Goal: Task Accomplishment & Management: Use online tool/utility

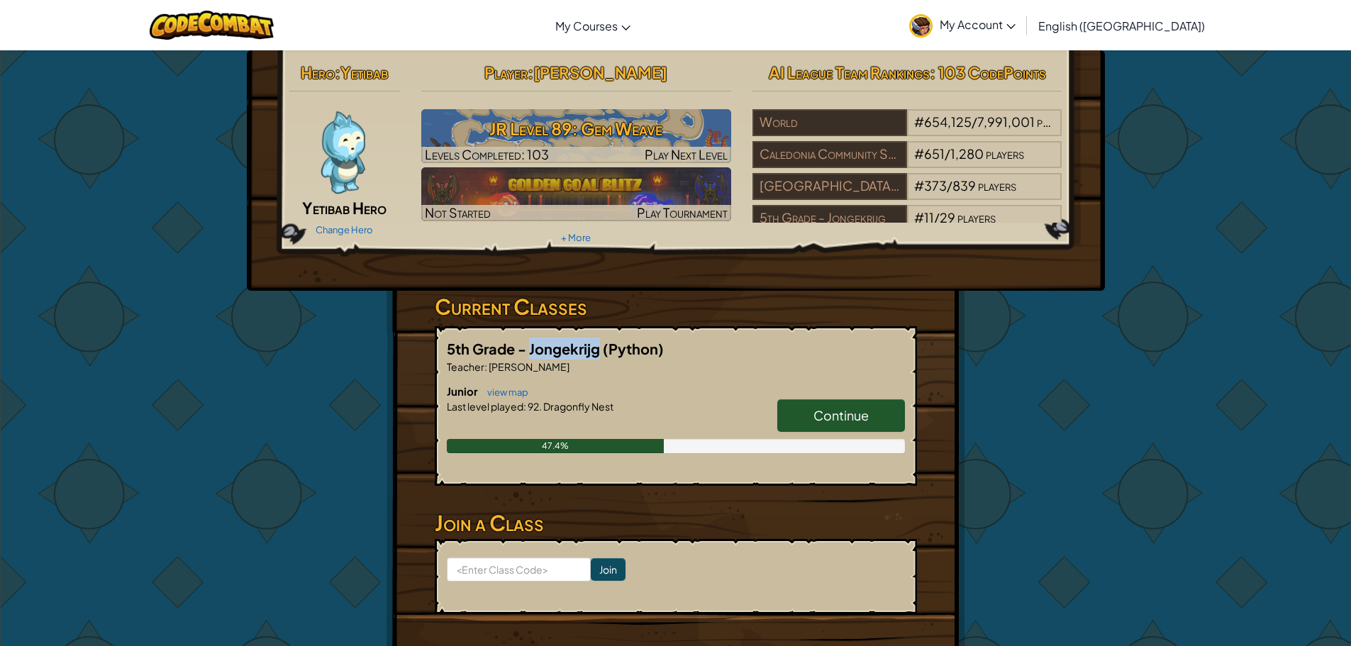
drag, startPoint x: 528, startPoint y: 353, endPoint x: 596, endPoint y: 359, distance: 68.3
click at [596, 359] on h5 "5th Grade - Jongekrijg (Python)" at bounding box center [676, 349] width 458 height 22
click at [716, 369] on p "Teacher : Rebecca Sowerby" at bounding box center [676, 366] width 458 height 14
drag, startPoint x: 533, startPoint y: 351, endPoint x: 527, endPoint y: 343, distance: 10.1
click at [527, 343] on span "5th Grade - Jongekrijg" at bounding box center [525, 349] width 156 height 18
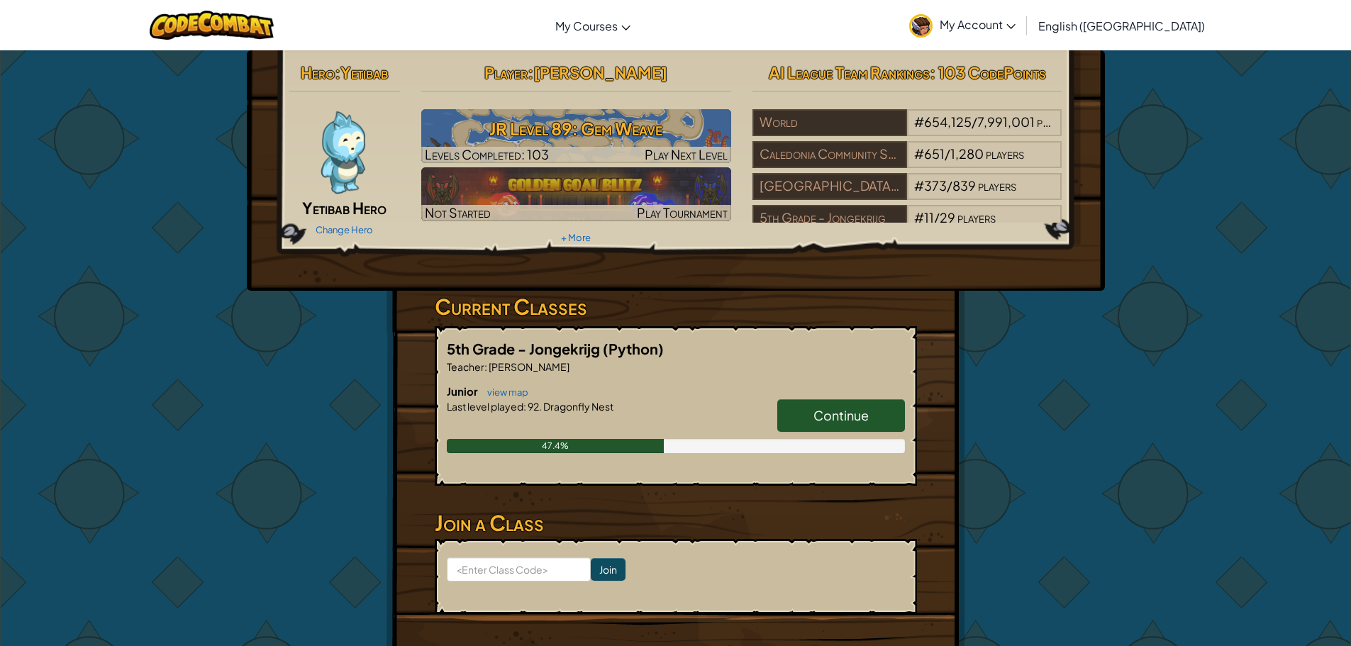
click at [724, 369] on p "Teacher : Rebecca Sowerby" at bounding box center [676, 366] width 458 height 14
drag, startPoint x: 528, startPoint y: 350, endPoint x: 599, endPoint y: 359, distance: 71.5
click at [599, 359] on div "5th Grade - Jongekrijg (Python) Teacher : Rebecca Sowerby Junior view map Conti…" at bounding box center [676, 406] width 482 height 160
click at [698, 379] on div "5th Grade - Jongekrijg (Python) Teacher : Rebecca Sowerby Junior view map Conti…" at bounding box center [676, 406] width 482 height 160
click at [507, 566] on input at bounding box center [519, 569] width 144 height 24
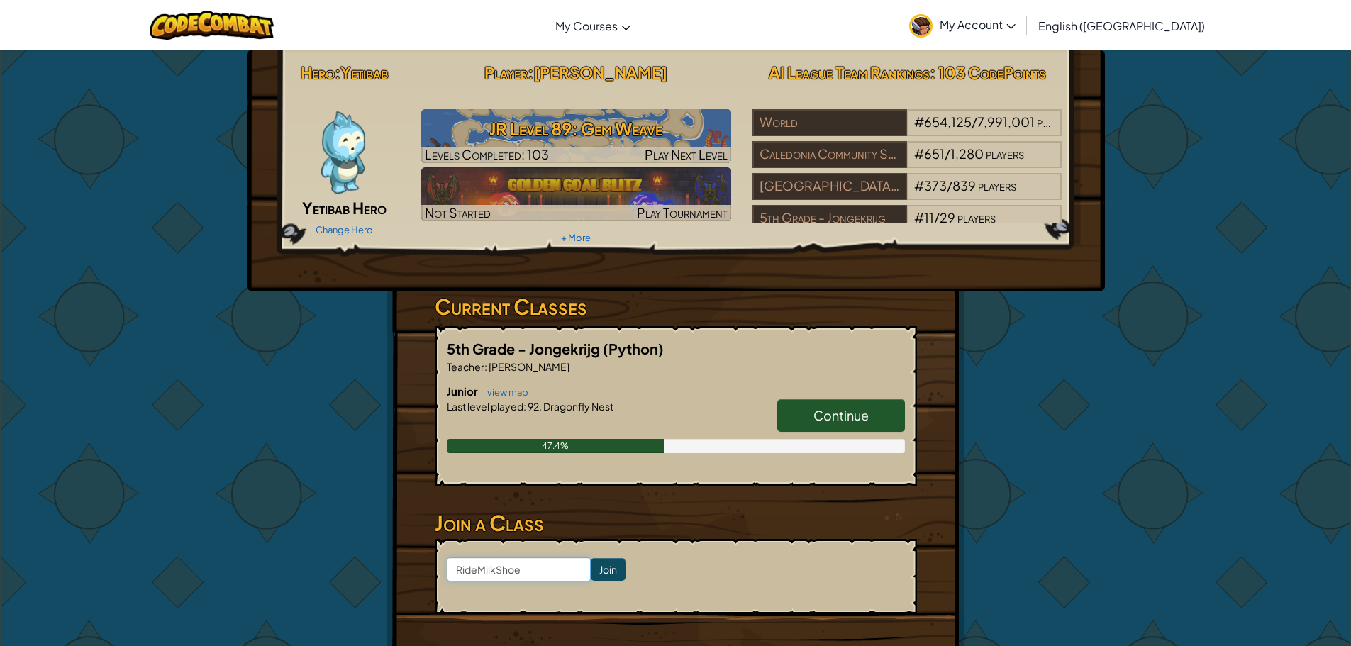
type input "RideMilkShoe"
click at [591, 574] on input "Join" at bounding box center [608, 569] width 35 height 23
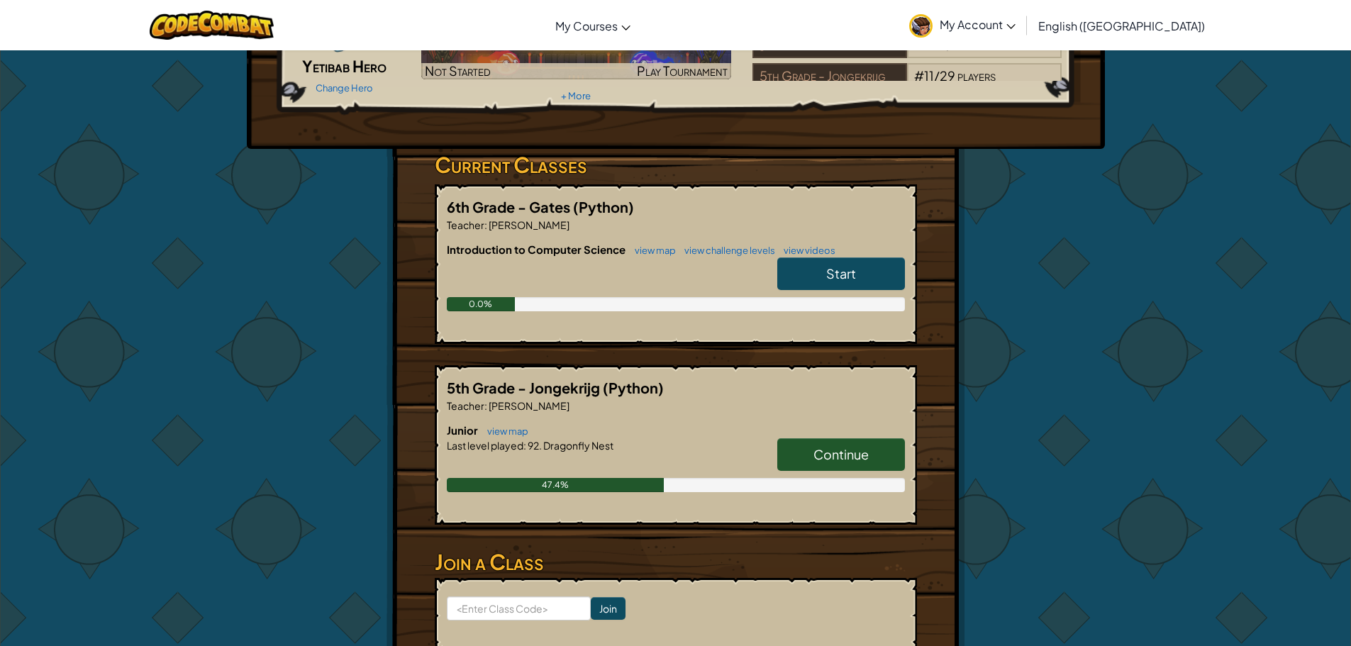
scroll to position [284, 0]
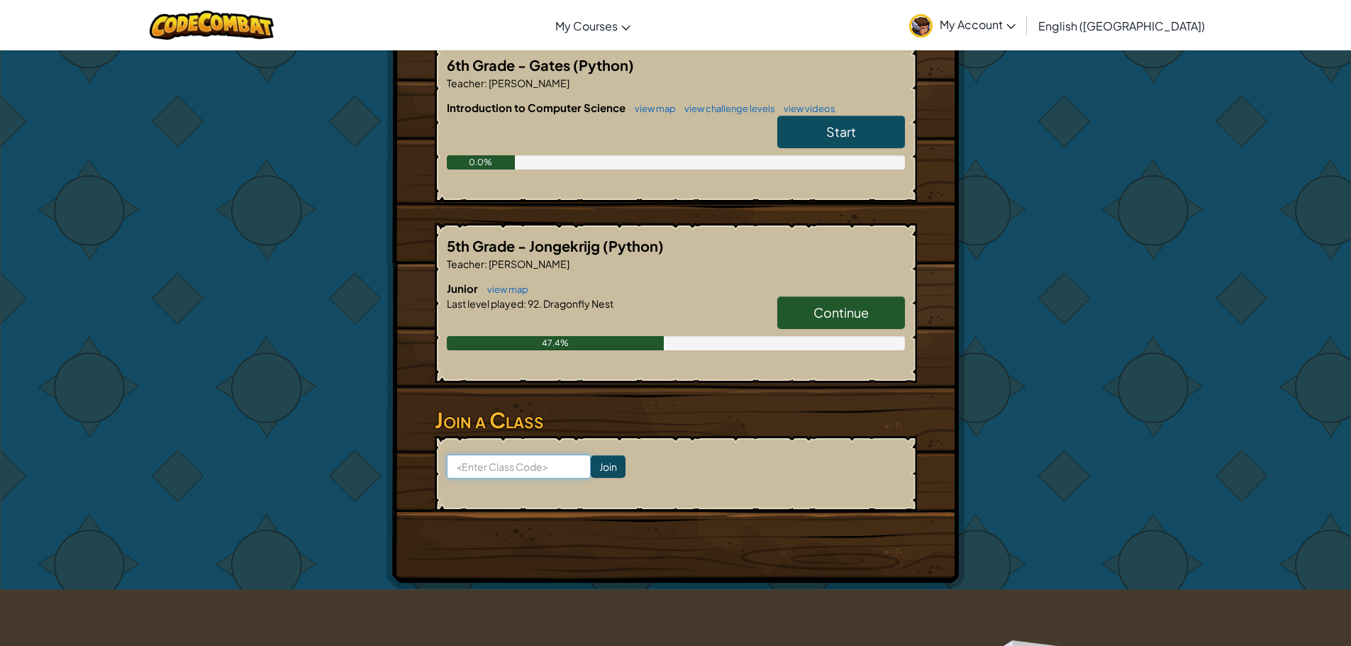
click at [502, 458] on input at bounding box center [519, 466] width 144 height 24
type input "RideMilkShoe"
click at [596, 468] on input "Join" at bounding box center [608, 466] width 35 height 23
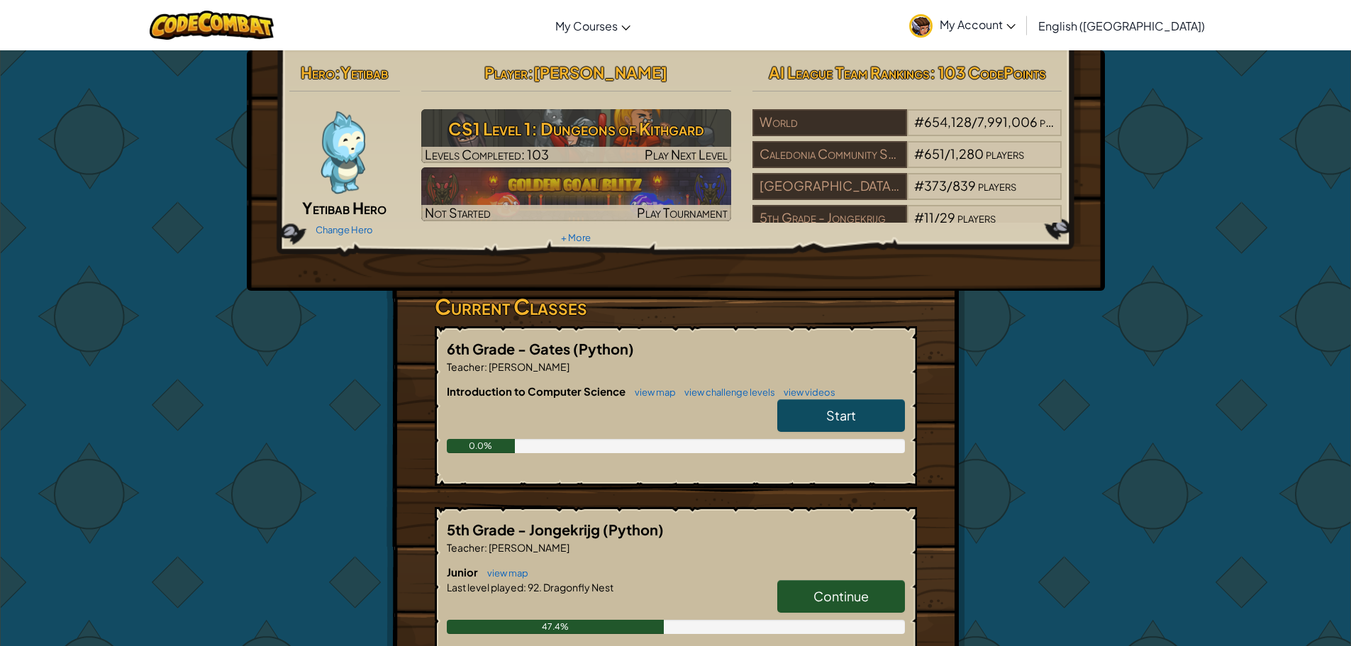
scroll to position [71, 0]
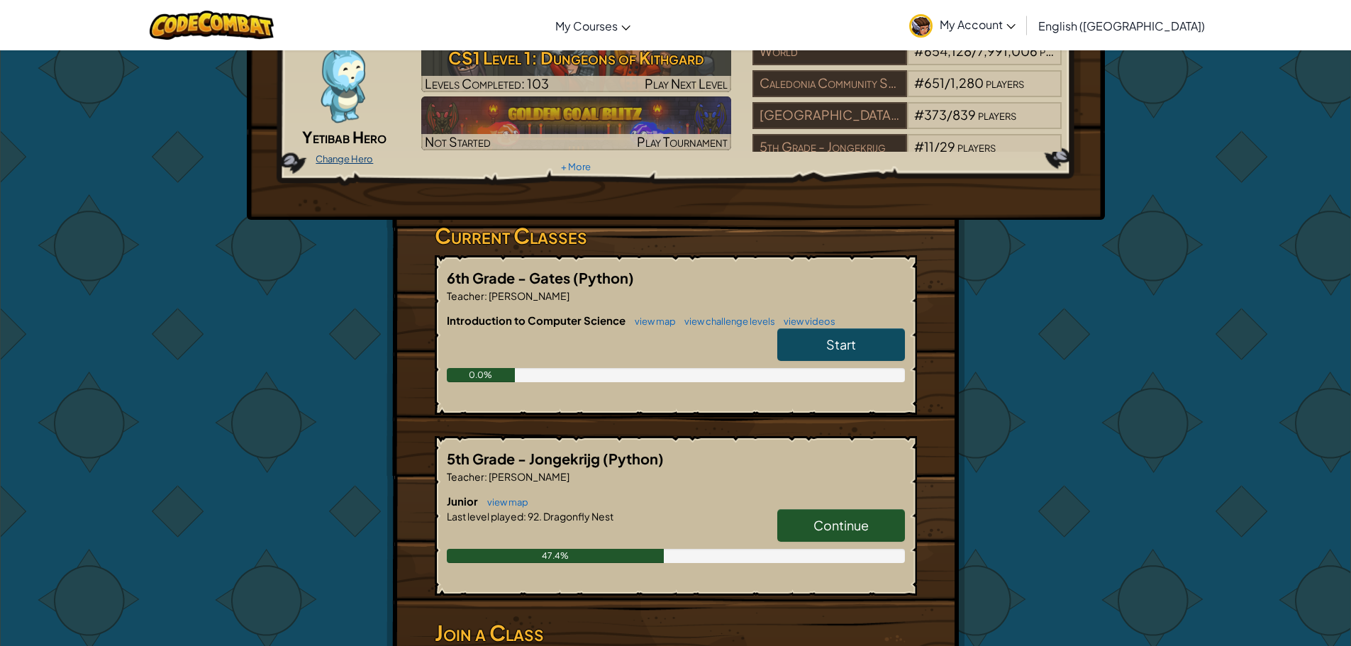
click at [336, 158] on link "Change Hero" at bounding box center [344, 158] width 57 height 11
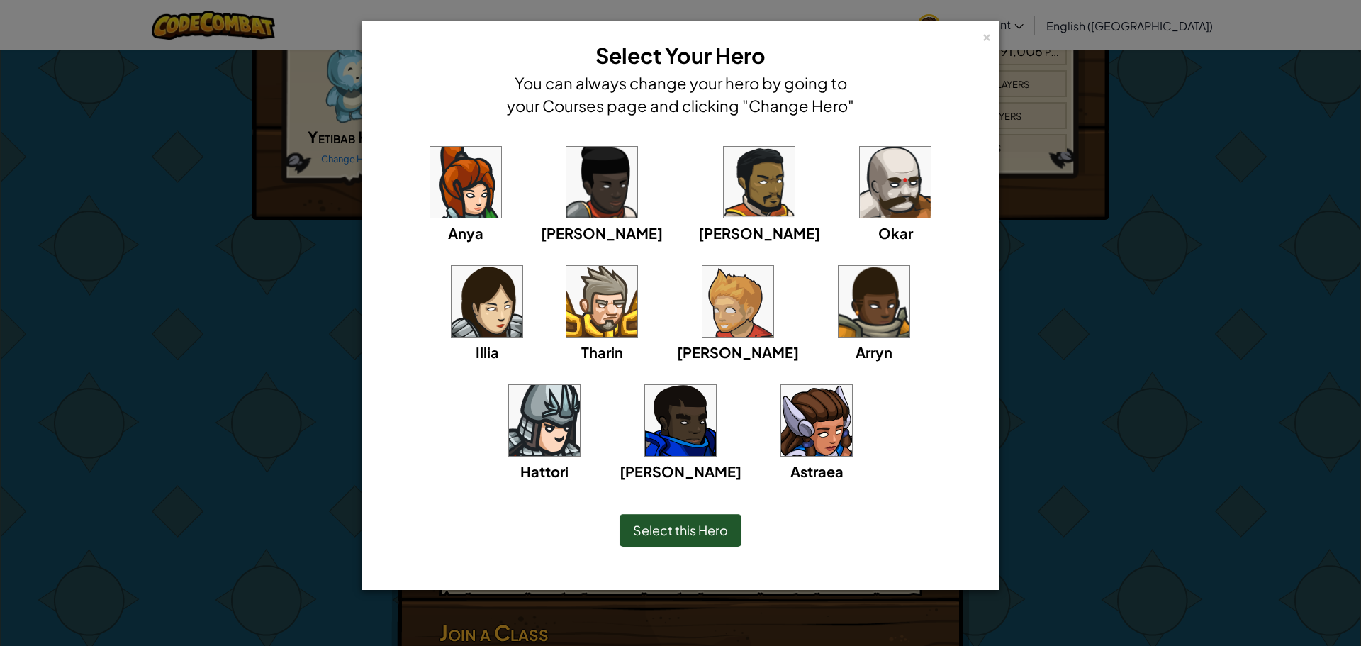
click at [724, 209] on img at bounding box center [759, 182] width 71 height 71
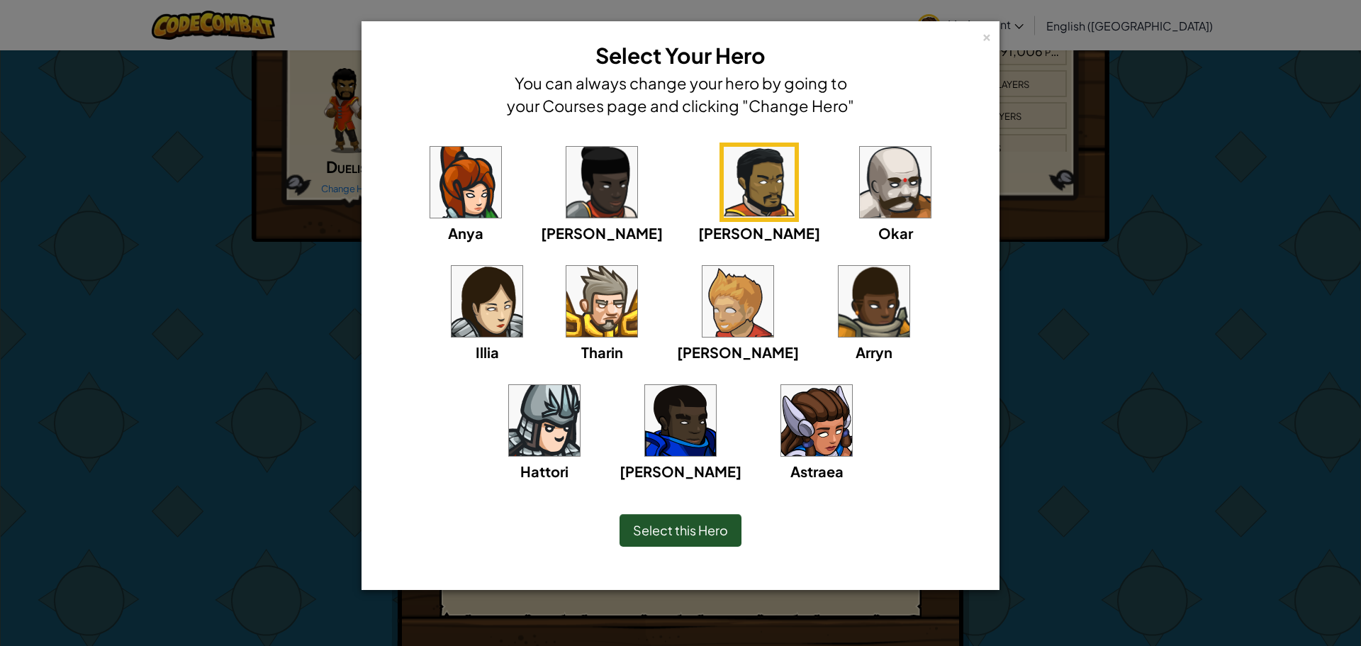
click at [580, 385] on img at bounding box center [544, 420] width 71 height 71
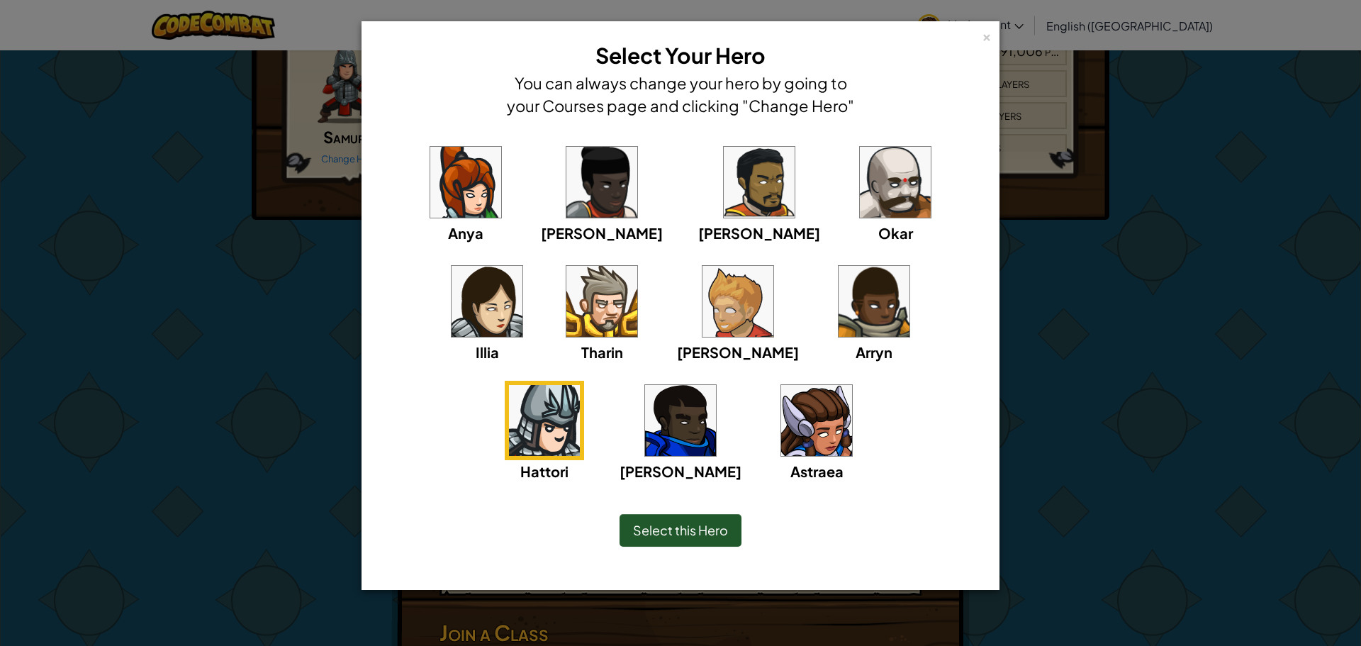
click at [567, 313] on img at bounding box center [602, 301] width 71 height 71
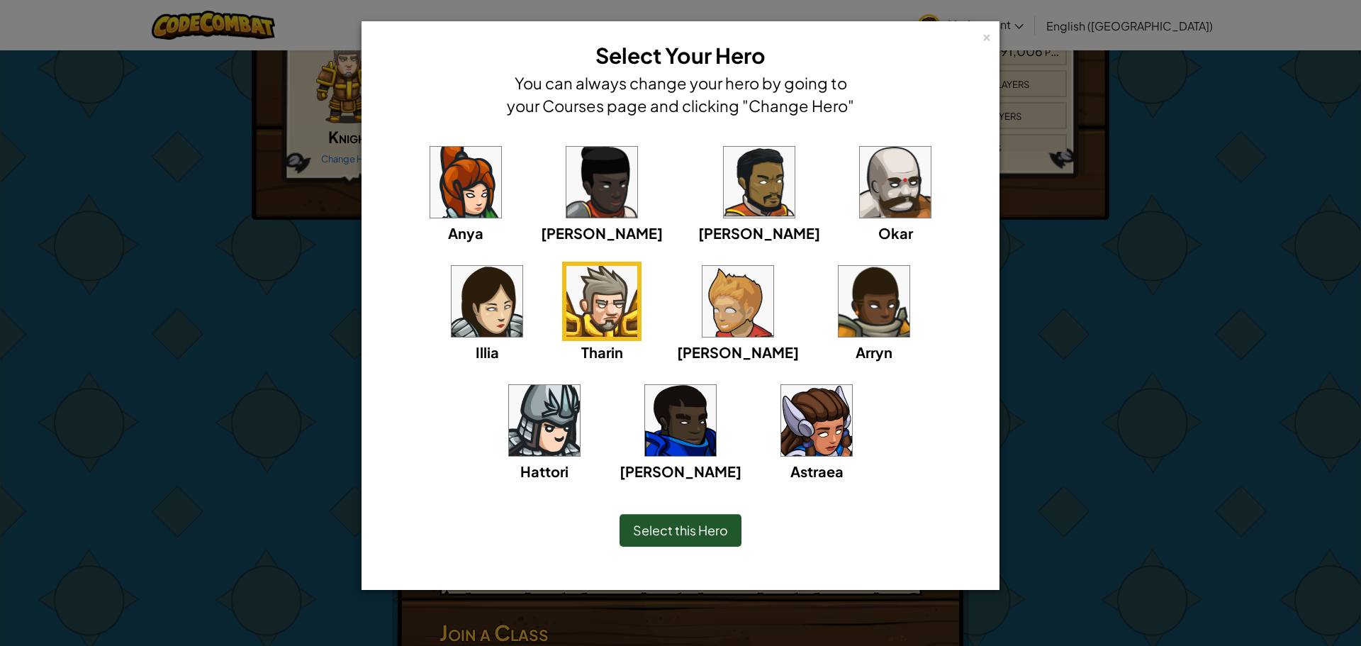
click at [580, 385] on img at bounding box center [544, 420] width 71 height 71
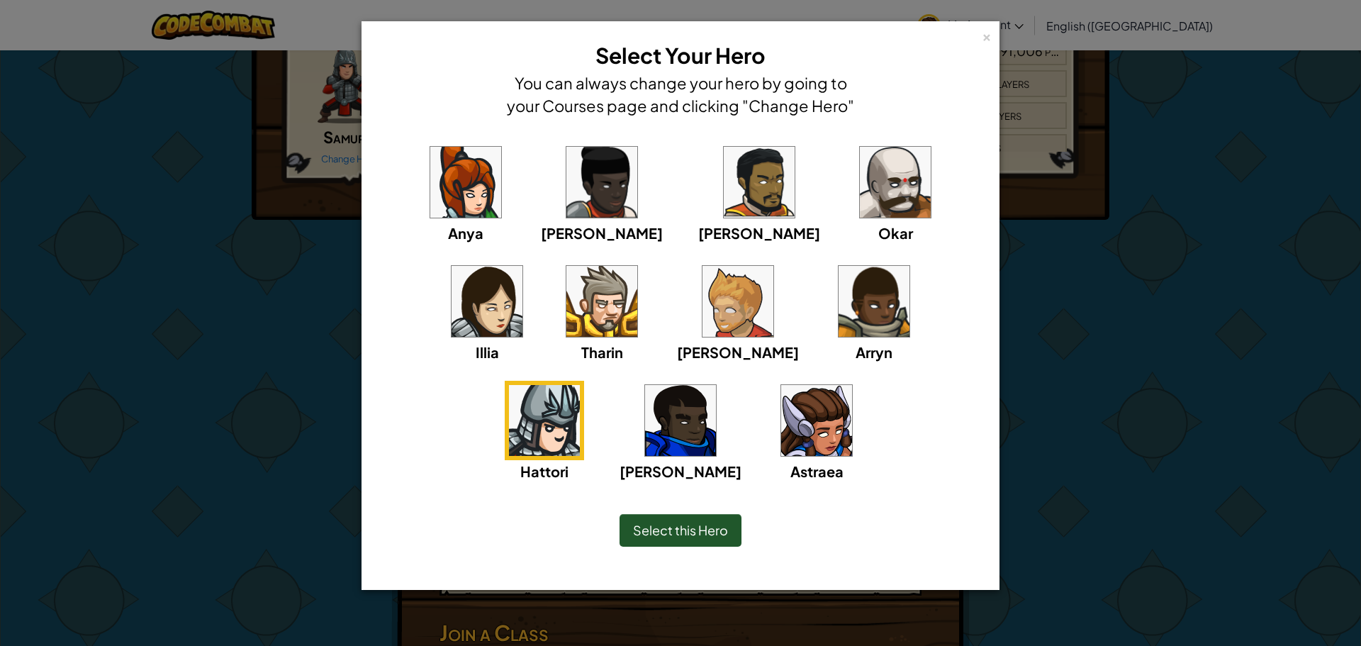
click at [781, 428] on img at bounding box center [816, 420] width 71 height 71
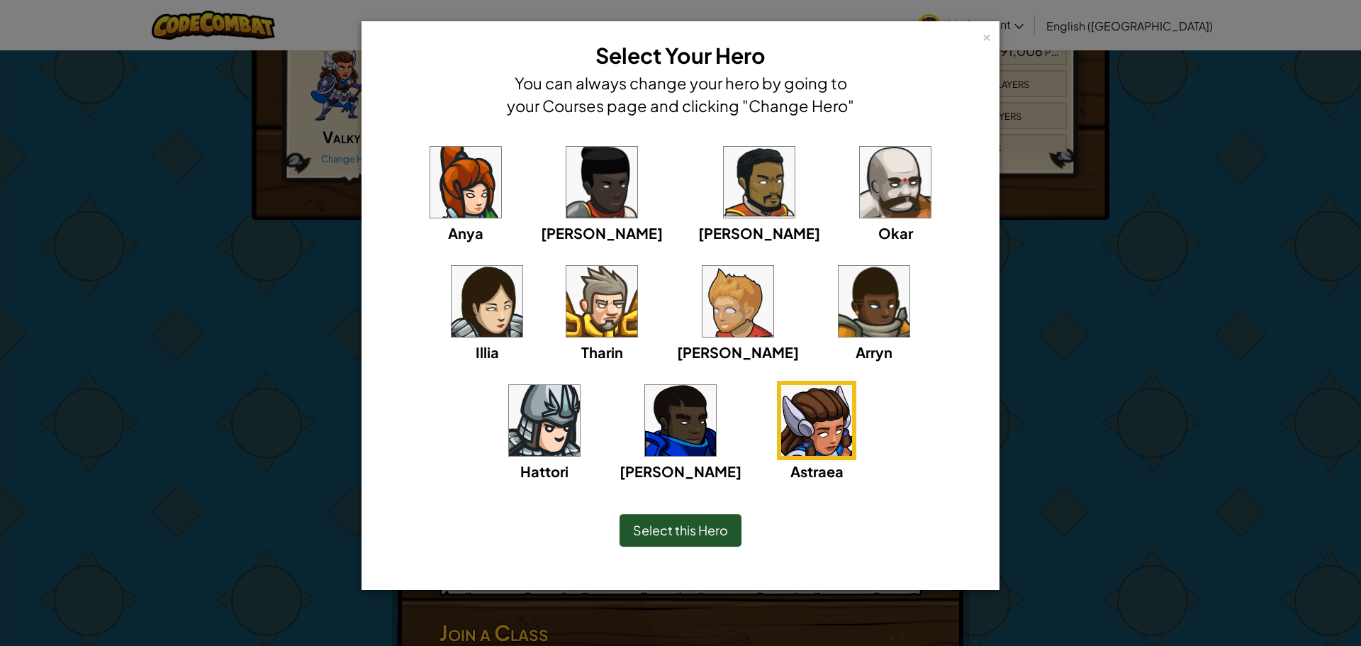
click at [1133, 221] on div "× Select Your Hero You can always change your hero by going to your Courses pag…" at bounding box center [680, 323] width 1361 height 646
click at [717, 536] on span "Select this Hero" at bounding box center [680, 530] width 95 height 16
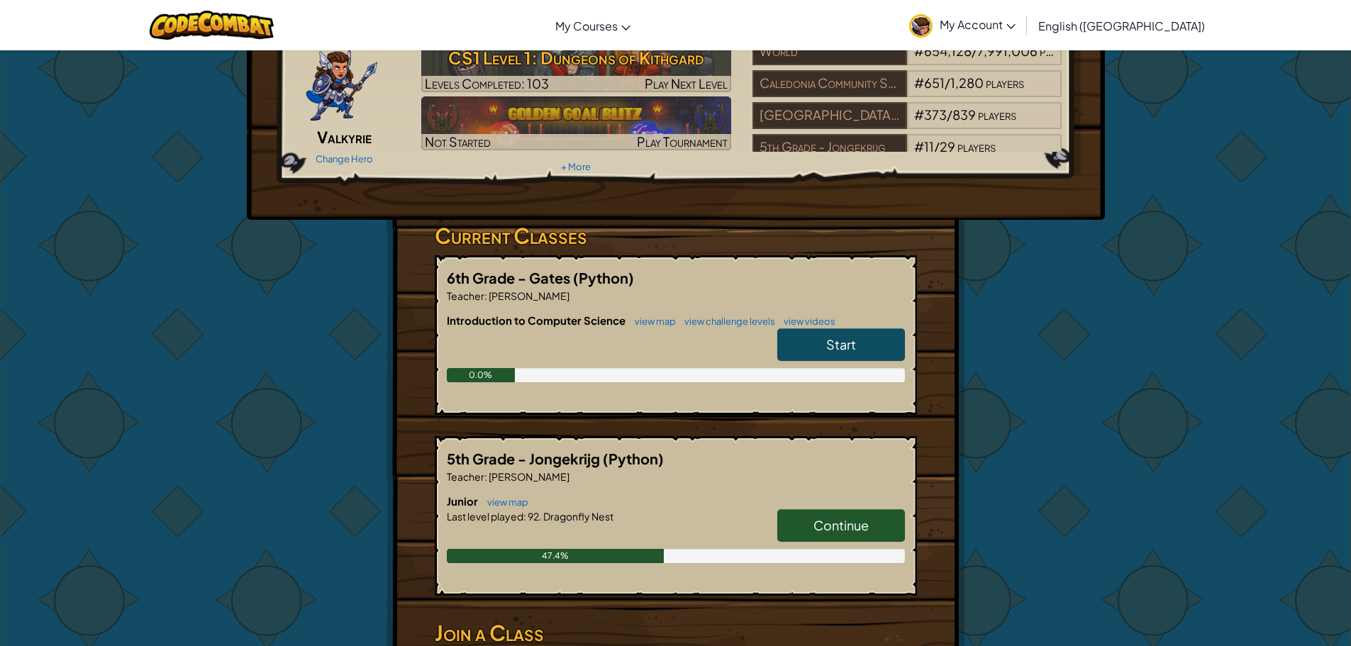
scroll to position [0, 0]
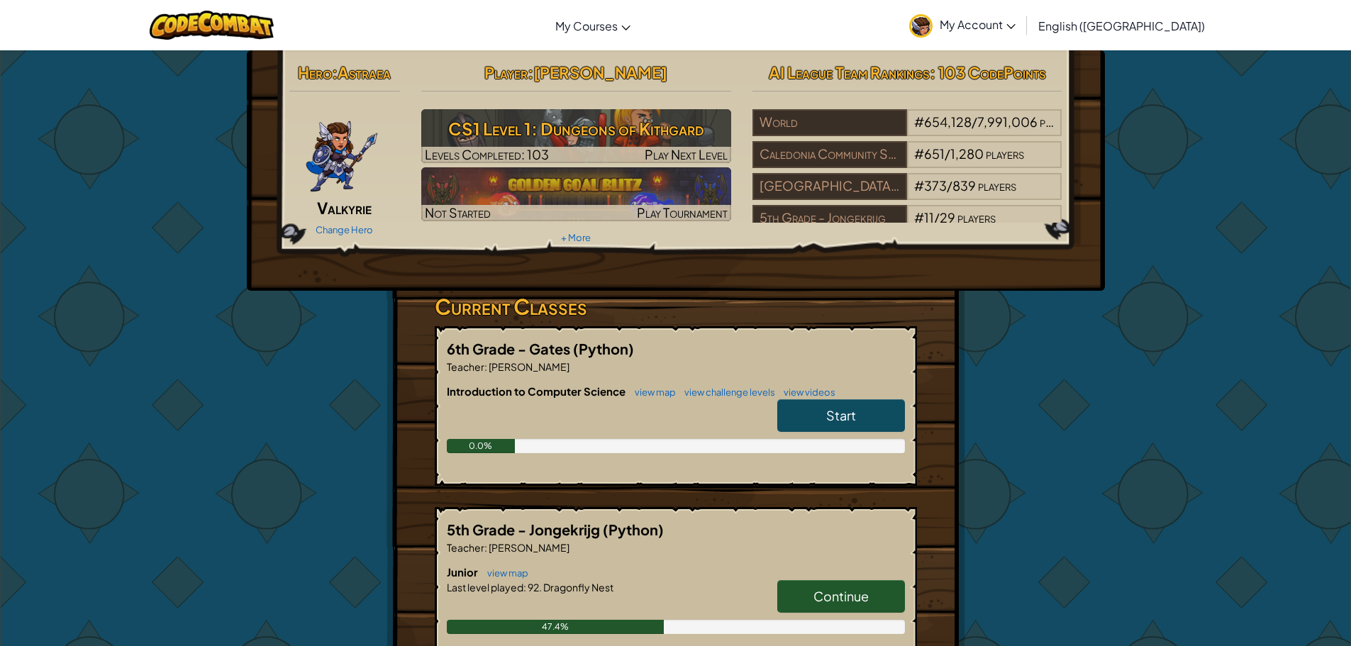
click at [932, 32] on img at bounding box center [920, 25] width 23 height 23
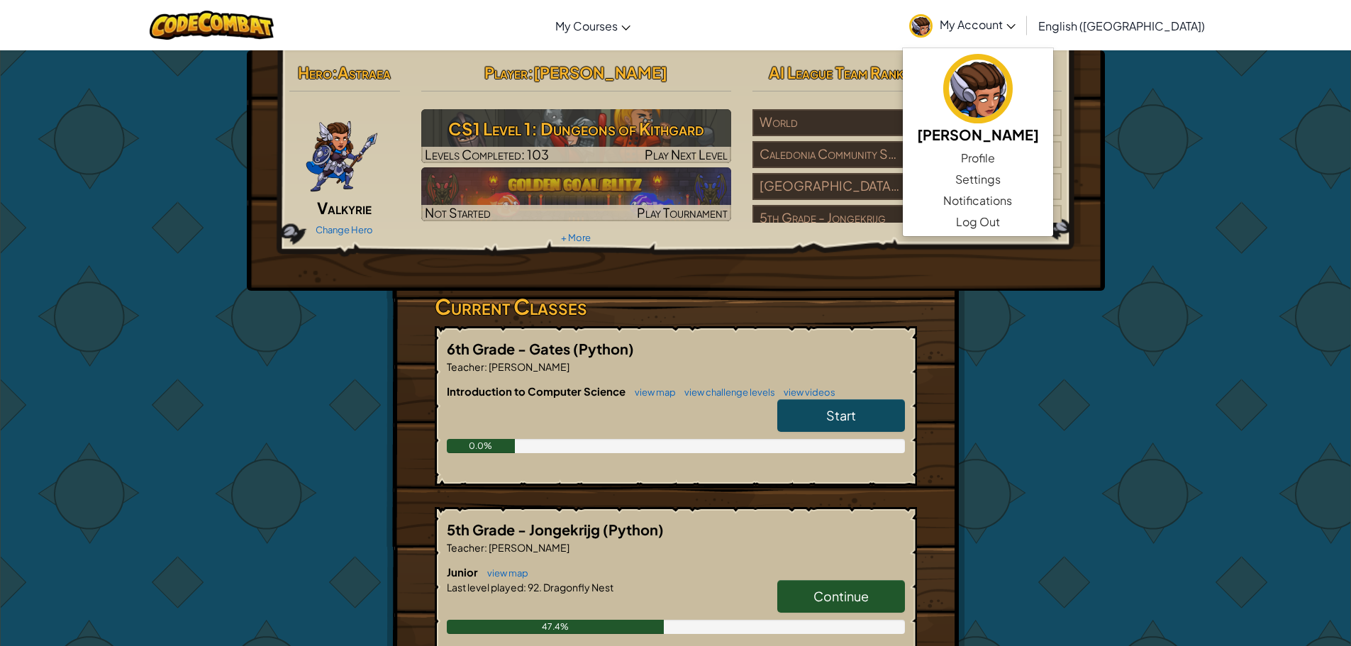
click at [1190, 118] on div "Hero : Astraea Valkyrie Change Hero Player : Charles F CS1 Level 1: Dungeons of…" at bounding box center [675, 462] width 1351 height 824
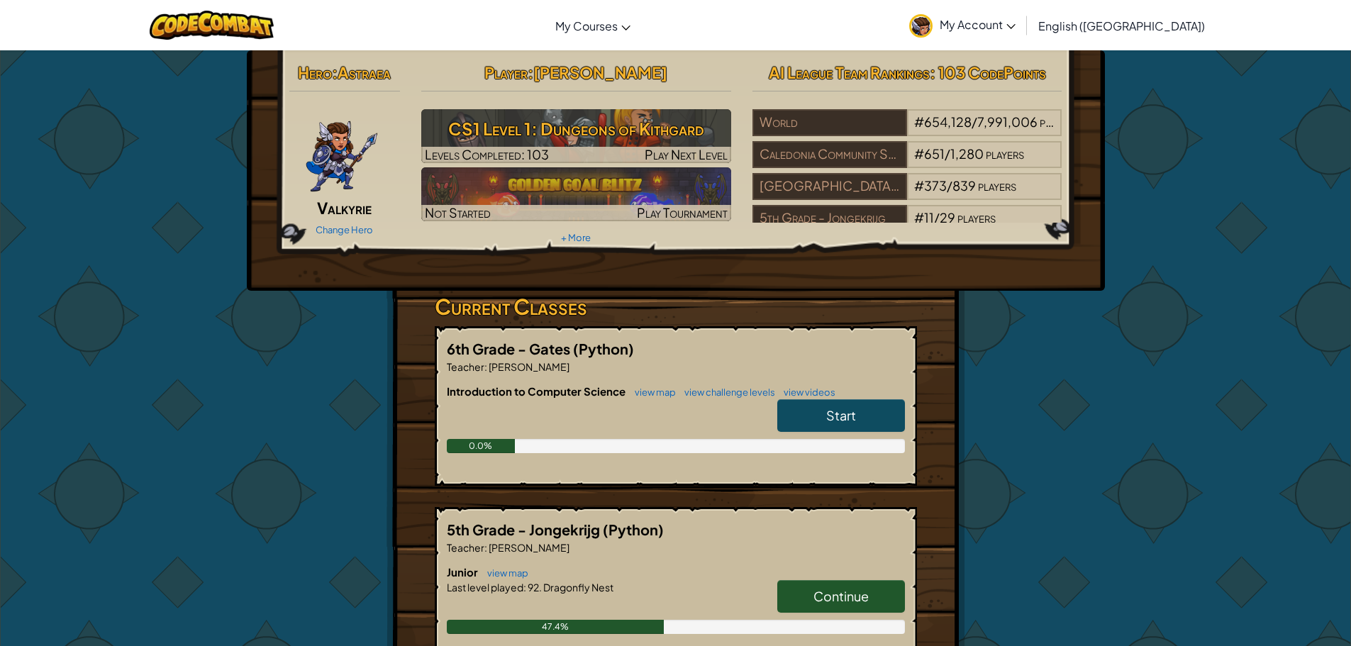
click at [323, 148] on img at bounding box center [342, 151] width 74 height 85
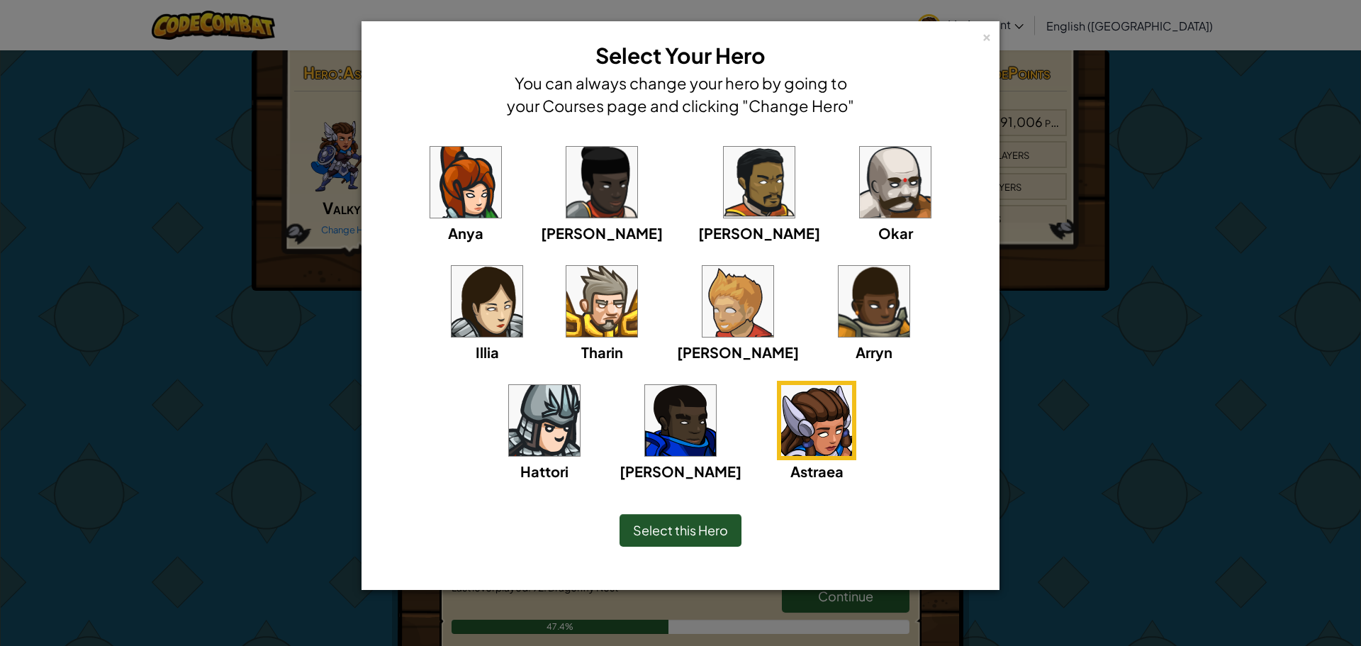
click at [724, 191] on img at bounding box center [759, 182] width 71 height 71
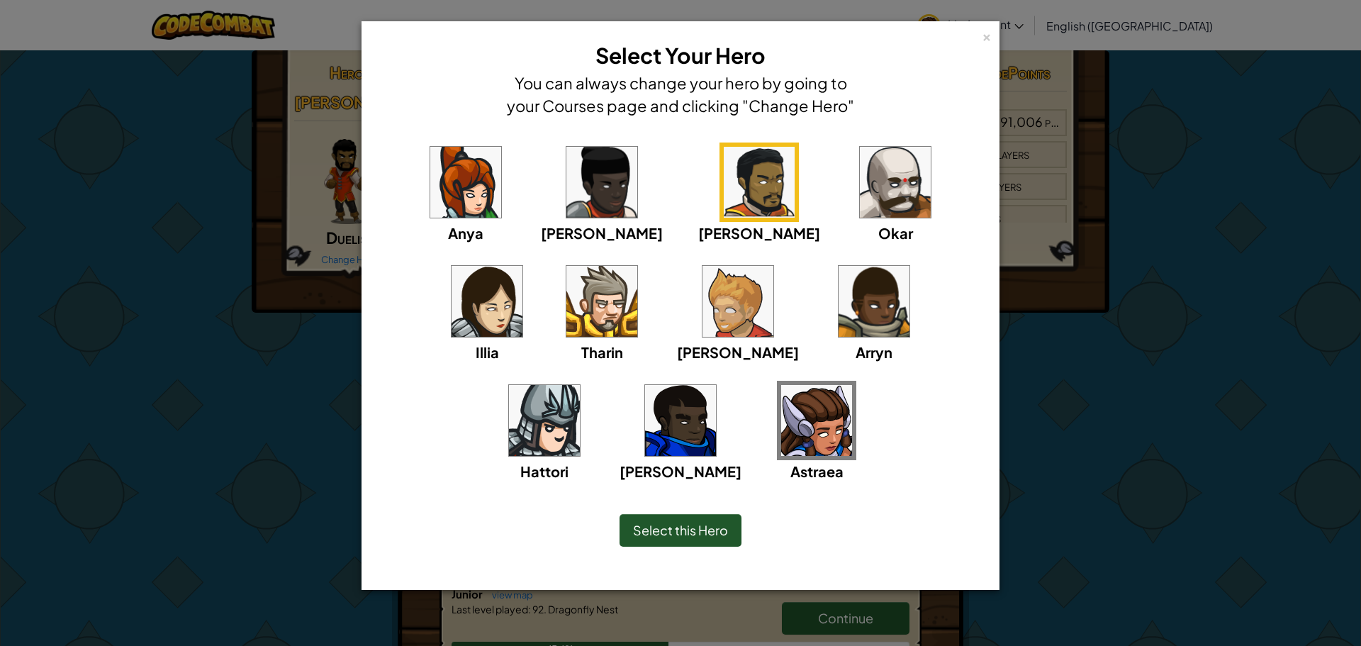
click at [703, 311] on img at bounding box center [738, 301] width 71 height 71
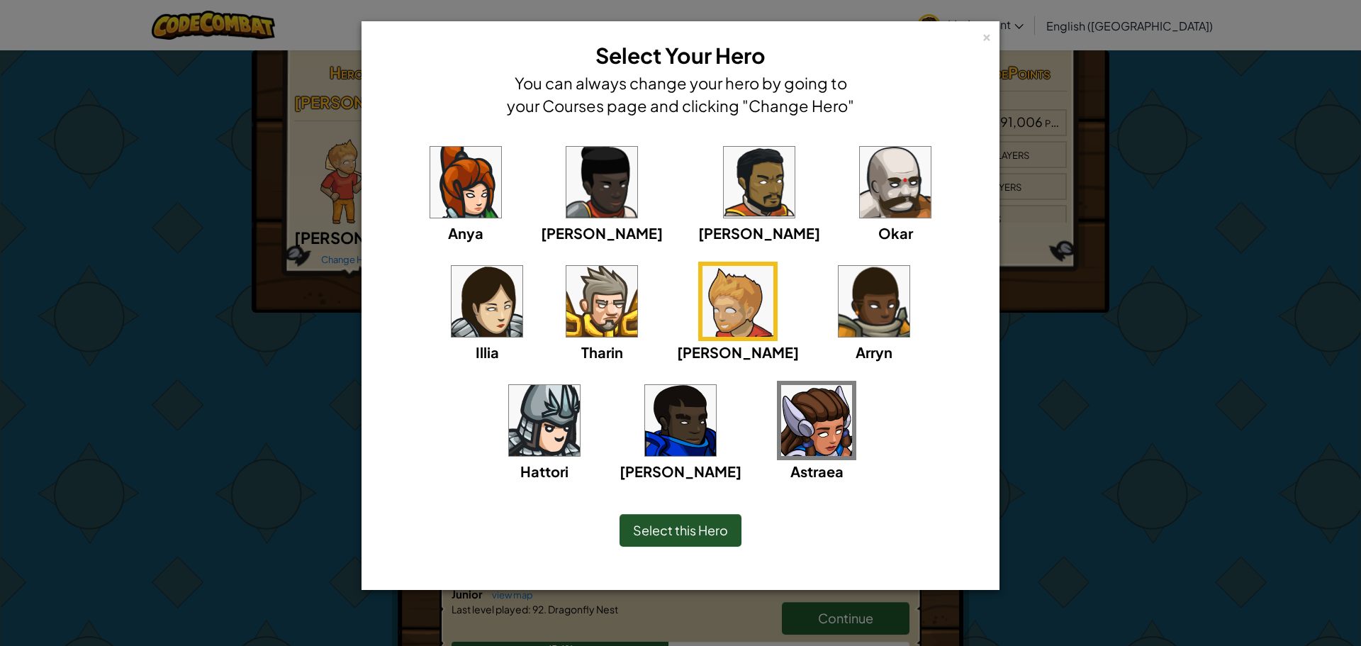
click at [724, 193] on img at bounding box center [759, 182] width 71 height 71
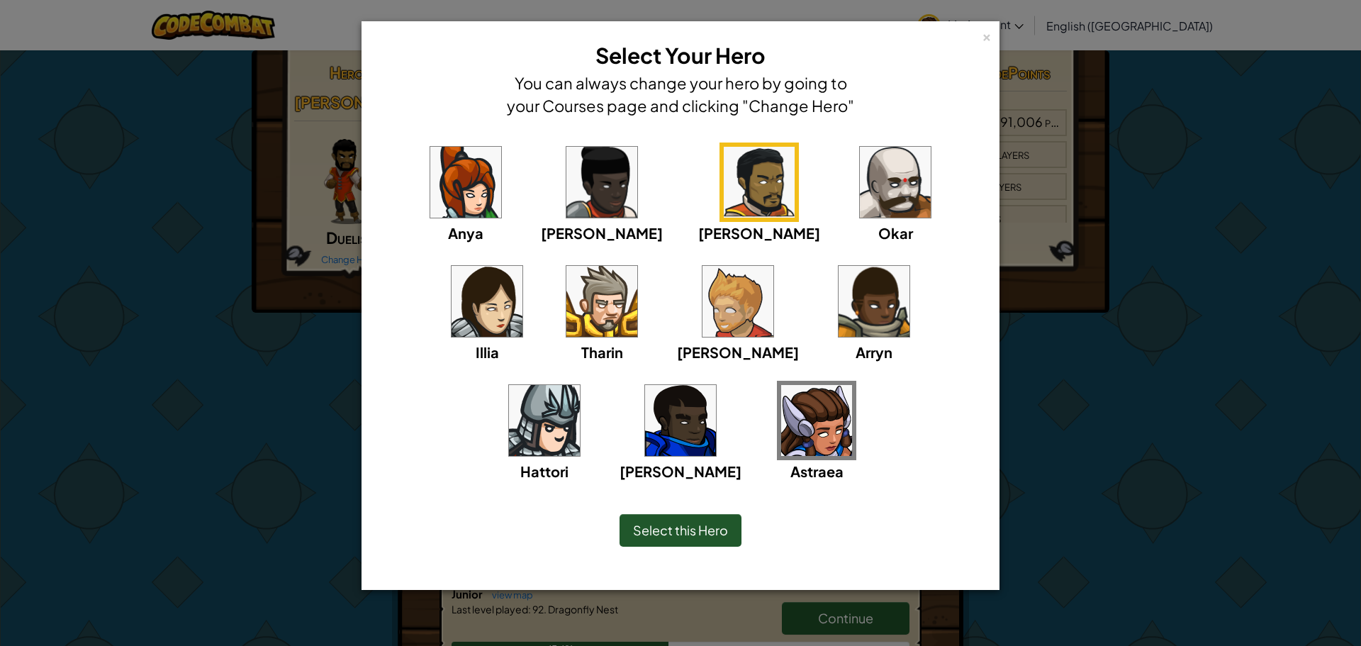
click at [658, 541] on div "Select this Hero" at bounding box center [681, 530] width 122 height 33
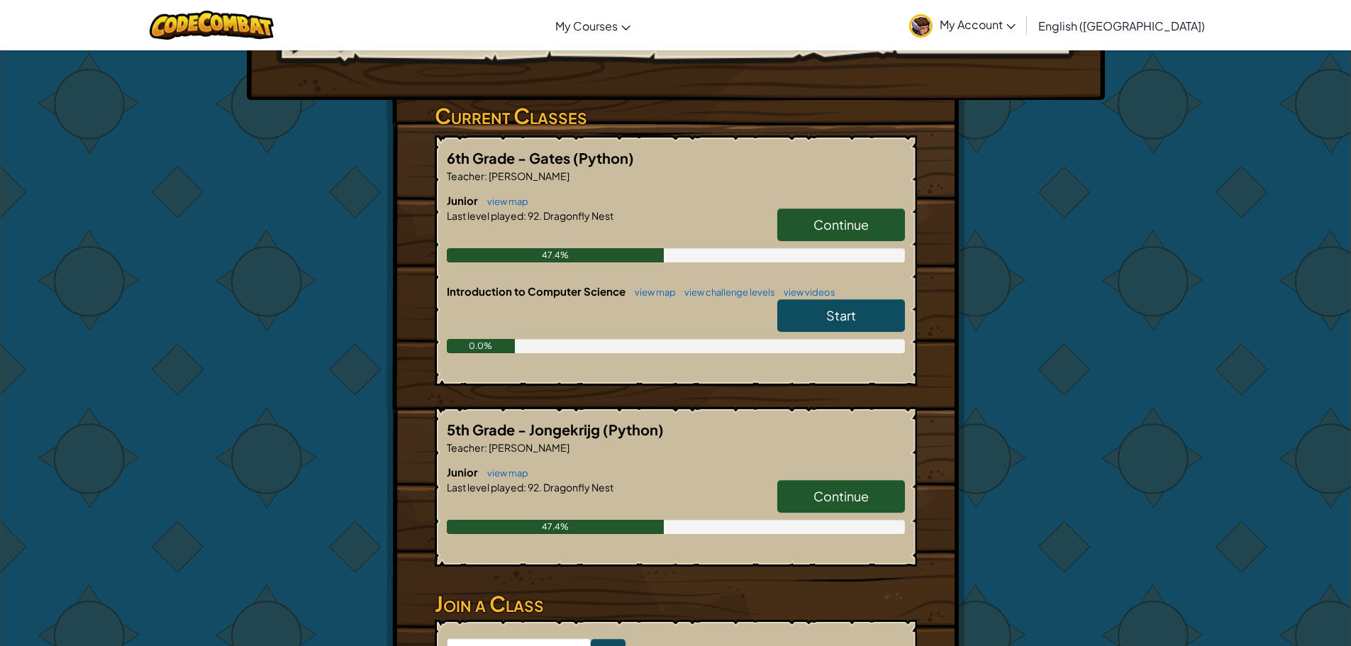
scroll to position [142, 0]
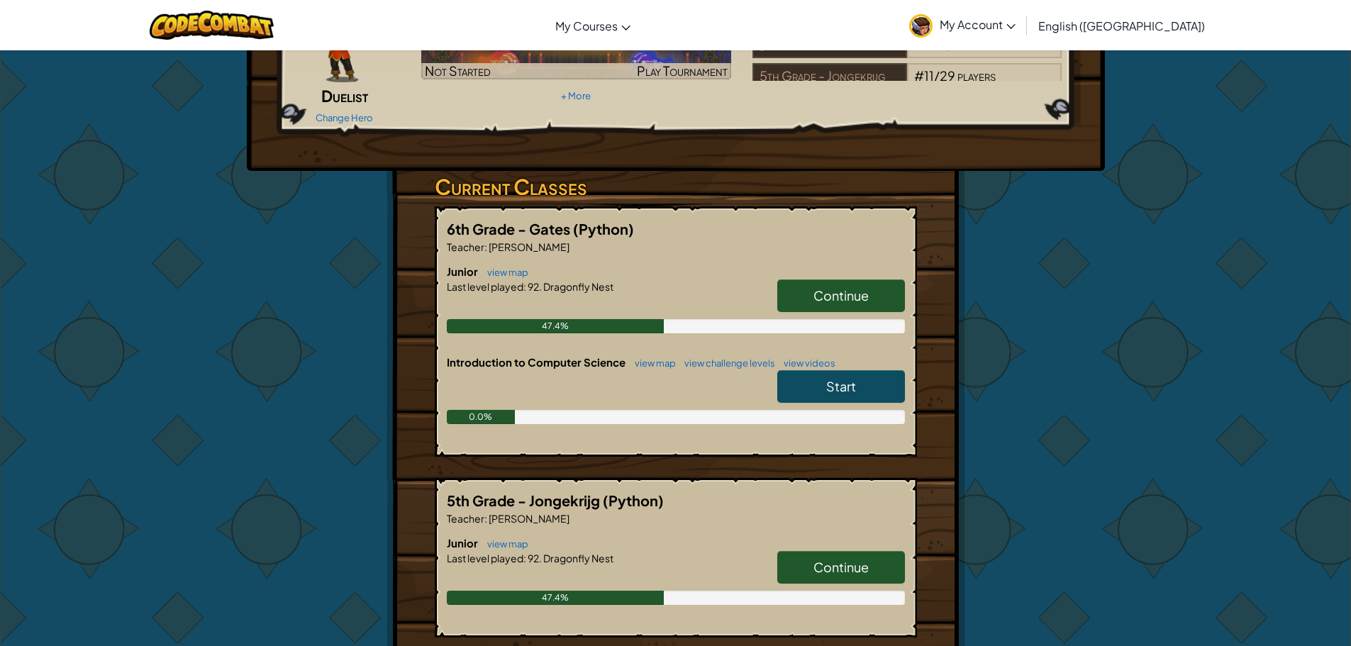
click at [840, 378] on span "Start" at bounding box center [841, 386] width 30 height 16
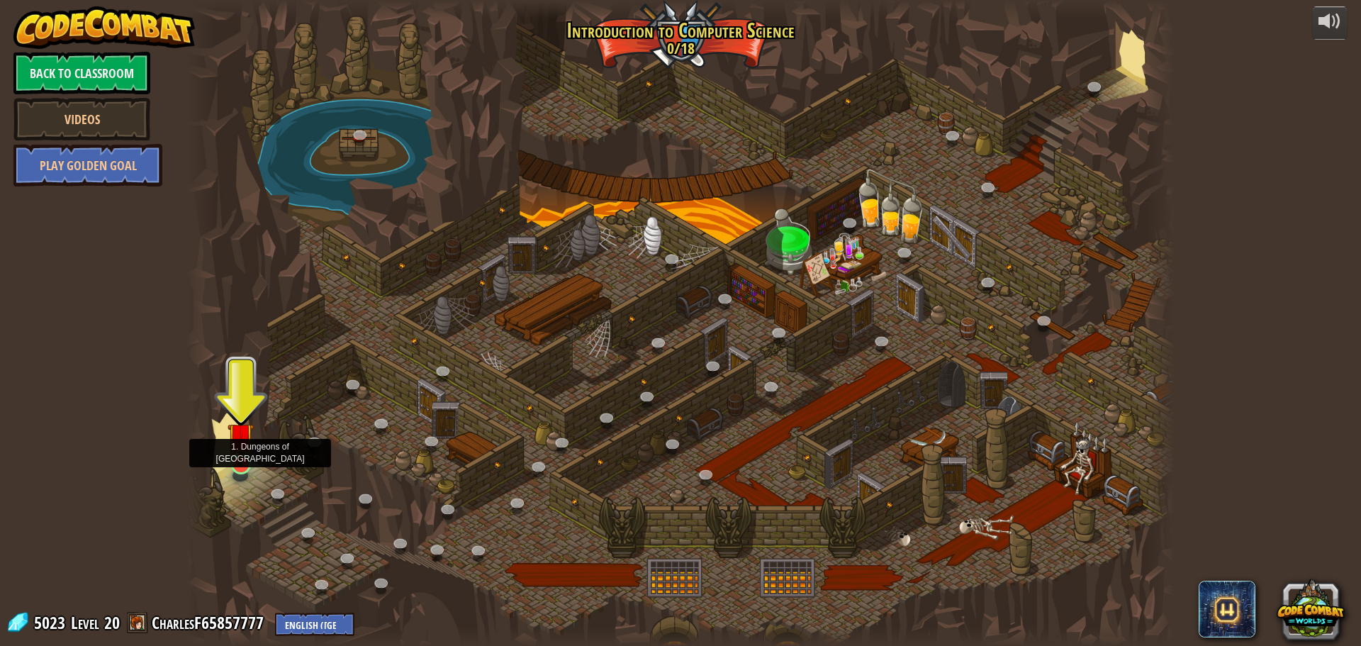
click at [237, 459] on img at bounding box center [241, 436] width 26 height 60
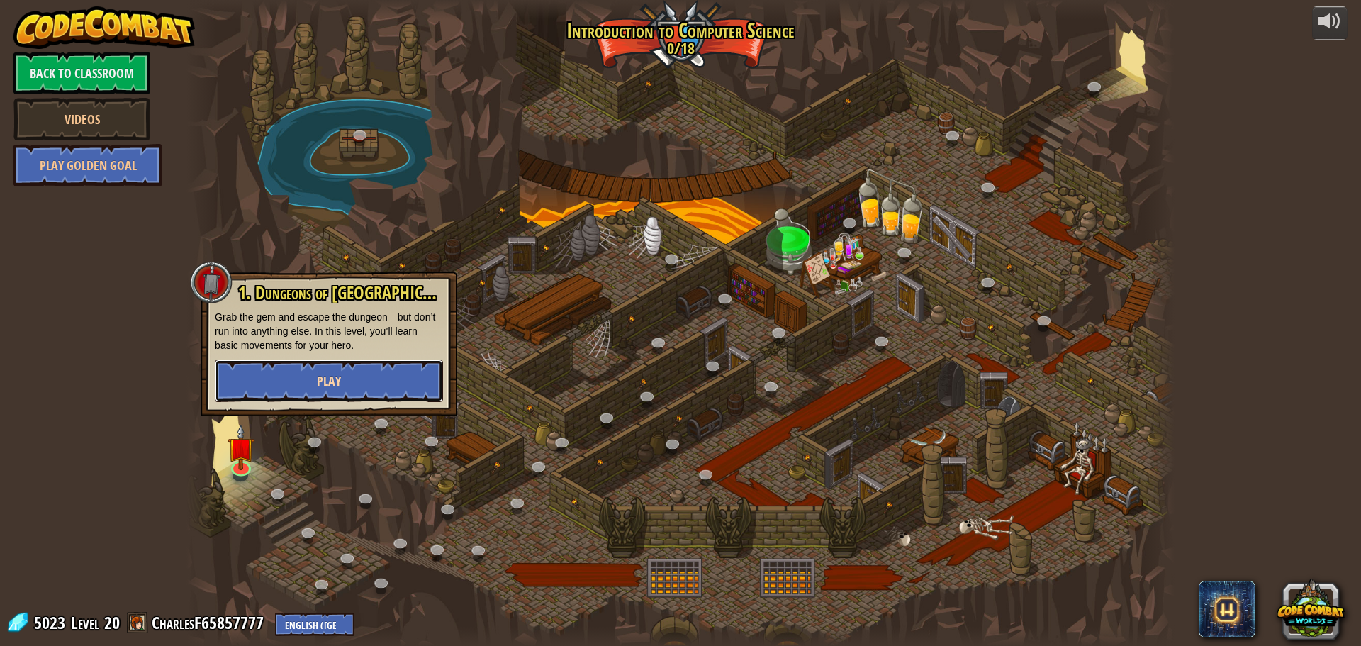
click at [294, 386] on button "Play" at bounding box center [329, 380] width 228 height 43
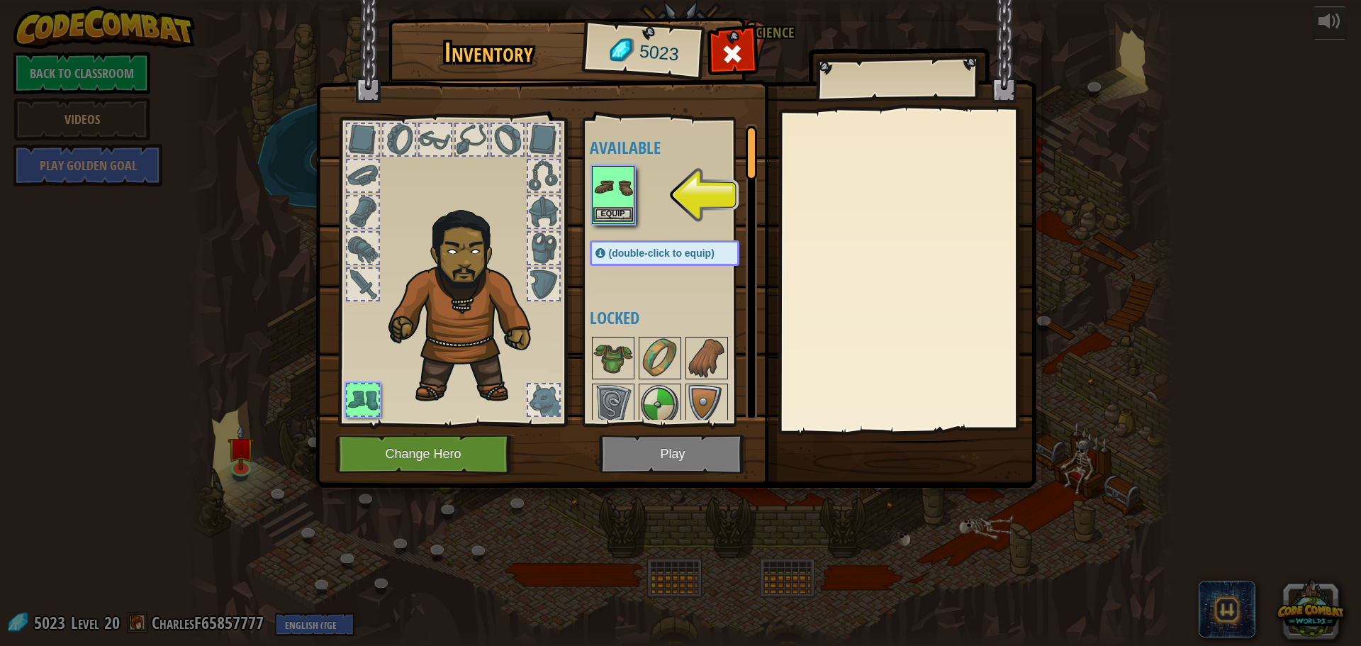
drag, startPoint x: 620, startPoint y: 187, endPoint x: 618, endPoint y: 199, distance: 11.5
click at [620, 192] on img at bounding box center [613, 187] width 40 height 40
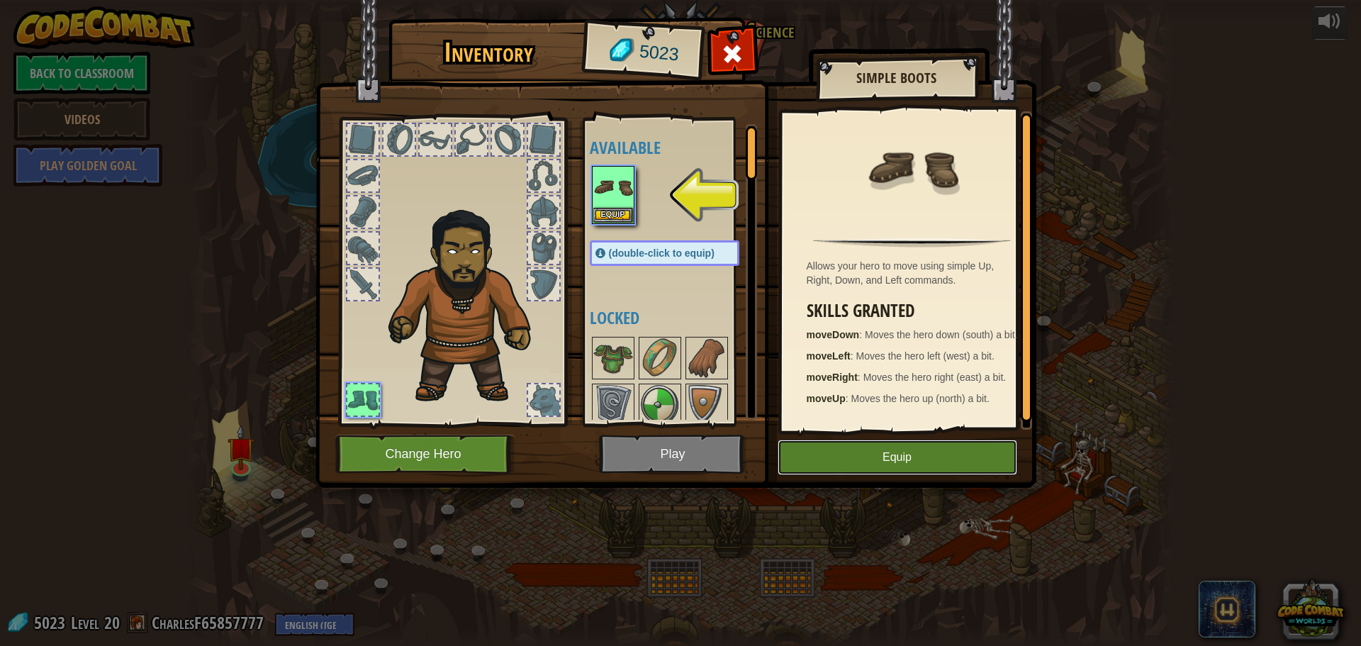
click at [896, 467] on button "Equip" at bounding box center [898, 457] width 240 height 35
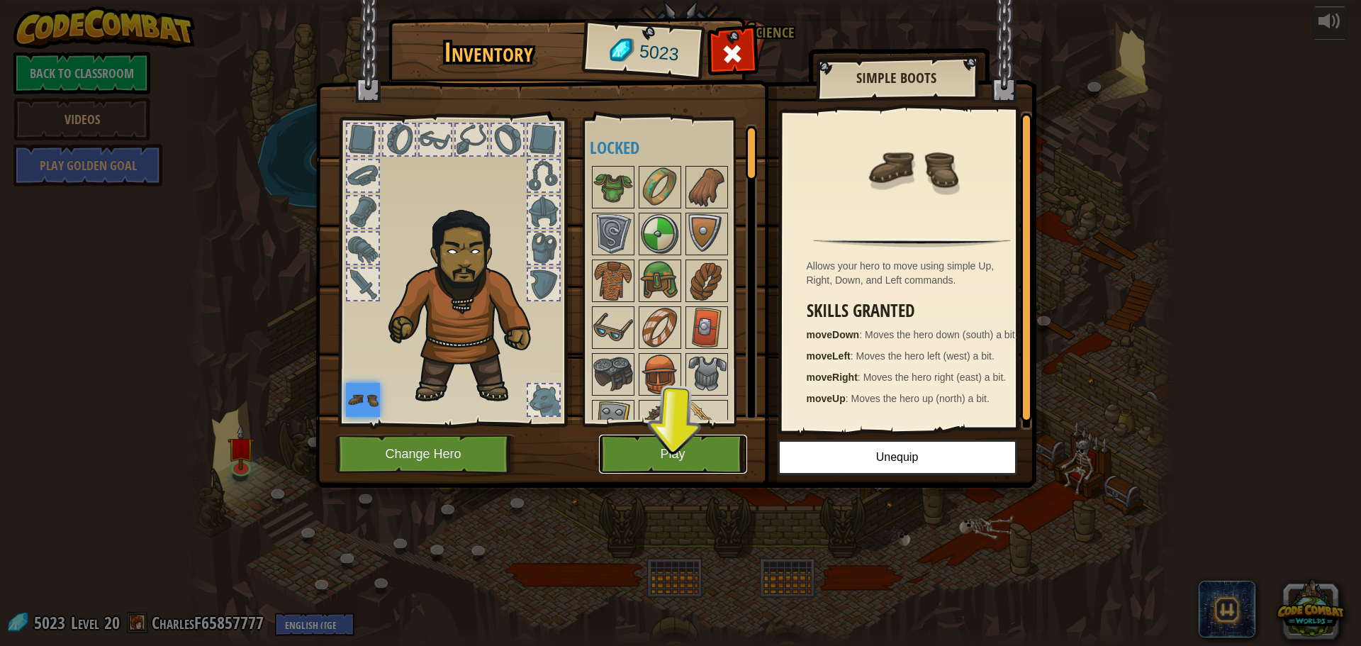
click at [676, 447] on button "Play" at bounding box center [673, 454] width 148 height 39
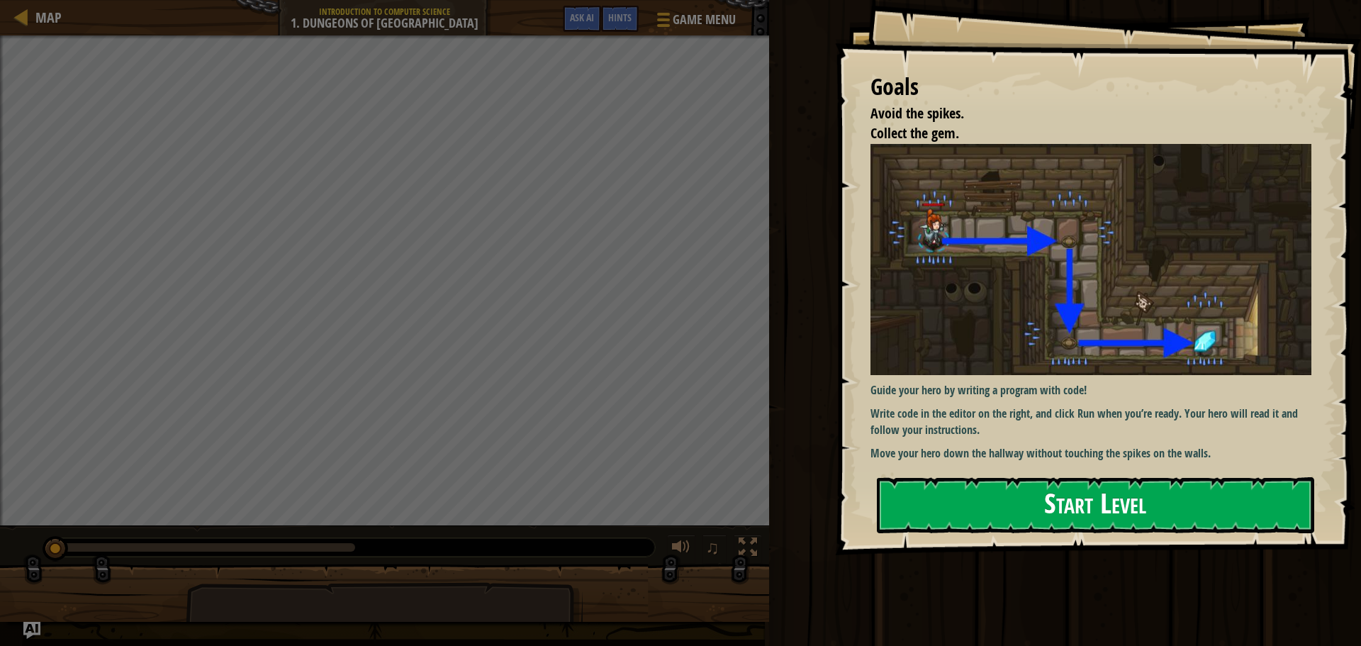
click at [994, 515] on button "Start Level" at bounding box center [1095, 505] width 437 height 56
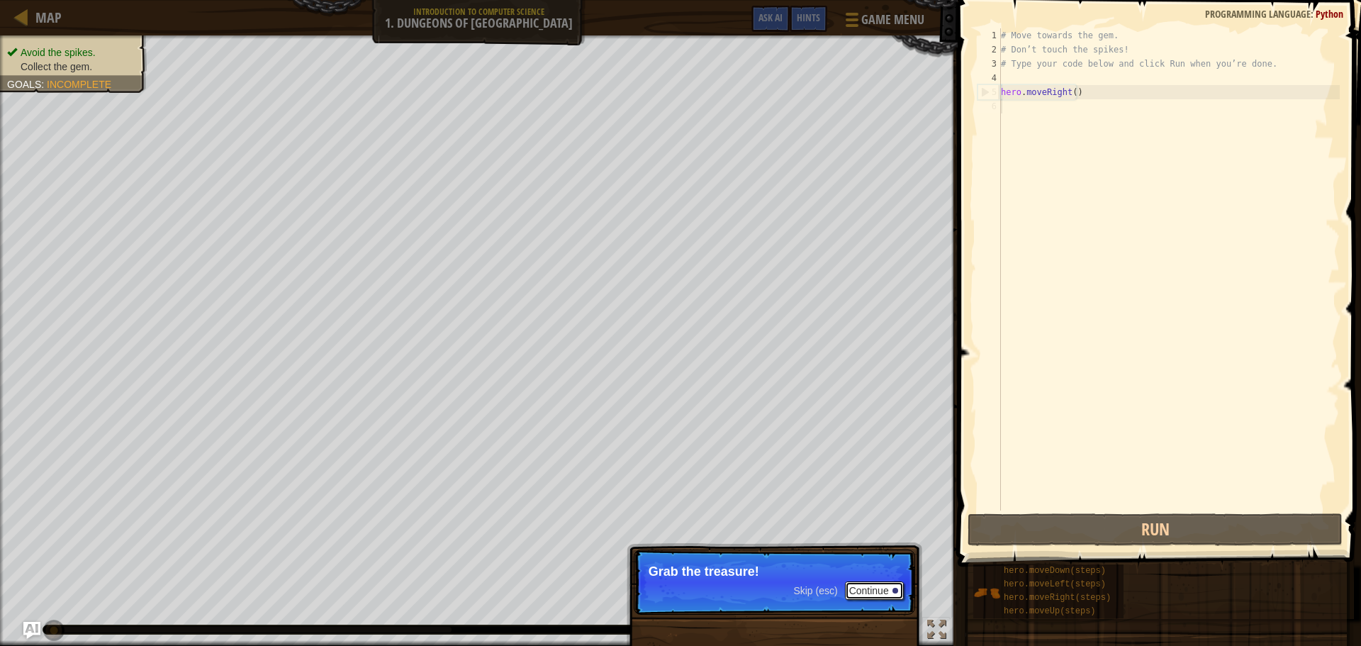
click at [867, 587] on button "Continue" at bounding box center [874, 590] width 59 height 18
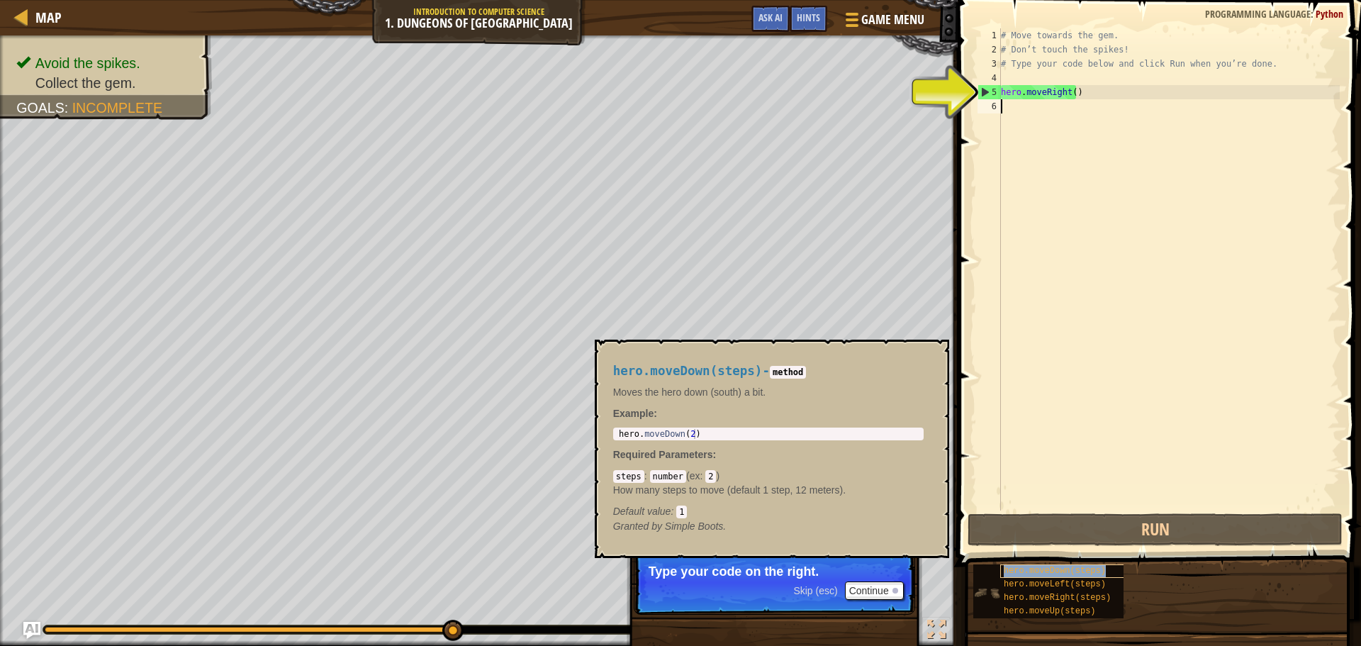
click at [1088, 569] on span "hero.moveDown(steps)" at bounding box center [1055, 571] width 102 height 10
click at [980, 91] on div "5" at bounding box center [989, 92] width 23 height 14
click at [988, 91] on div "5" at bounding box center [989, 92] width 23 height 14
click at [1038, 586] on span "hero.moveLeft(steps)" at bounding box center [1055, 584] width 102 height 10
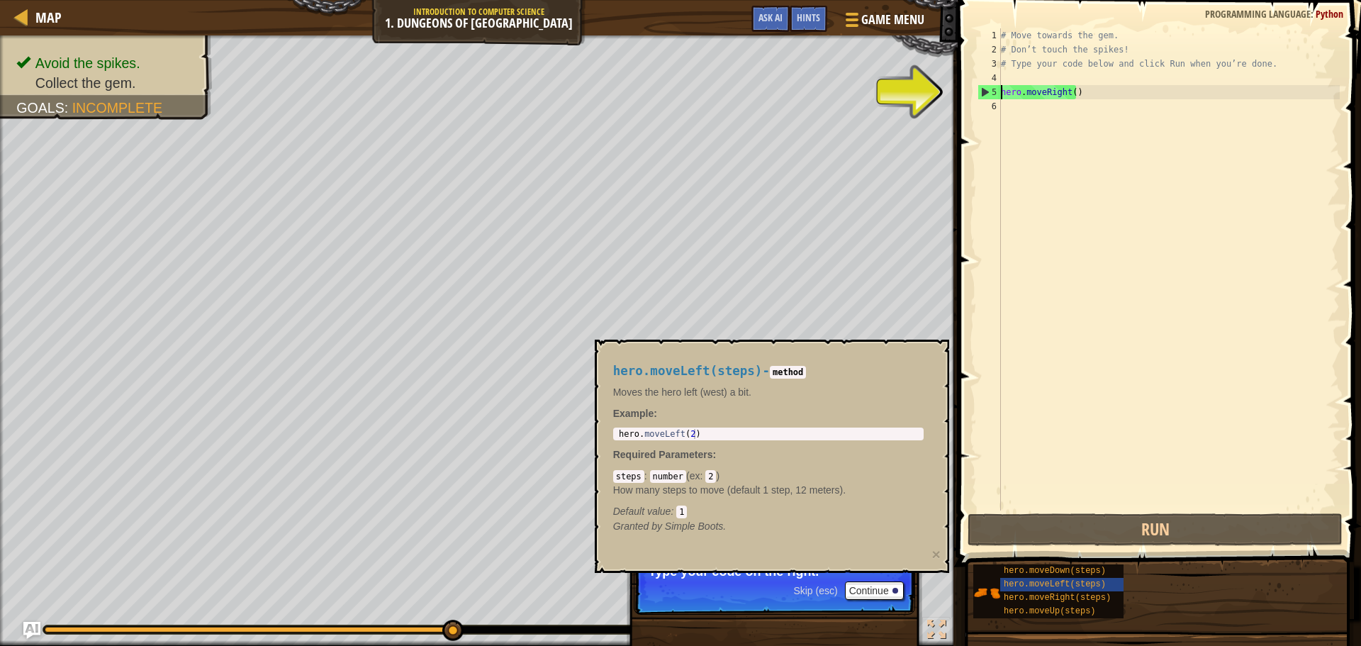
click at [981, 90] on div "5" at bounding box center [989, 92] width 23 height 14
type textarea "hero.moveRight()"
click at [981, 90] on div "5" at bounding box center [989, 92] width 23 height 14
type textarea "hero.moveRight()"
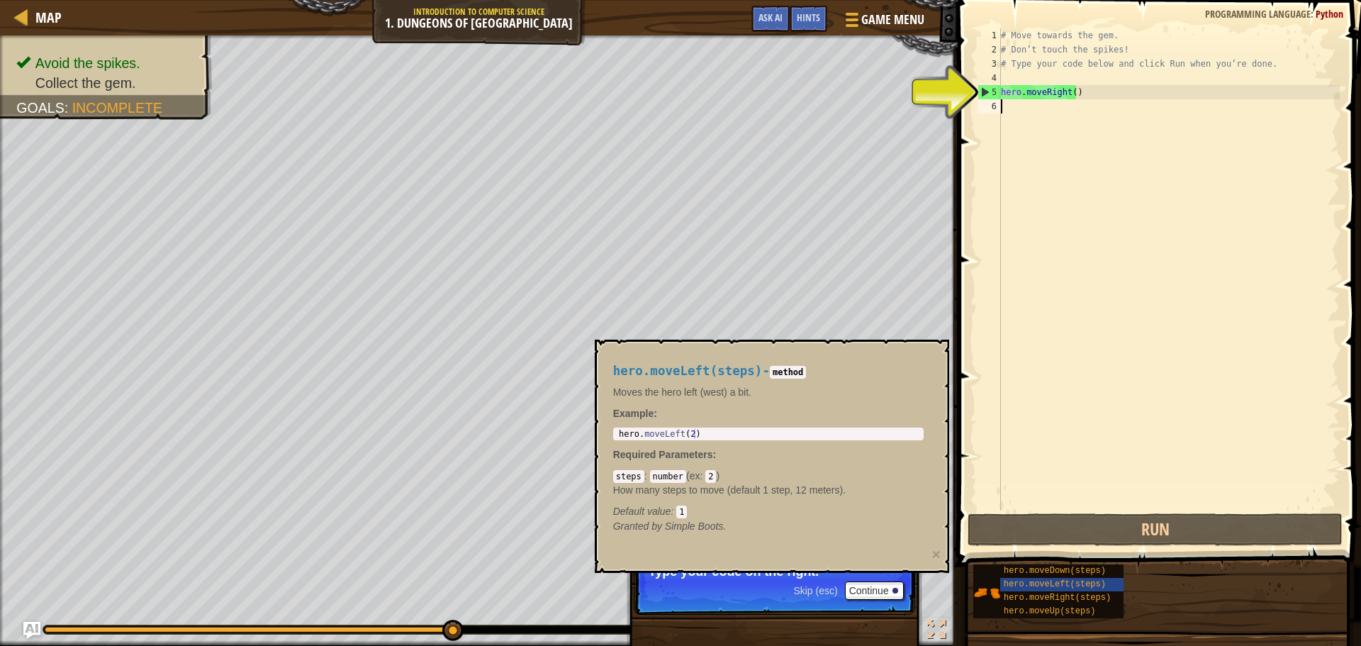
click at [1075, 100] on div "# Move towards the gem. # Don’t touch the spikes! # Type your code below and cl…" at bounding box center [1169, 283] width 342 height 511
click at [1052, 92] on div "# Move towards the gem. # Don’t touch the spikes! # Type your code below and cl…" at bounding box center [1169, 283] width 342 height 511
type textarea "hero.moveRight()"
click at [1146, 224] on div "# Move towards the gem. # Don’t touch the spikes! # Type your code below and cl…" at bounding box center [1169, 283] width 342 height 511
click at [984, 89] on div "5" at bounding box center [989, 92] width 23 height 14
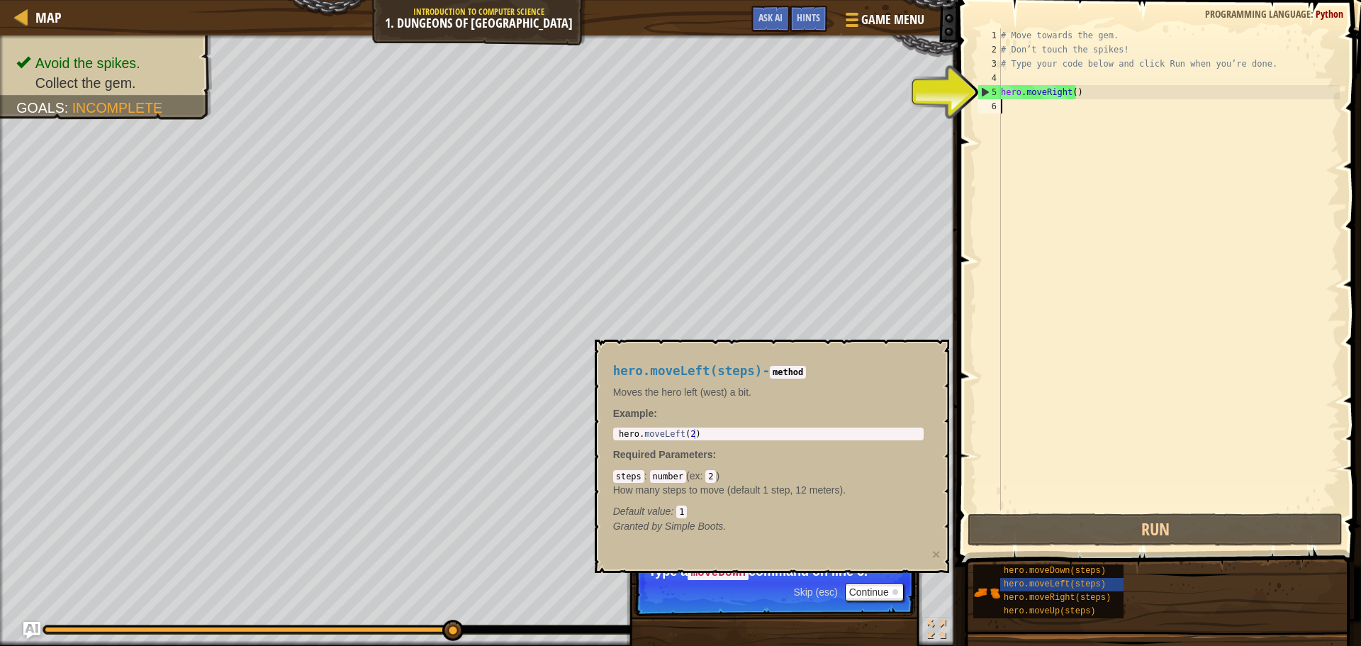
type textarea "hero.moveRight()"
click at [1078, 213] on div "# Move towards the gem. # Don’t touch the spikes! # Type your code below and cl…" at bounding box center [1169, 283] width 342 height 511
click at [981, 88] on div "5" at bounding box center [989, 92] width 23 height 14
click at [971, 92] on span at bounding box center [1161, 263] width 415 height 608
drag, startPoint x: 971, startPoint y: 92, endPoint x: 980, endPoint y: 91, distance: 9.2
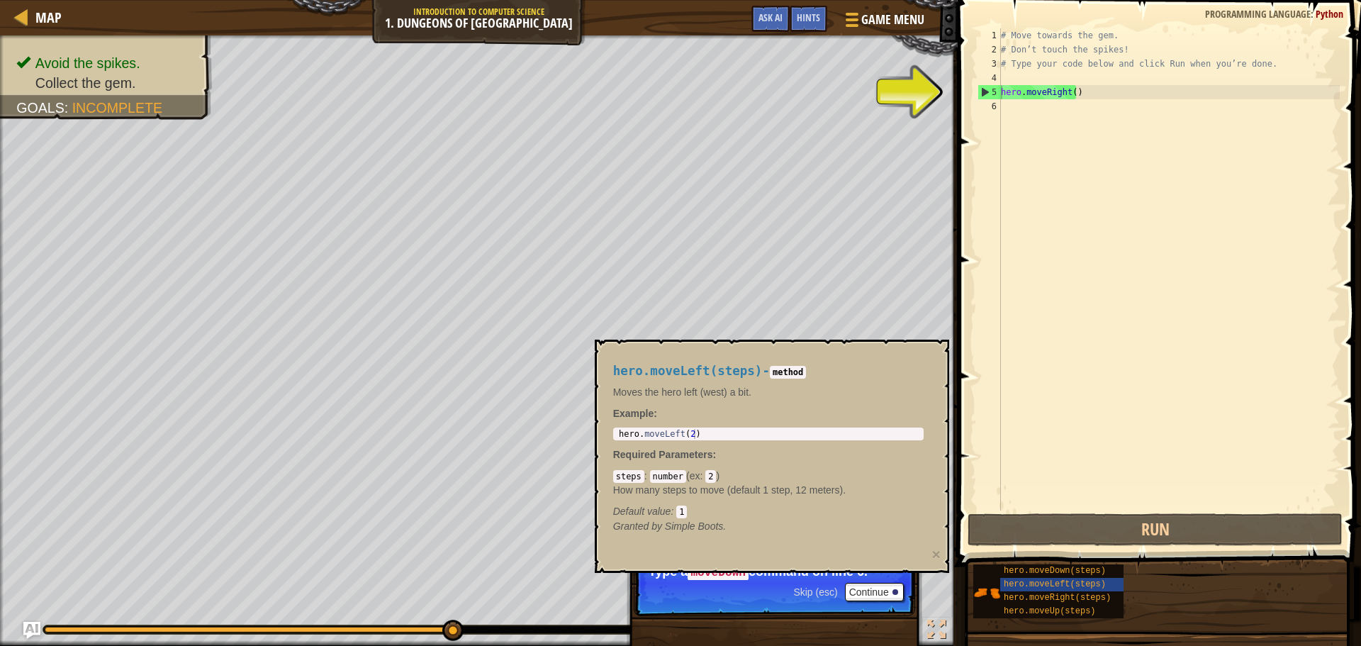
click at [976, 92] on div "hero.moveRight() 1 2 3 4 5 6 # Move towards the gem. # Don’t touch the spikes! …" at bounding box center [1158, 311] width 408 height 608
drag, startPoint x: 980, startPoint y: 91, endPoint x: 998, endPoint y: 92, distance: 18.4
click at [993, 91] on div "5" at bounding box center [989, 92] width 23 height 14
click at [1001, 93] on div "hero.moveRight() 1 2 3 4 5 6 # Move towards the gem. # Don’t touch the spikes! …" at bounding box center [1157, 269] width 365 height 482
click at [1022, 90] on div "# Move towards the gem. # Don’t touch the spikes! # Type your code below and cl…" at bounding box center [1169, 269] width 342 height 482
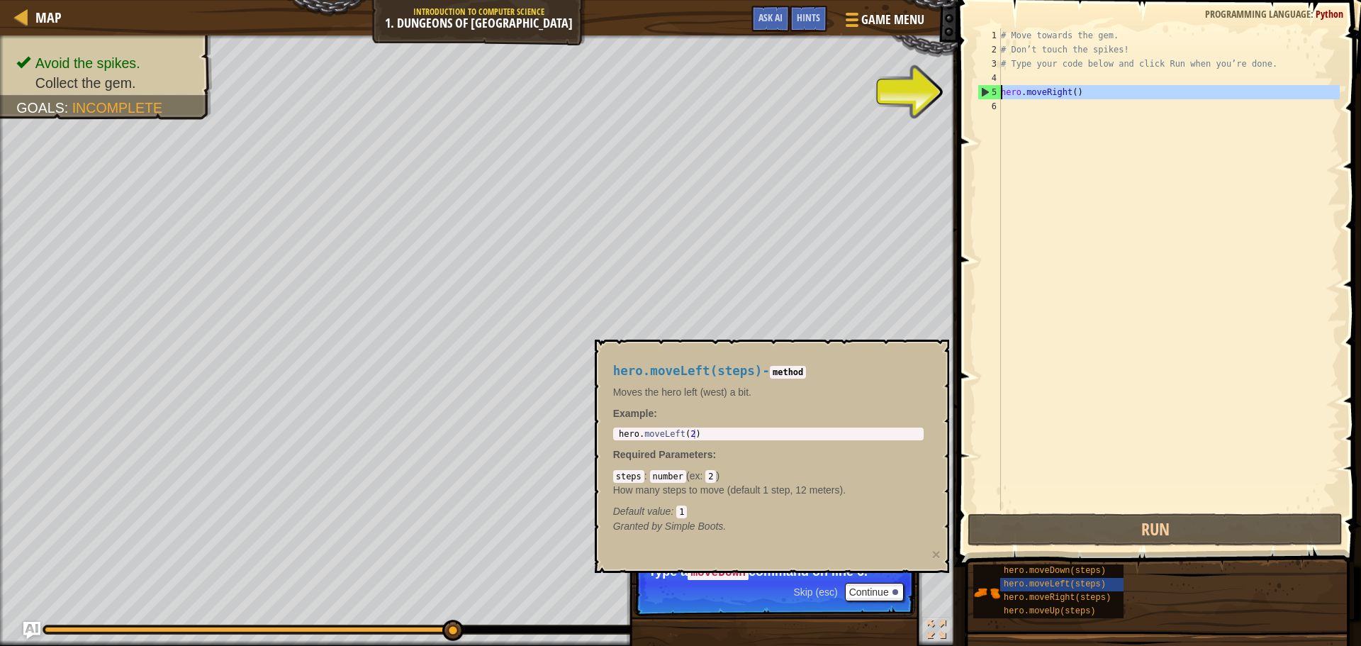
type textarea "hero.moveRight()"
click at [1027, 89] on div "# Move towards the gem. # Don’t touch the spikes! # Type your code below and cl…" at bounding box center [1169, 283] width 342 height 511
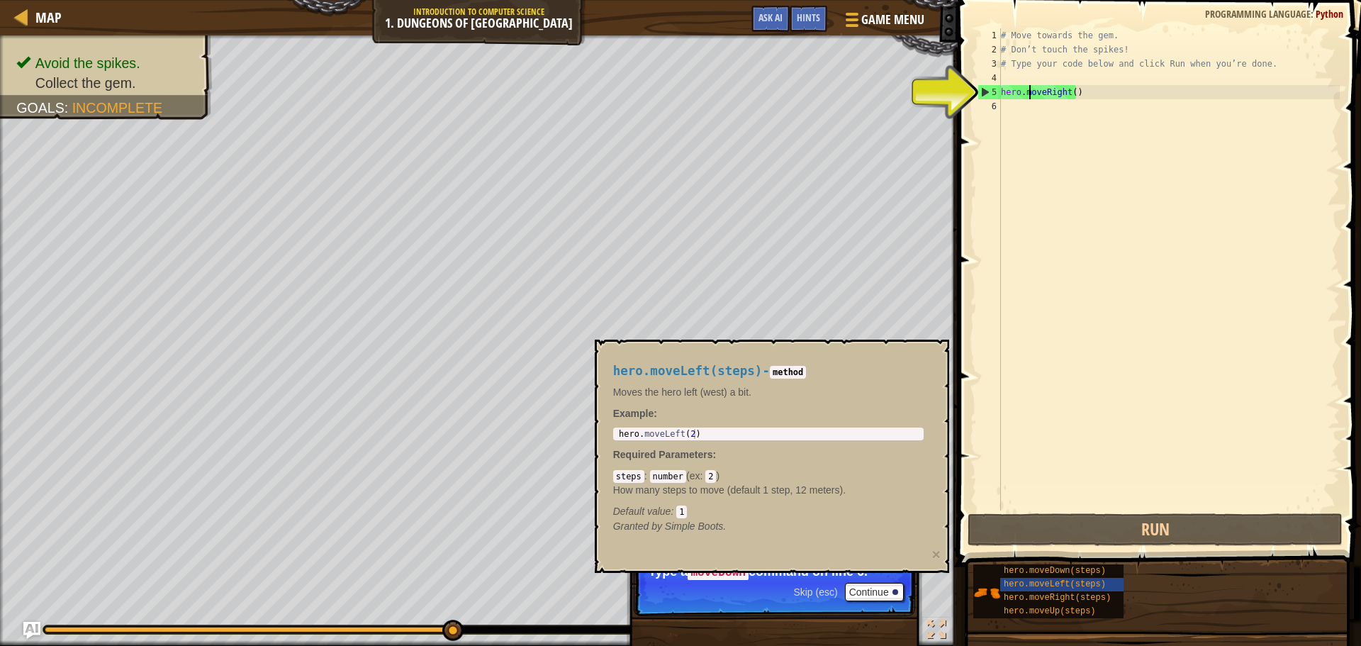
click at [1034, 89] on div "# Move towards the gem. # Don’t touch the spikes! # Type your code below and cl…" at bounding box center [1169, 283] width 342 height 511
click at [1040, 89] on div "# Move towards the gem. # Don’t touch the spikes! # Type your code below and cl…" at bounding box center [1169, 283] width 342 height 511
click at [1048, 90] on div "# Move towards the gem. # Don’t touch the spikes! # Type your code below and cl…" at bounding box center [1169, 269] width 342 height 482
click at [1007, 102] on div "# Move towards the gem. # Don’t touch the spikes! # Type your code below and cl…" at bounding box center [1169, 283] width 342 height 511
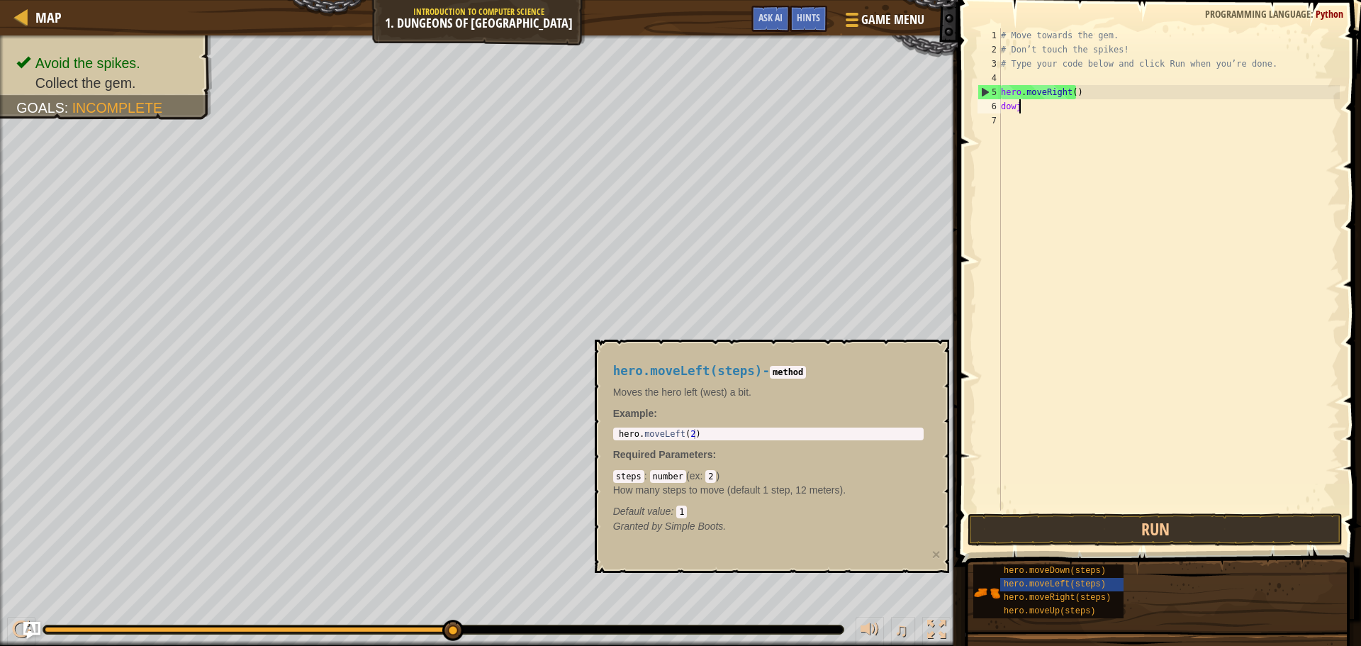
scroll to position [6, 1]
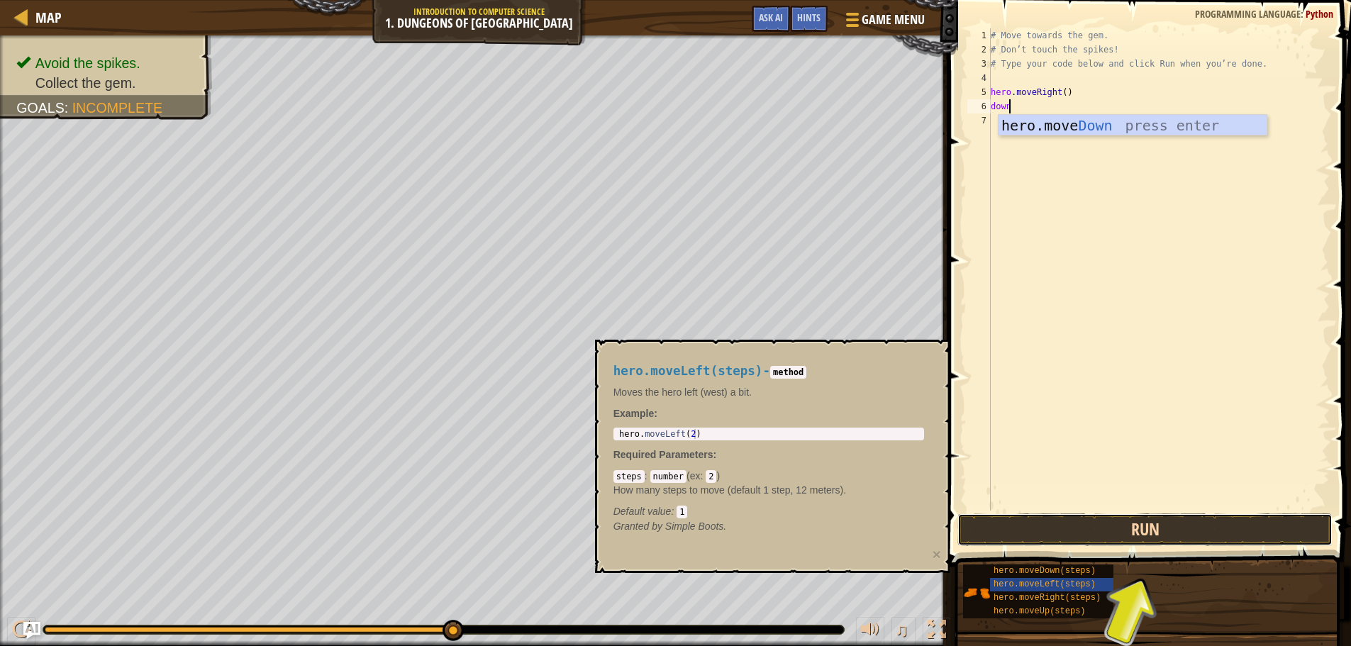
click at [1142, 537] on button "Run" at bounding box center [1144, 529] width 375 height 33
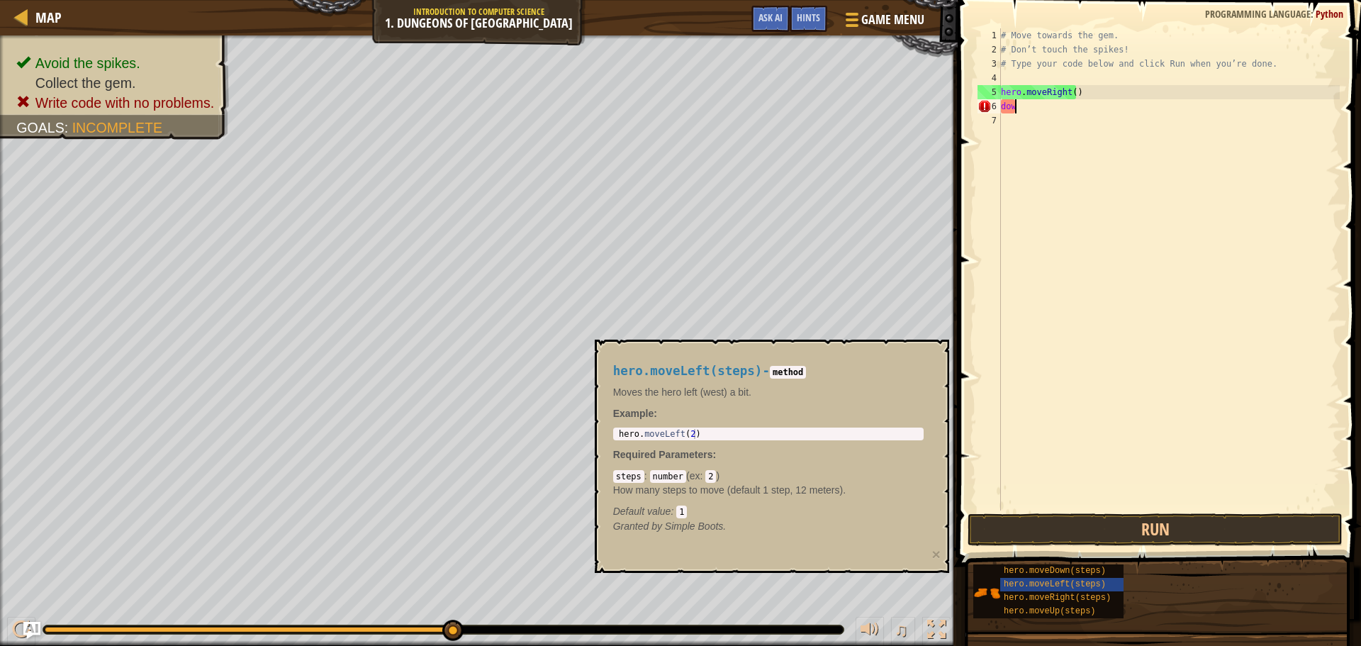
scroll to position [6, 0]
type textarea "d"
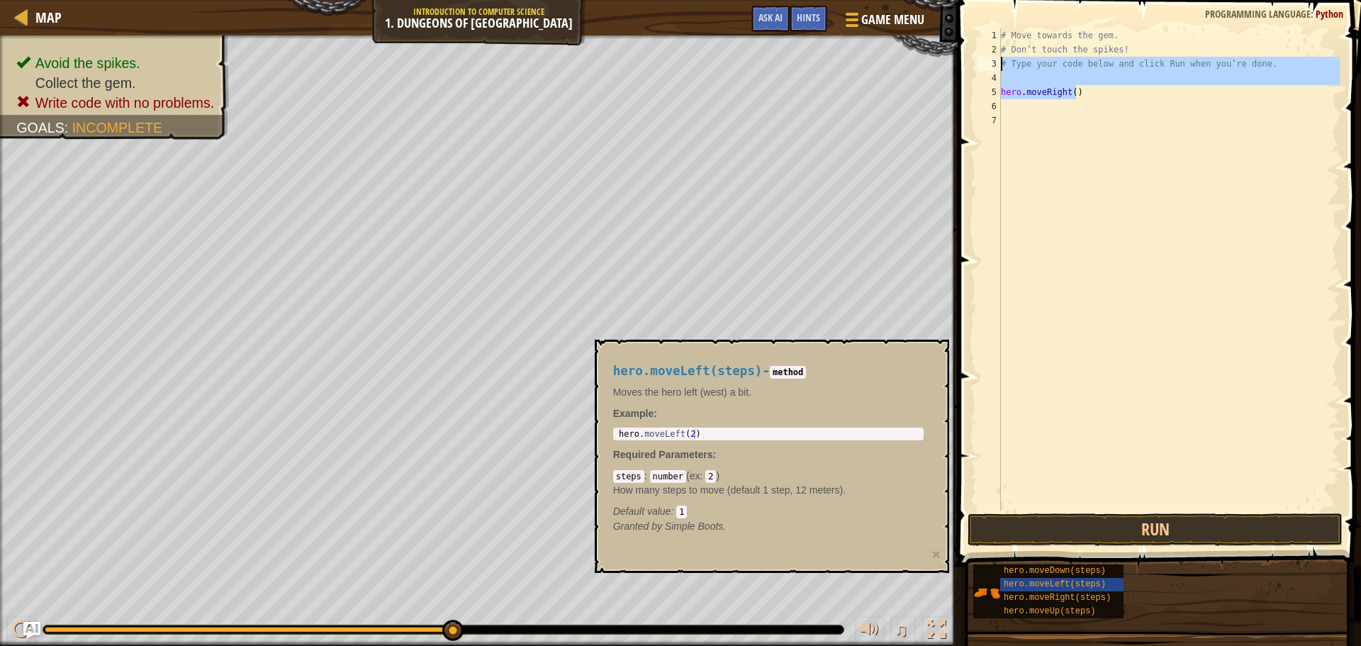
drag, startPoint x: 971, startPoint y: 70, endPoint x: 1039, endPoint y: 99, distance: 73.4
click at [959, 91] on div "1 2 3 4 5 6 7 # Move towards the gem. # Don’t touch the spikes! # Type your cod…" at bounding box center [1158, 311] width 408 height 608
type textarea "hero.moveRight()"
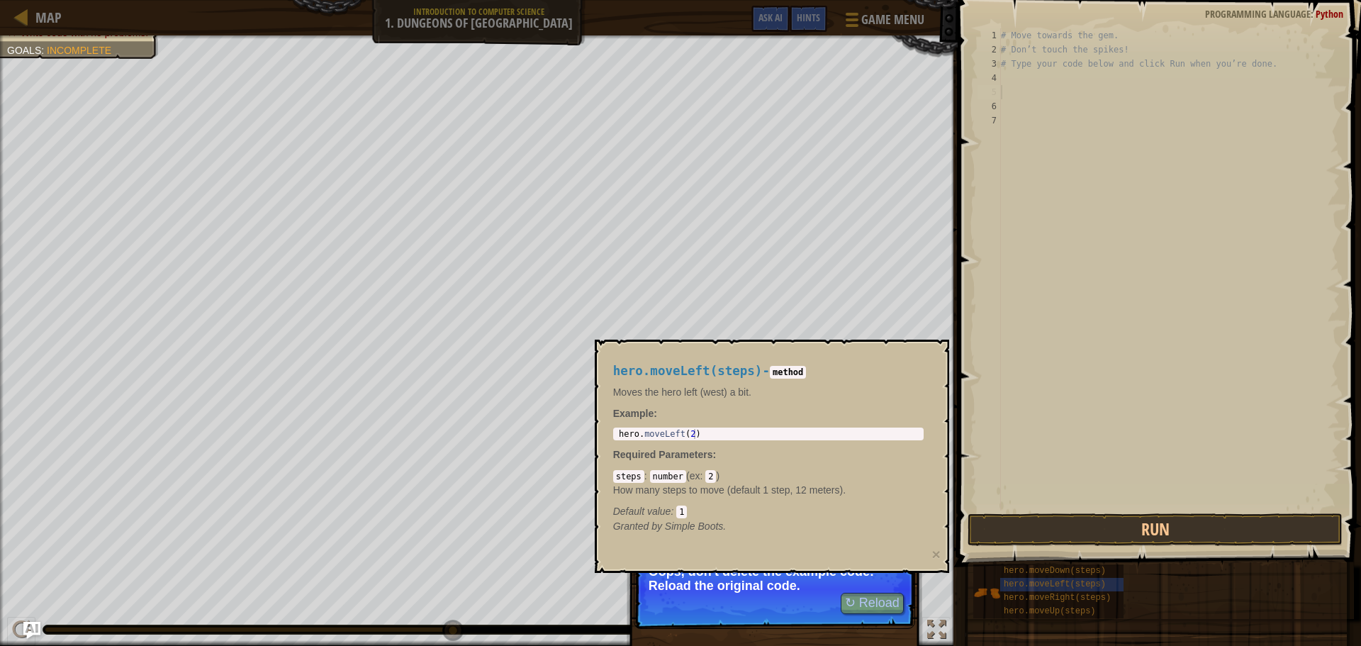
click at [1120, 331] on div "# Move towards the gem. # Don’t touch the spikes! # Type your code below and cl…" at bounding box center [1169, 283] width 342 height 511
click at [887, 608] on button "↻ Reload" at bounding box center [872, 603] width 63 height 21
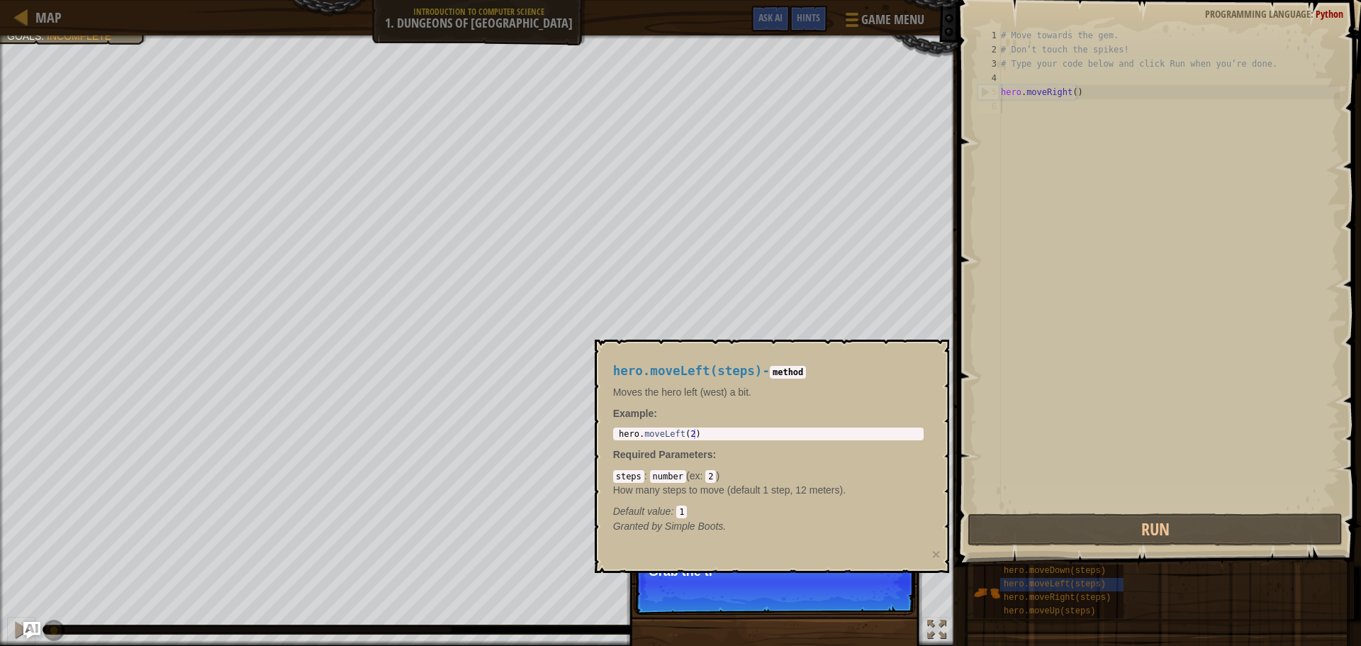
click at [1015, 113] on div "# Move towards the gem. # Don’t touch the spikes! # Type your code below and cl…" at bounding box center [1169, 283] width 342 height 511
click at [934, 552] on button "×" at bounding box center [936, 554] width 9 height 15
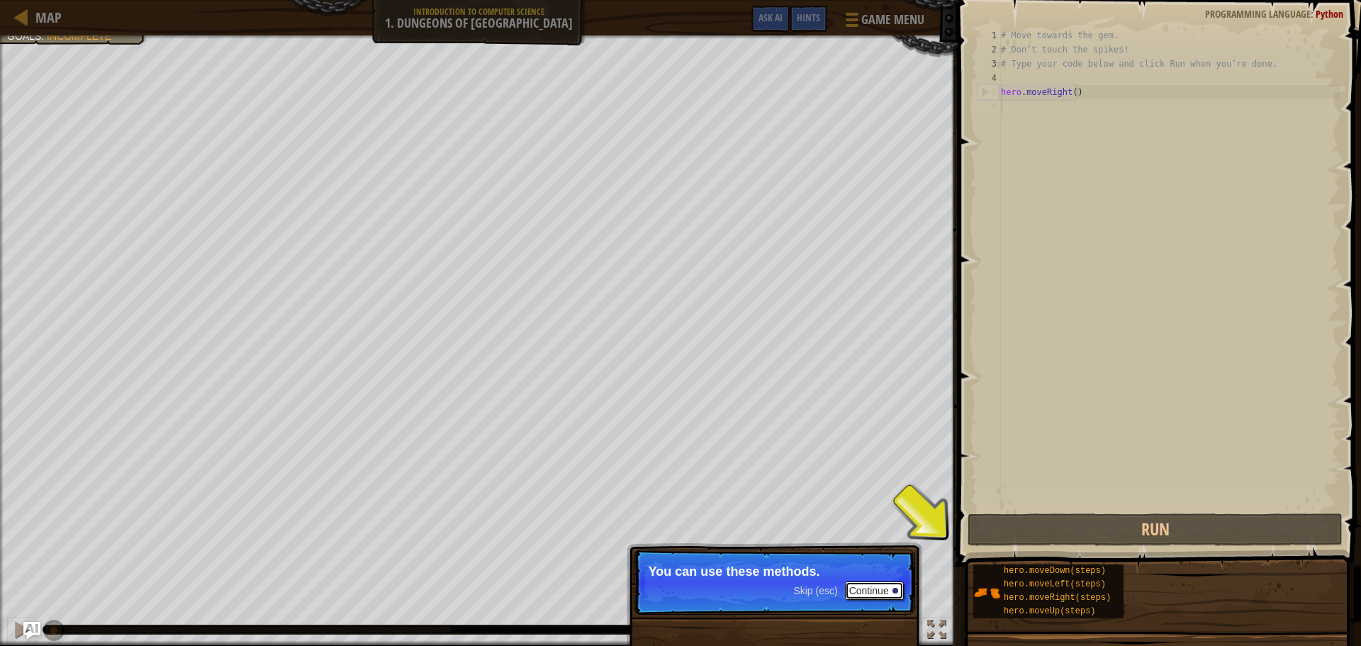
click at [890, 591] on button "Continue" at bounding box center [874, 590] width 59 height 18
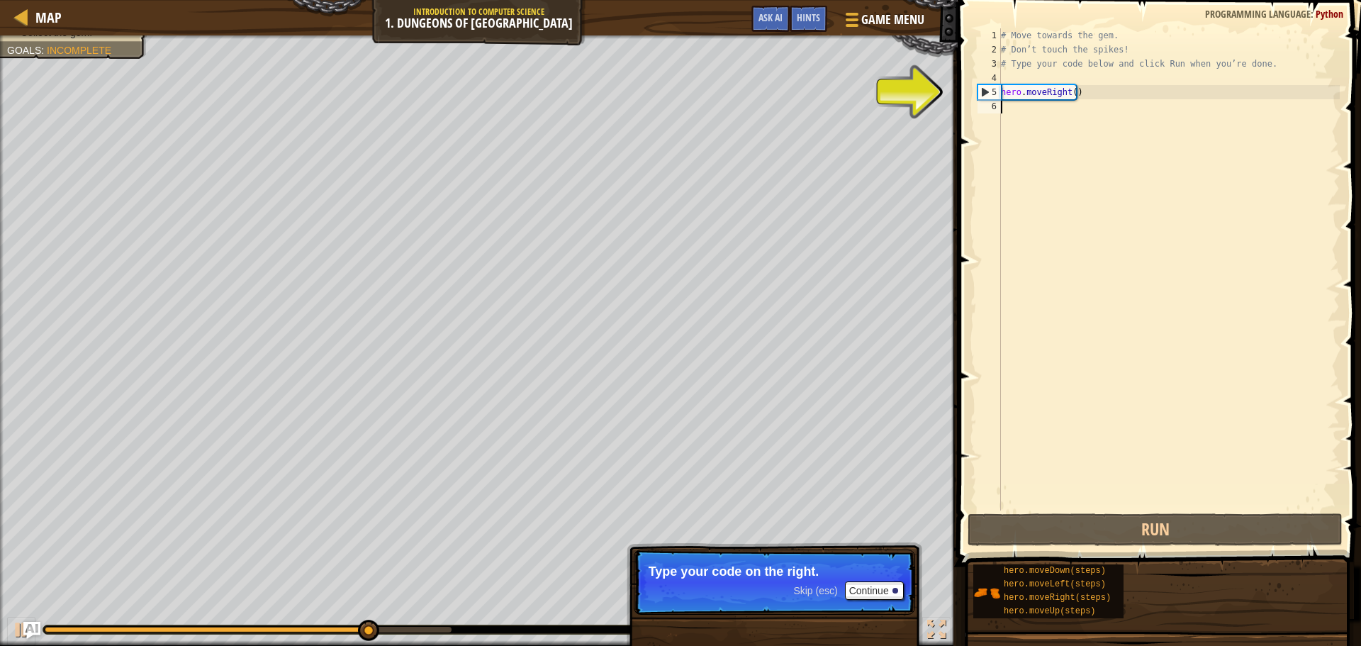
click at [1024, 110] on div "# Move towards the gem. # Don’t touch the spikes! # Type your code below and cl…" at bounding box center [1169, 283] width 342 height 511
click at [1010, 106] on div "# Move towards the gem. # Don’t touch the spikes! # Type your code below and cl…" at bounding box center [1169, 283] width 342 height 511
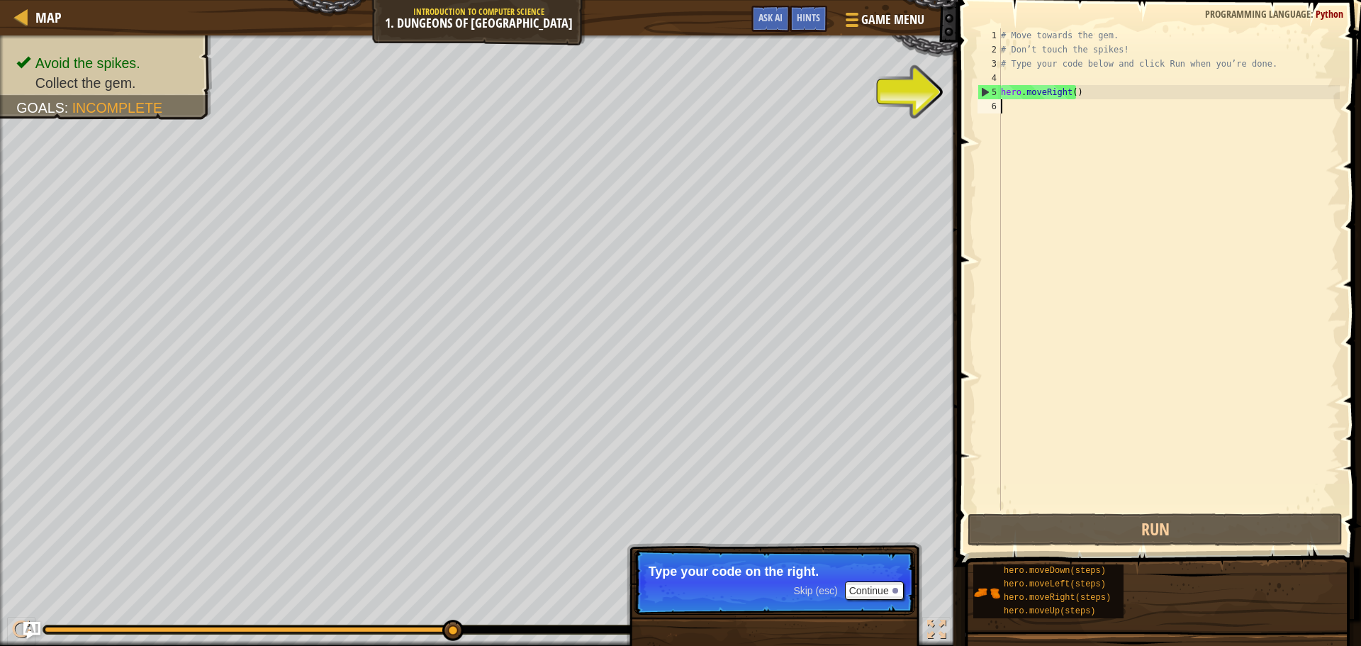
drag, startPoint x: 990, startPoint y: 104, endPoint x: 999, endPoint y: 108, distance: 10.2
click at [993, 106] on div "6" at bounding box center [989, 106] width 23 height 14
click at [999, 108] on div "6" at bounding box center [989, 106] width 23 height 14
click at [984, 90] on div "5" at bounding box center [989, 92] width 23 height 14
type textarea "hero.moveRight()"
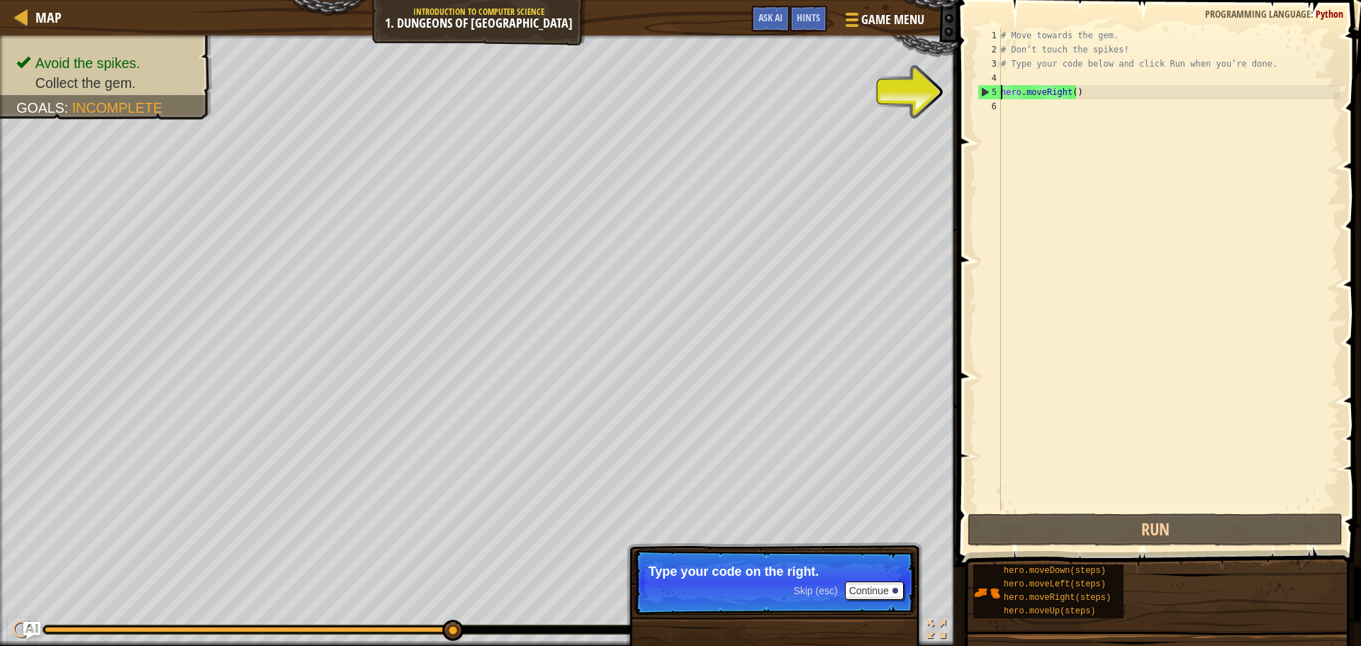
click at [991, 106] on div "6" at bounding box center [989, 106] width 23 height 14
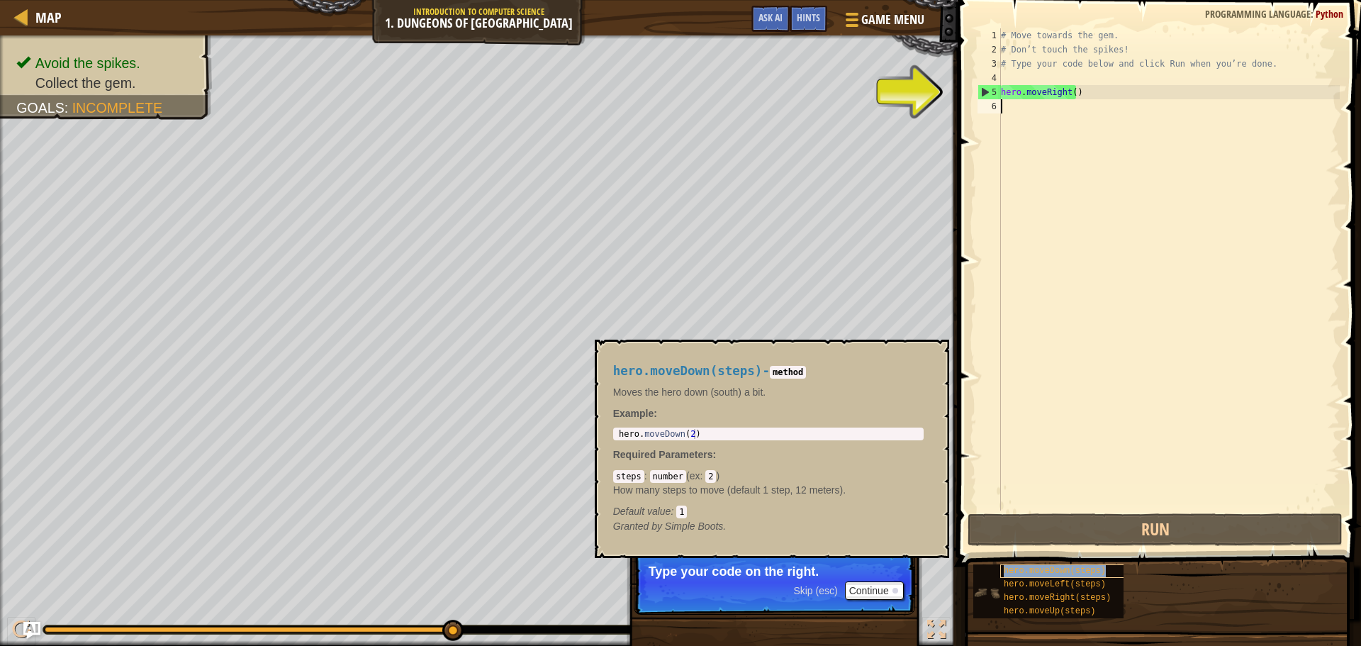
click at [1039, 574] on span "hero.moveDown(steps)" at bounding box center [1055, 571] width 102 height 10
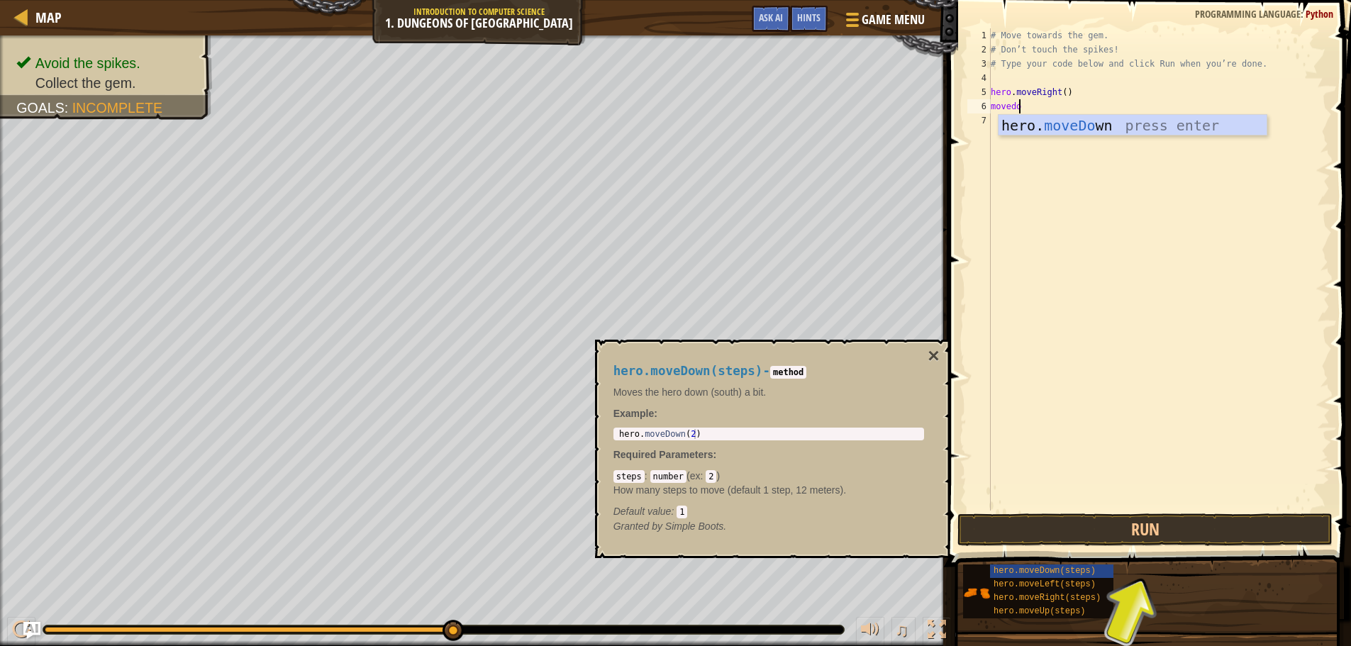
type textarea "movedown"
click at [939, 356] on button "×" at bounding box center [932, 356] width 11 height 20
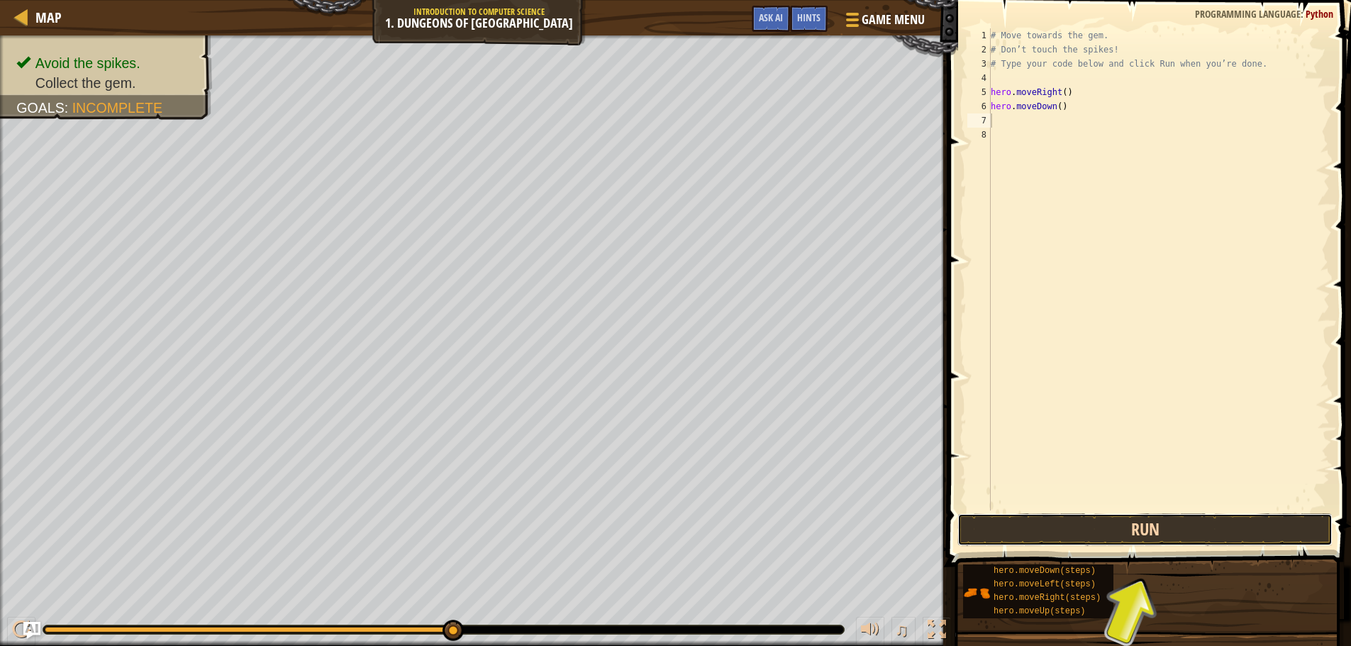
click at [1107, 535] on button "Run" at bounding box center [1144, 529] width 375 height 33
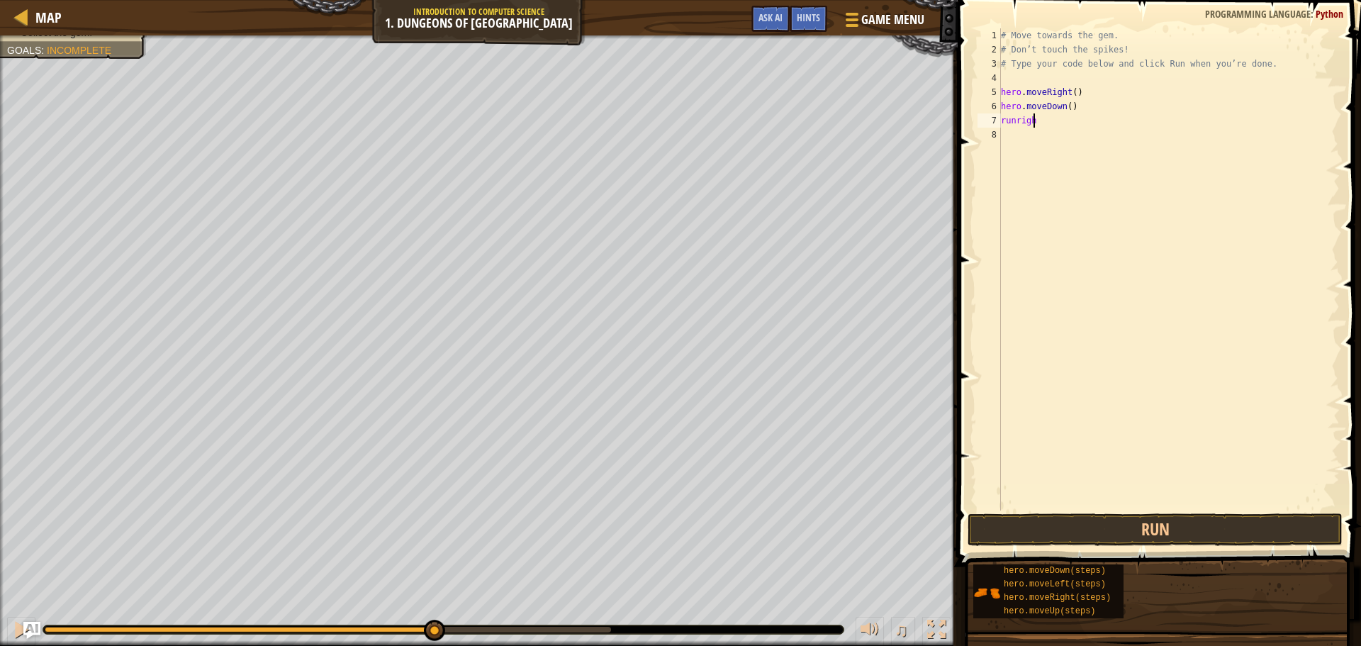
type textarea "runright"
click at [1046, 113] on div "# Move towards the gem. # Don’t touch the spikes! # Type your code below and cl…" at bounding box center [1169, 283] width 342 height 511
type textarea "r"
type textarea "moveright"
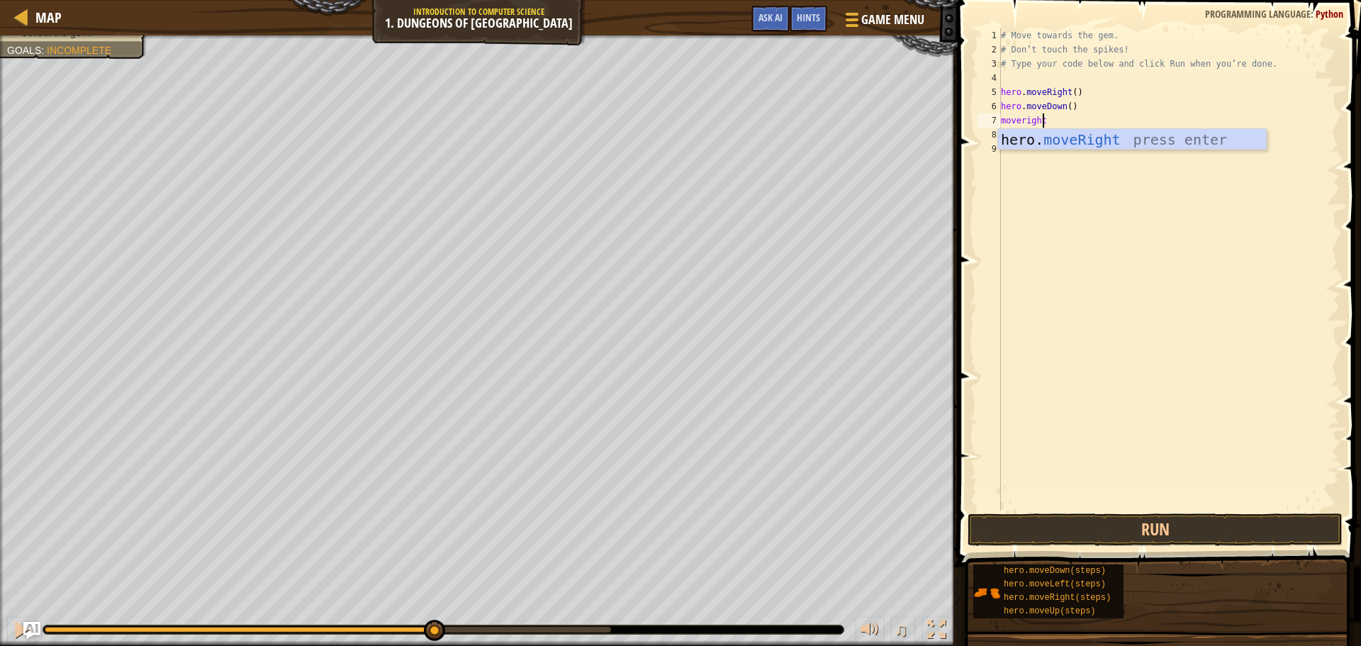
scroll to position [6, 0]
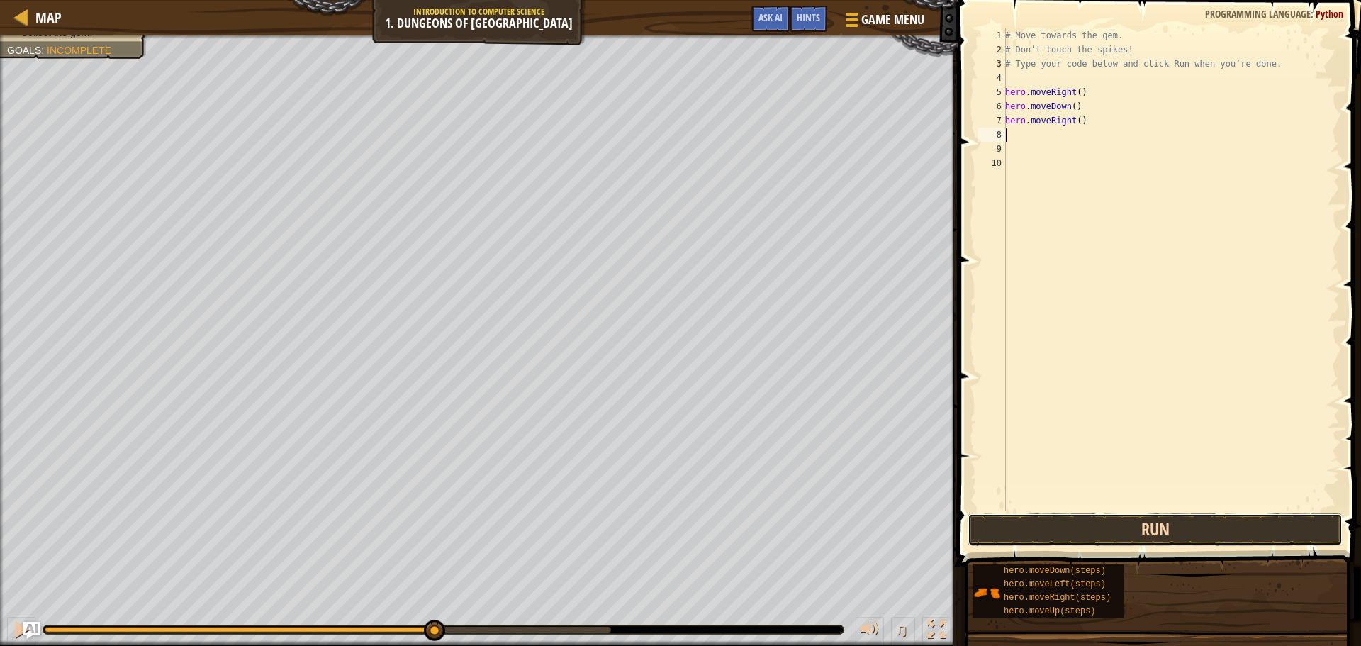
click at [1099, 536] on button "Run" at bounding box center [1155, 529] width 375 height 33
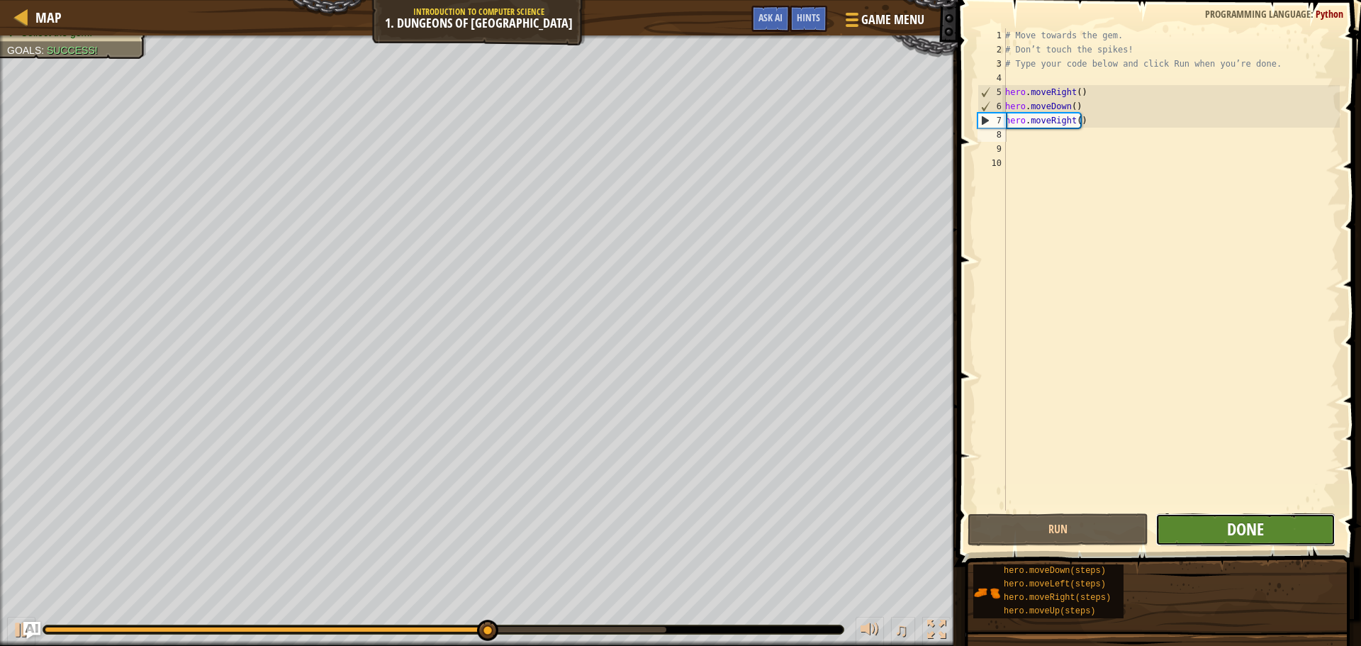
click at [1251, 533] on span "Done" at bounding box center [1245, 529] width 37 height 23
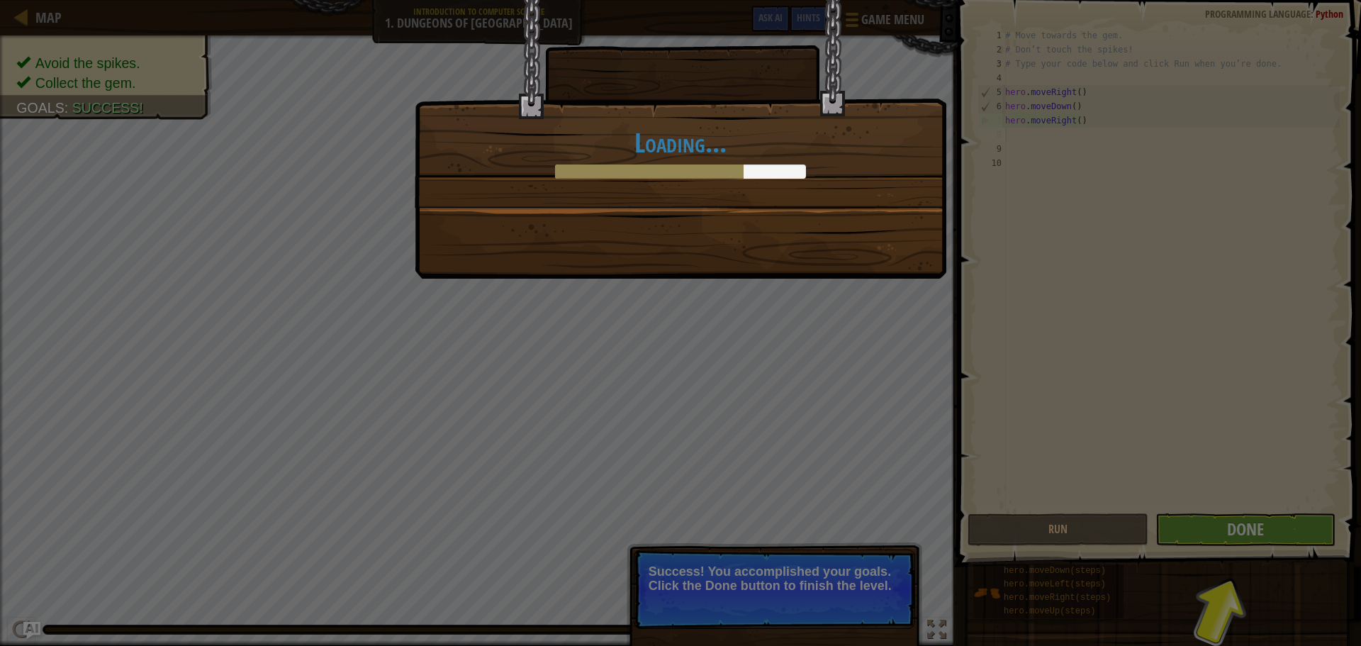
drag, startPoint x: 1254, startPoint y: 515, endPoint x: 1249, endPoint y: 528, distance: 13.7
click at [1250, 526] on div "Loading..." at bounding box center [680, 323] width 1361 height 646
click at [1249, 530] on div "Loading..." at bounding box center [680, 323] width 1361 height 646
click at [1237, 537] on div "Loading..." at bounding box center [680, 323] width 1361 height 646
drag, startPoint x: 831, startPoint y: 606, endPoint x: 833, endPoint y: 593, distance: 12.9
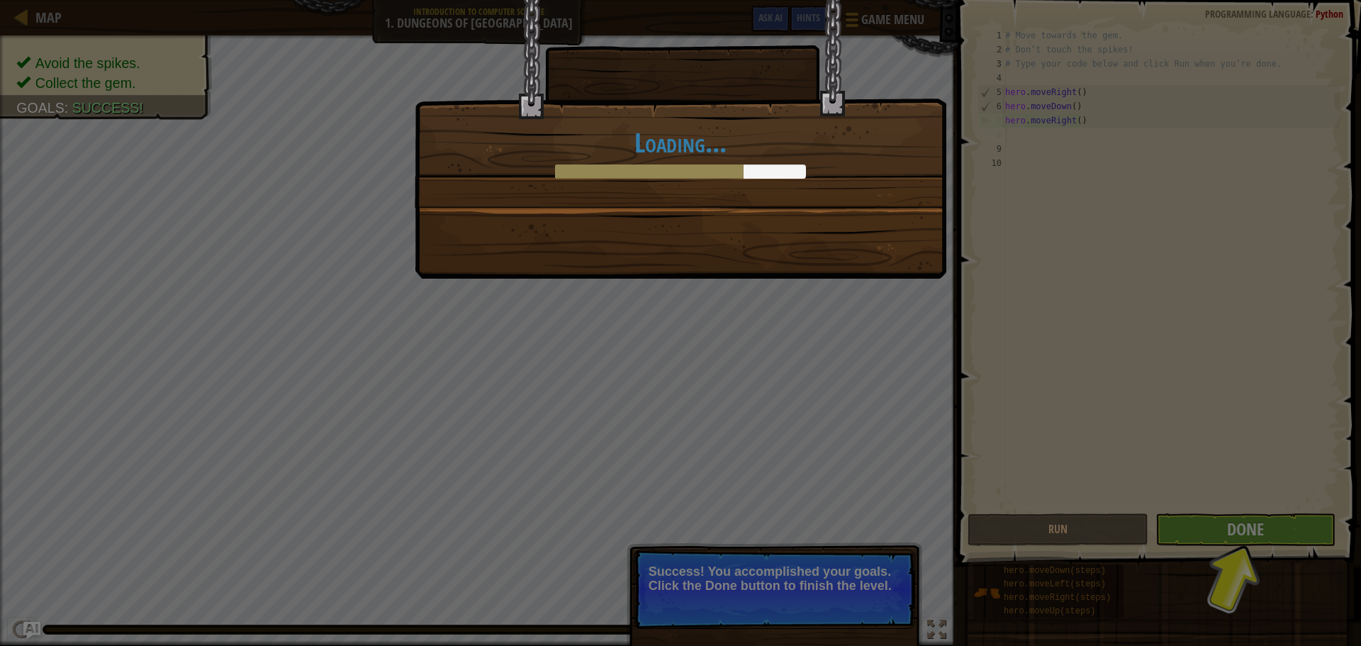
click at [832, 606] on div "Loading..." at bounding box center [680, 323] width 1361 height 646
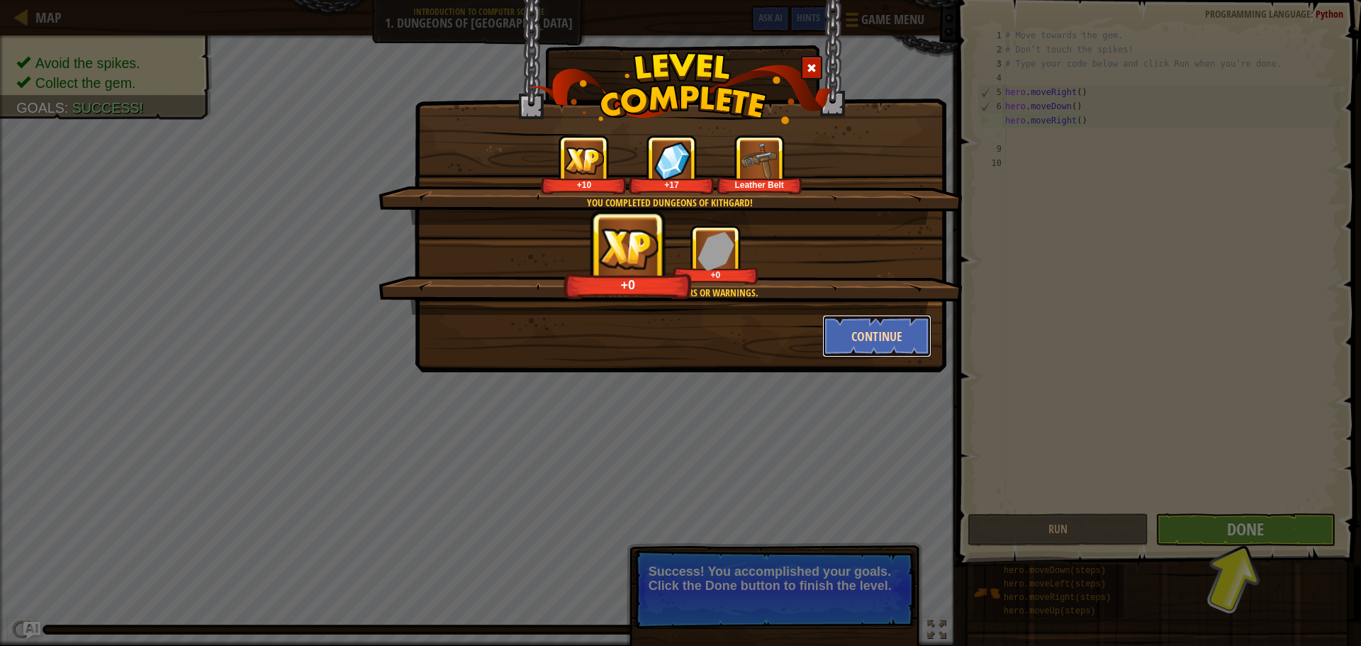
drag, startPoint x: 905, startPoint y: 331, endPoint x: 894, endPoint y: 333, distance: 10.8
click at [894, 333] on button "Continue" at bounding box center [877, 336] width 110 height 43
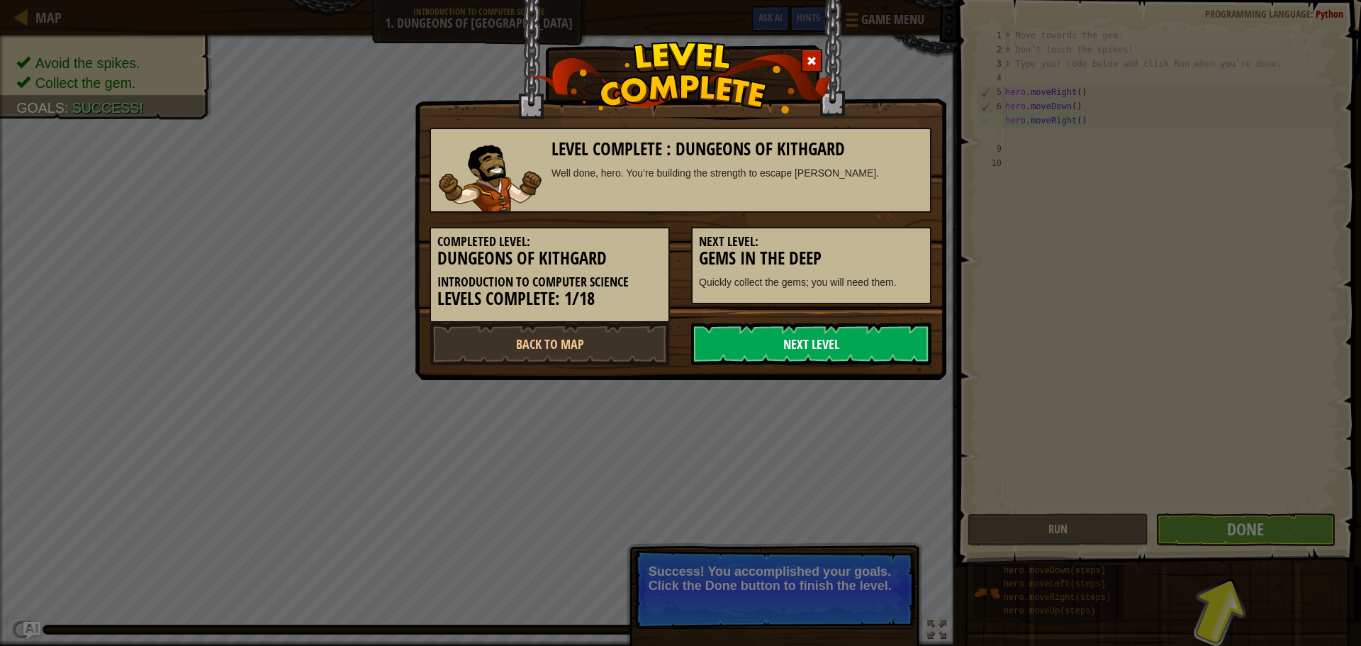
click at [855, 335] on link "Next Level" at bounding box center [811, 344] width 240 height 43
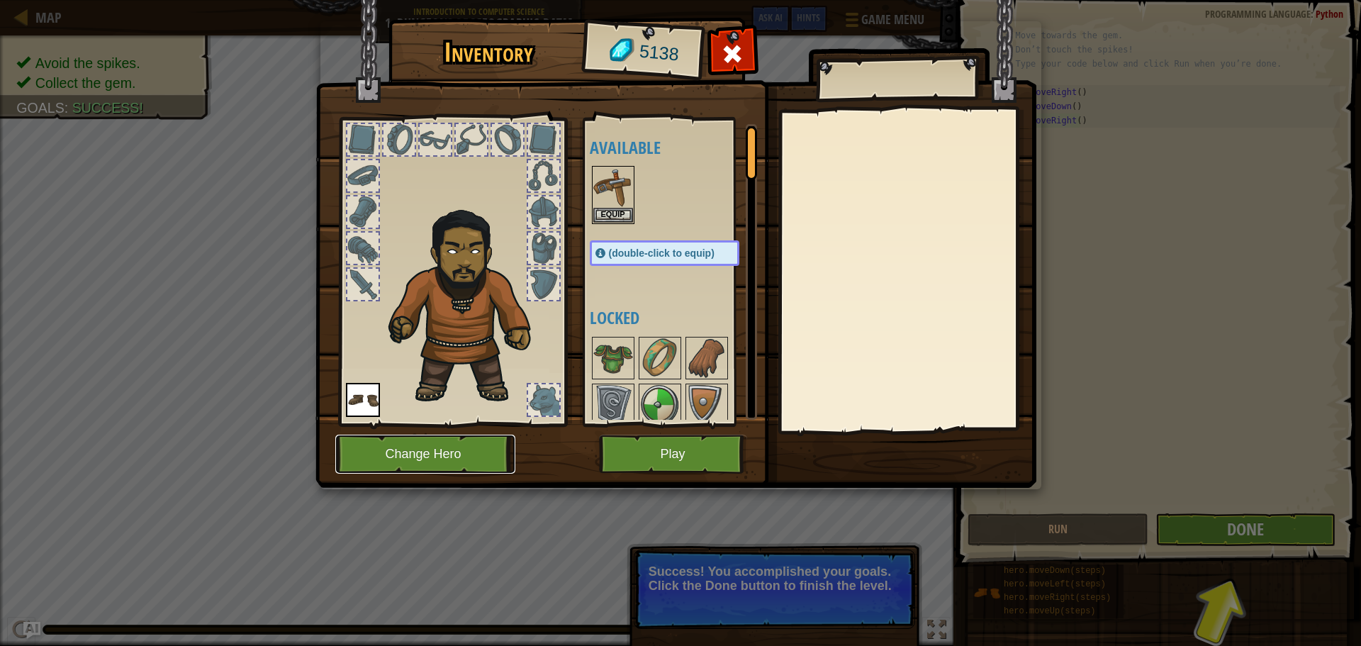
click at [476, 461] on button "Change Hero" at bounding box center [425, 454] width 180 height 39
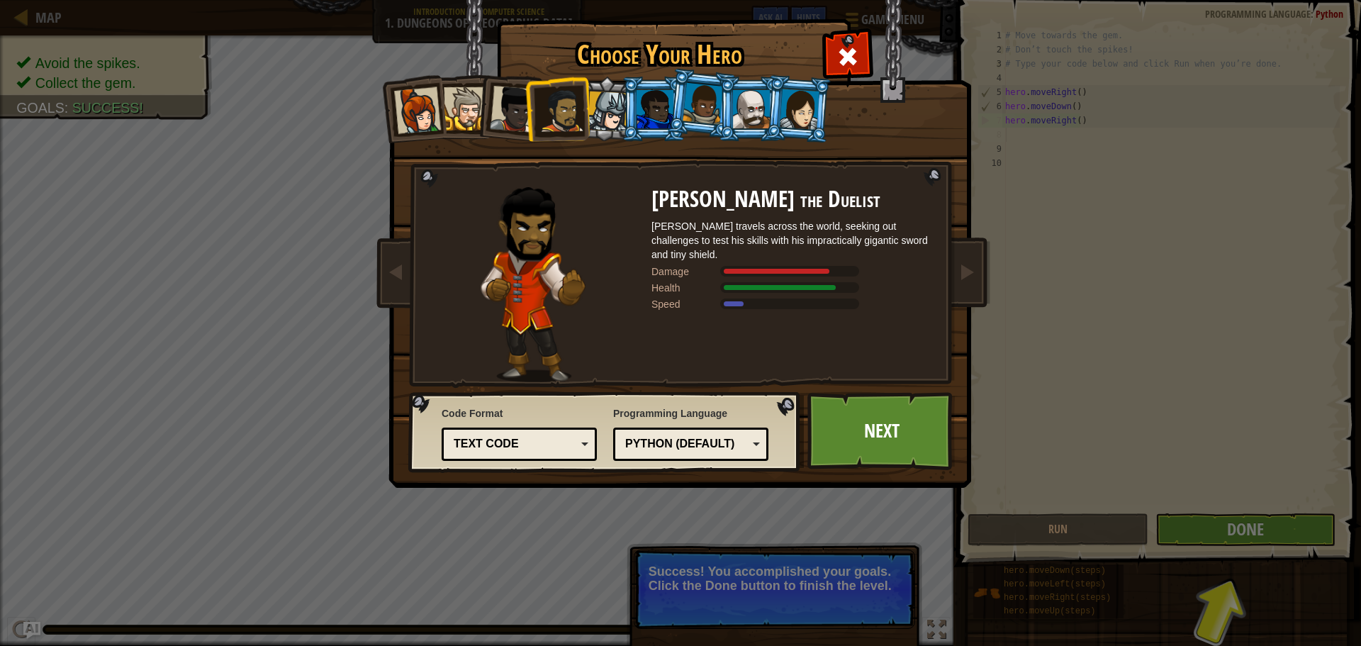
click at [737, 106] on div at bounding box center [751, 109] width 37 height 38
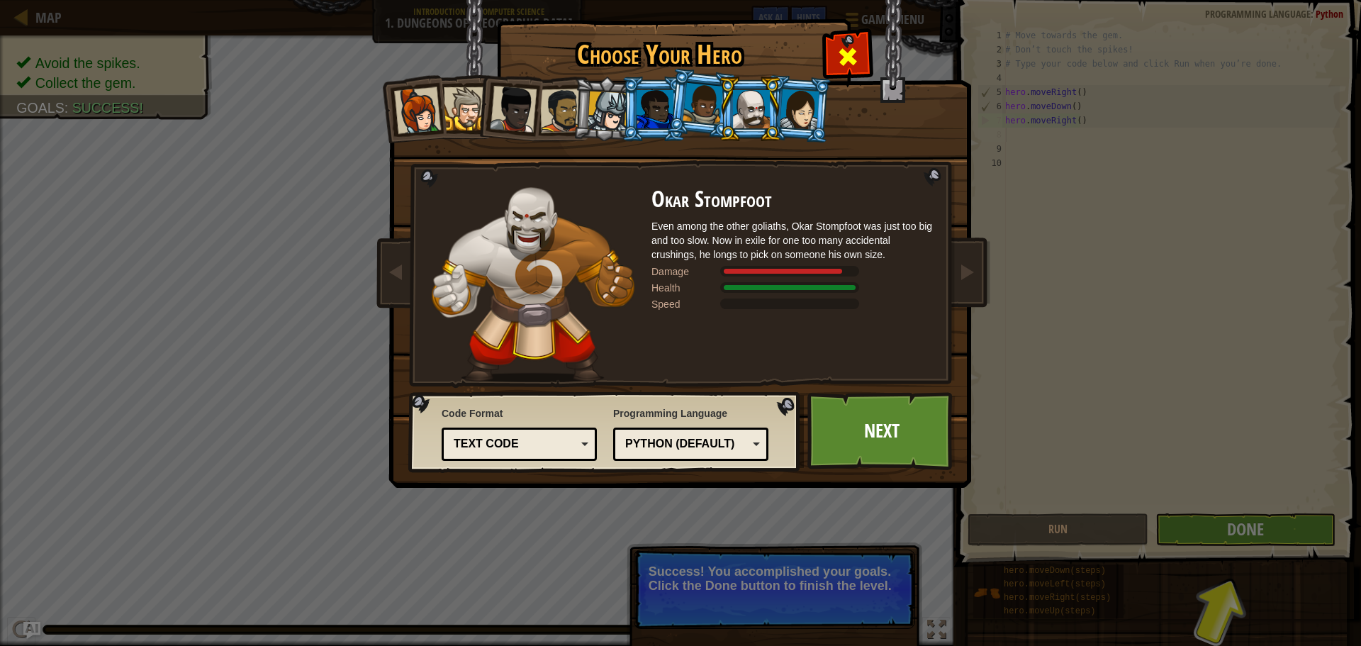
click at [847, 48] on span at bounding box center [848, 56] width 23 height 23
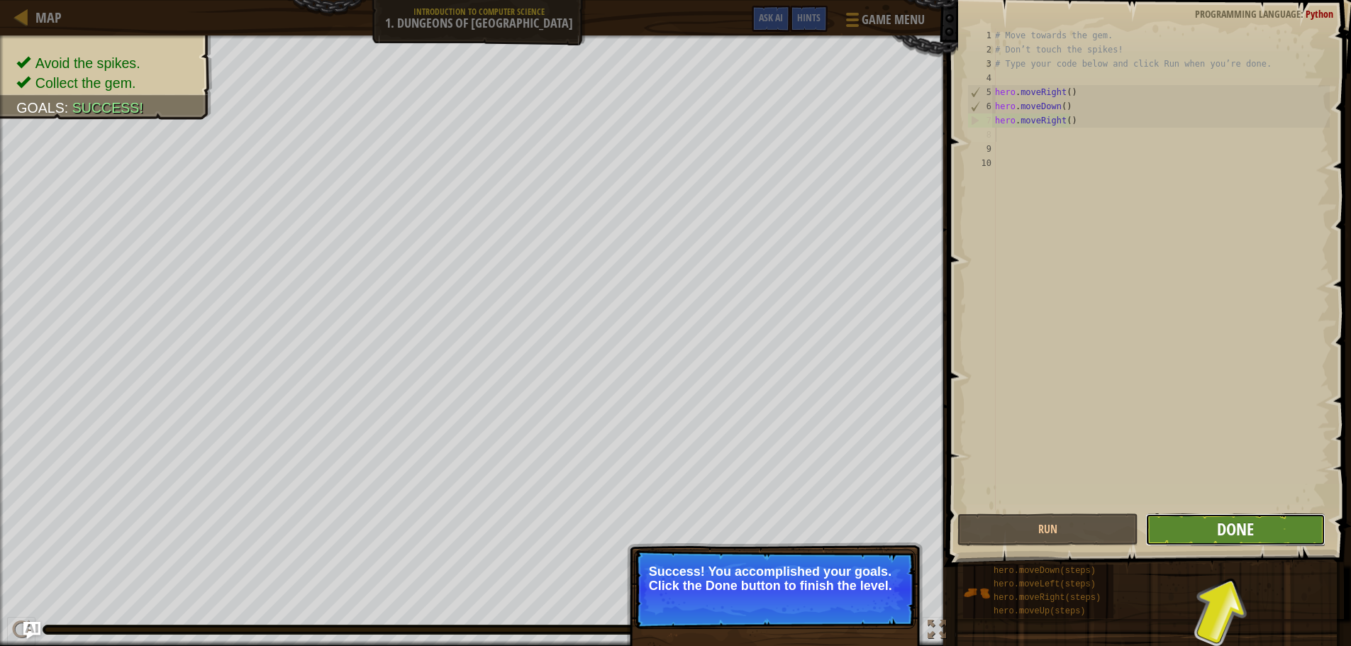
click at [1245, 533] on span "Done" at bounding box center [1235, 529] width 37 height 23
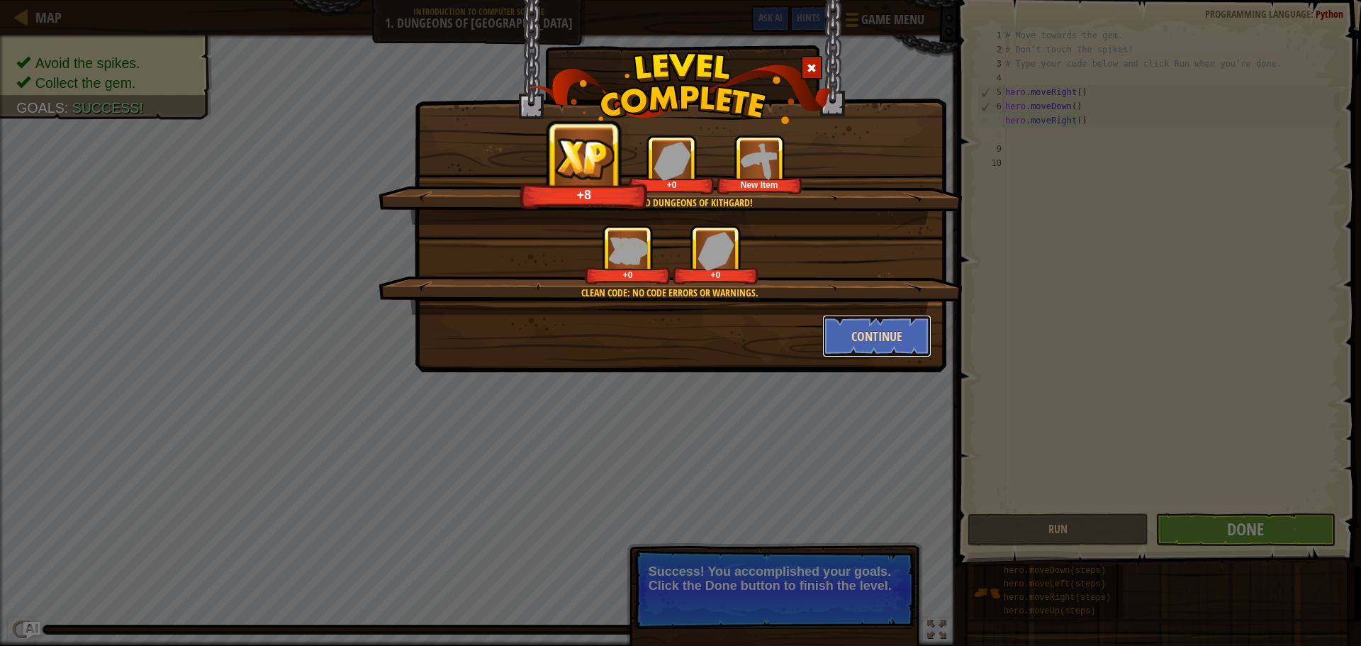
click at [898, 335] on button "Continue" at bounding box center [877, 336] width 110 height 43
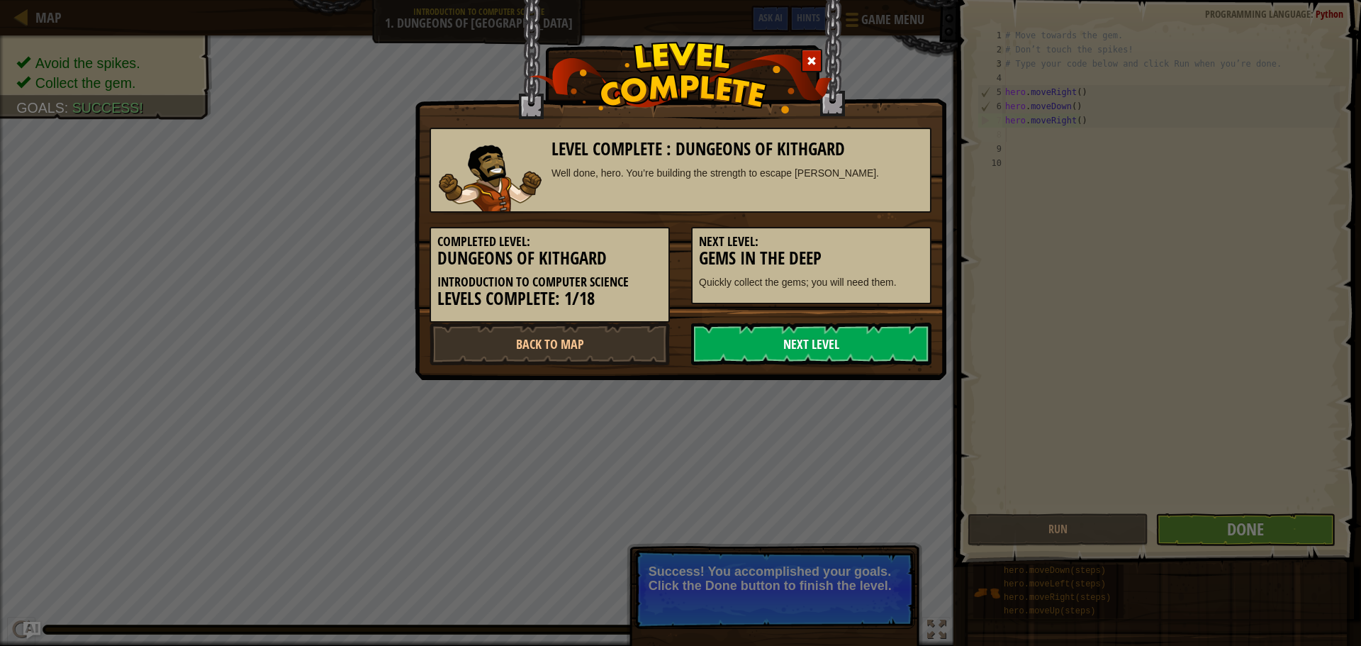
click at [844, 338] on link "Next Level" at bounding box center [811, 344] width 240 height 43
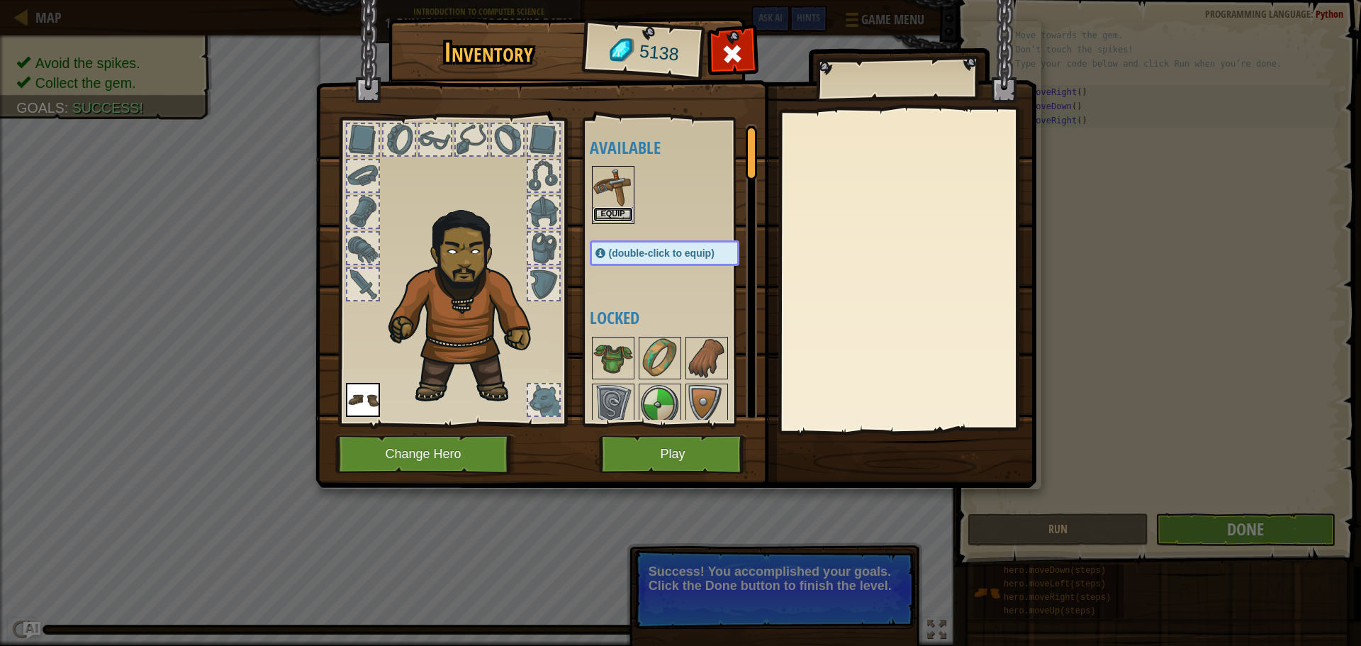
click at [611, 211] on button "Equip" at bounding box center [613, 214] width 40 height 15
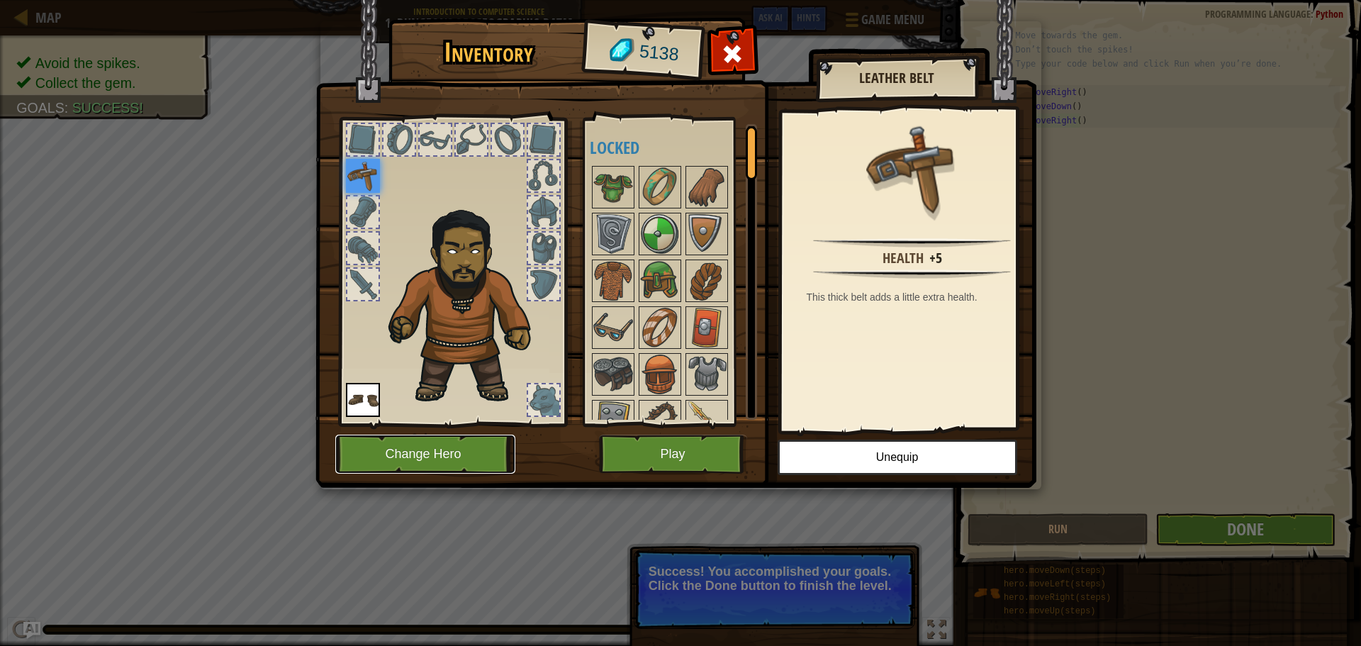
click at [458, 454] on button "Change Hero" at bounding box center [425, 454] width 180 height 39
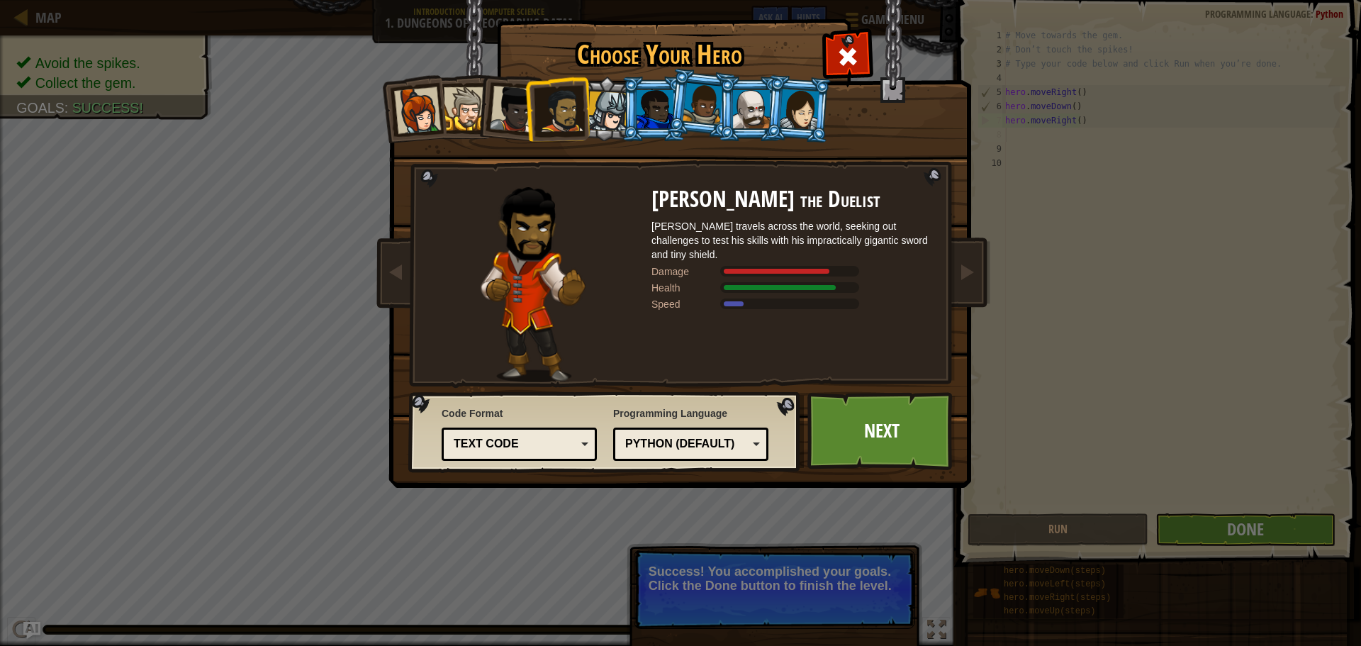
click at [752, 102] on div at bounding box center [751, 109] width 37 height 38
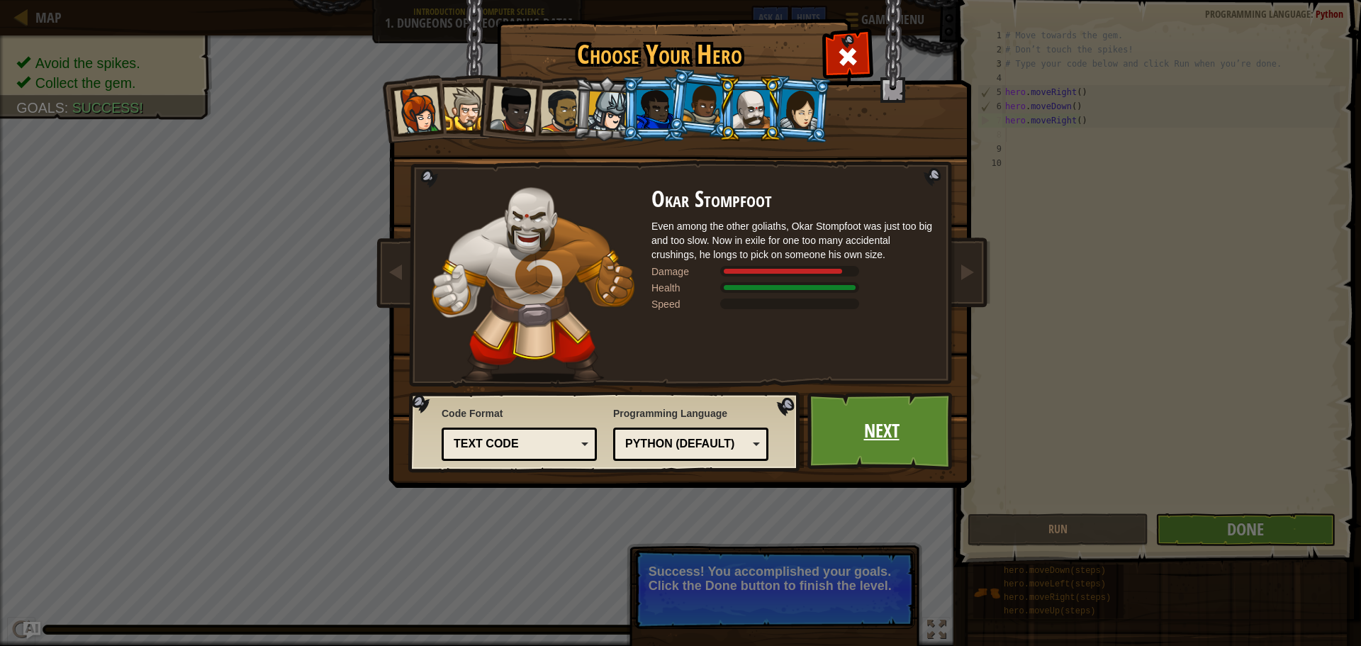
click at [922, 451] on link "Next" at bounding box center [882, 431] width 148 height 78
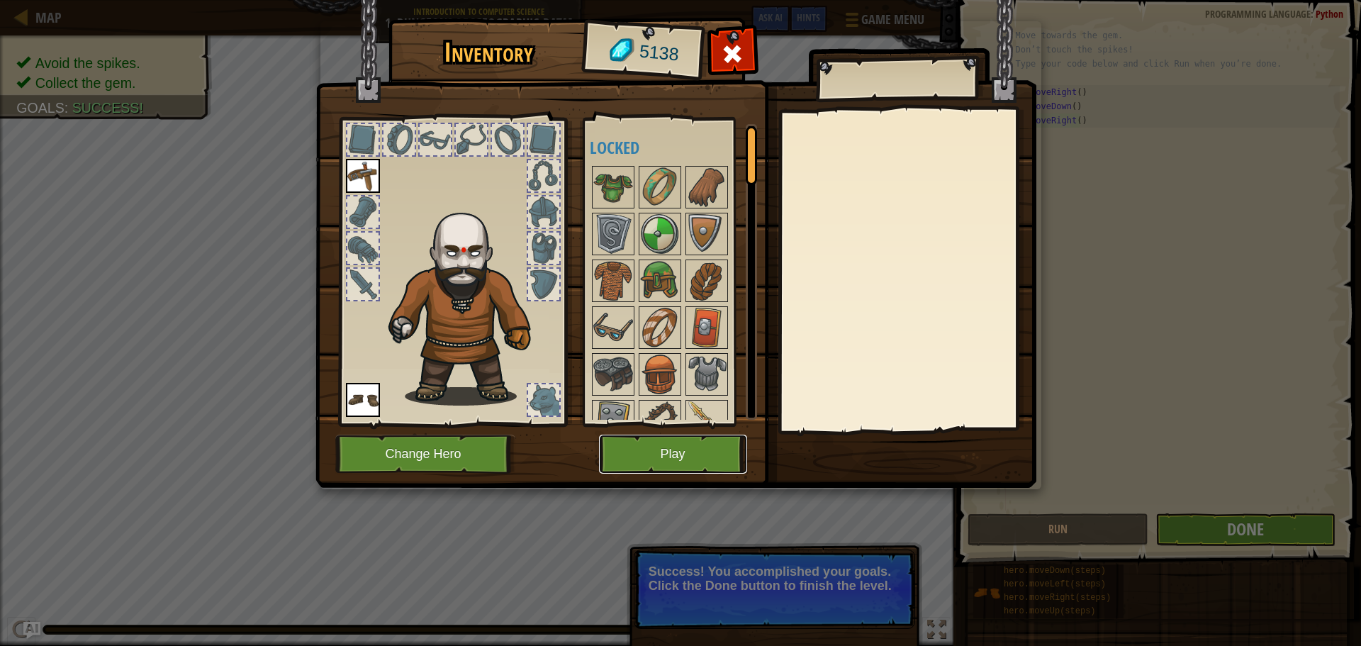
click at [693, 449] on button "Play" at bounding box center [673, 454] width 148 height 39
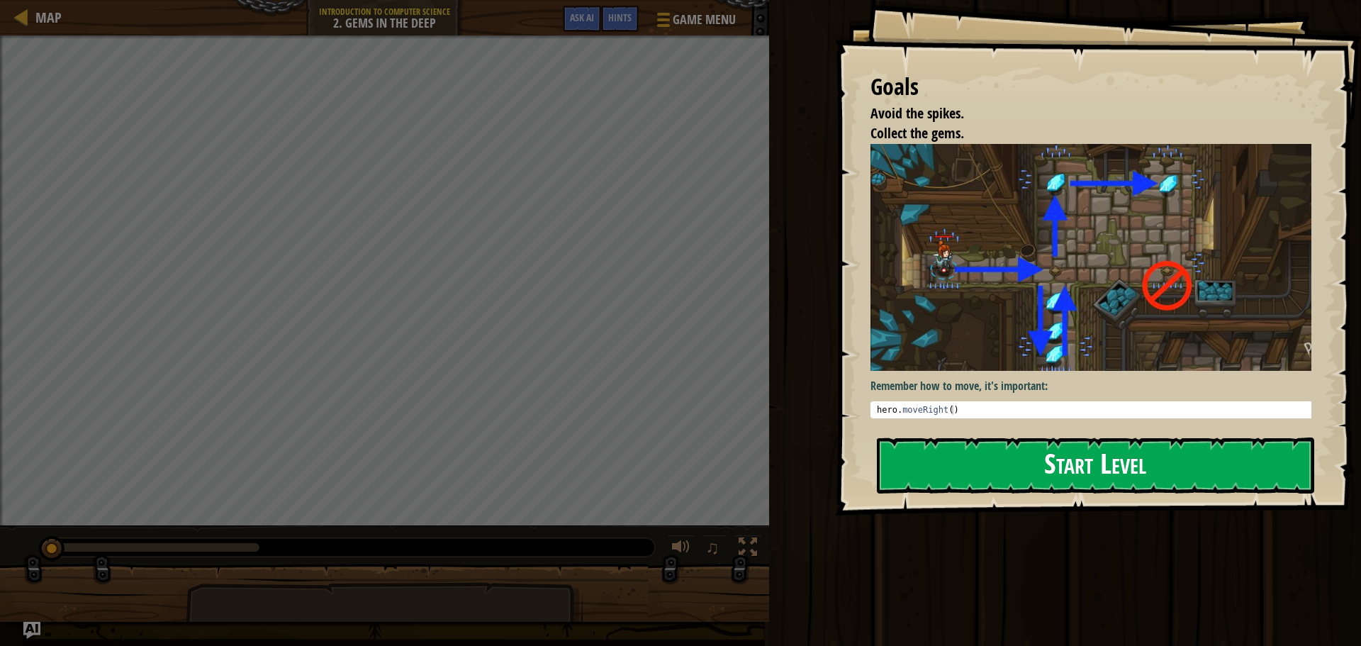
click at [1134, 463] on button "Start Level" at bounding box center [1095, 465] width 437 height 56
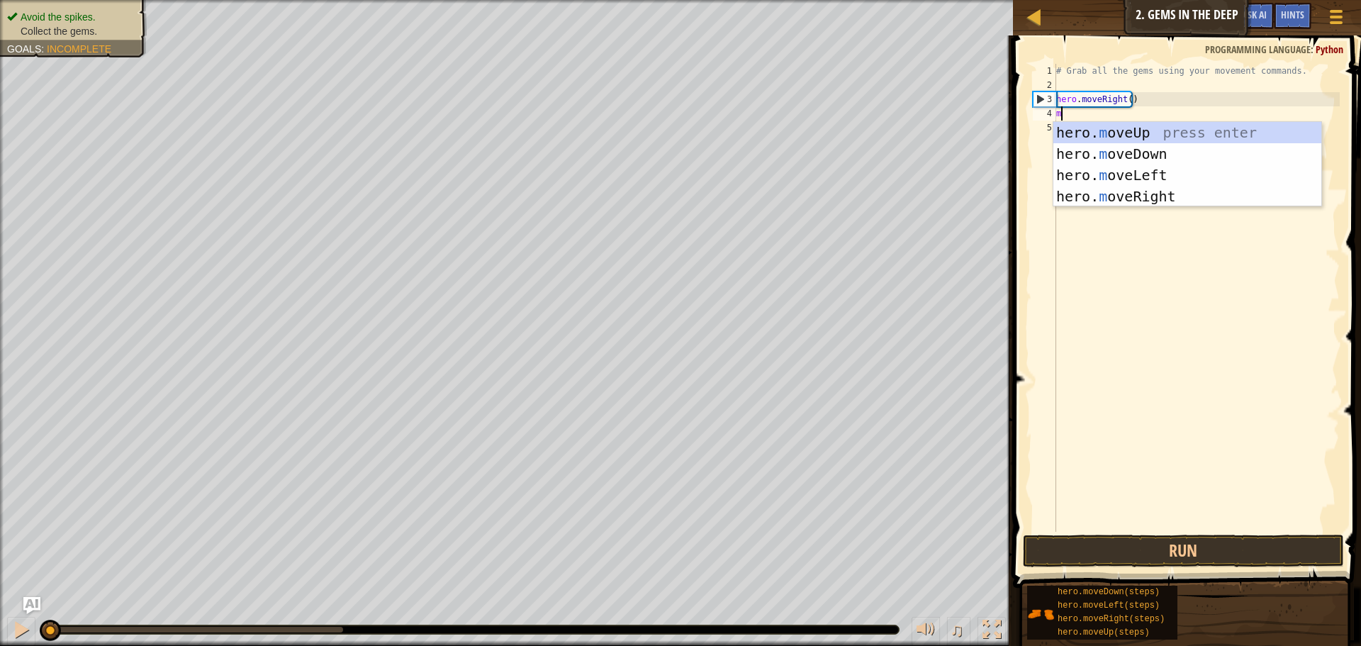
scroll to position [6, 0]
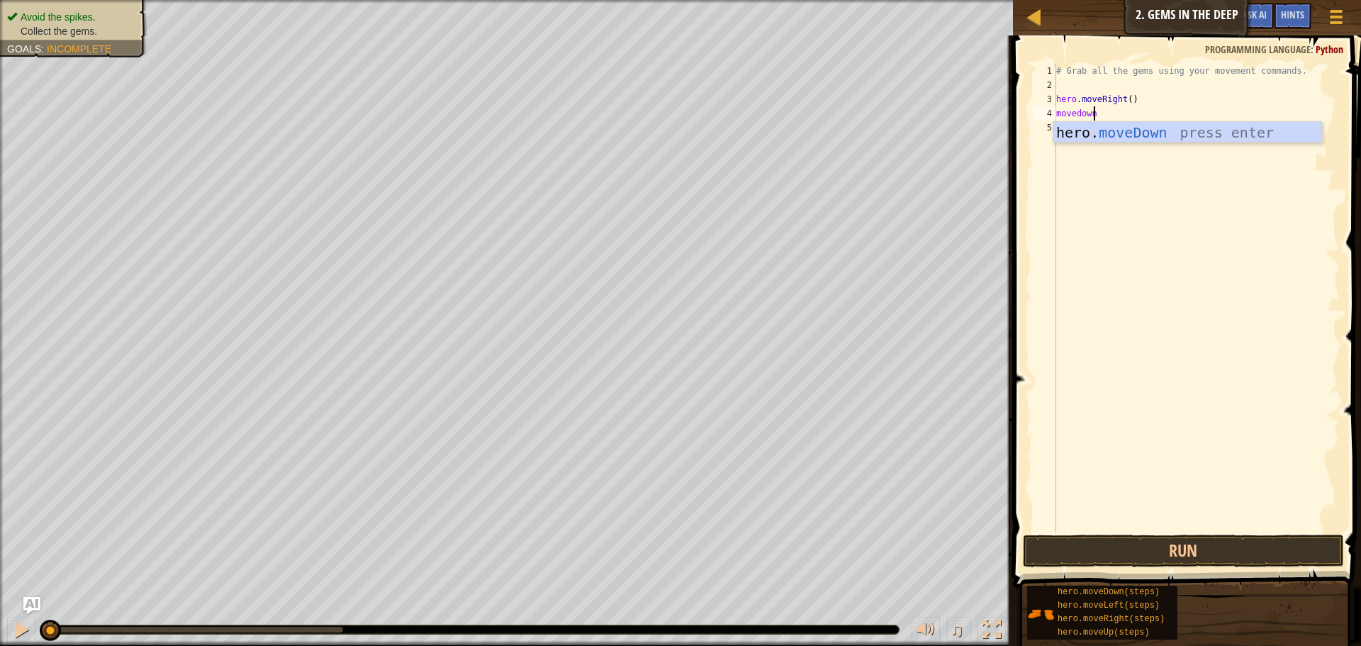
type textarea "movedown3"
click at [1218, 553] on button "Run" at bounding box center [1183, 551] width 321 height 33
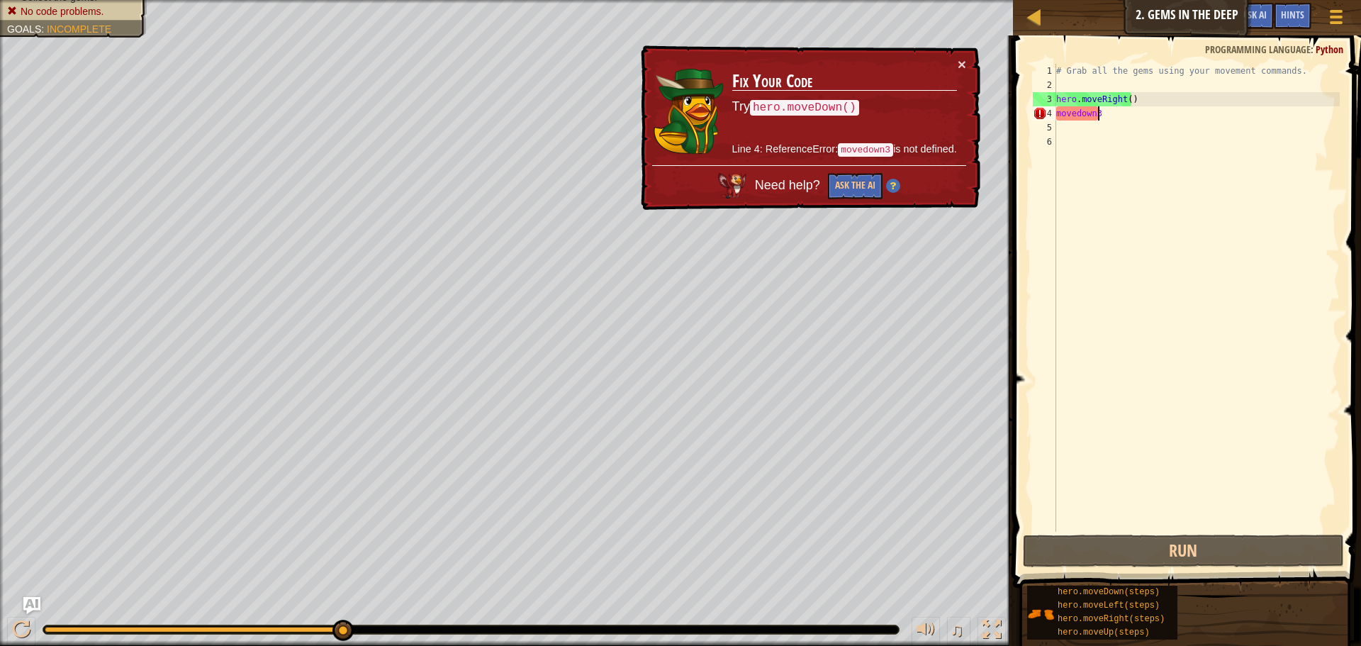
click at [1124, 113] on div "# Grab all the gems using your movement commands. hero . moveRight ( ) movedown3" at bounding box center [1197, 312] width 286 height 496
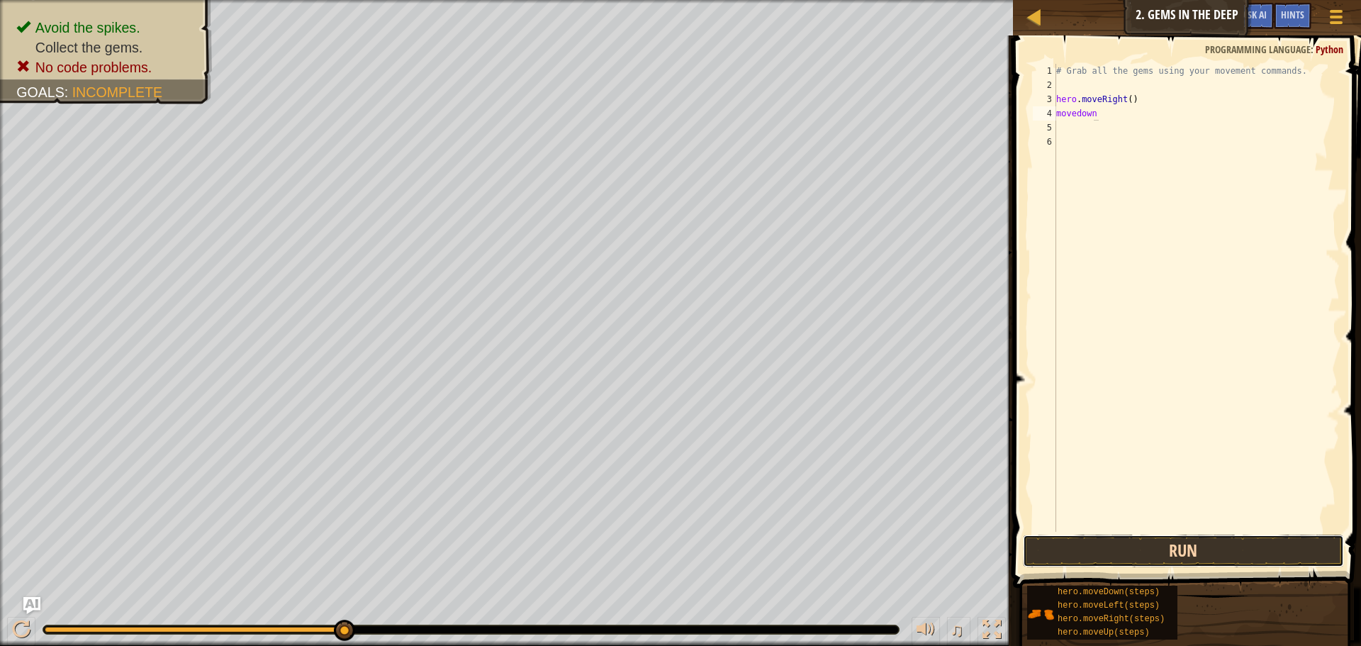
click at [1244, 550] on button "Run" at bounding box center [1183, 551] width 321 height 33
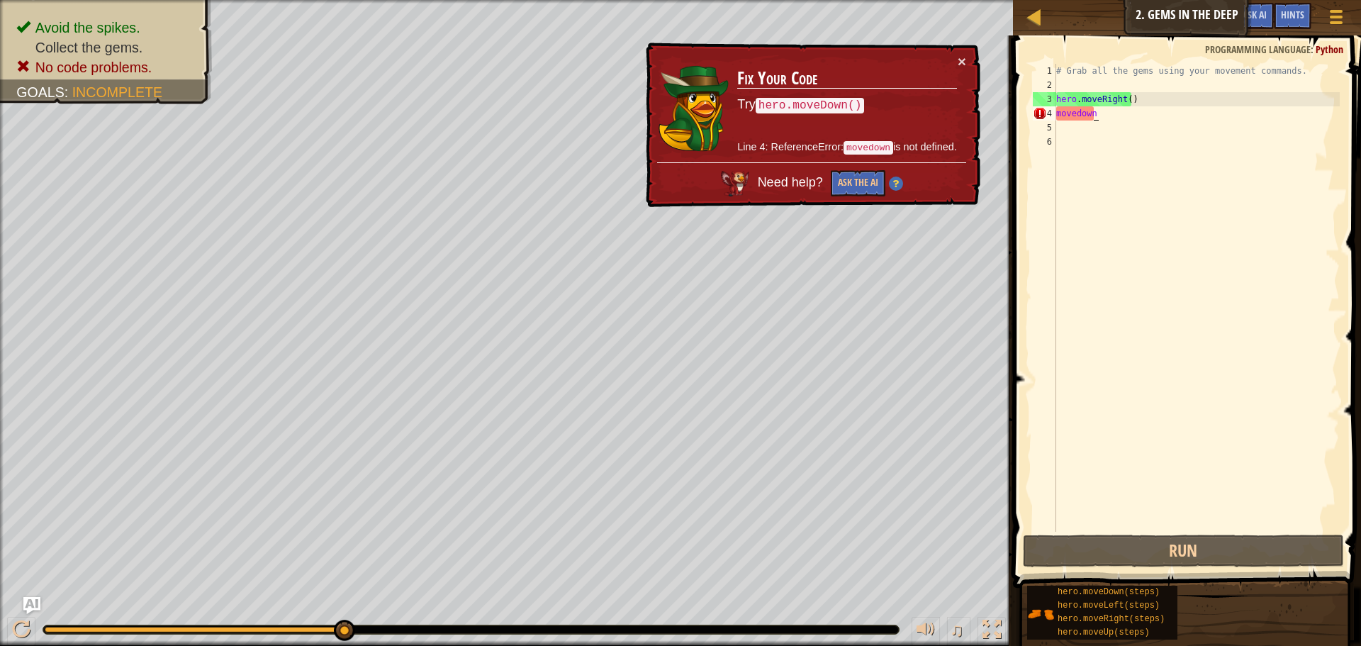
click at [1121, 114] on div "# Grab all the gems using your movement commands. hero . moveRight ( ) movedown" at bounding box center [1197, 312] width 286 height 496
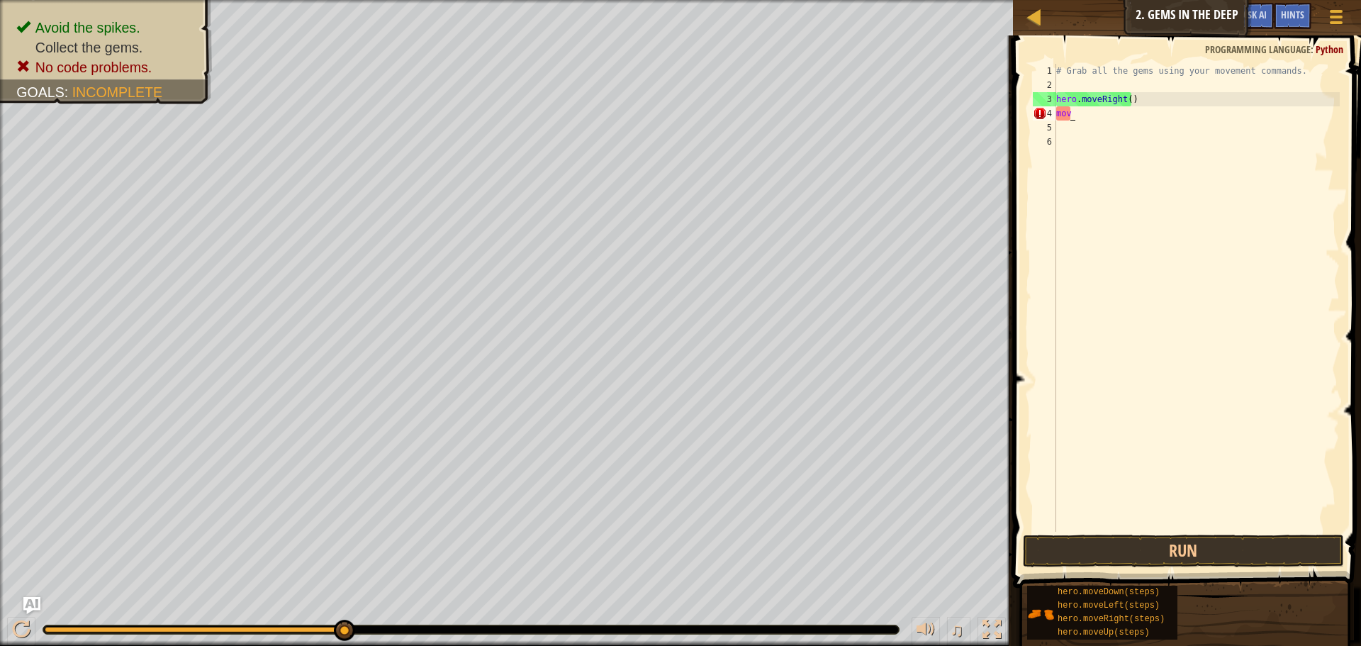
type textarea "m"
type textarea "hero.moveRigmoveup"
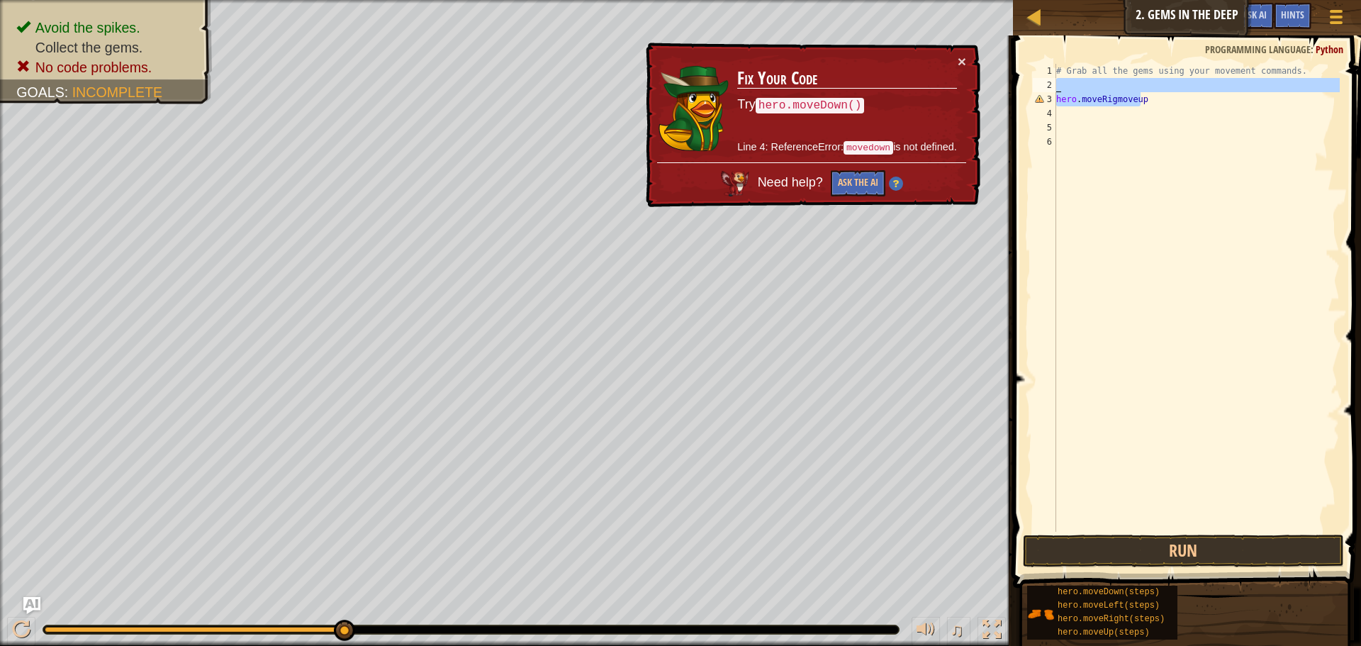
drag, startPoint x: 1181, startPoint y: 99, endPoint x: 946, endPoint y: 83, distance: 235.9
click at [946, 83] on div "Map Introduction to Computer Science 2. Gems in the Deep Game Menu Done Hints A…" at bounding box center [680, 323] width 1361 height 646
type textarea "hero.moveRigmoveup"
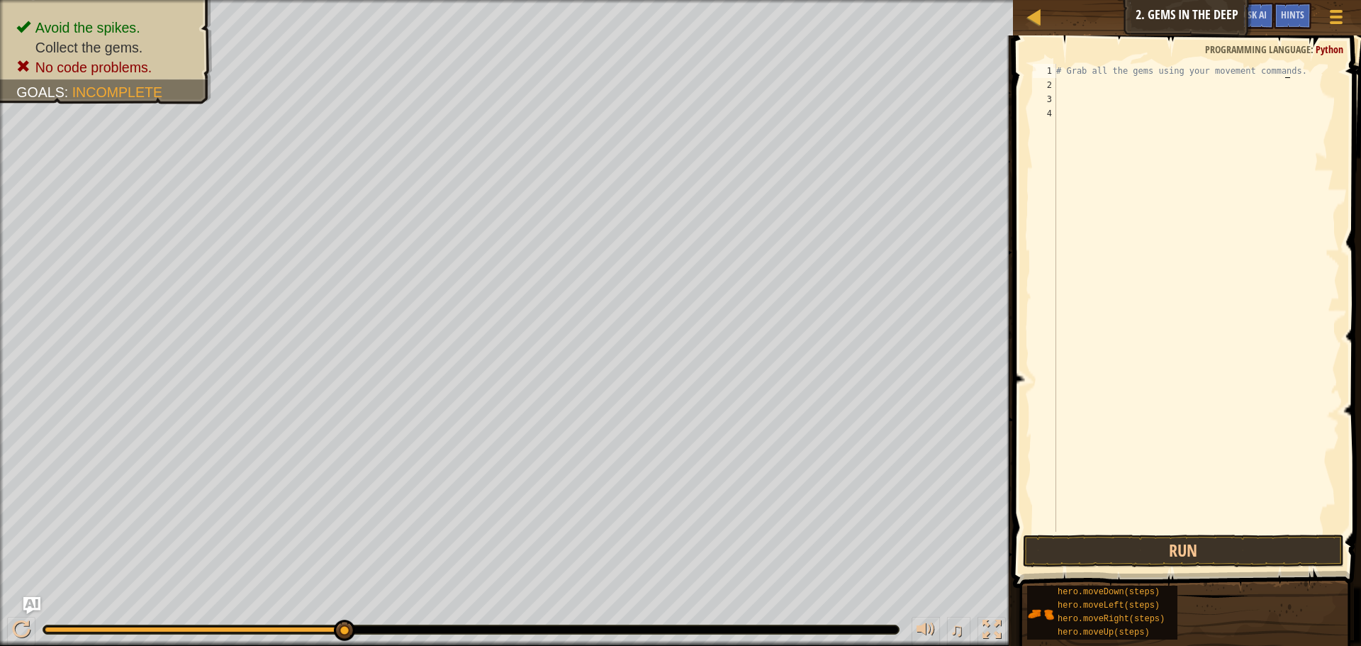
type textarea "# Grab all the gems using your movement commands"
click at [1101, 82] on div "# Grab all the gems using your movement commands" at bounding box center [1197, 312] width 286 height 496
type textarea "m"
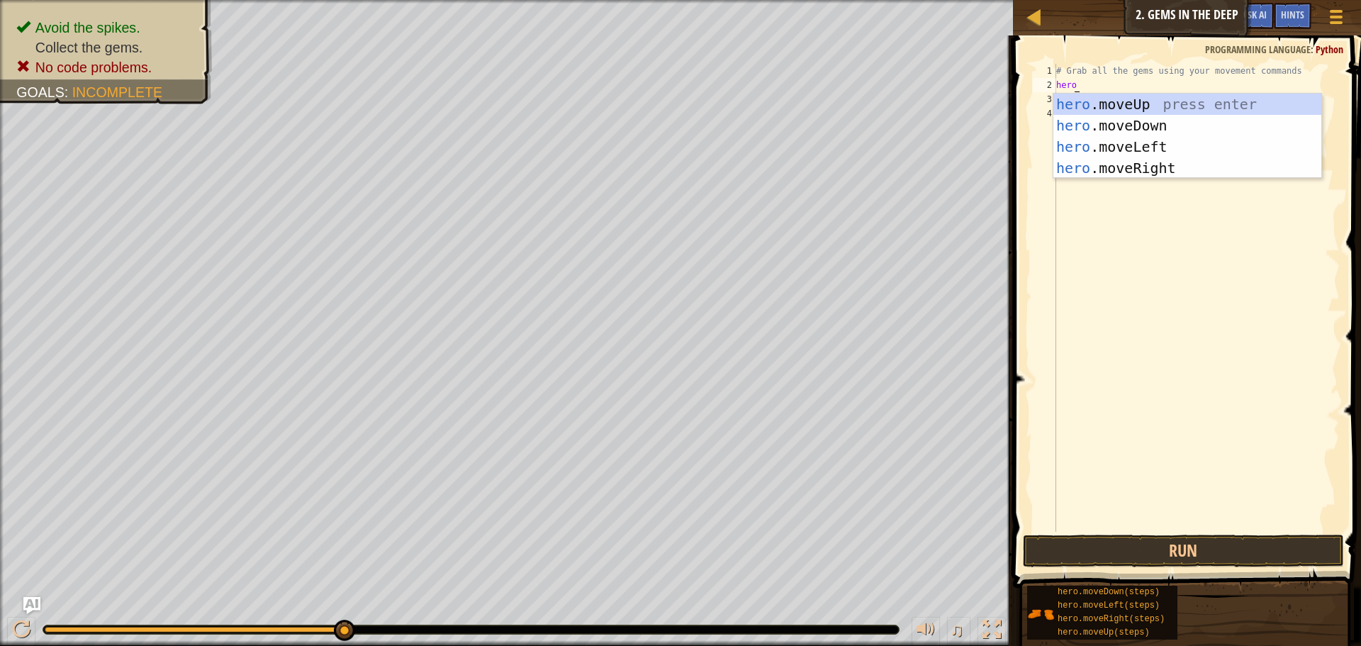
type textarea "hero."
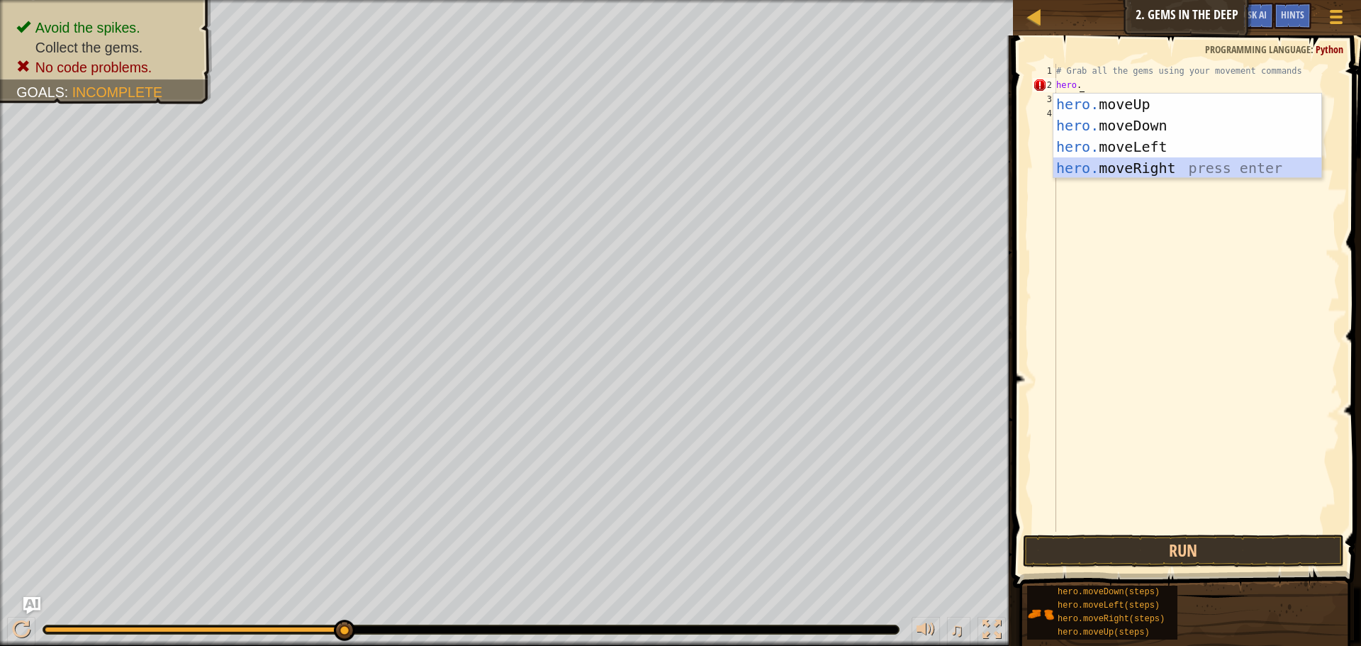
click at [1159, 162] on div "hero. moveUp press enter hero. moveDown press enter hero. moveLeft press enter …" at bounding box center [1188, 158] width 268 height 128
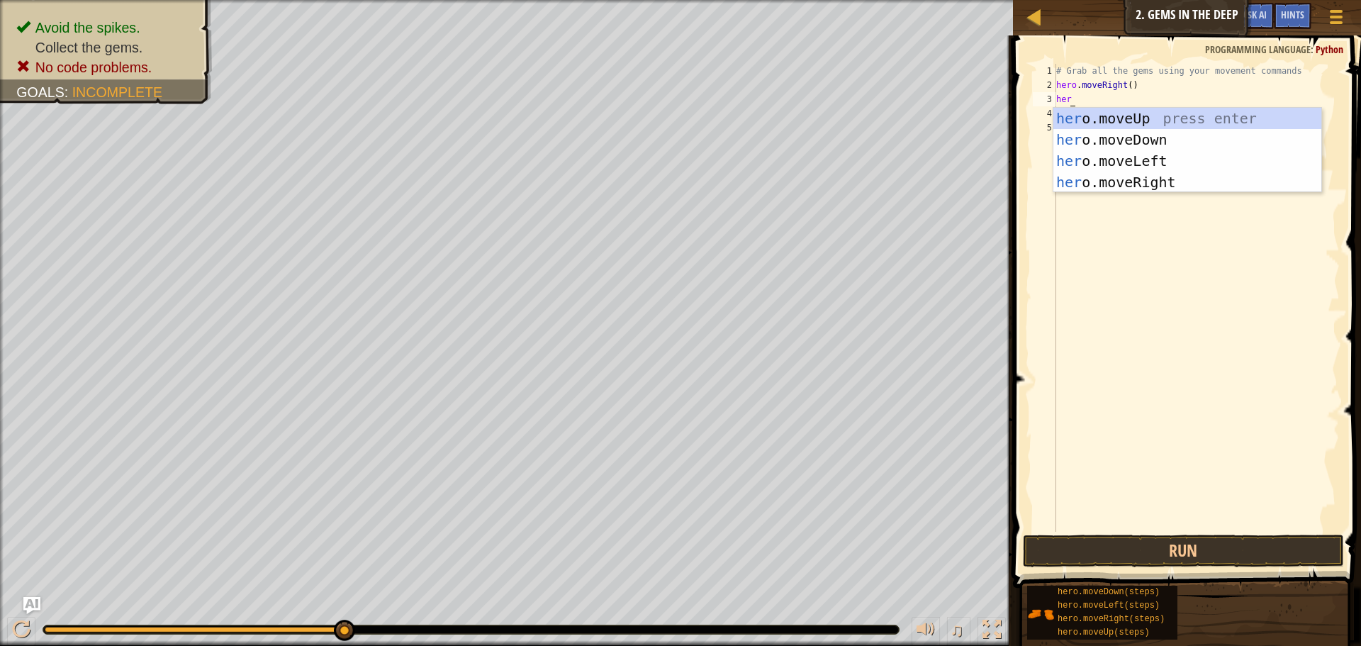
scroll to position [6, 1]
type textarea "hero."
click at [1152, 146] on div "hero. moveUp press enter hero. moveDown press enter hero. moveLeft press enter …" at bounding box center [1188, 172] width 268 height 128
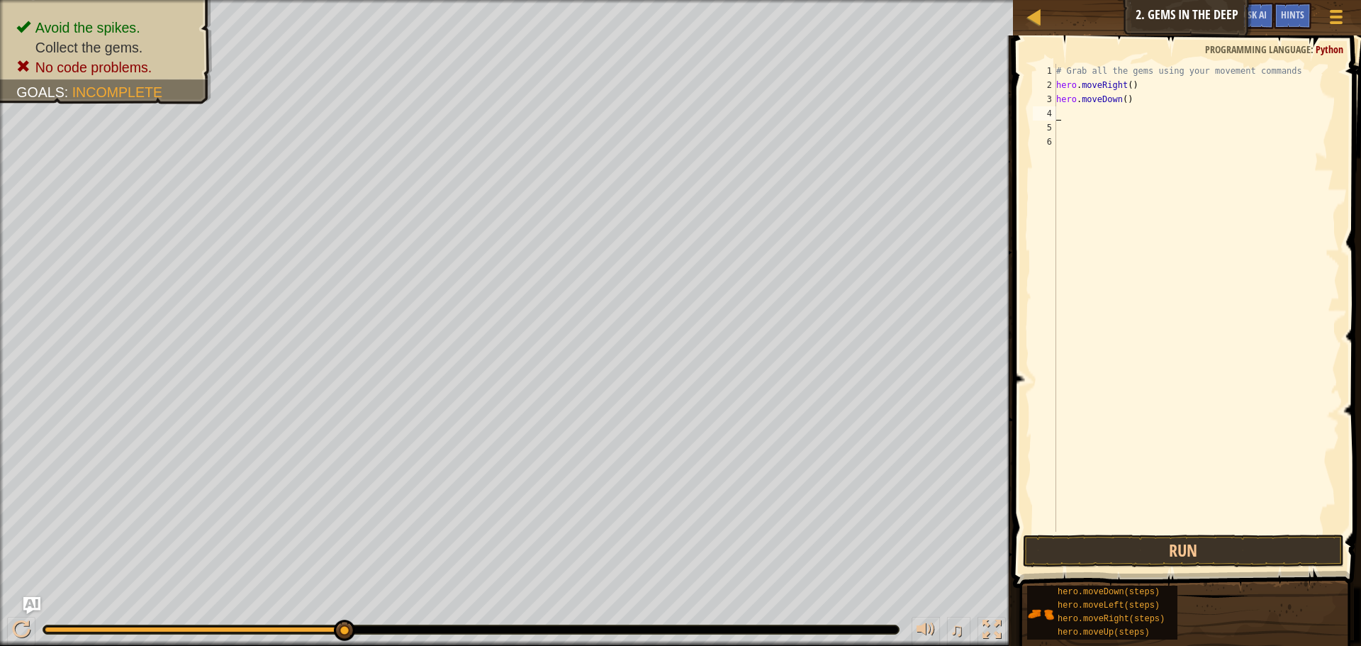
scroll to position [6, 0]
click at [1189, 552] on button "Run" at bounding box center [1183, 551] width 321 height 33
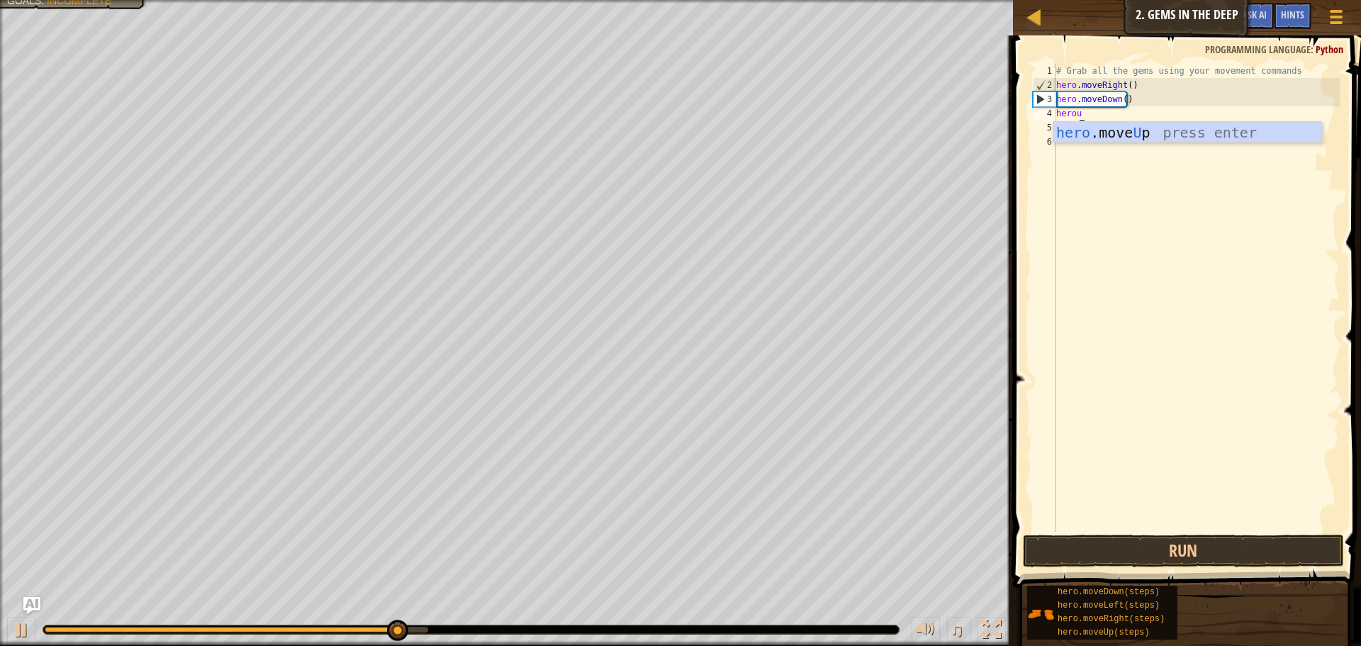
scroll to position [6, 1]
type textarea "heroup"
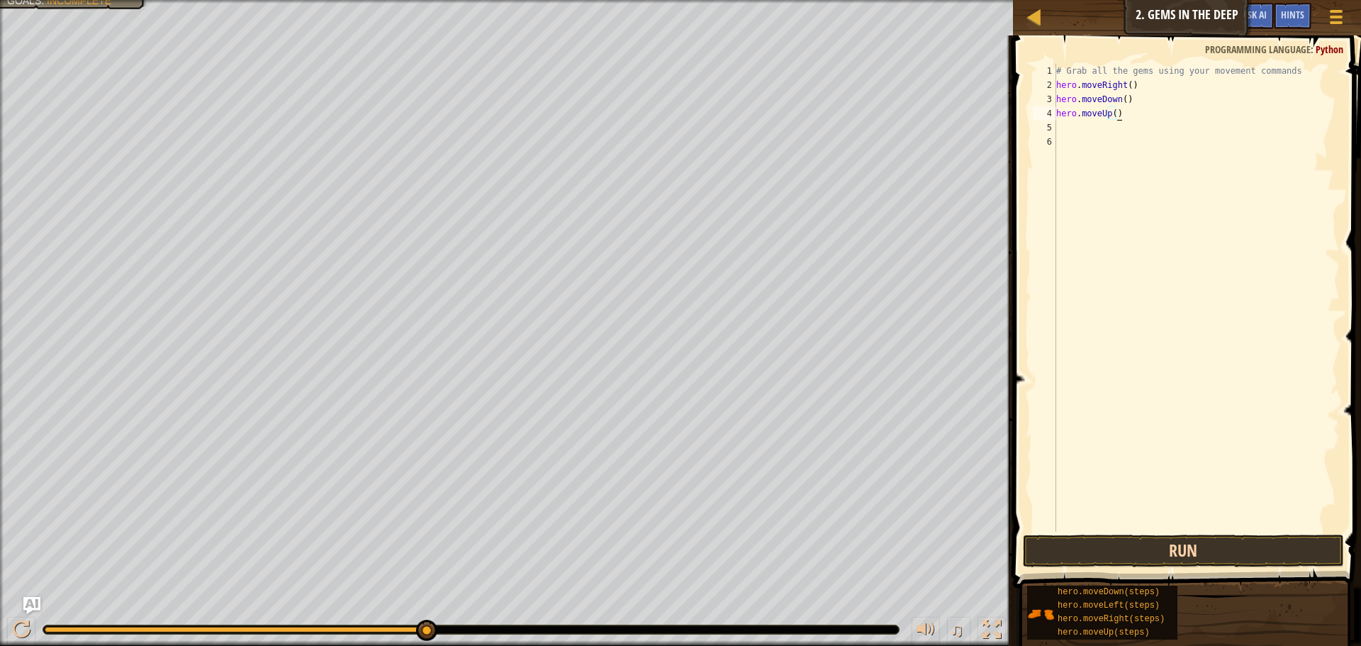
type textarea "hero.moveUp()"
click at [1168, 550] on button "Run" at bounding box center [1183, 551] width 321 height 33
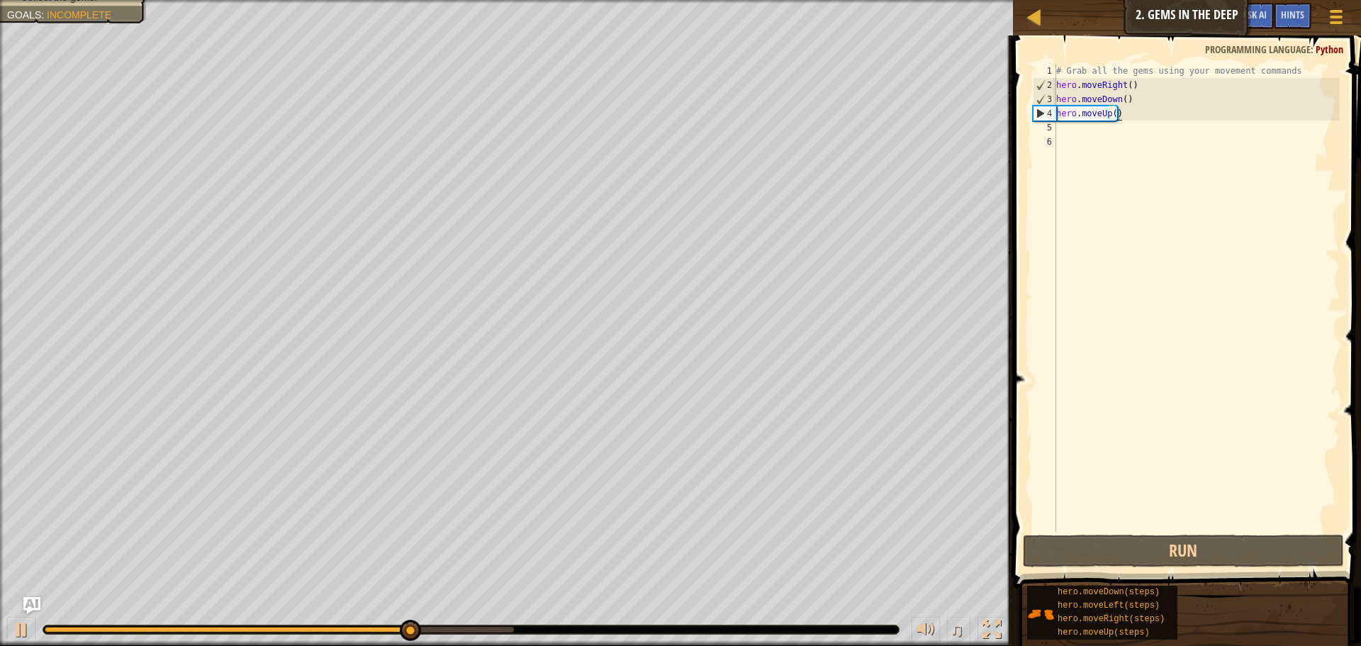
click at [1079, 130] on div "# Grab all the gems using your movement commands hero . moveRight ( ) hero . mo…" at bounding box center [1197, 312] width 286 height 496
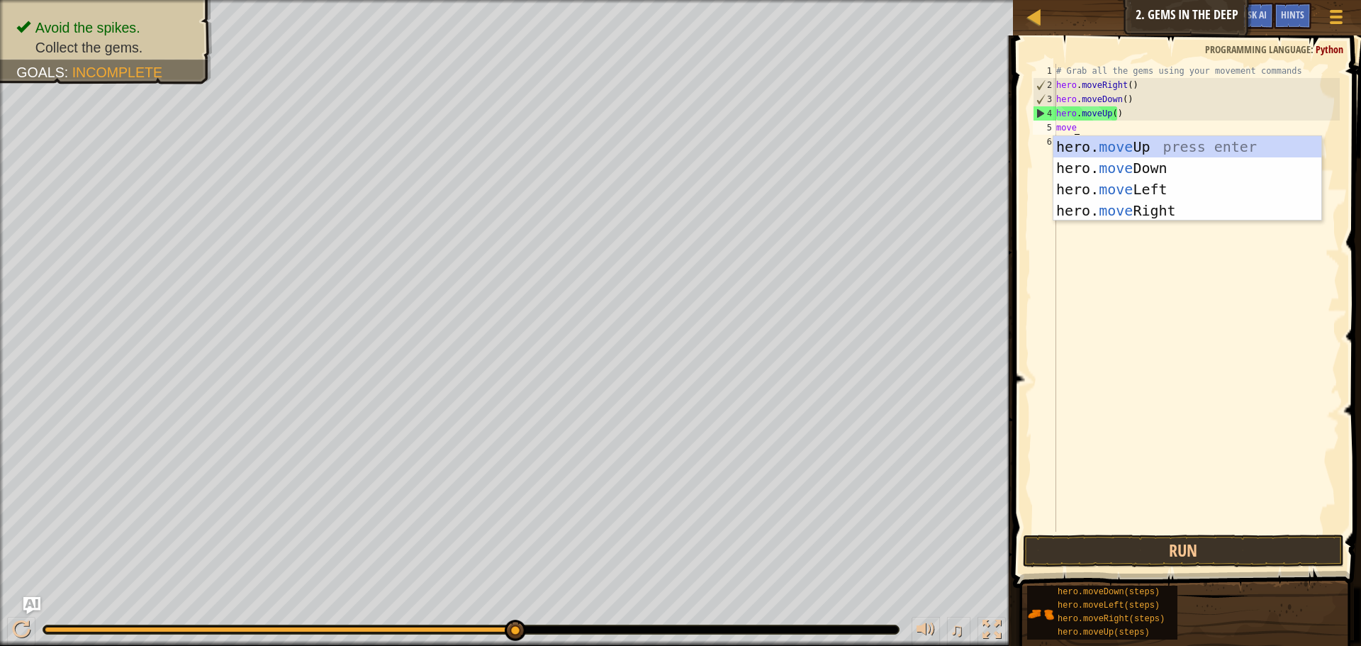
scroll to position [6, 1]
type textarea "moveup"
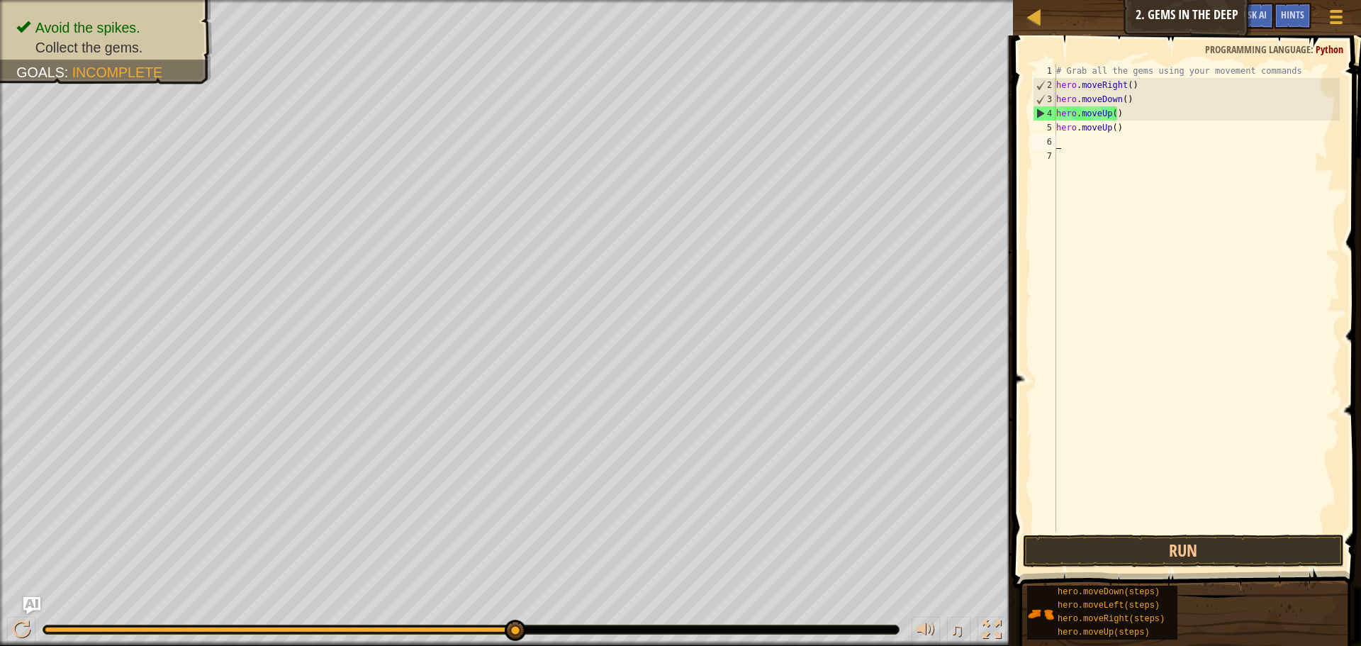
scroll to position [6, 0]
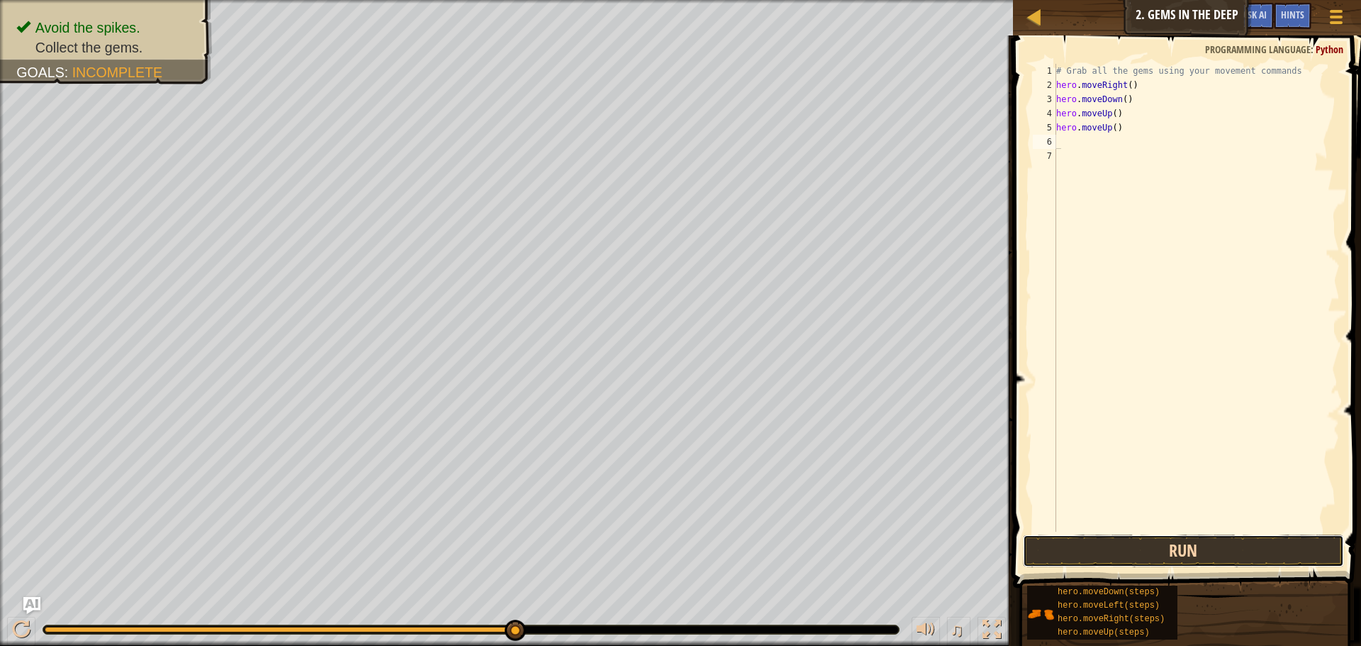
click at [1201, 555] on button "Run" at bounding box center [1183, 551] width 321 height 33
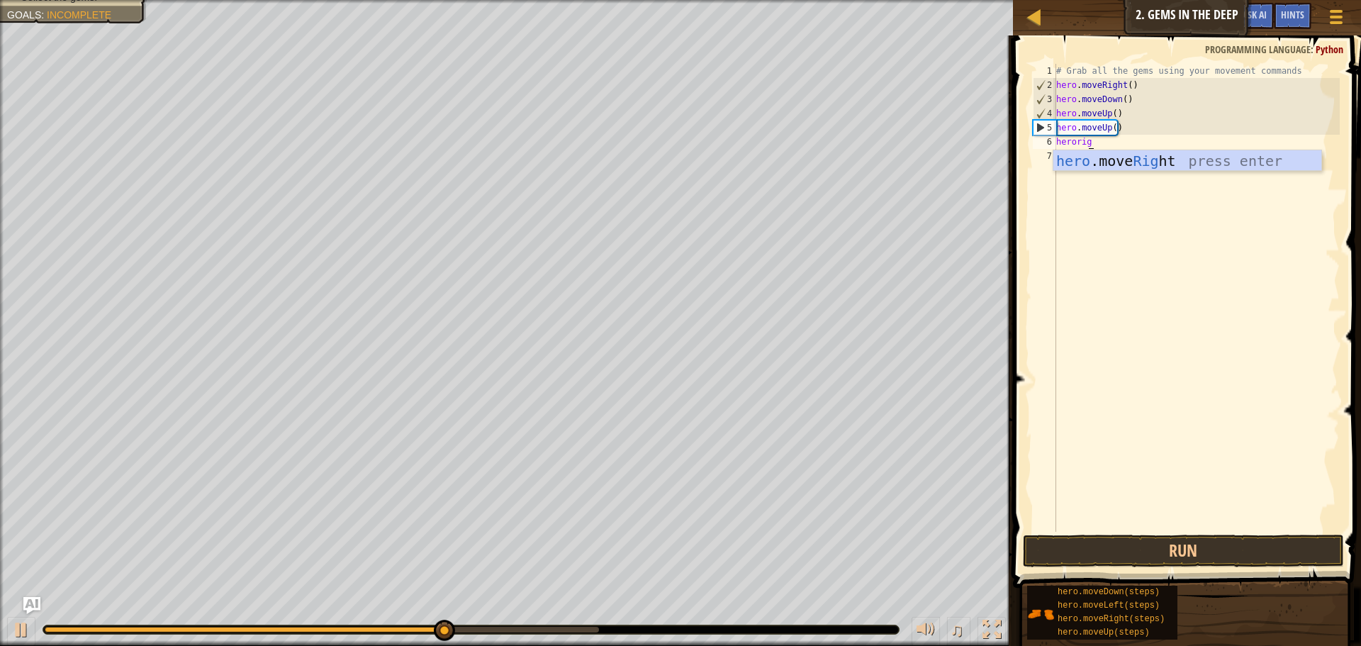
scroll to position [6, 3]
type textarea "heroright\"
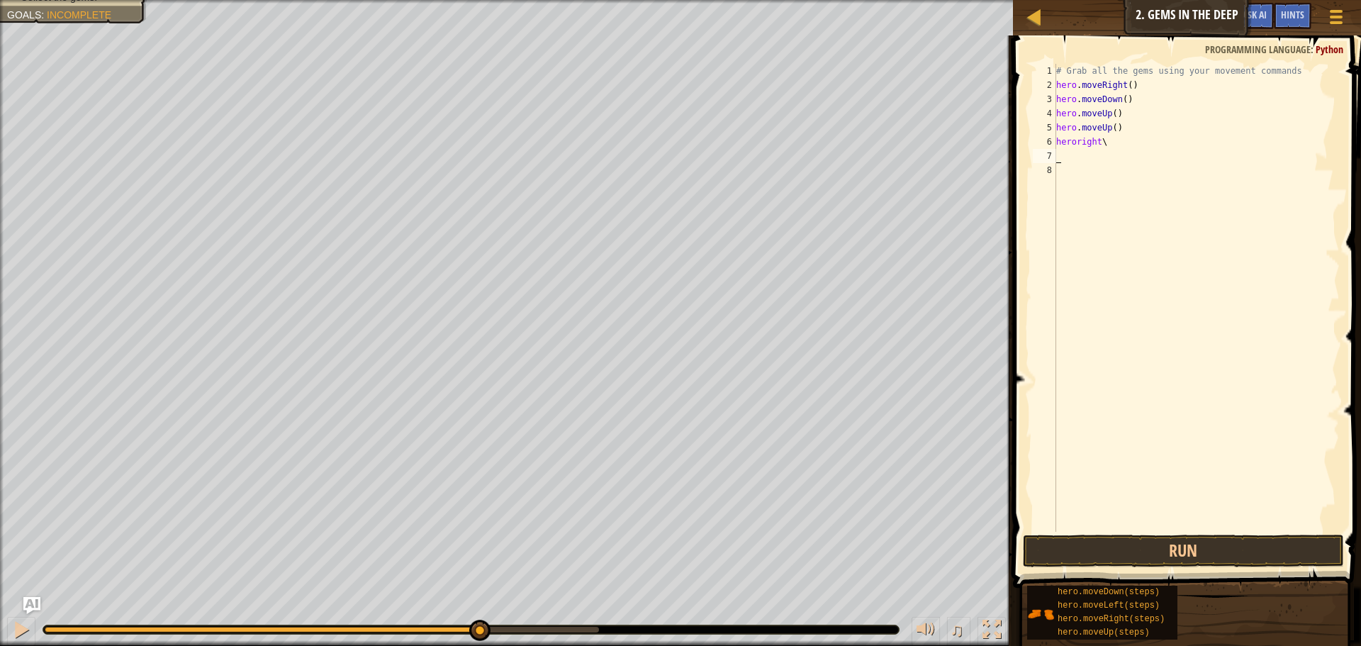
drag, startPoint x: 1159, startPoint y: 143, endPoint x: 1152, endPoint y: 137, distance: 9.1
click at [1159, 143] on div "# Grab all the gems using your movement commands hero . moveRight ( ) hero . mo…" at bounding box center [1197, 312] width 286 height 496
type textarea "heroright"
click at [1155, 556] on button "Run" at bounding box center [1183, 551] width 321 height 33
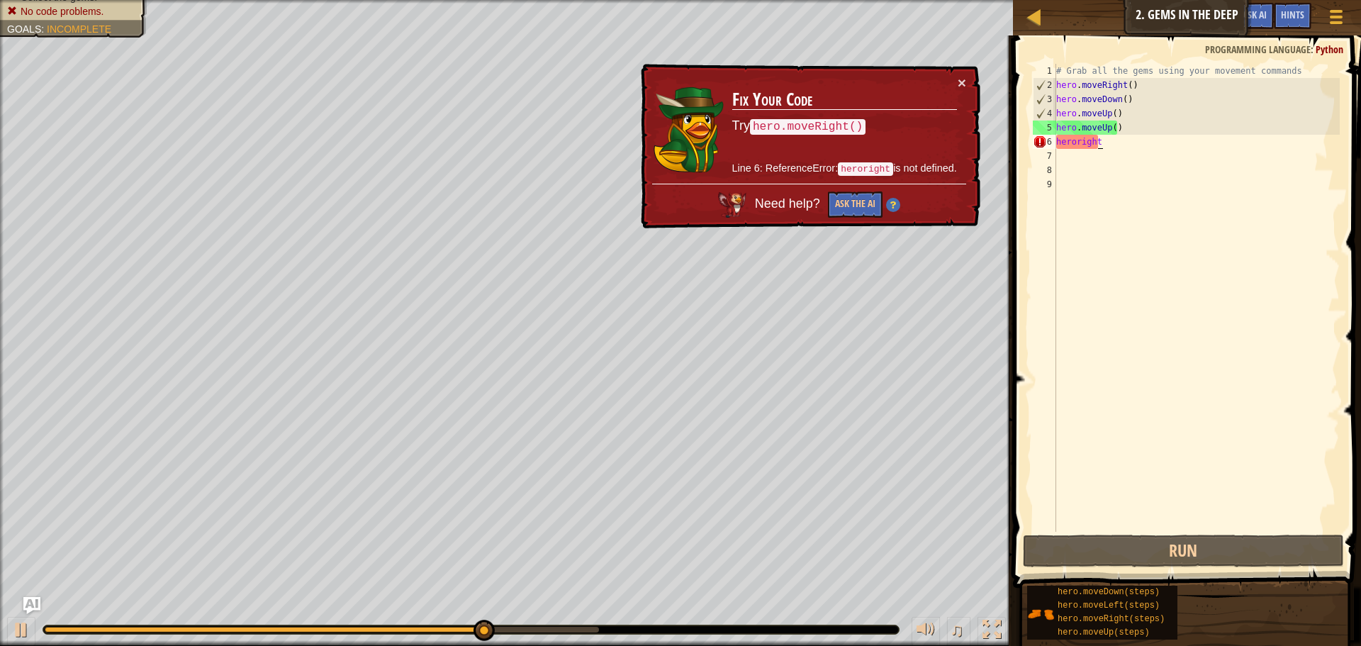
click at [1110, 143] on div "# Grab all the gems using your movement commands hero . moveRight ( ) hero . mo…" at bounding box center [1197, 312] width 286 height 496
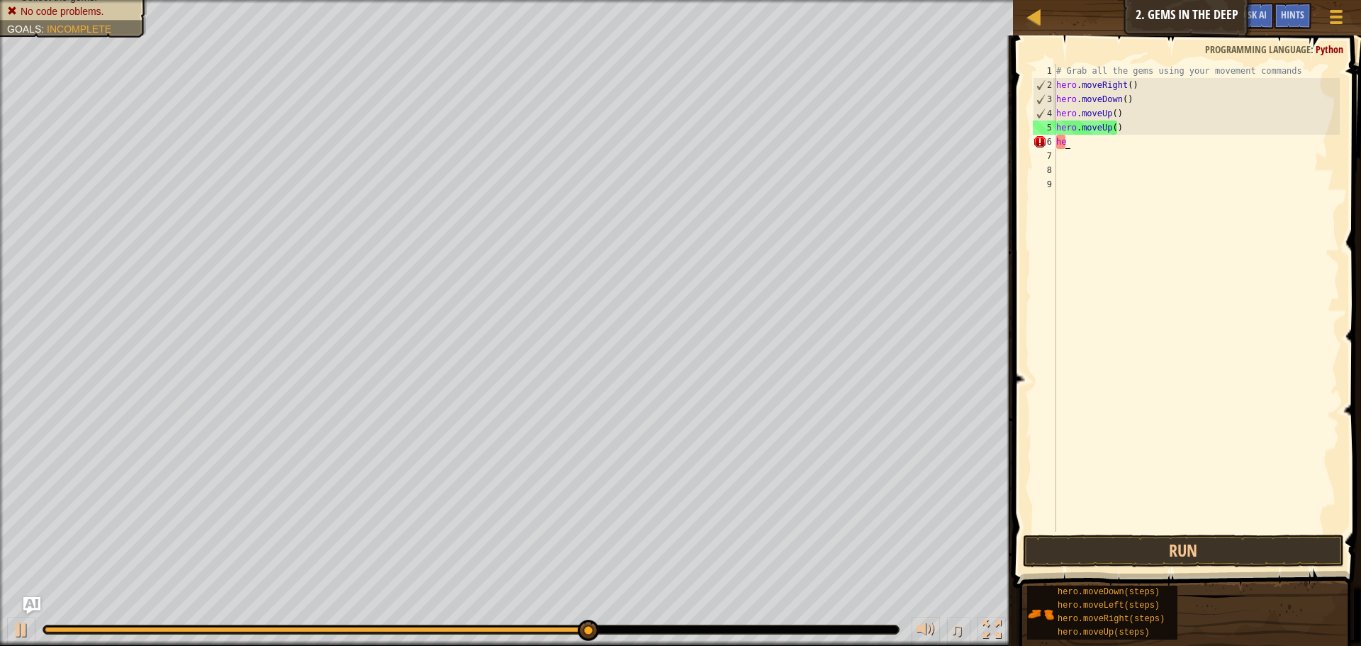
type textarea "h"
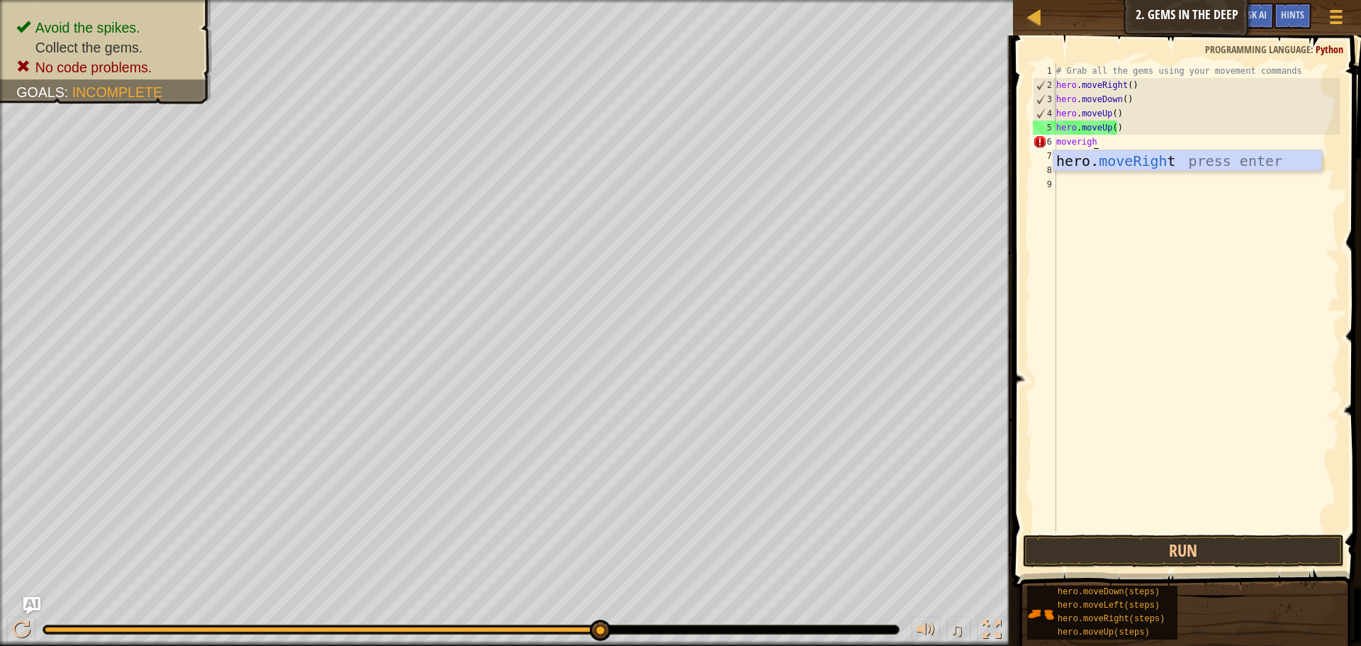
type textarea "moveright"
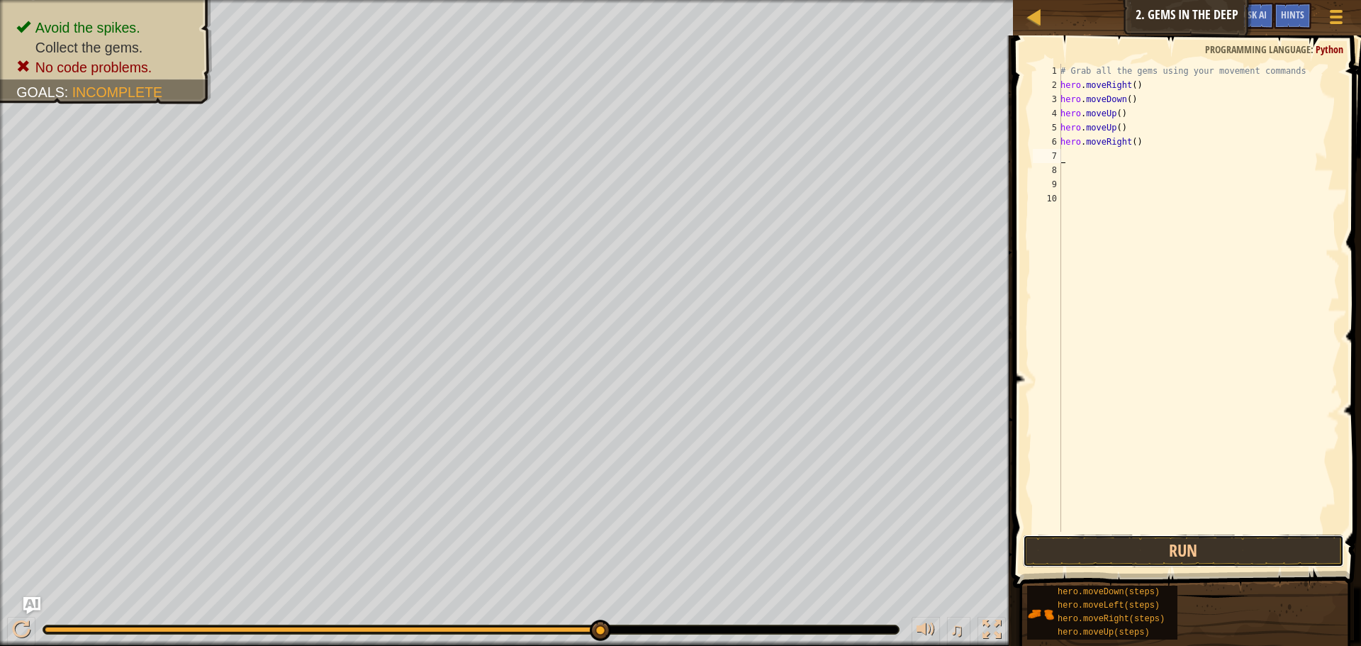
drag, startPoint x: 1214, startPoint y: 557, endPoint x: 1226, endPoint y: 531, distance: 28.9
click at [1214, 557] on button "Run" at bounding box center [1183, 551] width 321 height 33
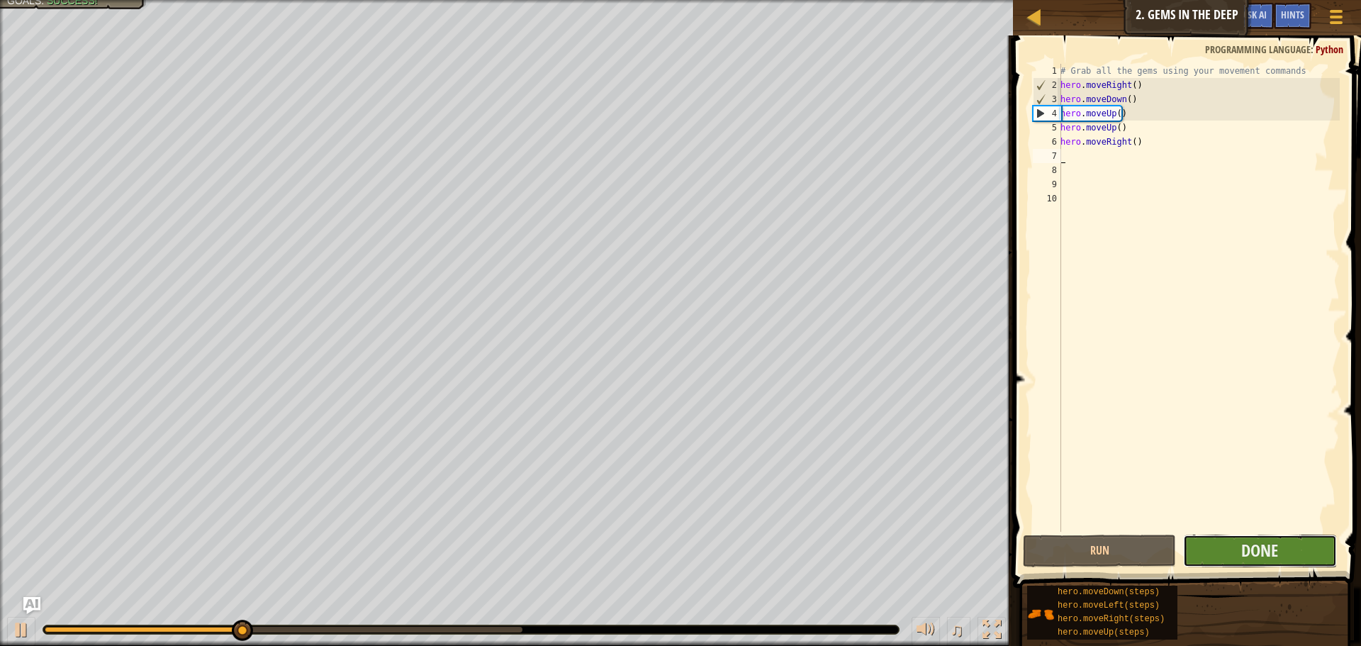
click at [1294, 558] on button "Done" at bounding box center [1259, 551] width 153 height 33
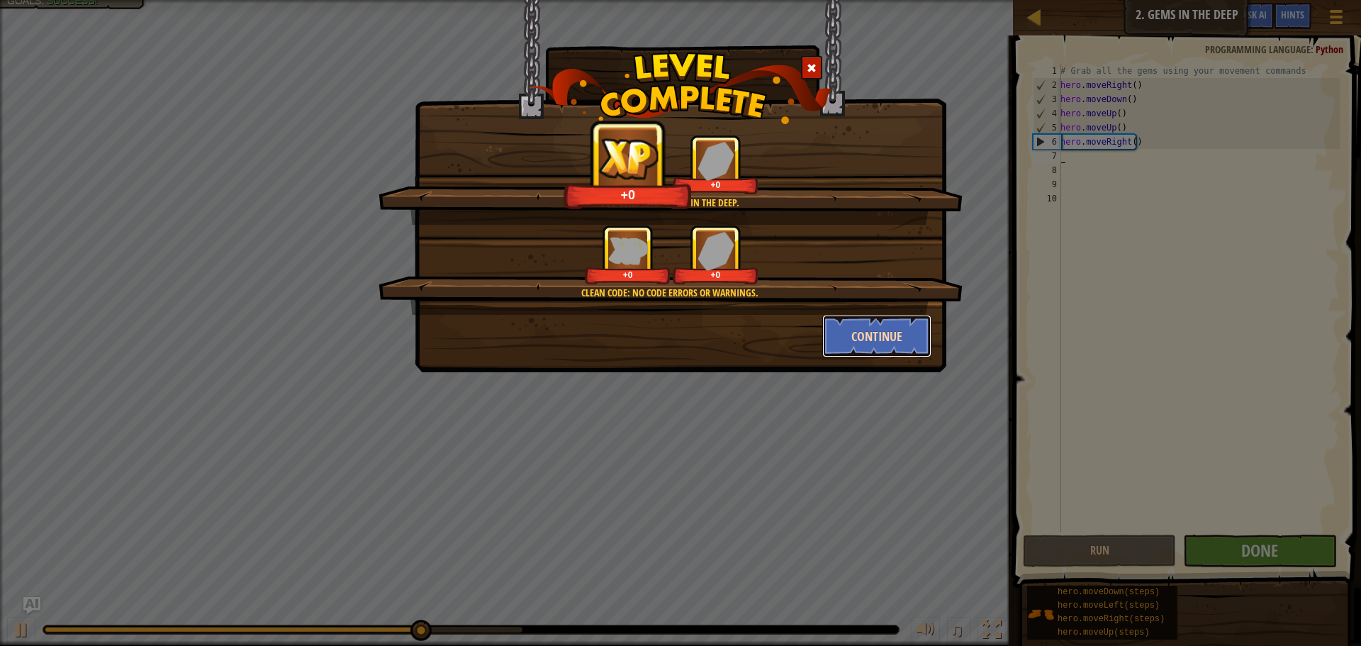
click at [892, 331] on button "Continue" at bounding box center [877, 336] width 110 height 43
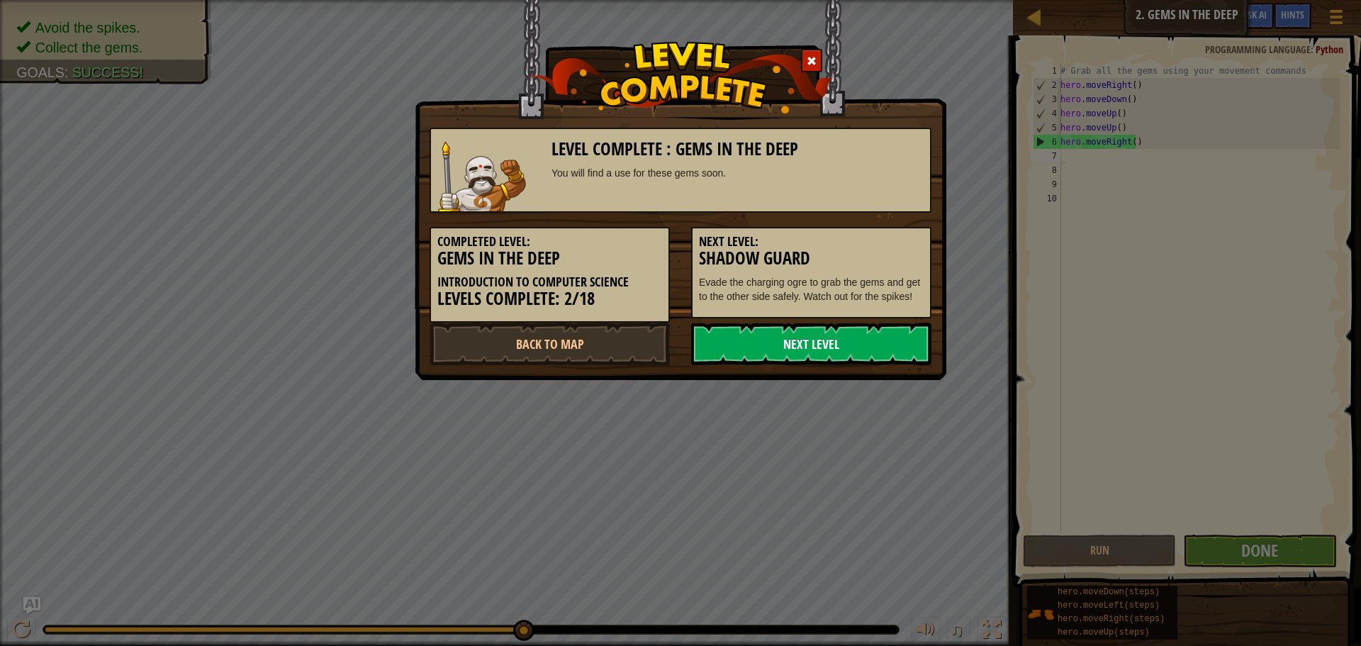
click at [895, 335] on link "Next Level" at bounding box center [811, 344] width 240 height 43
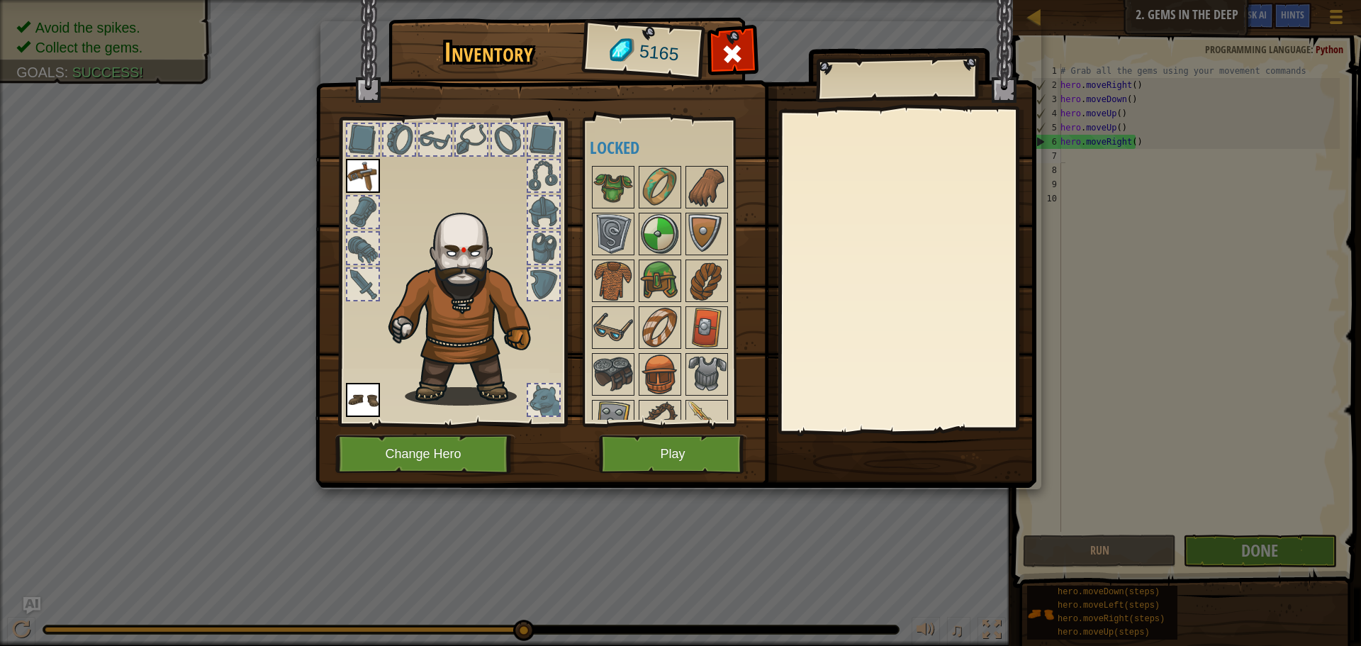
click at [662, 58] on span "5165" at bounding box center [659, 53] width 42 height 28
drag, startPoint x: 657, startPoint y: 61, endPoint x: 647, endPoint y: 61, distance: 10.6
click at [654, 61] on span "5165" at bounding box center [659, 53] width 42 height 28
click at [647, 61] on span "5165" at bounding box center [659, 53] width 42 height 28
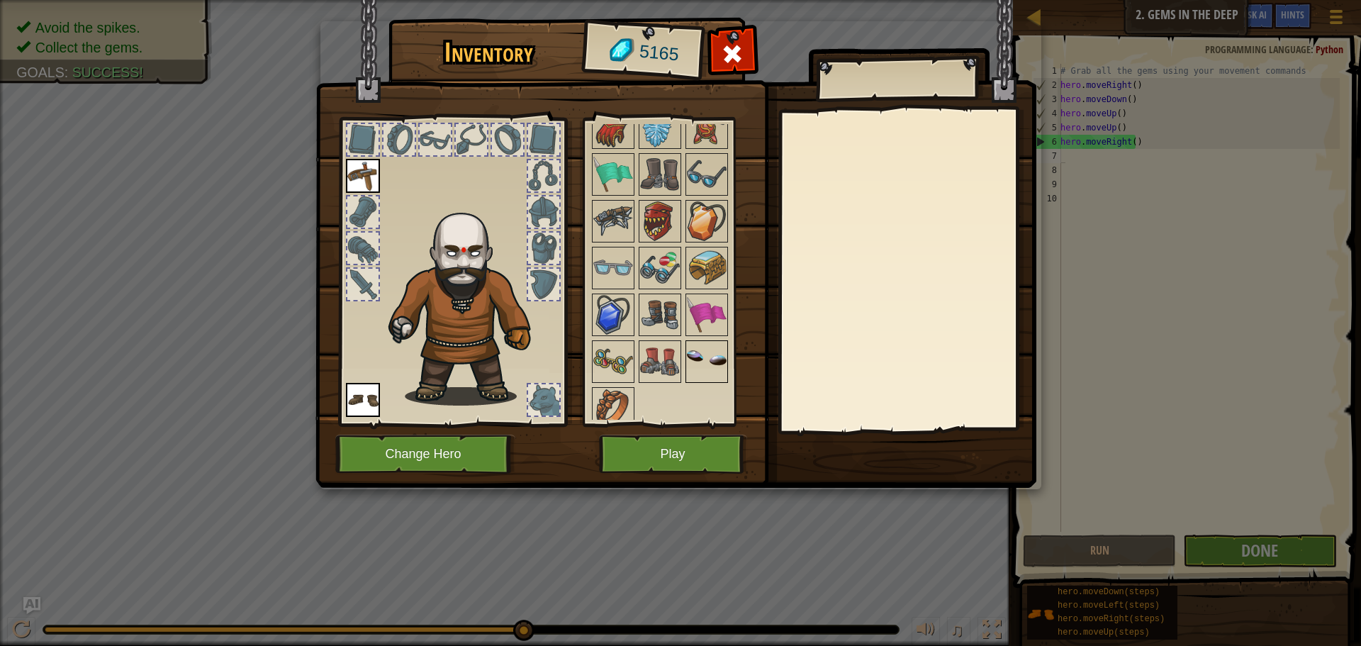
scroll to position [1288, 0]
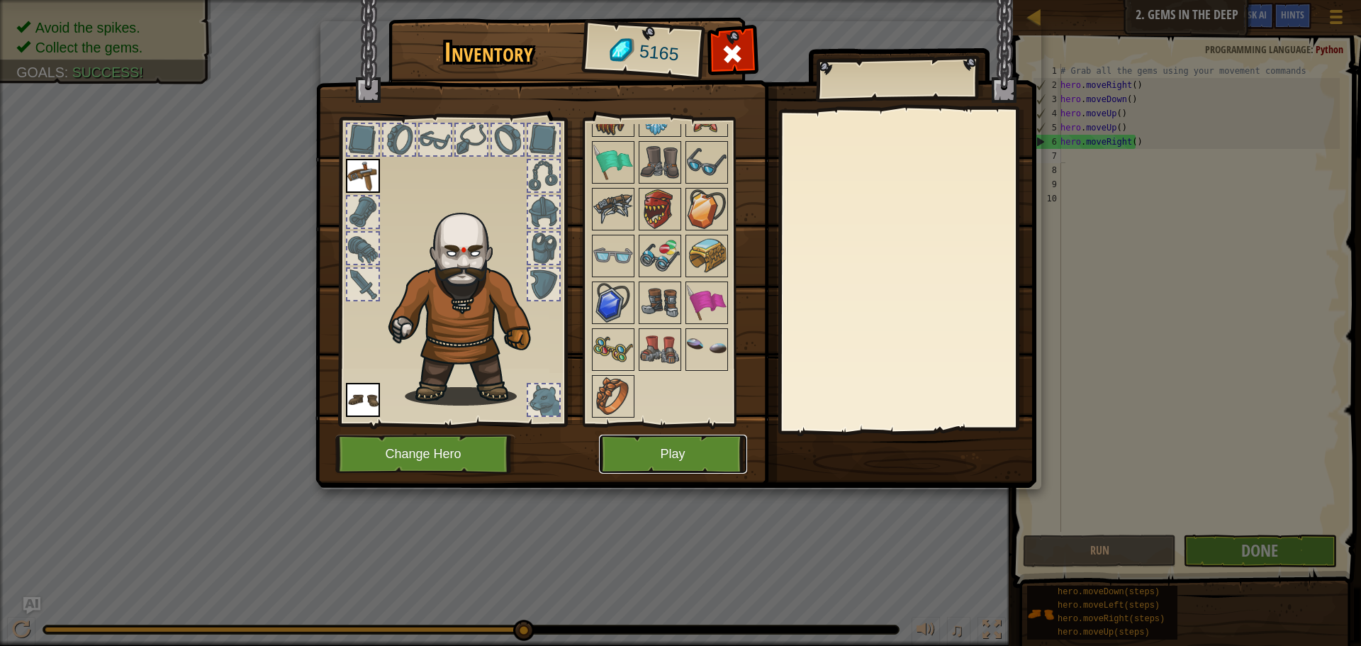
click at [664, 458] on button "Play" at bounding box center [673, 454] width 148 height 39
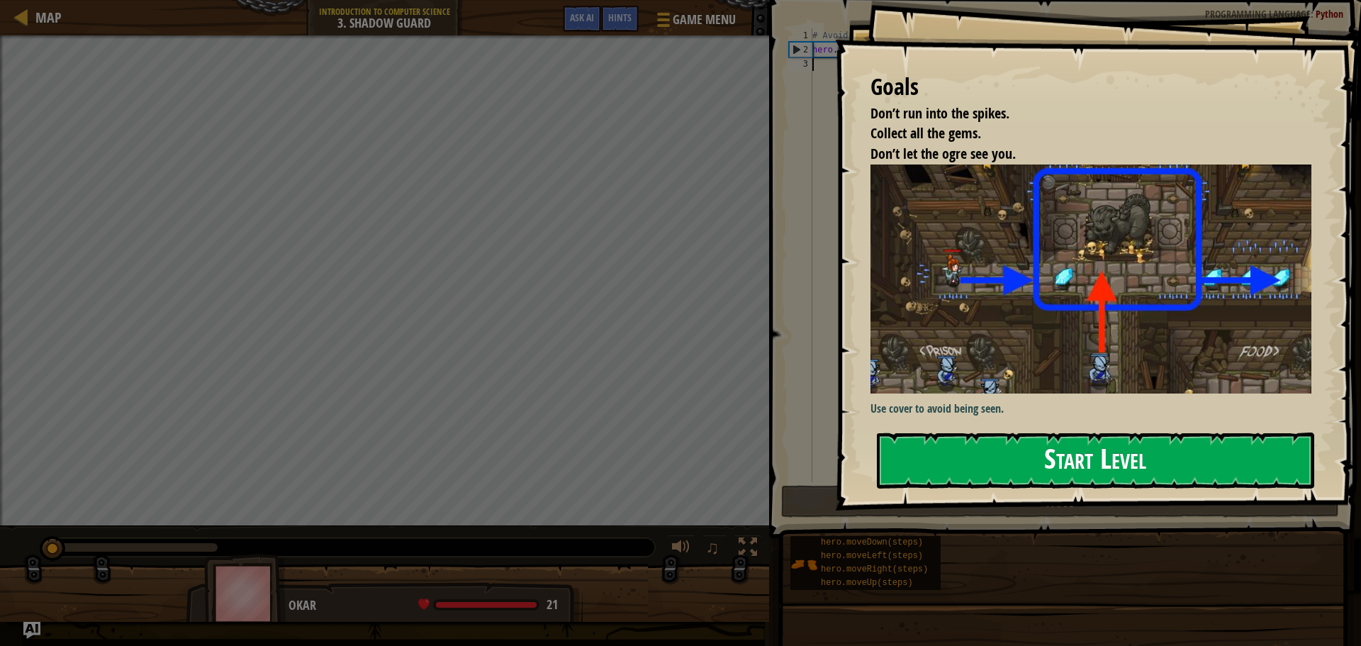
click at [1037, 457] on button "Start Level" at bounding box center [1095, 461] width 437 height 56
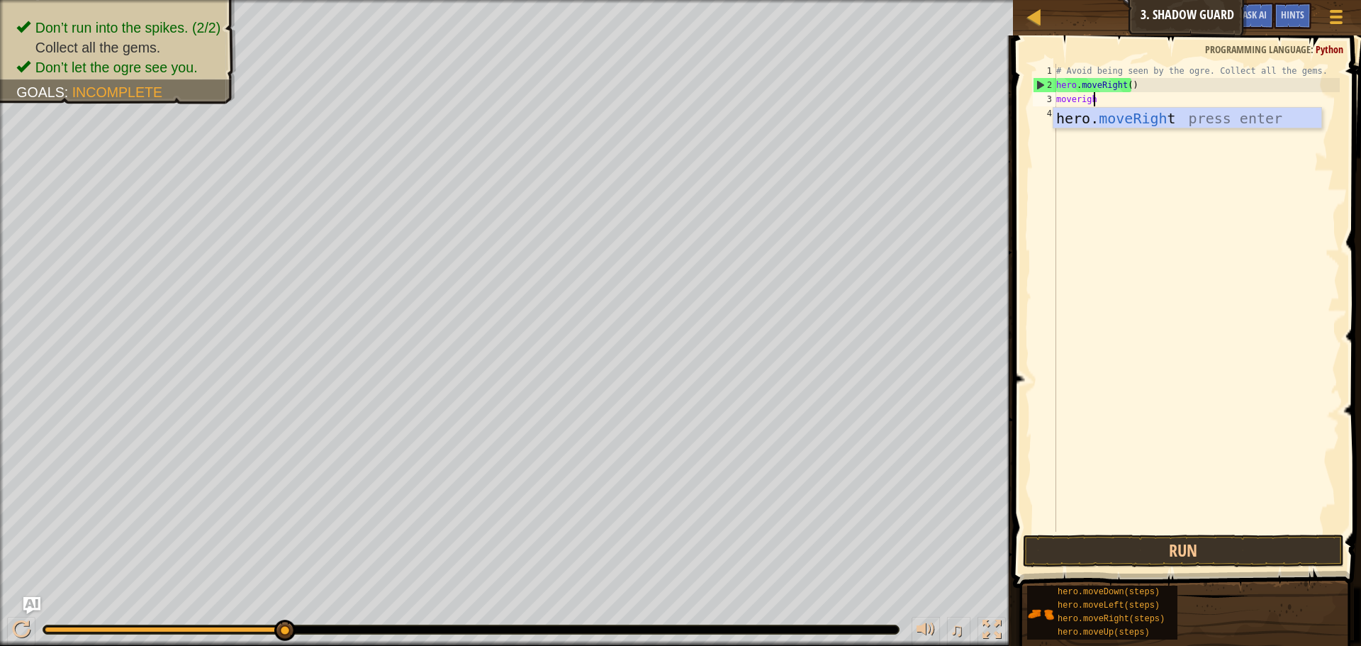
scroll to position [6, 3]
click at [1181, 551] on button "Run" at bounding box center [1183, 551] width 321 height 33
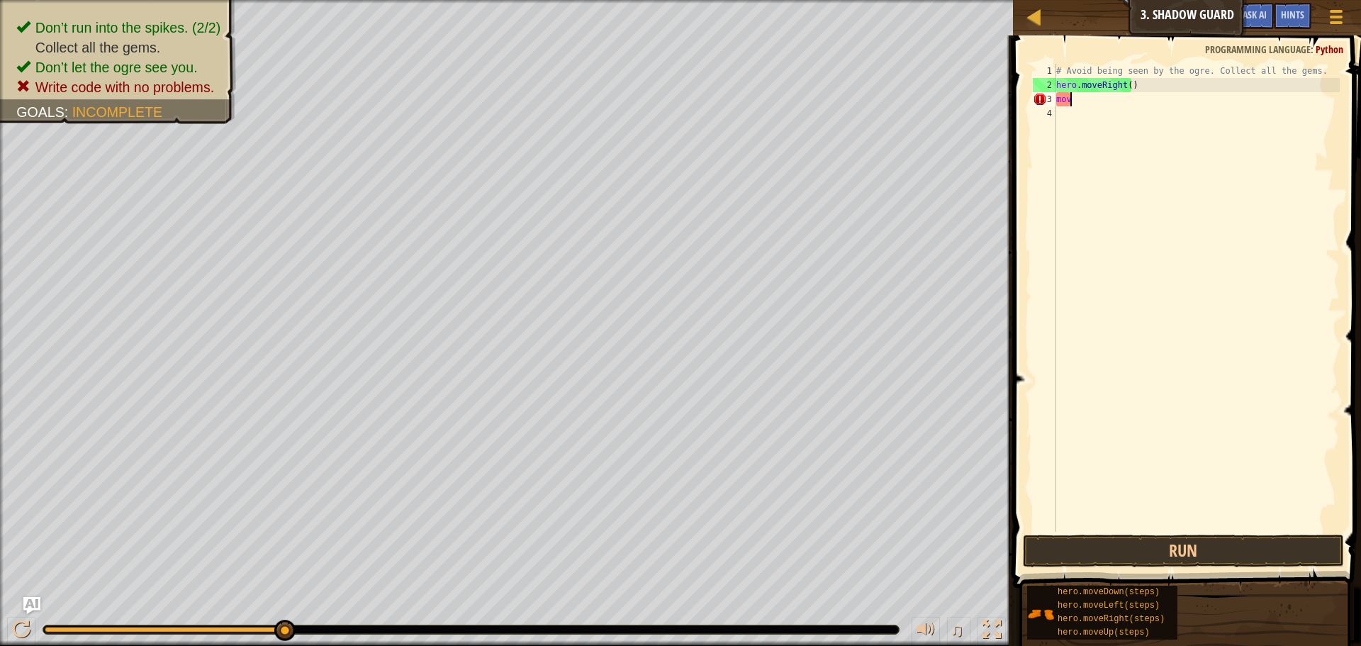
scroll to position [6, 0]
type textarea "m"
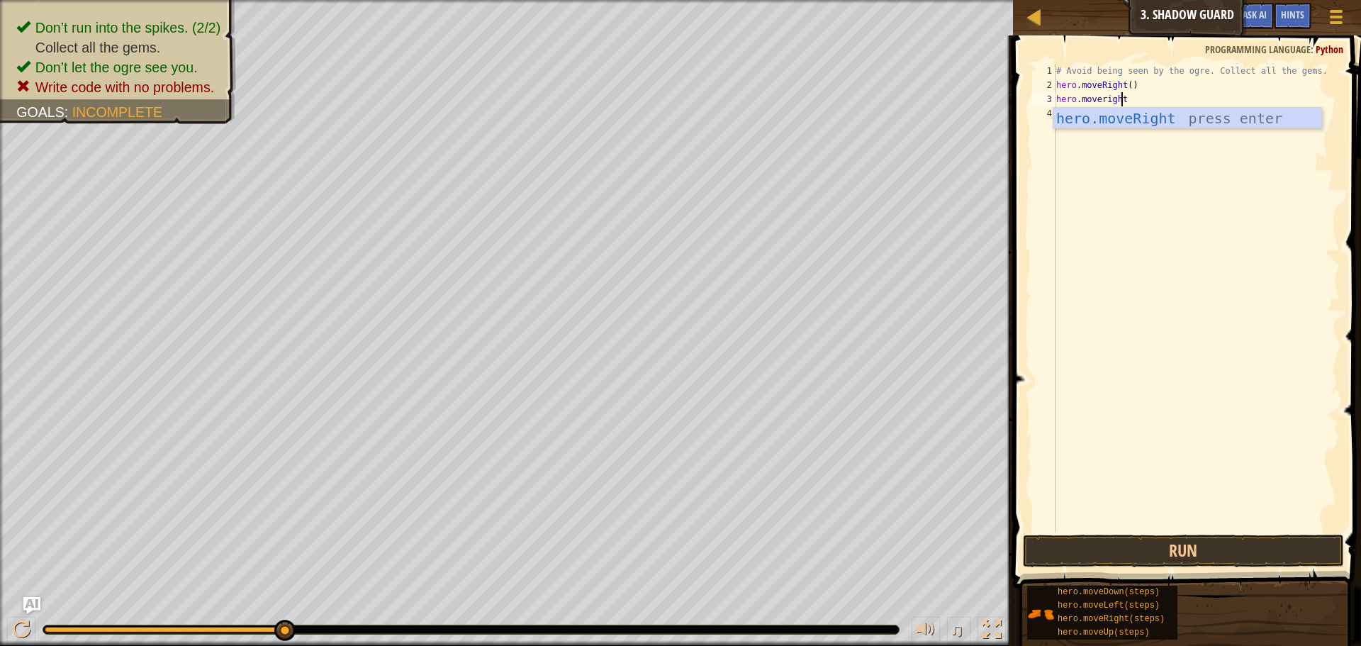
scroll to position [6, 5]
click at [1229, 554] on button "Run" at bounding box center [1183, 551] width 321 height 33
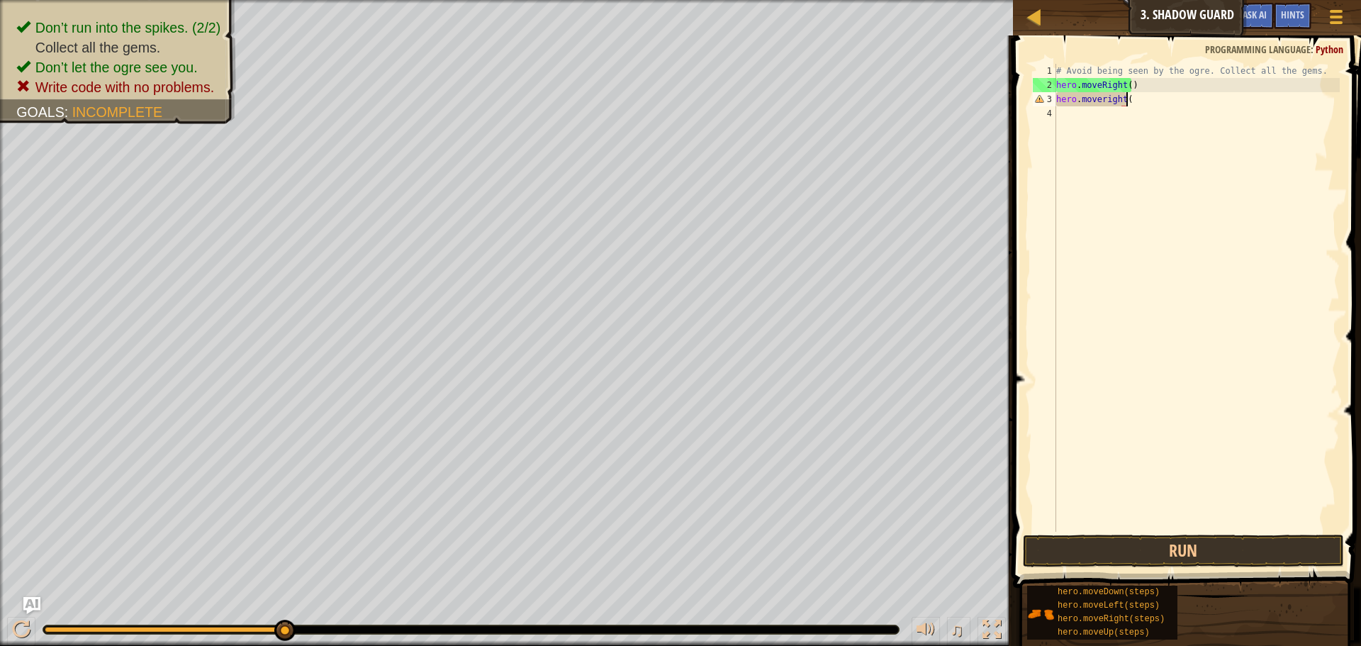
scroll to position [6, 6]
click at [1221, 545] on button "Run" at bounding box center [1183, 551] width 321 height 33
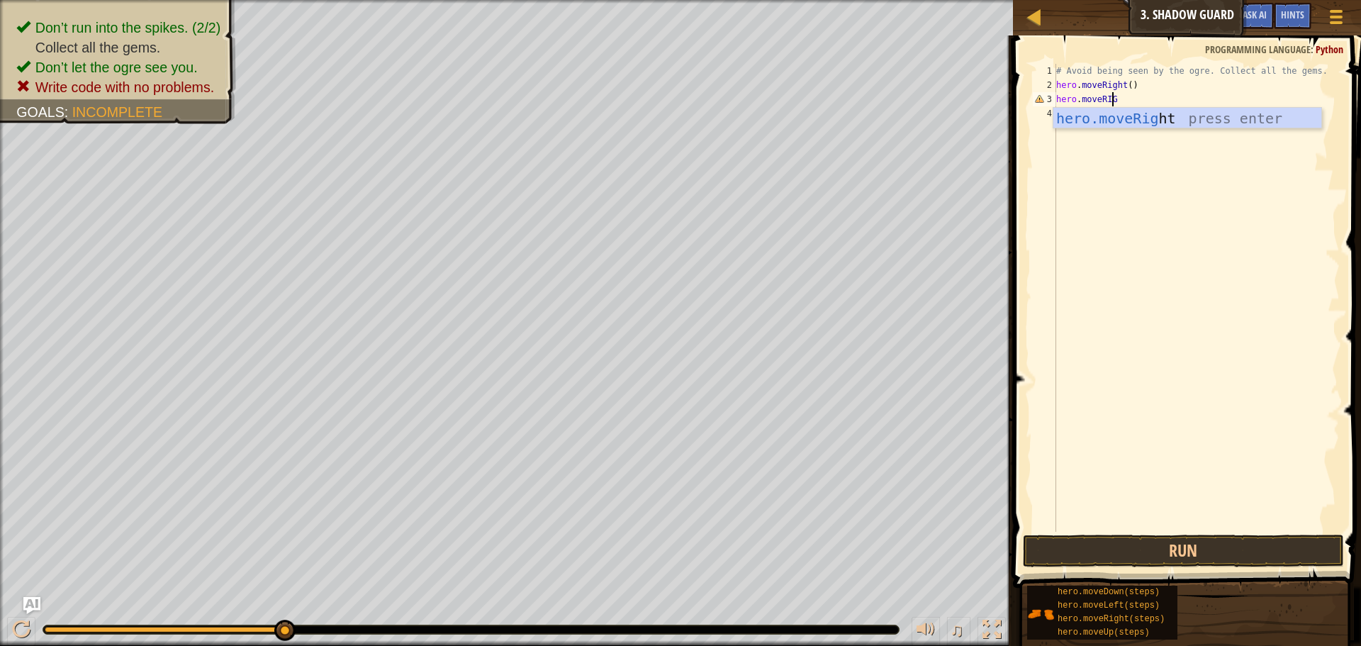
type textarea "hero.moveRIGHT"
click at [1103, 552] on button "Run" at bounding box center [1183, 551] width 321 height 33
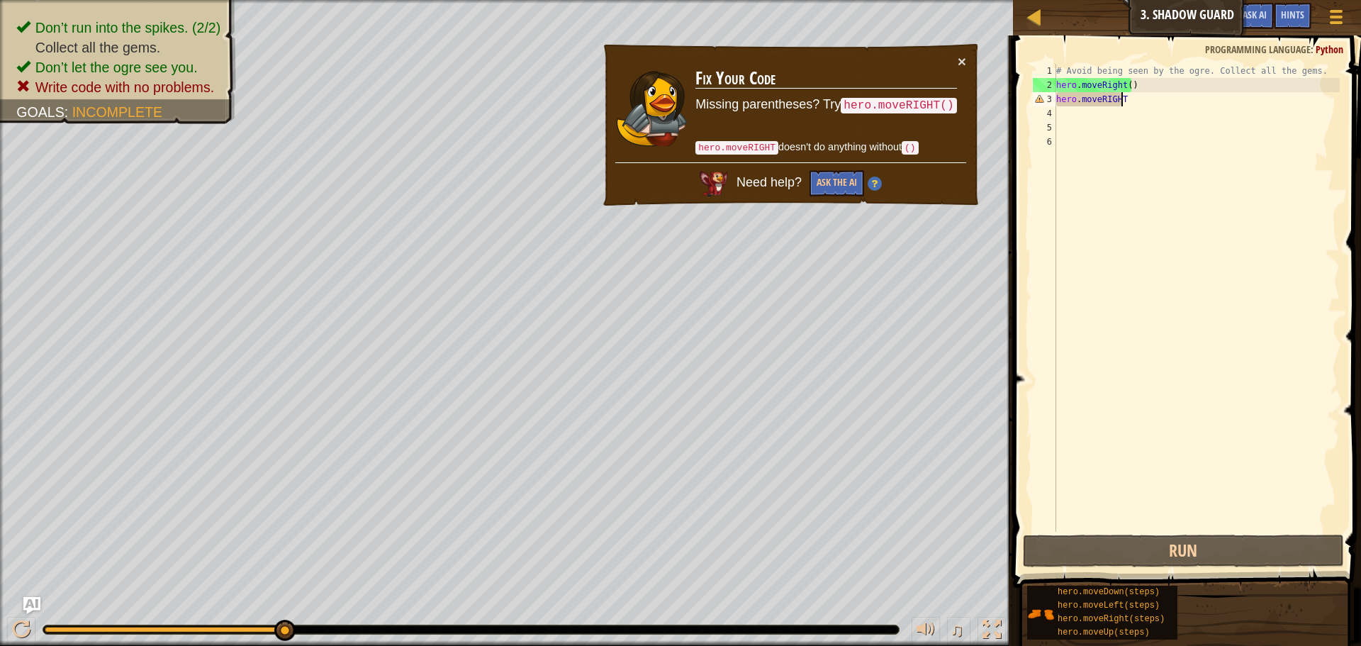
click at [1137, 99] on div "# Avoid being seen by the ogre. Collect all the gems. hero . moveRight ( ) hero…" at bounding box center [1197, 312] width 286 height 496
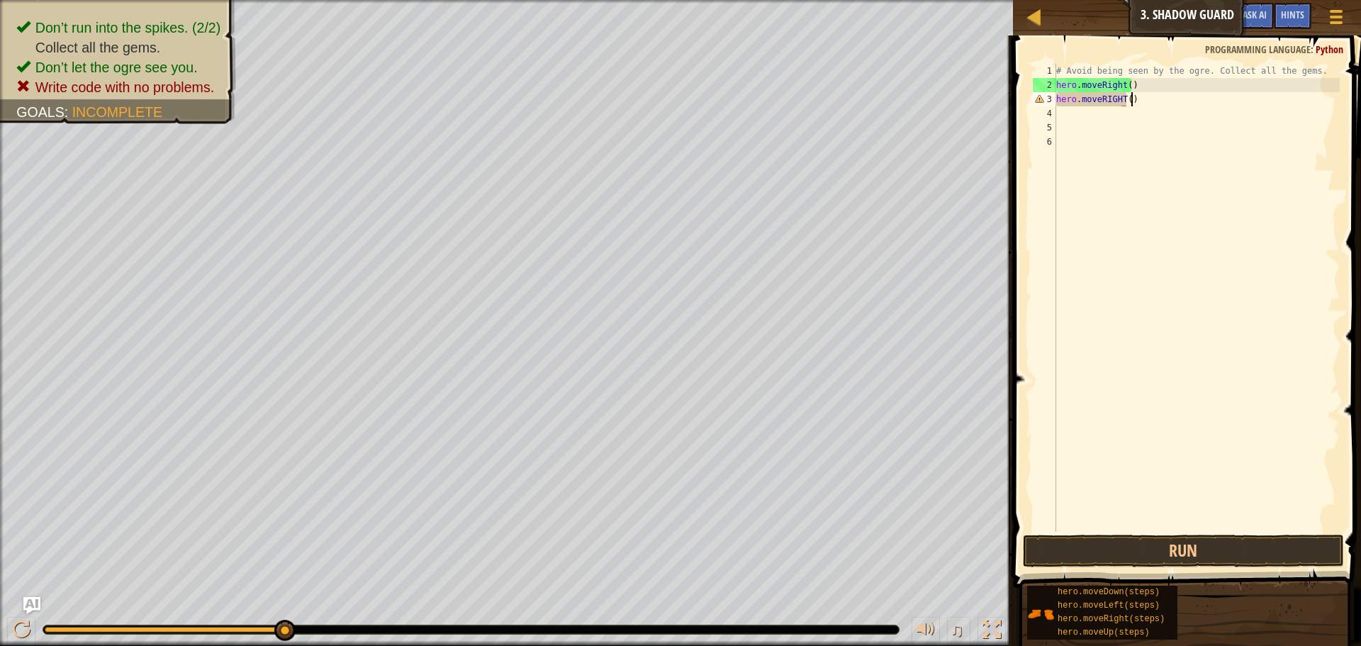
scroll to position [6, 6]
click at [1320, 547] on button "Run" at bounding box center [1183, 551] width 321 height 33
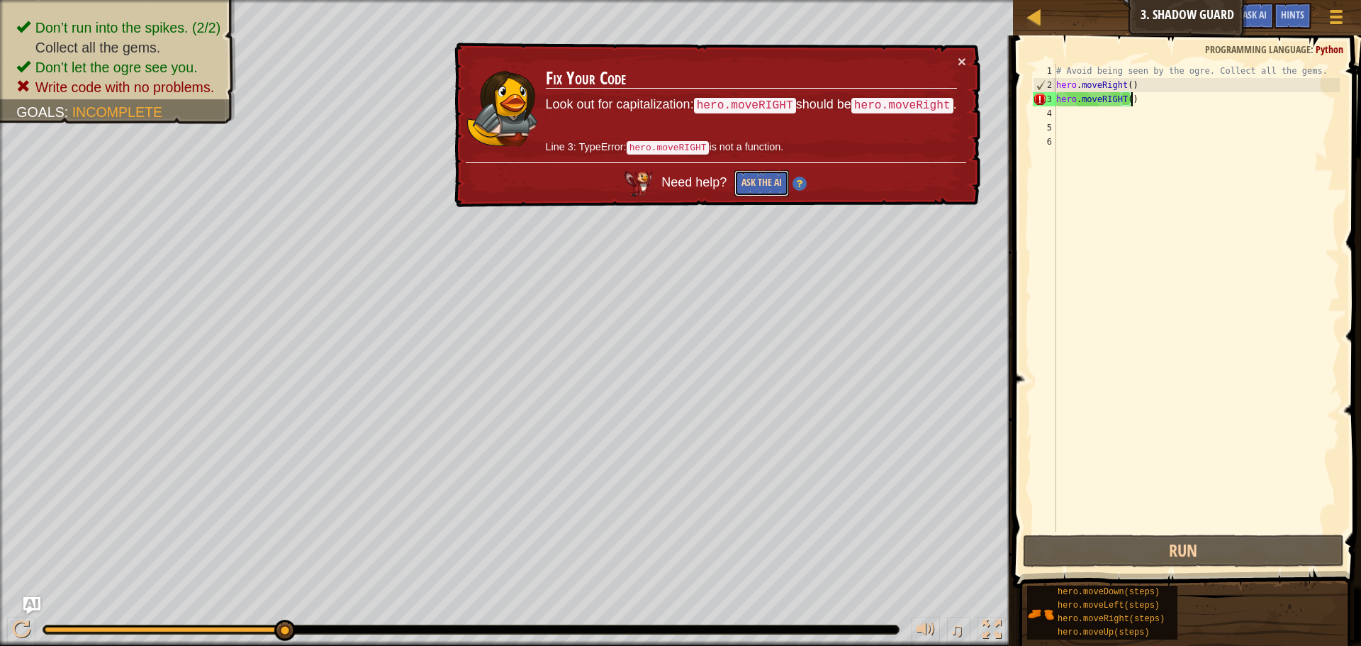
click at [754, 190] on button "Ask the AI" at bounding box center [762, 183] width 55 height 26
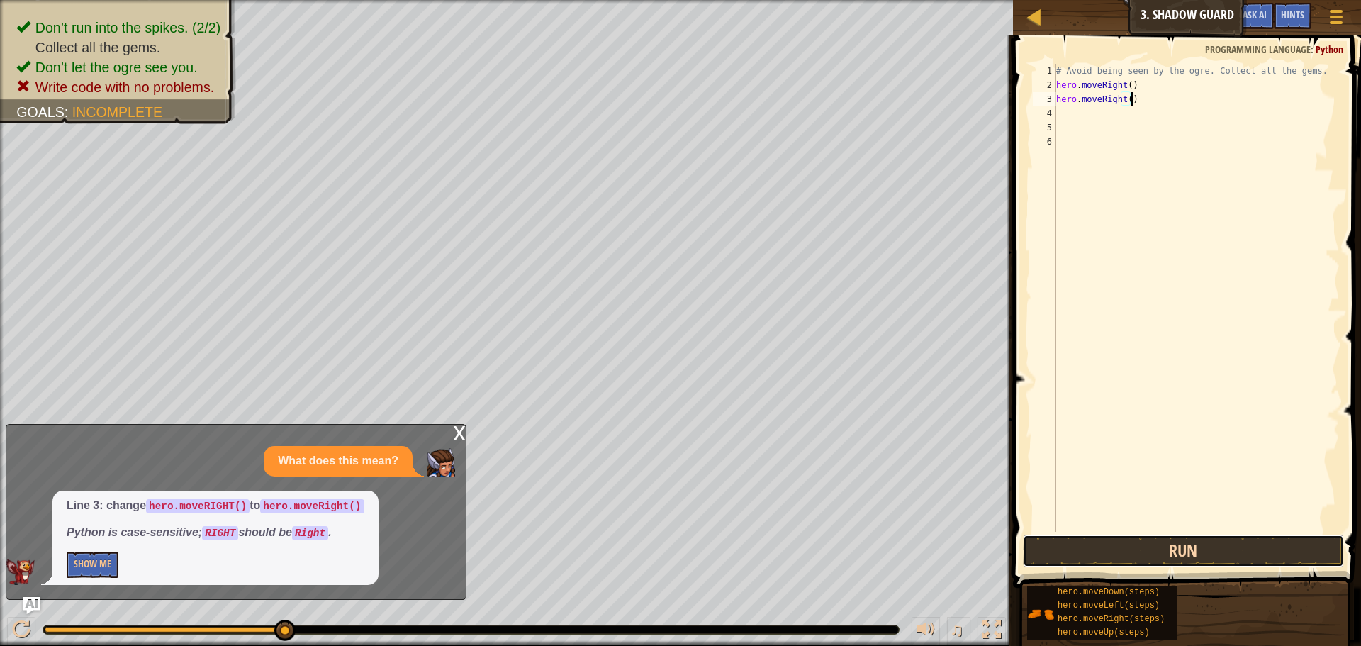
click at [1198, 545] on button "Run" at bounding box center [1183, 551] width 321 height 33
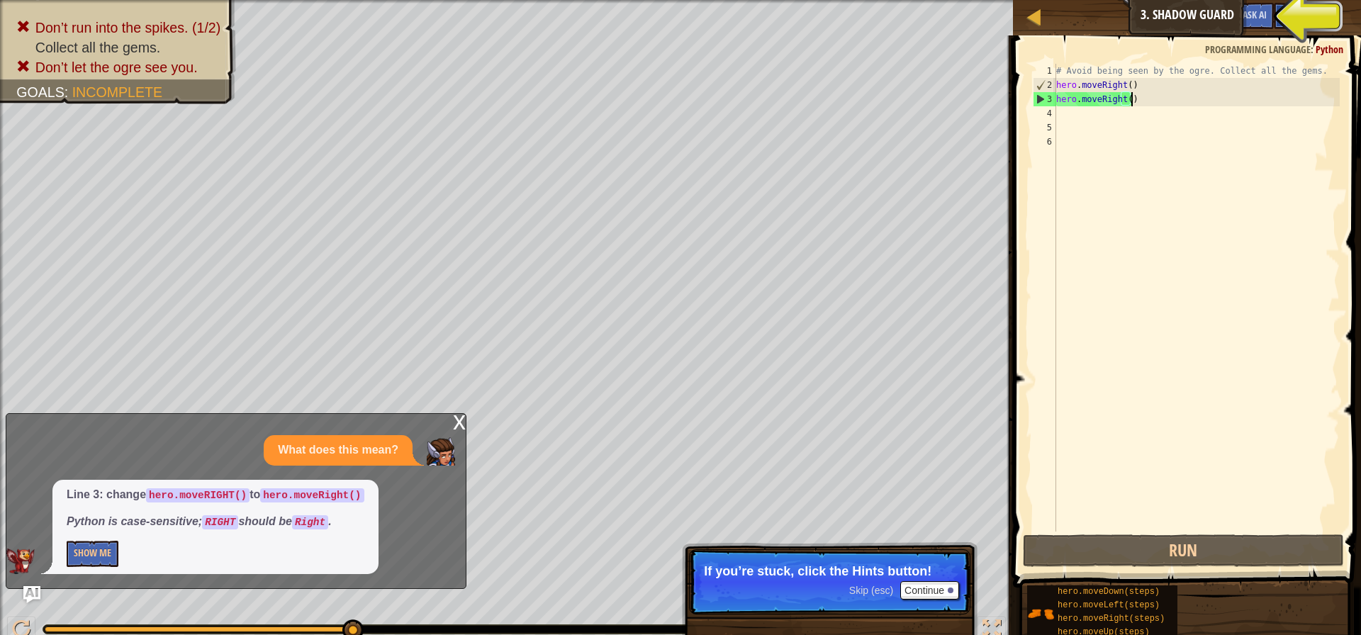
click at [1291, 10] on span "Hints" at bounding box center [1292, 14] width 23 height 13
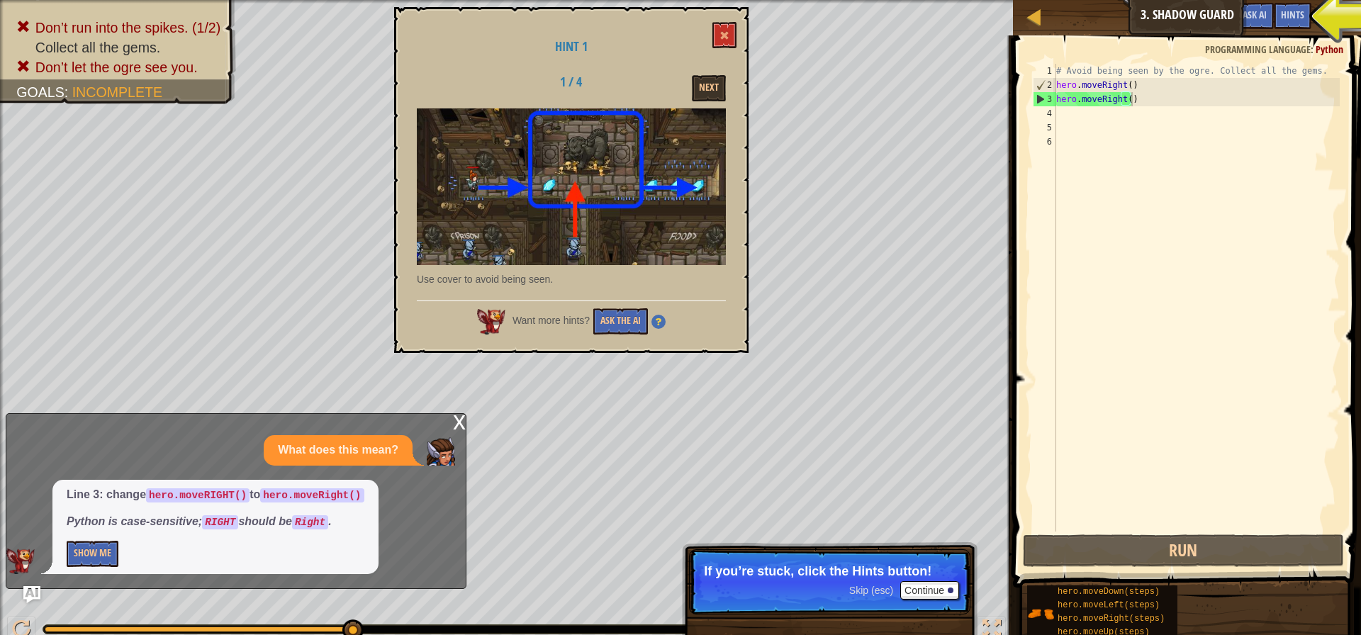
click at [710, 42] on h1 "Hint 1" at bounding box center [571, 47] width 309 height 14
click at [723, 40] on span at bounding box center [725, 35] width 10 height 10
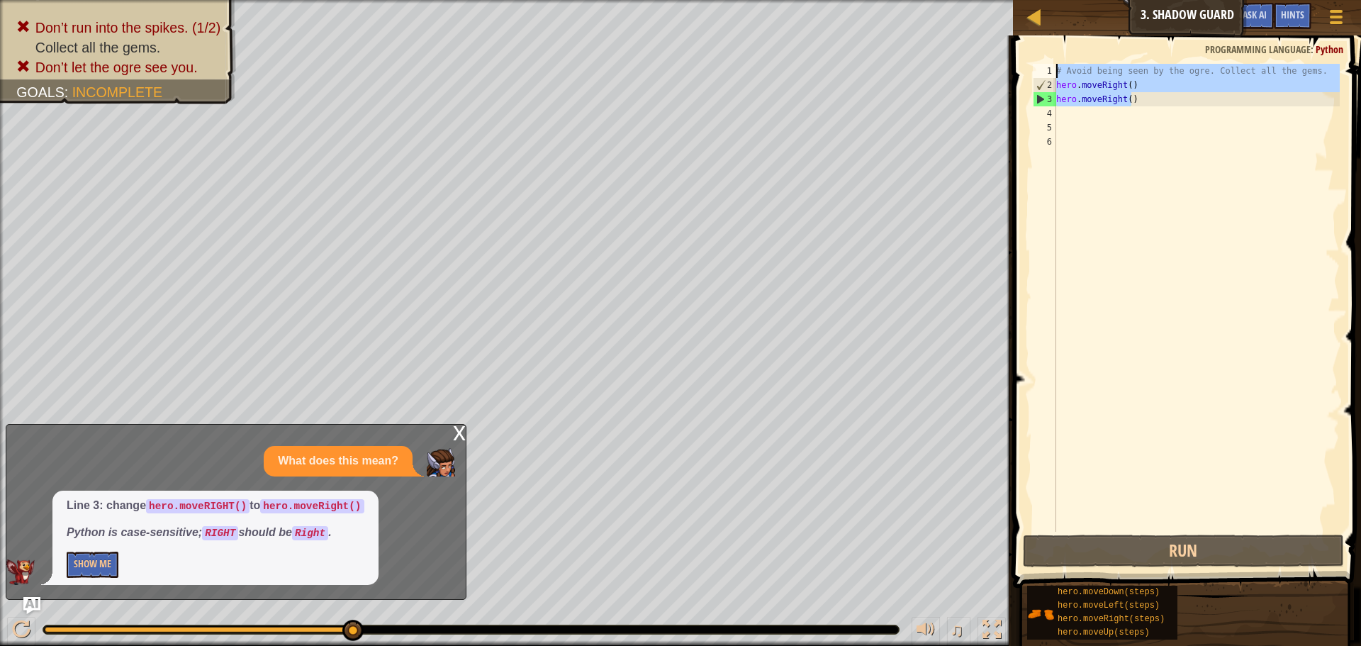
drag, startPoint x: 1139, startPoint y: 101, endPoint x: 891, endPoint y: 3, distance: 267.4
click at [891, 3] on div "Map Introduction to Computer Science 3. Shadow Guard Game Menu Done Hints Ask A…" at bounding box center [680, 323] width 1361 height 646
type textarea "# Avoid being seen by the ogre. Collect all the gems. hero.moveRight()"
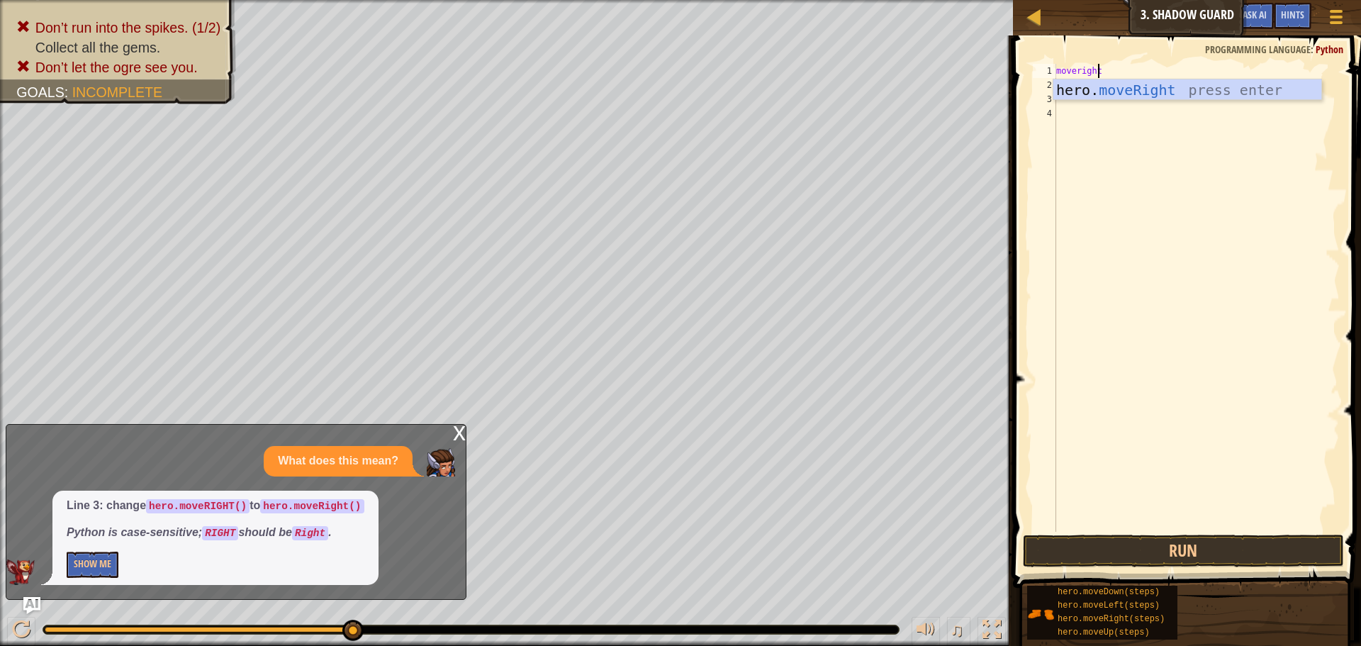
scroll to position [6, 3]
click at [1126, 557] on button "Run" at bounding box center [1183, 551] width 321 height 33
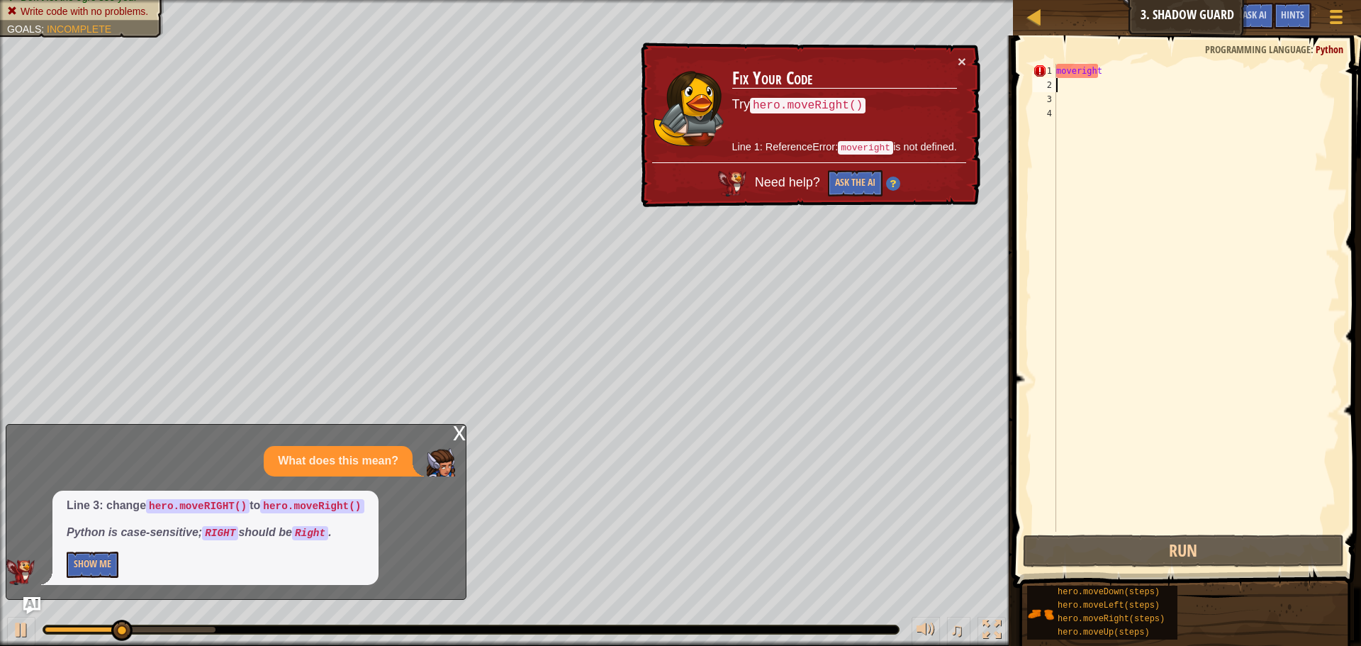
click at [1106, 77] on div "moveright" at bounding box center [1197, 312] width 286 height 496
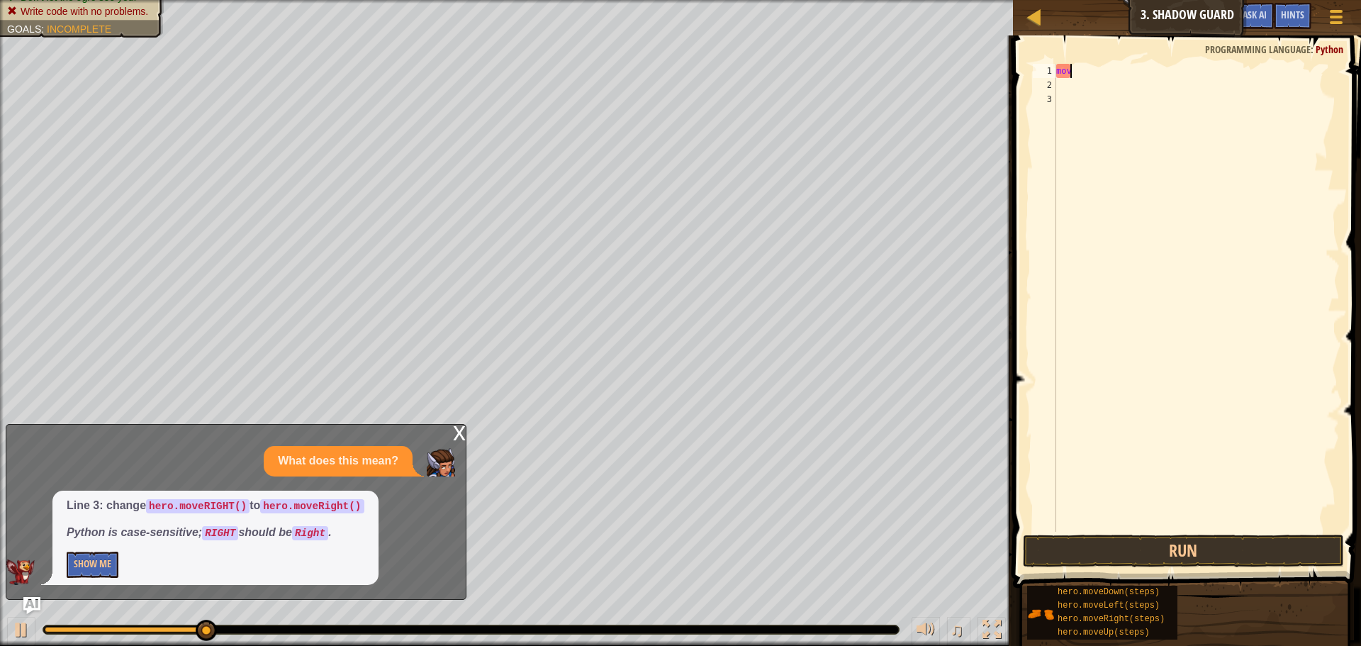
scroll to position [6, 0]
type textarea "m"
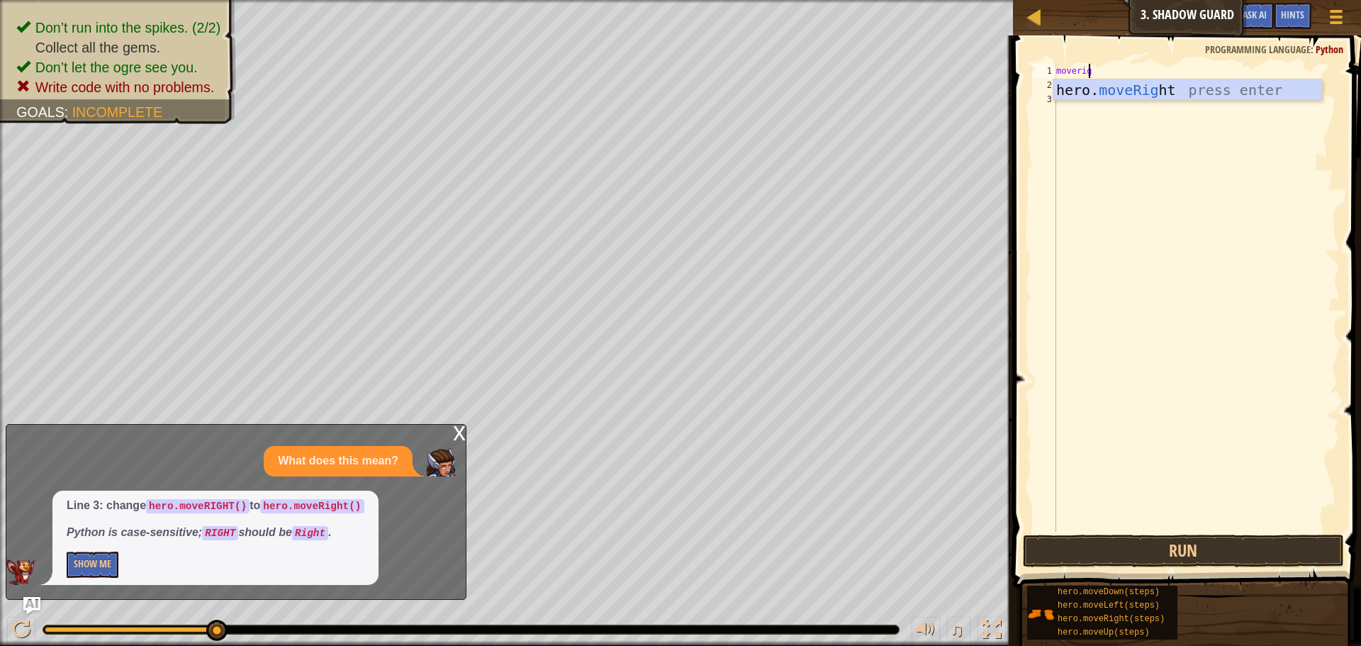
type textarea "moveright"
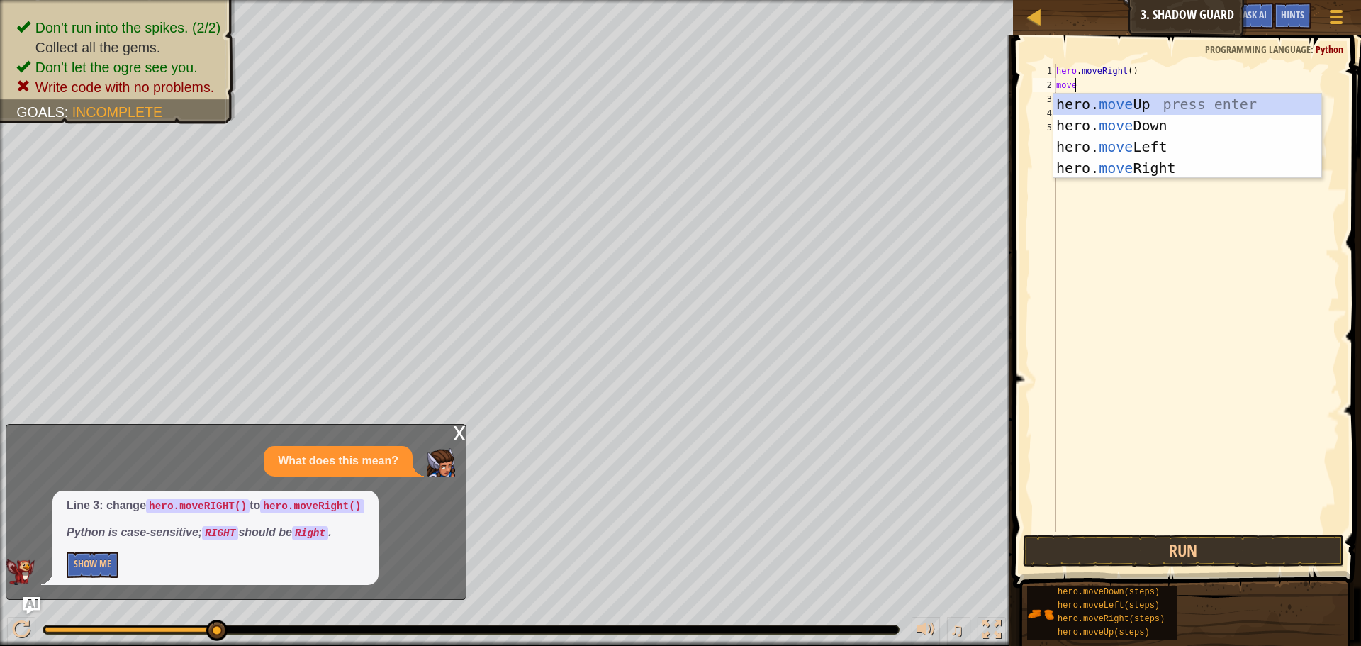
scroll to position [6, 1]
type textarea "moveup"
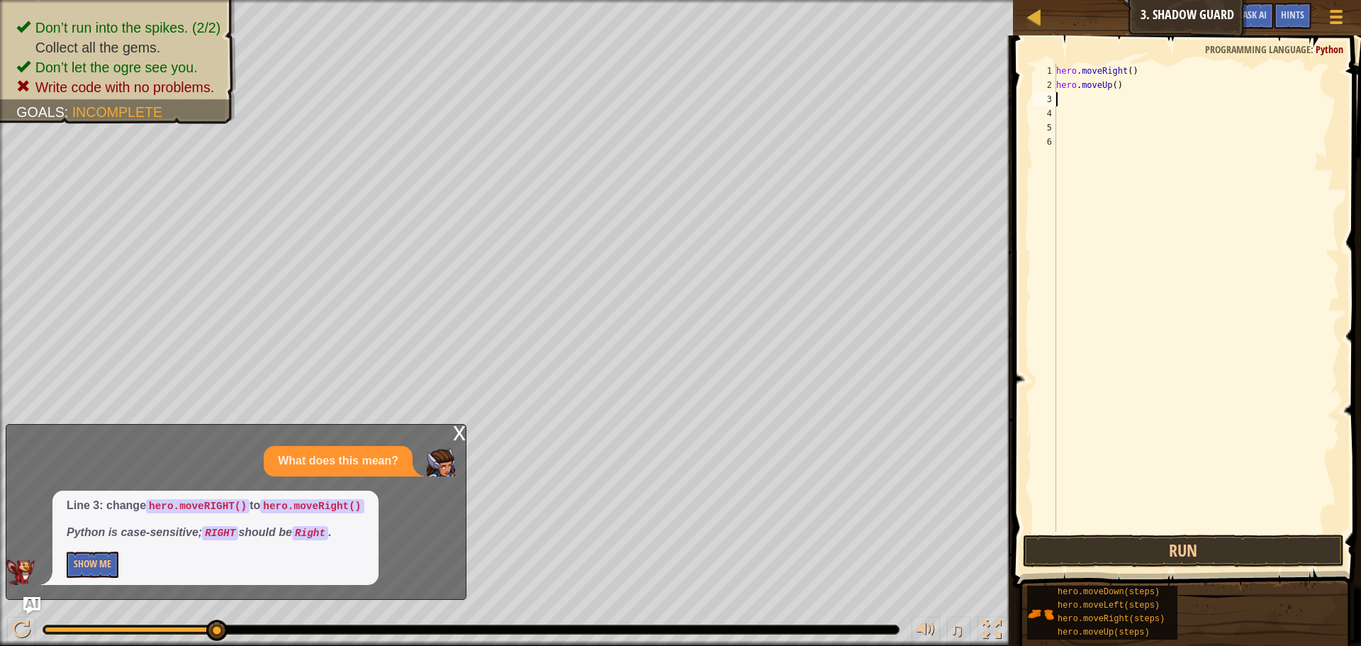
scroll to position [6, 0]
type textarea "moveright"
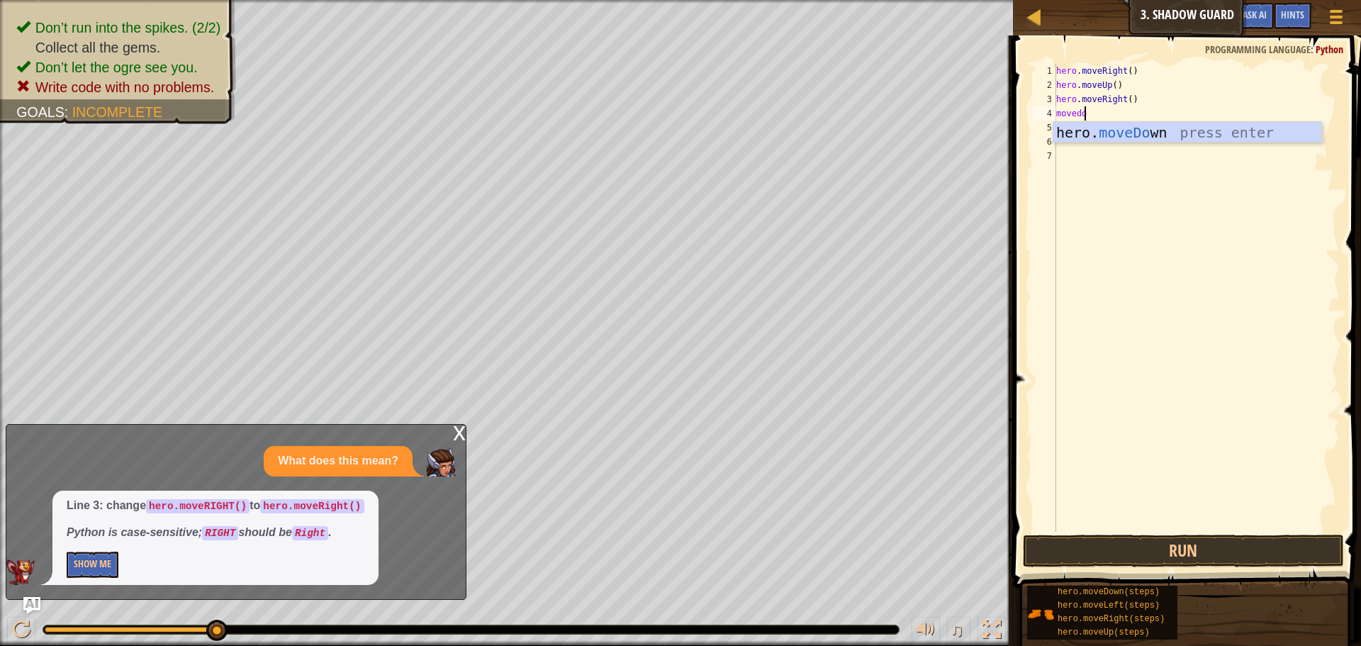
scroll to position [6, 2]
type textarea "movedown"
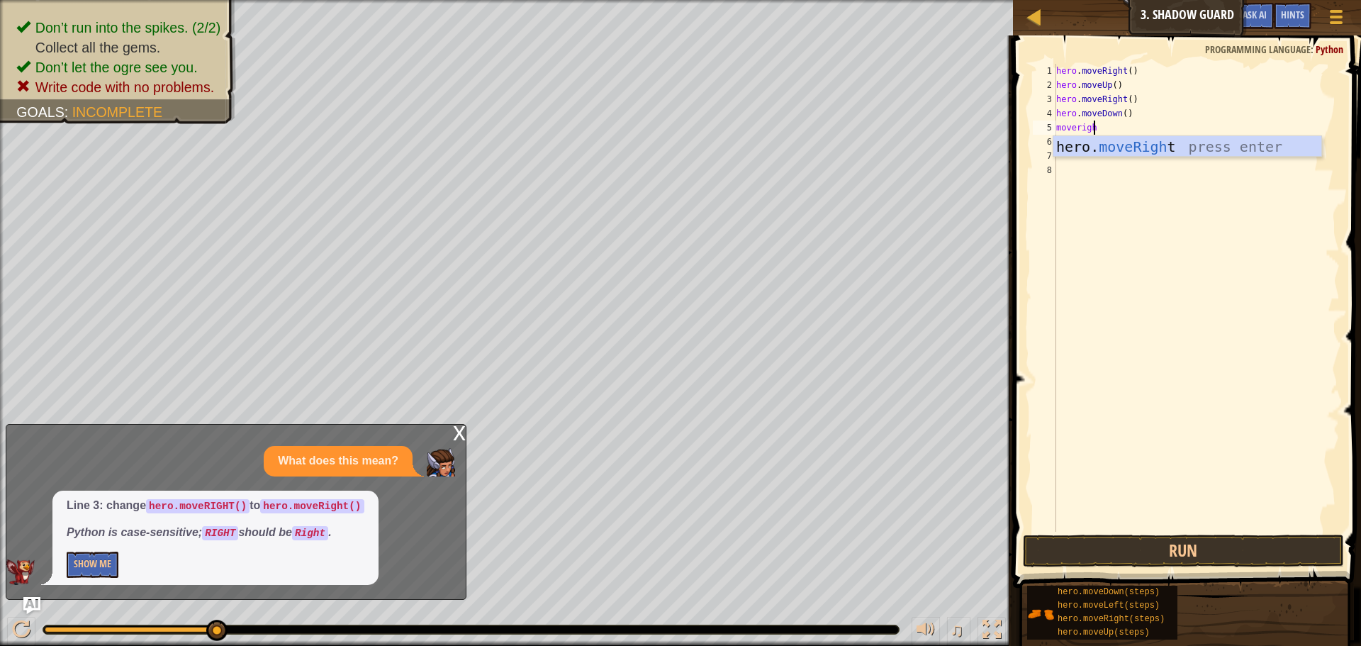
type textarea "moveright"
click at [1120, 547] on button "Run" at bounding box center [1183, 551] width 321 height 33
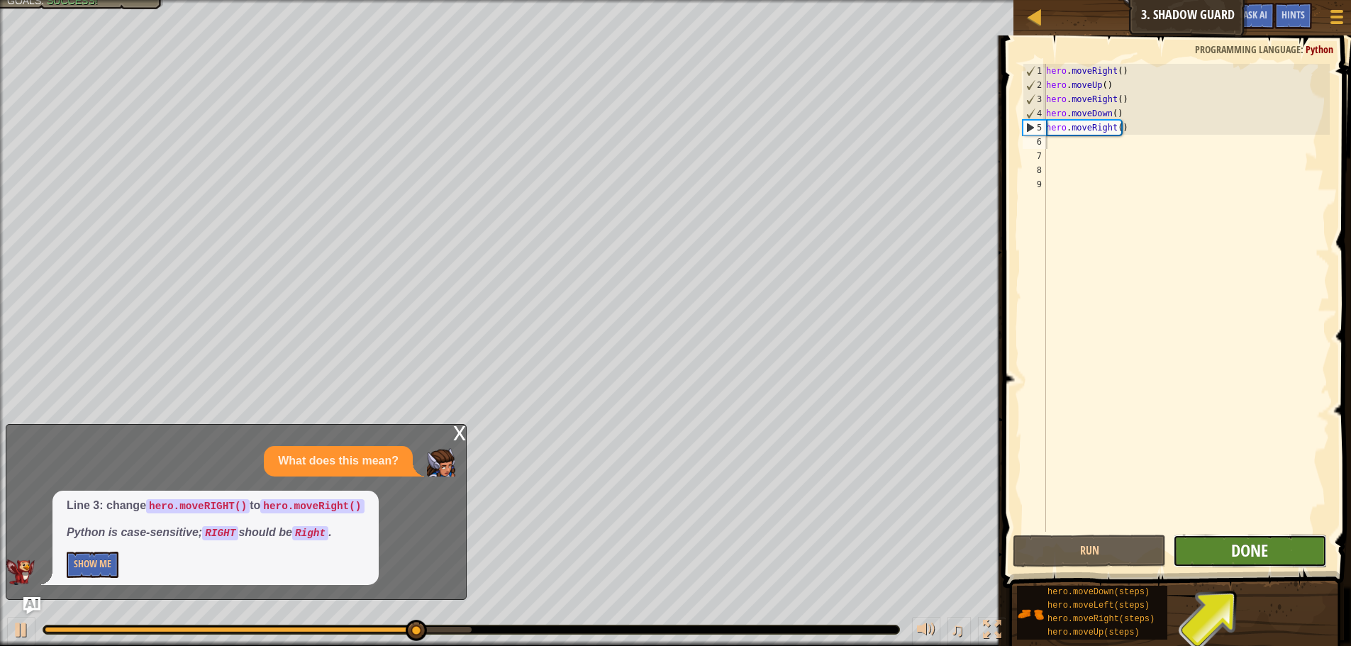
click at [1264, 544] on span "Done" at bounding box center [1249, 550] width 37 height 23
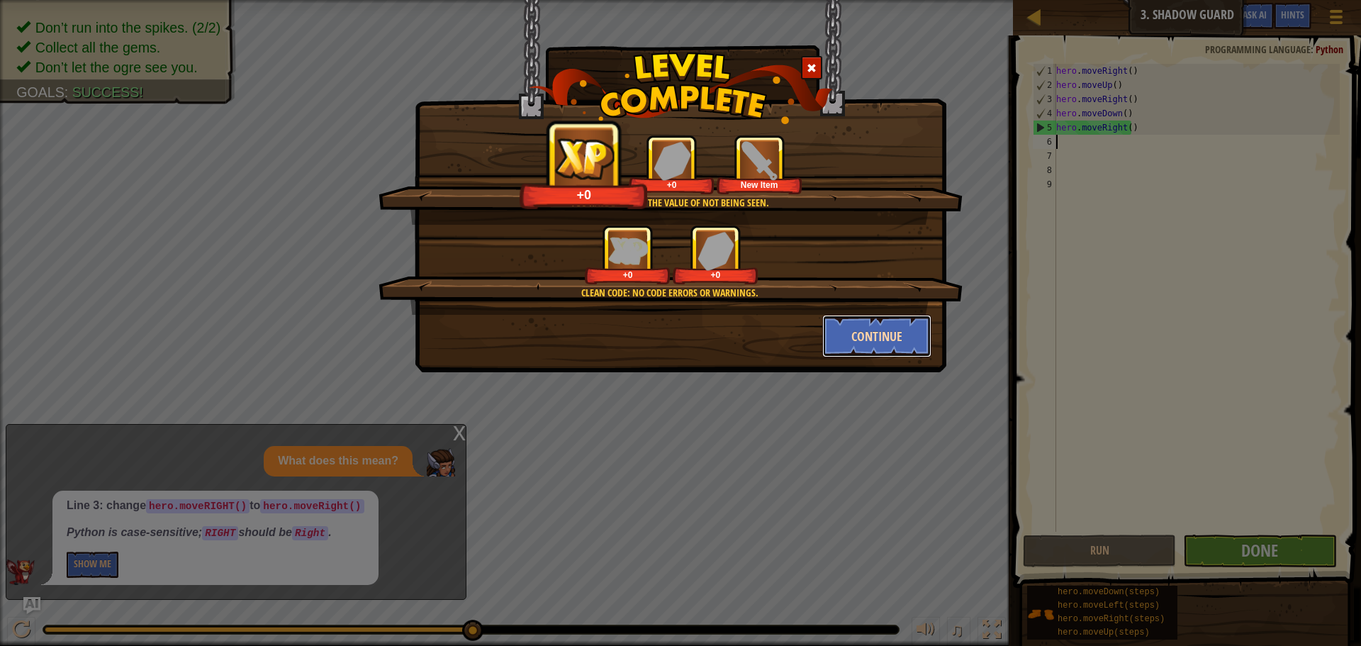
click at [904, 338] on button "Continue" at bounding box center [877, 336] width 110 height 43
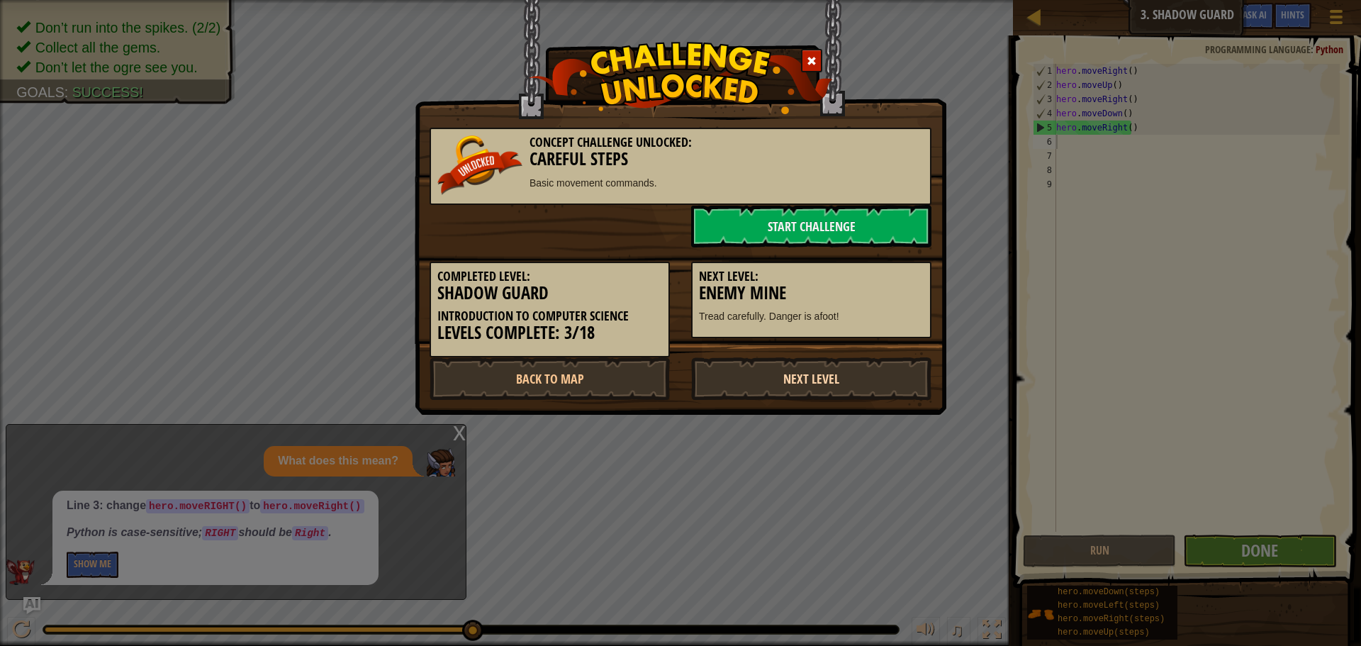
click at [844, 389] on link "Next Level" at bounding box center [811, 378] width 240 height 43
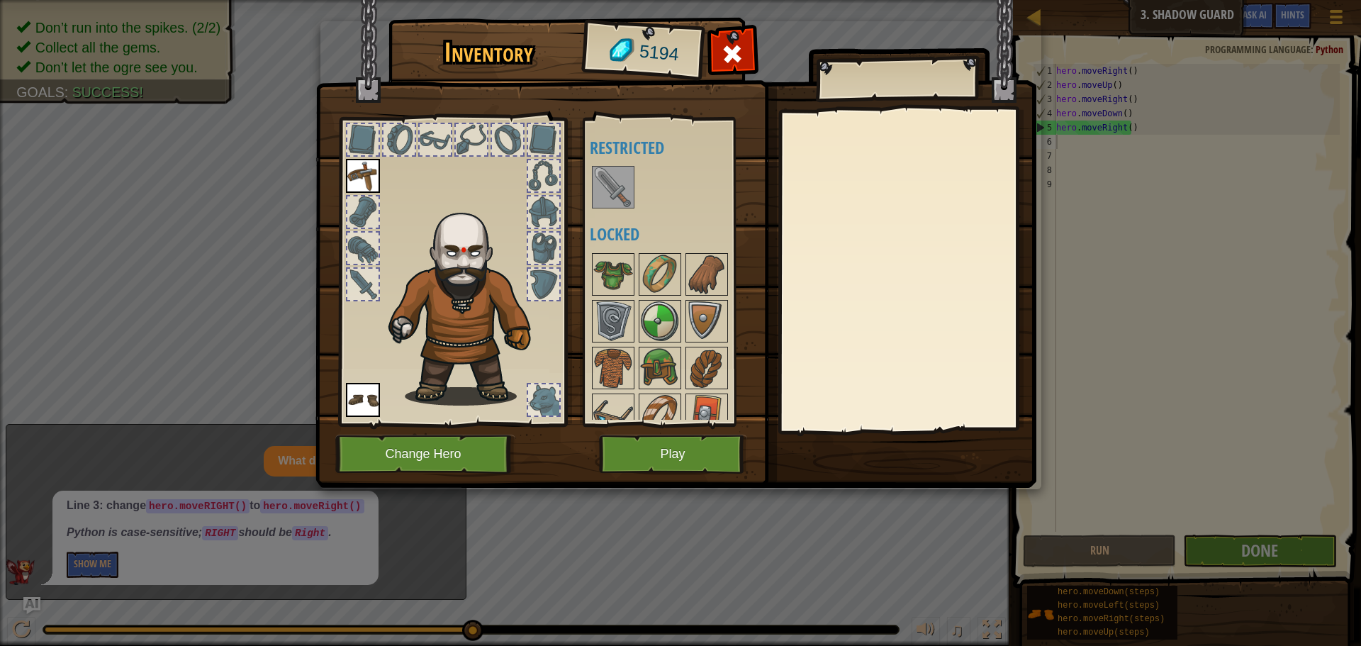
click at [618, 191] on img at bounding box center [613, 187] width 40 height 40
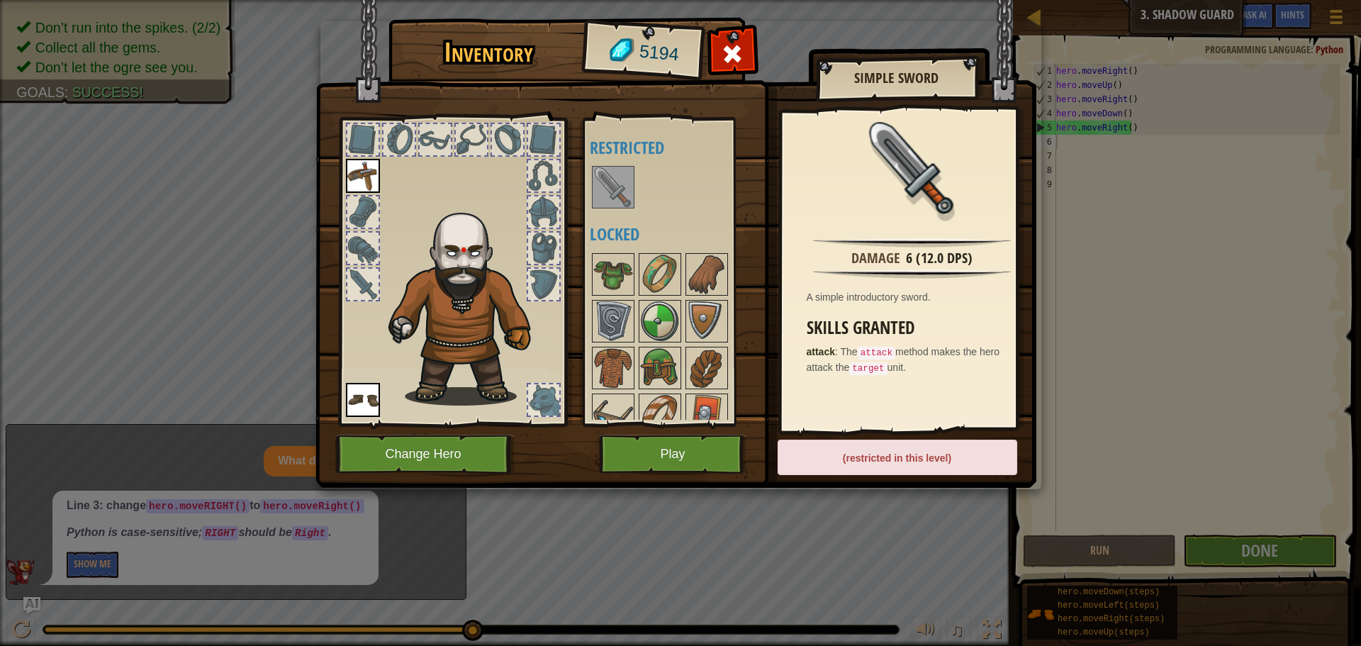
drag, startPoint x: 1140, startPoint y: 436, endPoint x: 1116, endPoint y: 411, distance: 35.1
click at [1125, 422] on div "Inventory 5194 Available Equip Equip (double-click to equip) Restricted Locked …" at bounding box center [680, 323] width 1361 height 646
click at [706, 469] on button "Play" at bounding box center [673, 454] width 148 height 39
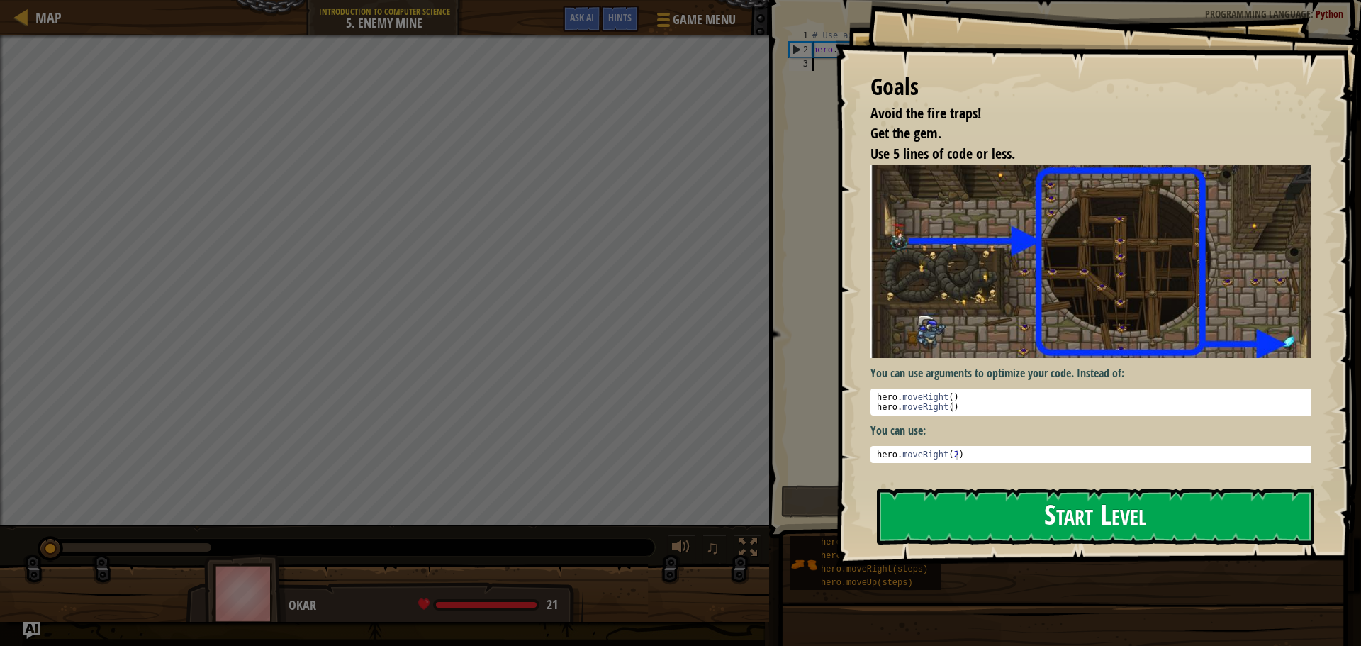
click at [1058, 510] on button "Start Level" at bounding box center [1095, 517] width 437 height 56
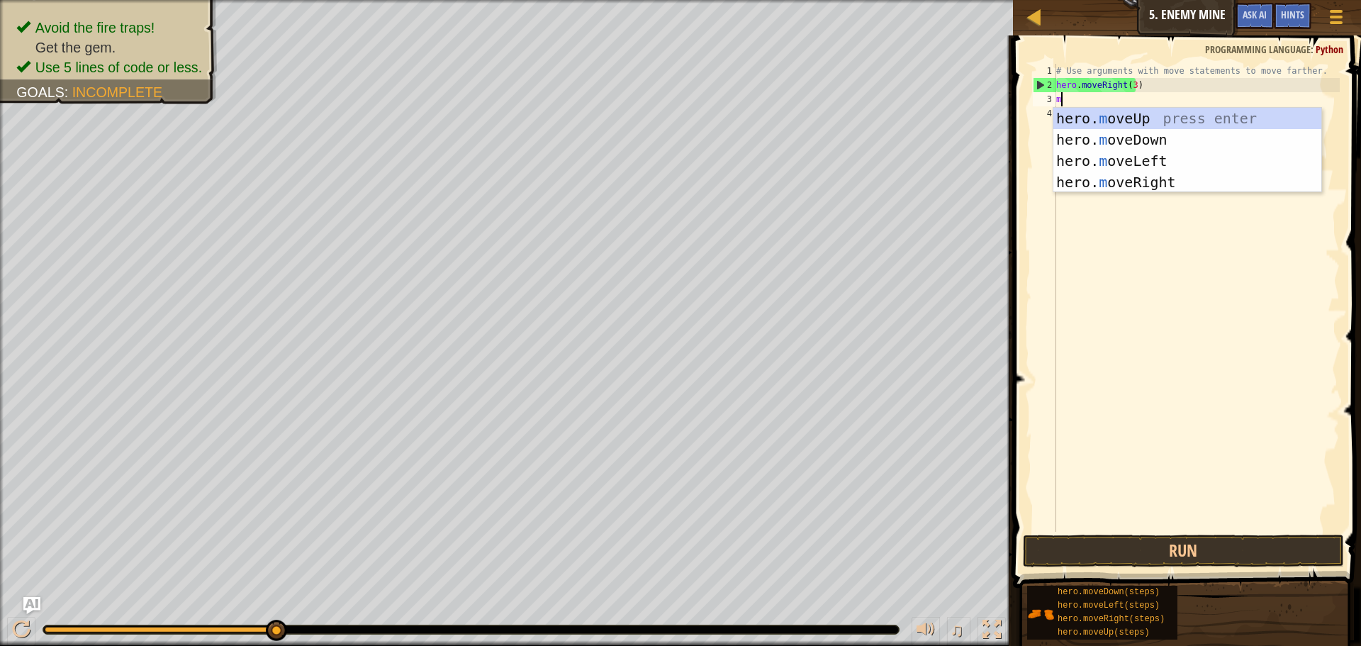
scroll to position [6, 0]
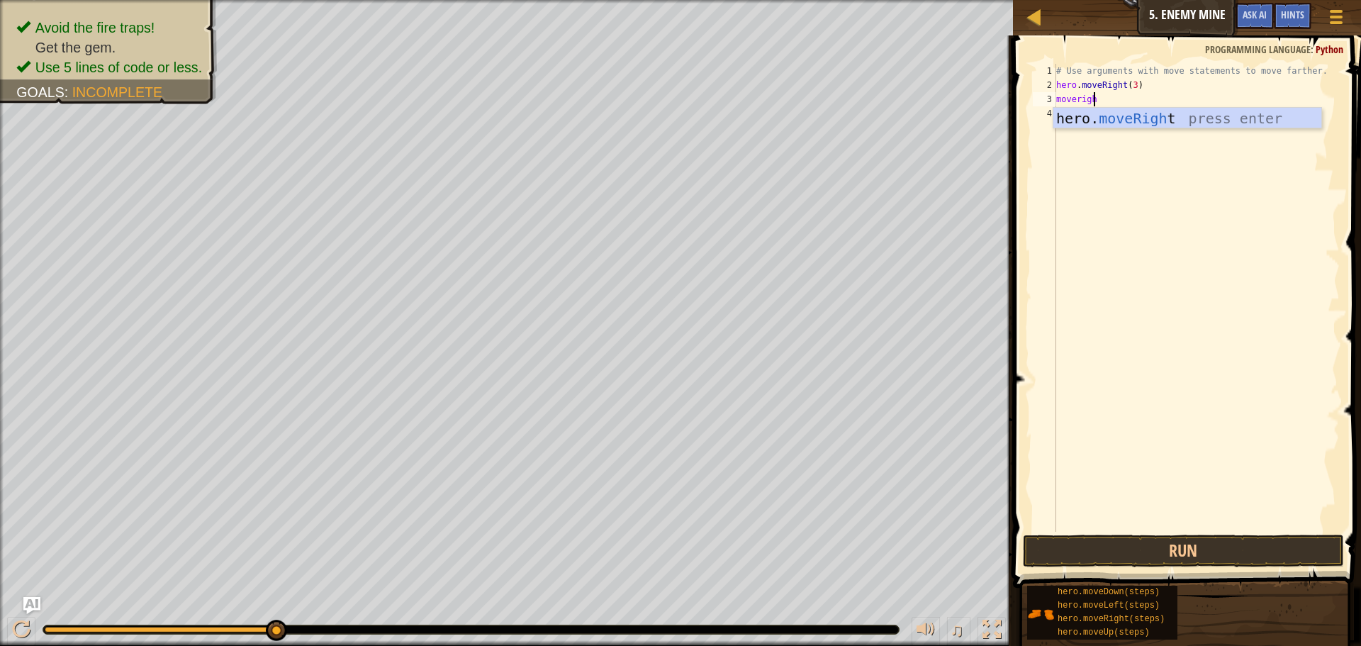
type textarea "moveright"
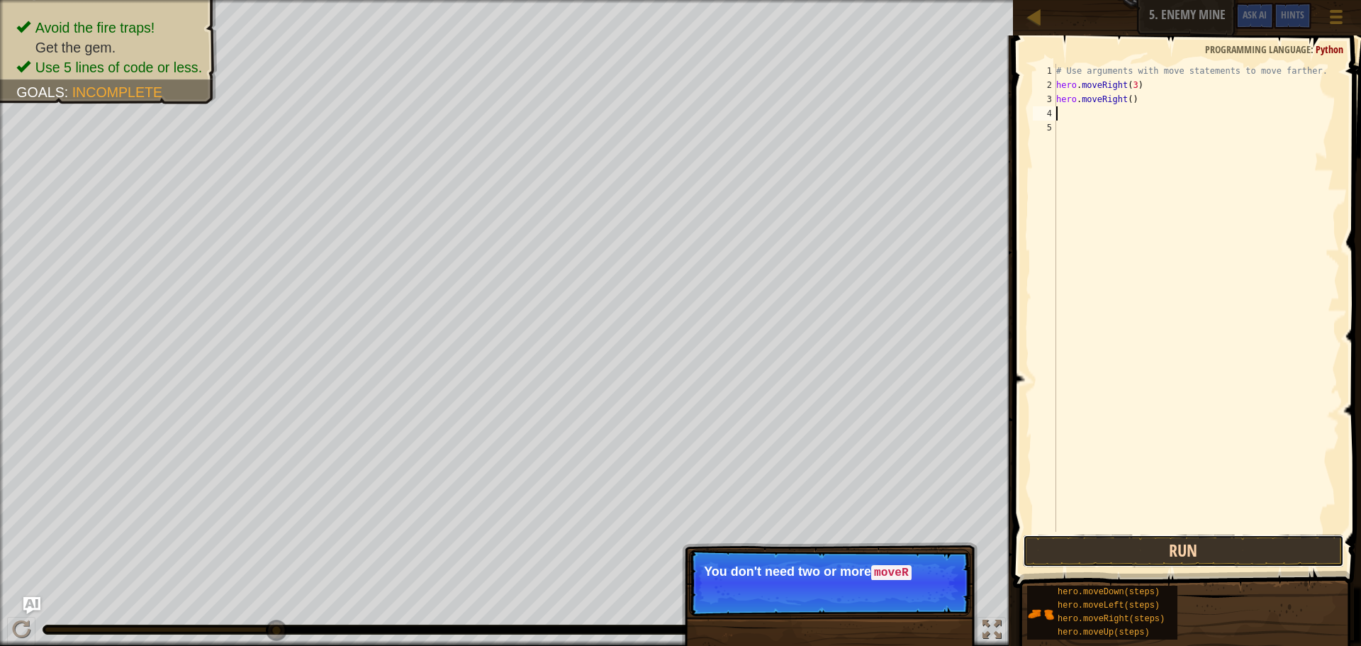
click at [1190, 550] on button "Run" at bounding box center [1183, 551] width 321 height 33
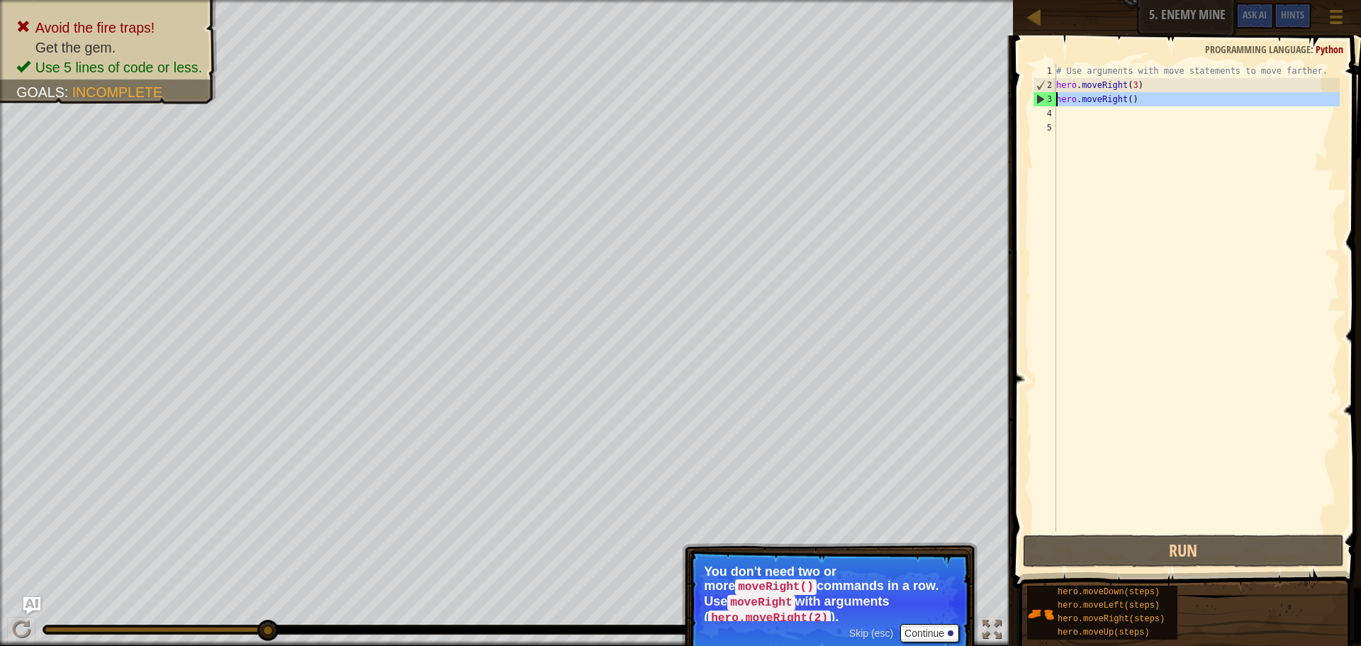
drag, startPoint x: 1156, startPoint y: 100, endPoint x: 1049, endPoint y: 101, distance: 107.1
click at [1049, 101] on div "1 2 3 4 5 # Use arguments with move statements to move farther. hero . moveRigh…" at bounding box center [1185, 298] width 310 height 468
type textarea "hero.moveRight()"
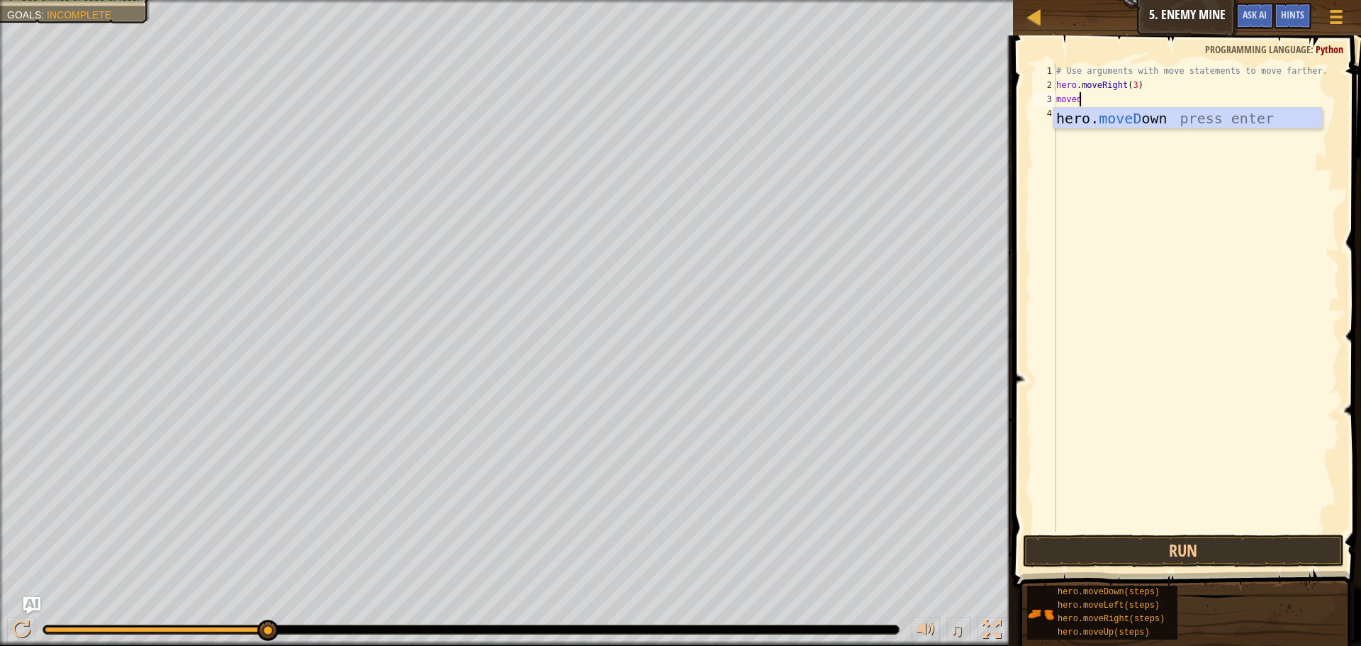
type textarea "movedow"
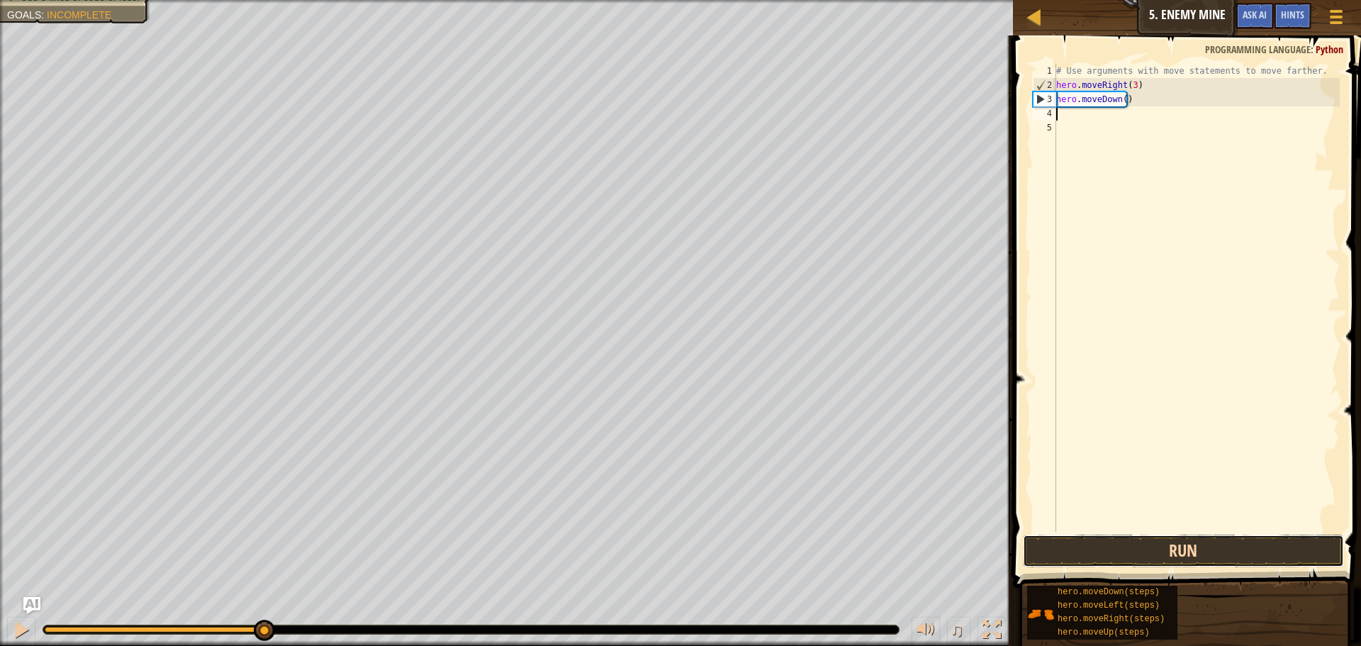
click at [1199, 553] on button "Run" at bounding box center [1183, 551] width 321 height 33
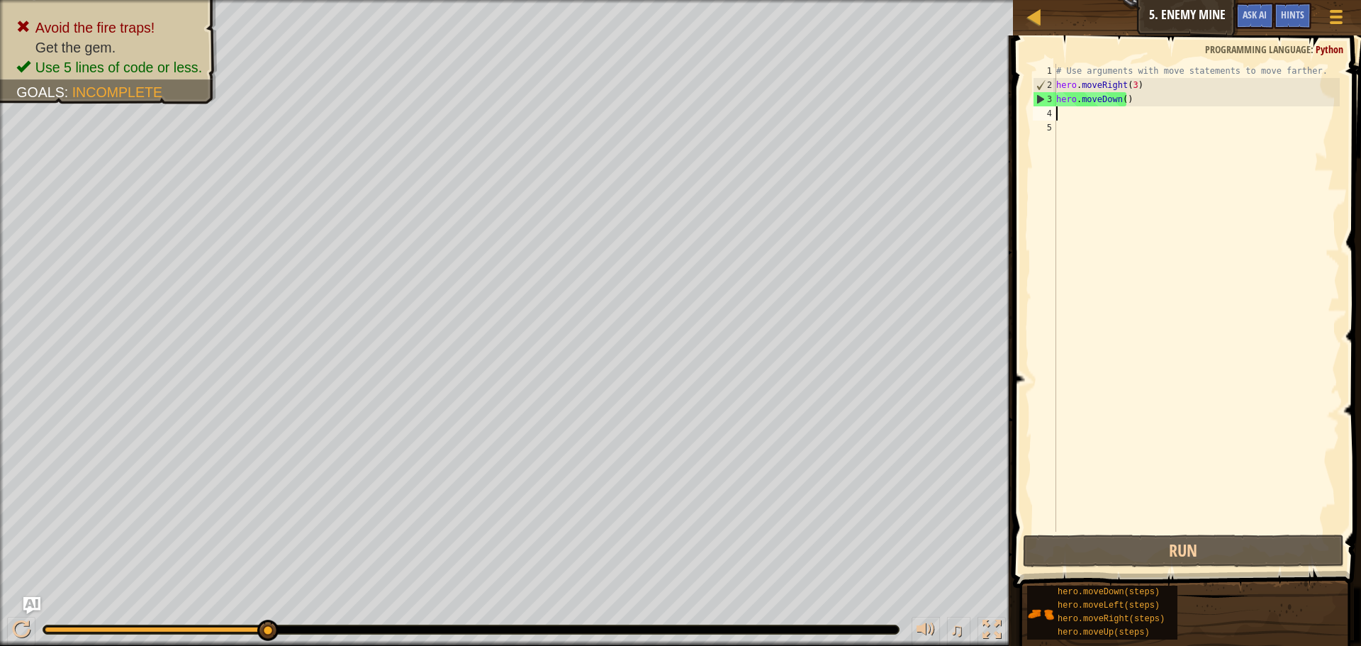
click at [883, 110] on div "Map Introduction to Computer Science 5. Enemy Mine Game Menu Done Hints Ask AI …" at bounding box center [680, 323] width 1361 height 646
drag, startPoint x: 1135, startPoint y: 104, endPoint x: 1054, endPoint y: 104, distance: 81.5
click at [1054, 104] on div "1 2 3 4 5 # Use arguments with move statements to move farther. hero . moveRigh…" at bounding box center [1185, 298] width 310 height 468
type textarea "hero.moveDown()"
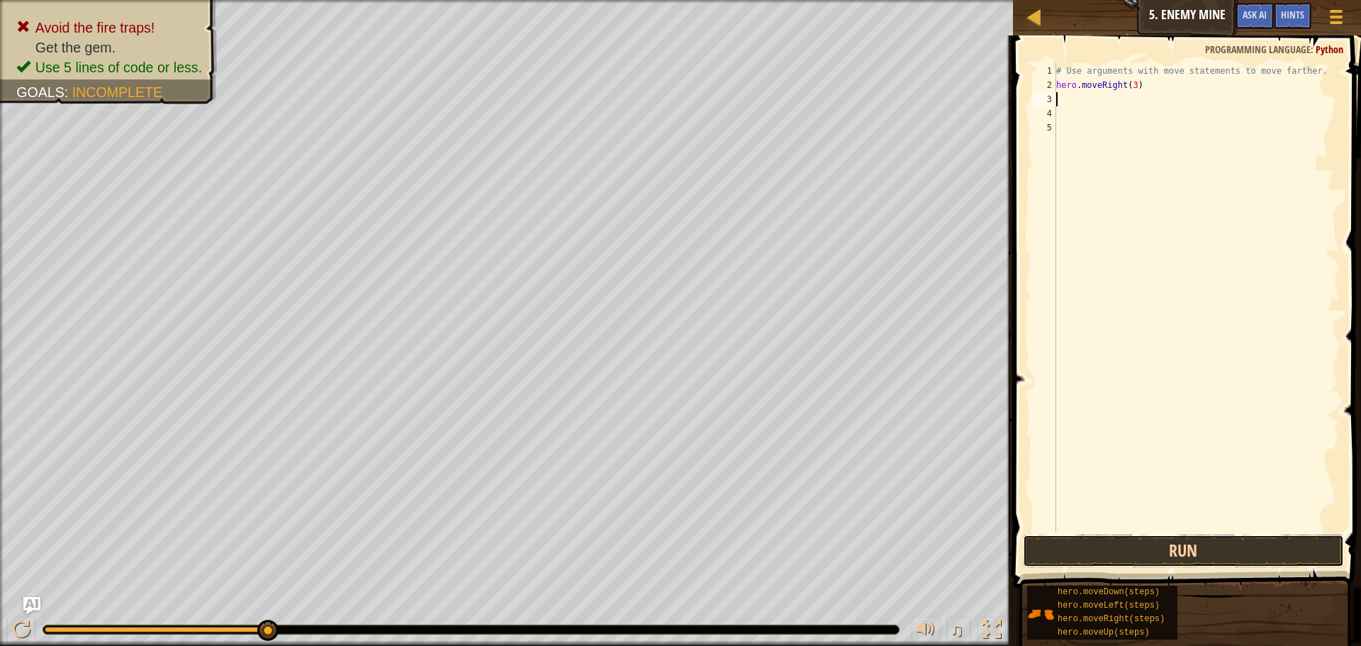
click at [1125, 549] on button "Run" at bounding box center [1183, 551] width 321 height 33
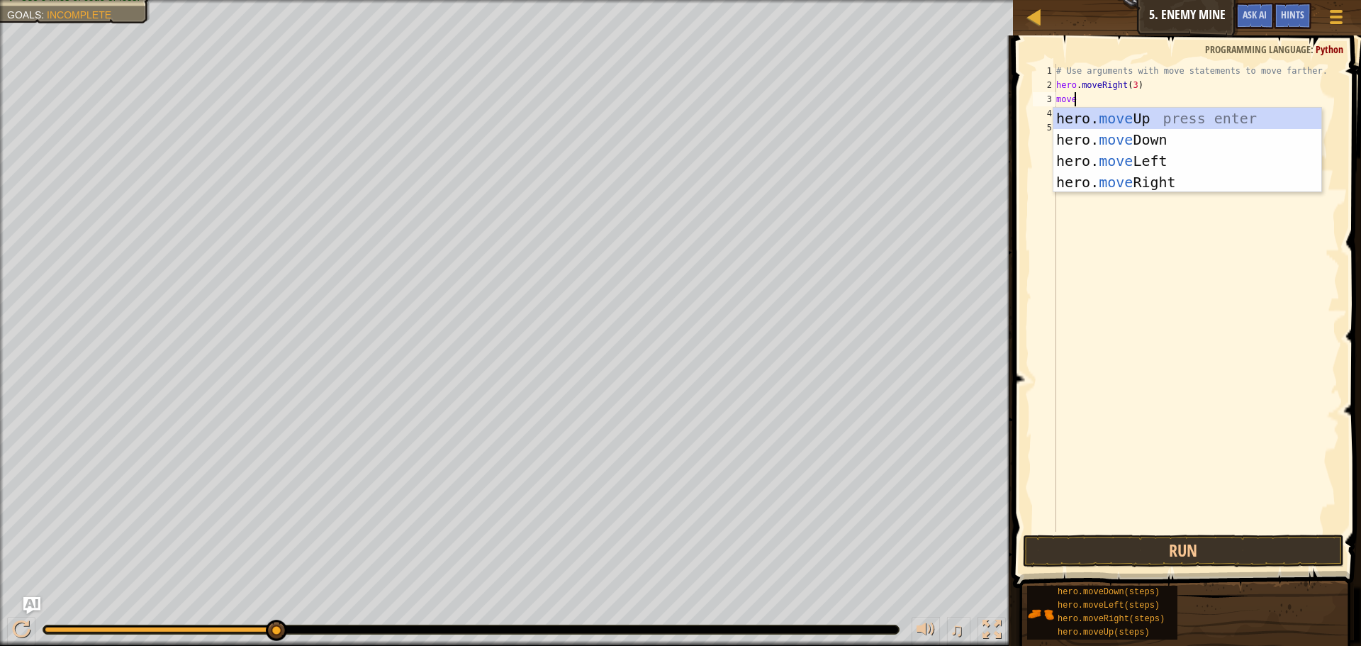
scroll to position [6, 1]
type textarea "moveup"
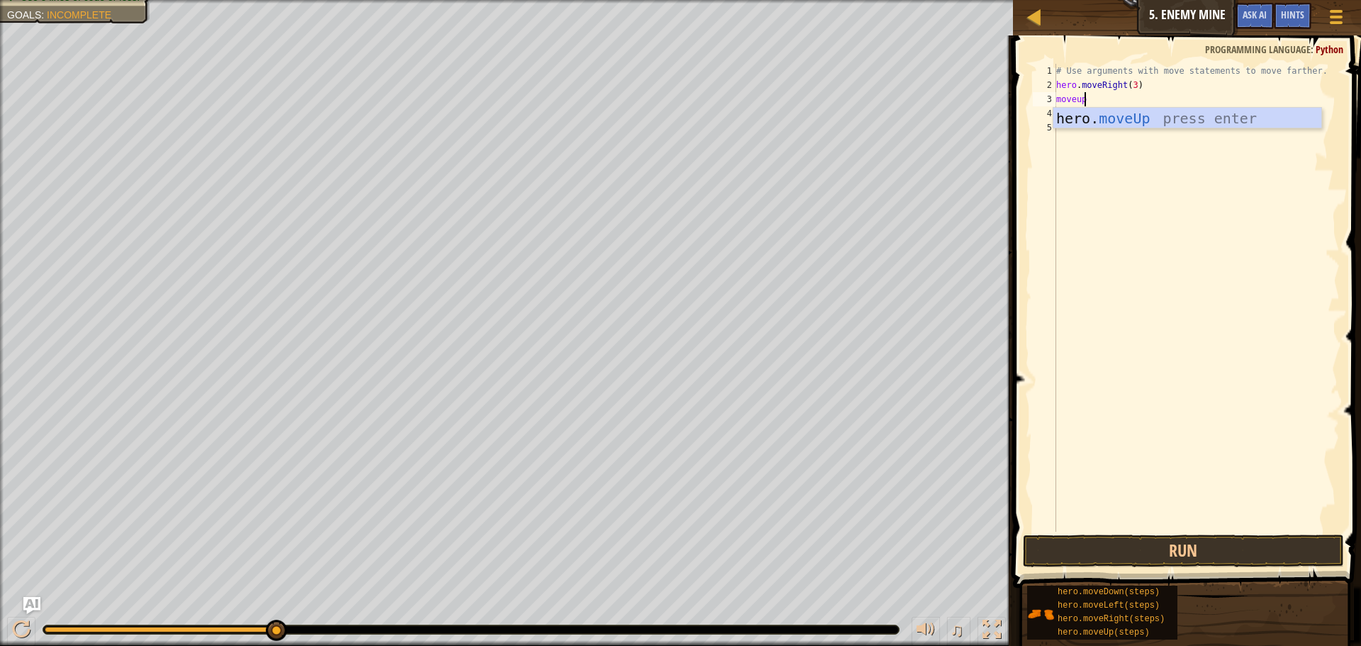
scroll to position [6, 0]
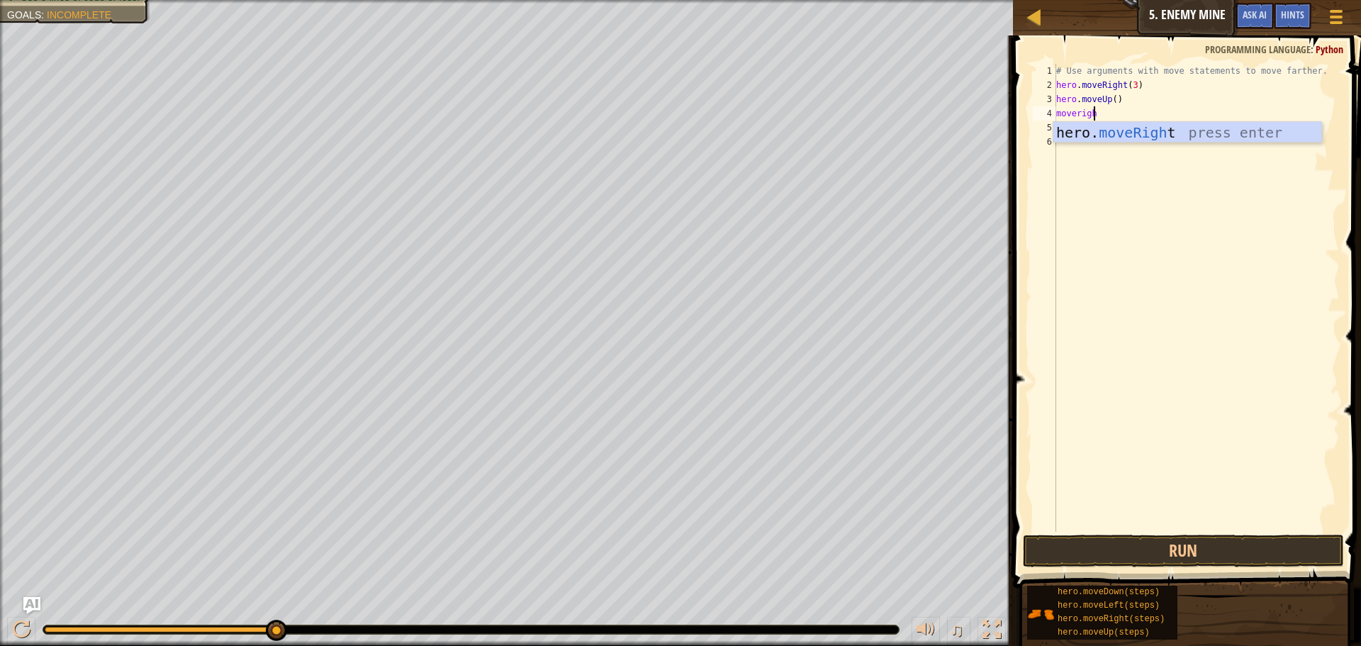
type textarea "moveright"
click at [1168, 554] on button "Run" at bounding box center [1183, 551] width 321 height 33
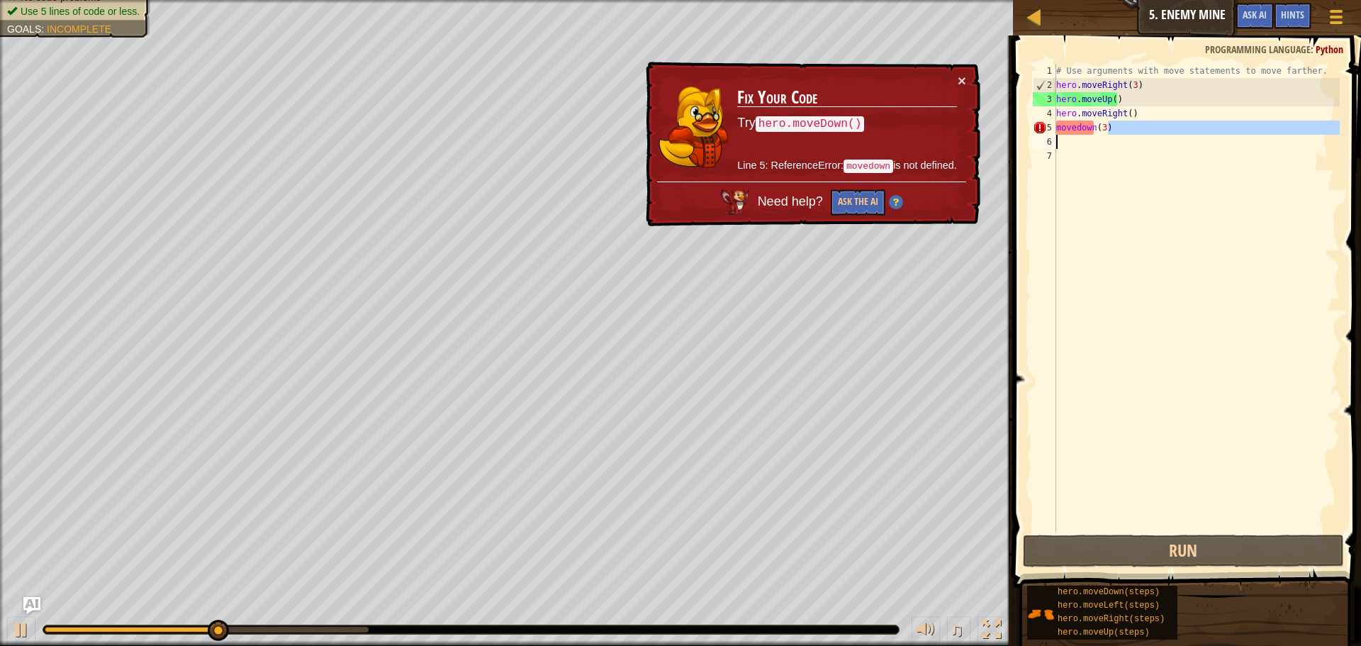
drag, startPoint x: 1159, startPoint y: 126, endPoint x: 1041, endPoint y: 139, distance: 119.1
click at [1041, 139] on div "movedown(3) 1 2 3 4 5 6 7 # Use arguments with move statements to move farther.…" at bounding box center [1185, 298] width 310 height 468
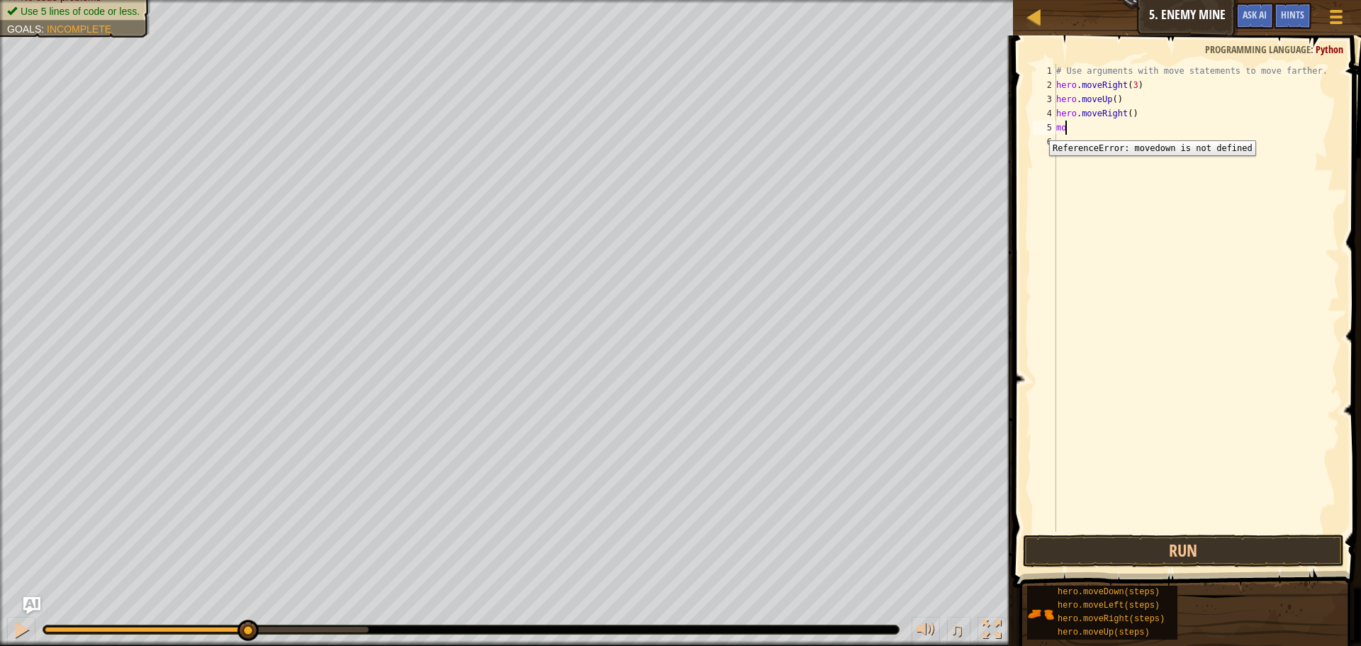
scroll to position [6, 0]
type textarea "m"
type textarea "movedown"
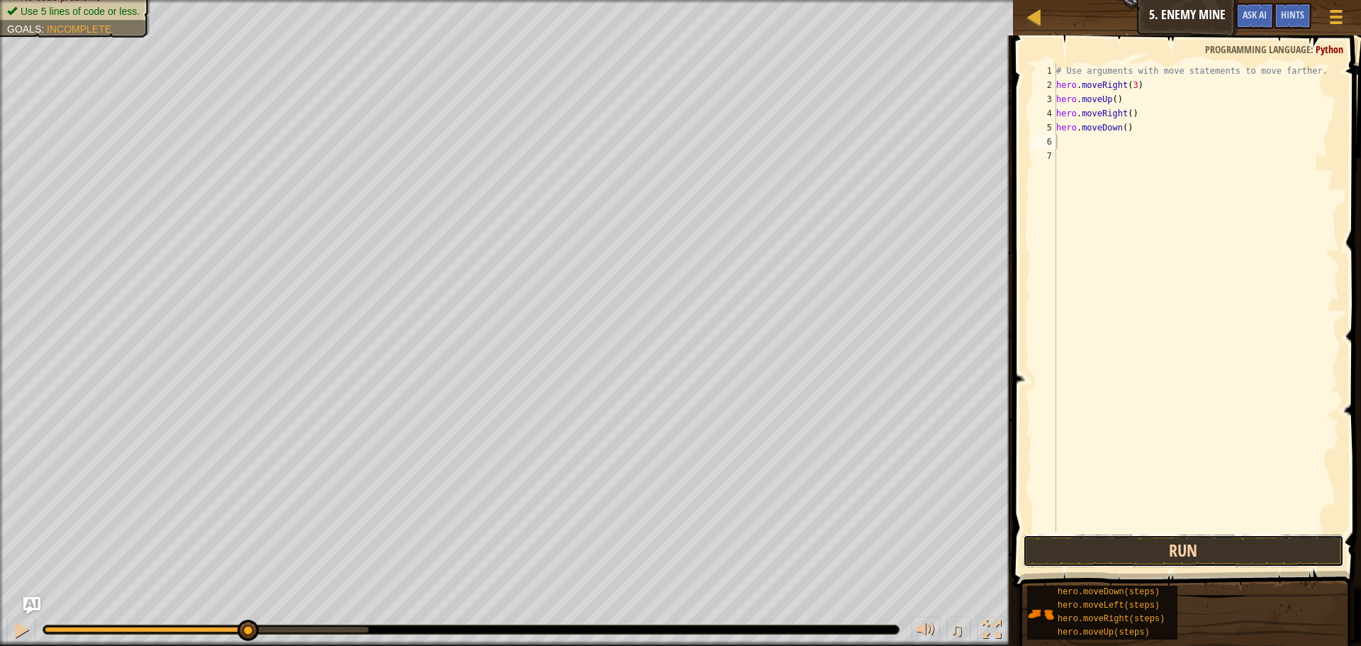
drag, startPoint x: 1259, startPoint y: 560, endPoint x: 1254, endPoint y: 552, distance: 9.9
click at [1259, 559] on button "Run" at bounding box center [1183, 551] width 321 height 33
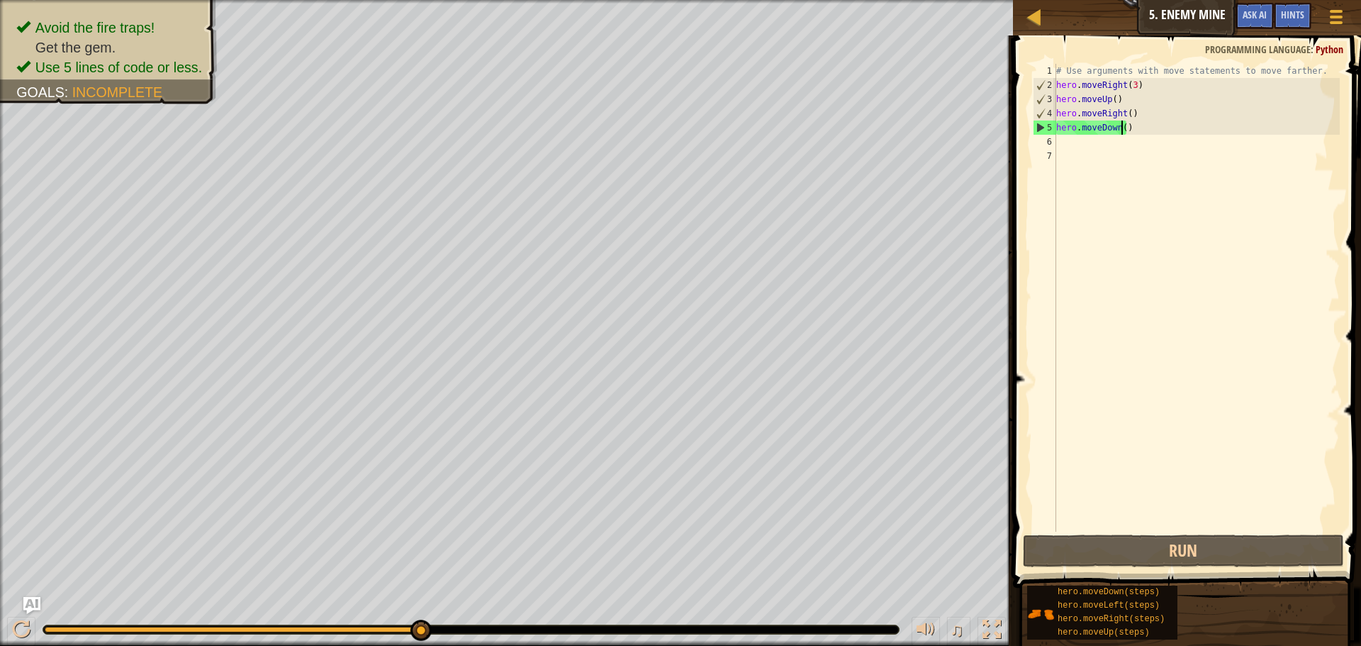
click at [1121, 133] on div "# Use arguments with move statements to move farther. hero . moveRight ( 3 ) he…" at bounding box center [1197, 312] width 286 height 496
type textarea "hero.moveDown(3)"
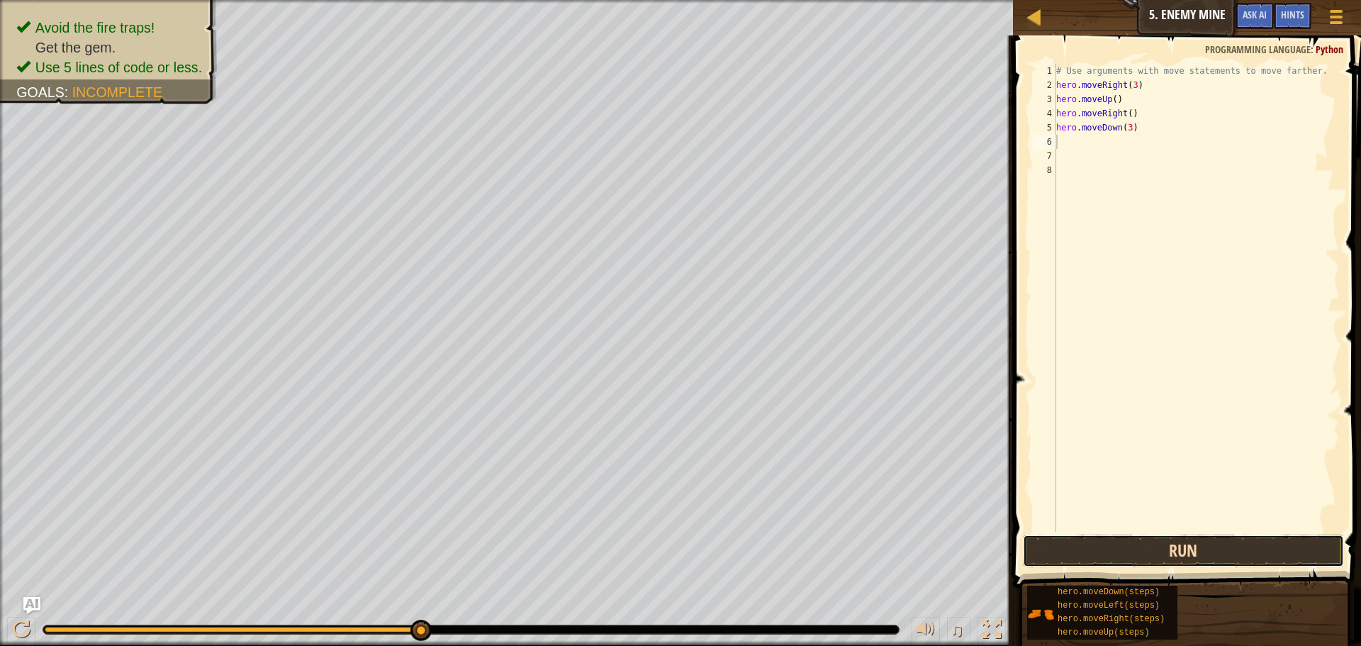
click at [1171, 548] on button "Run" at bounding box center [1183, 551] width 321 height 33
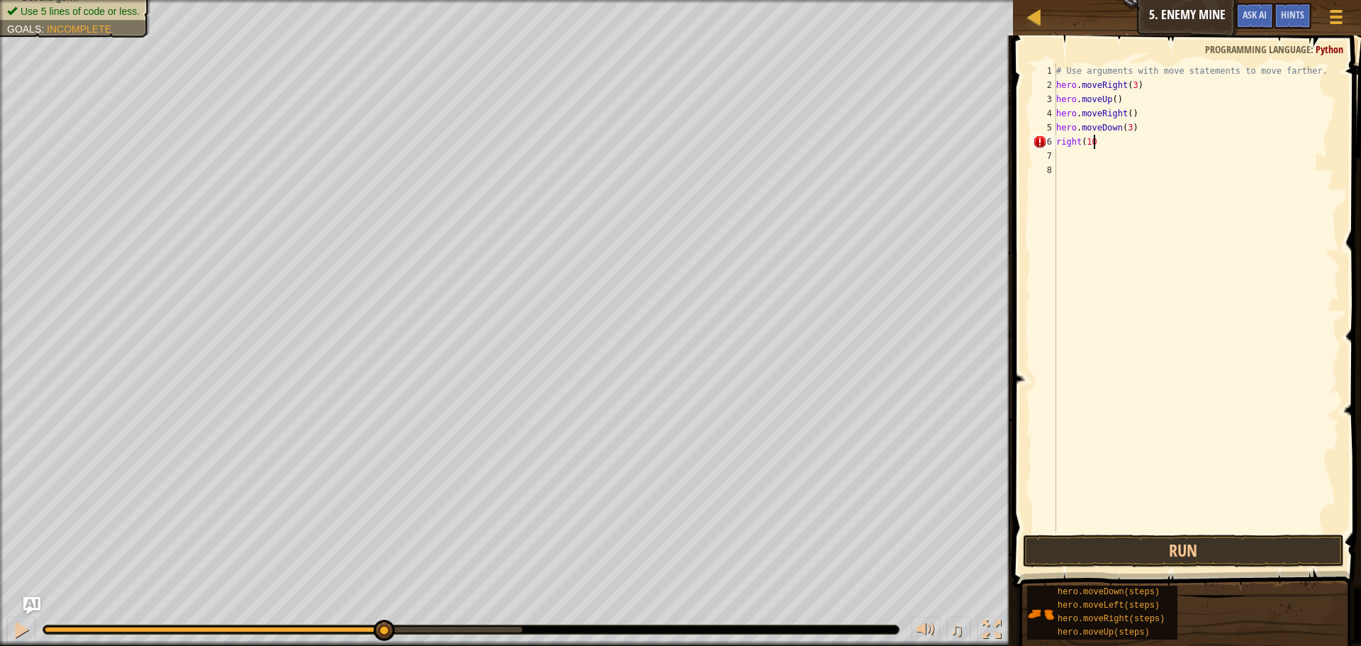
scroll to position [6, 3]
click at [1177, 547] on button "Run" at bounding box center [1183, 551] width 321 height 33
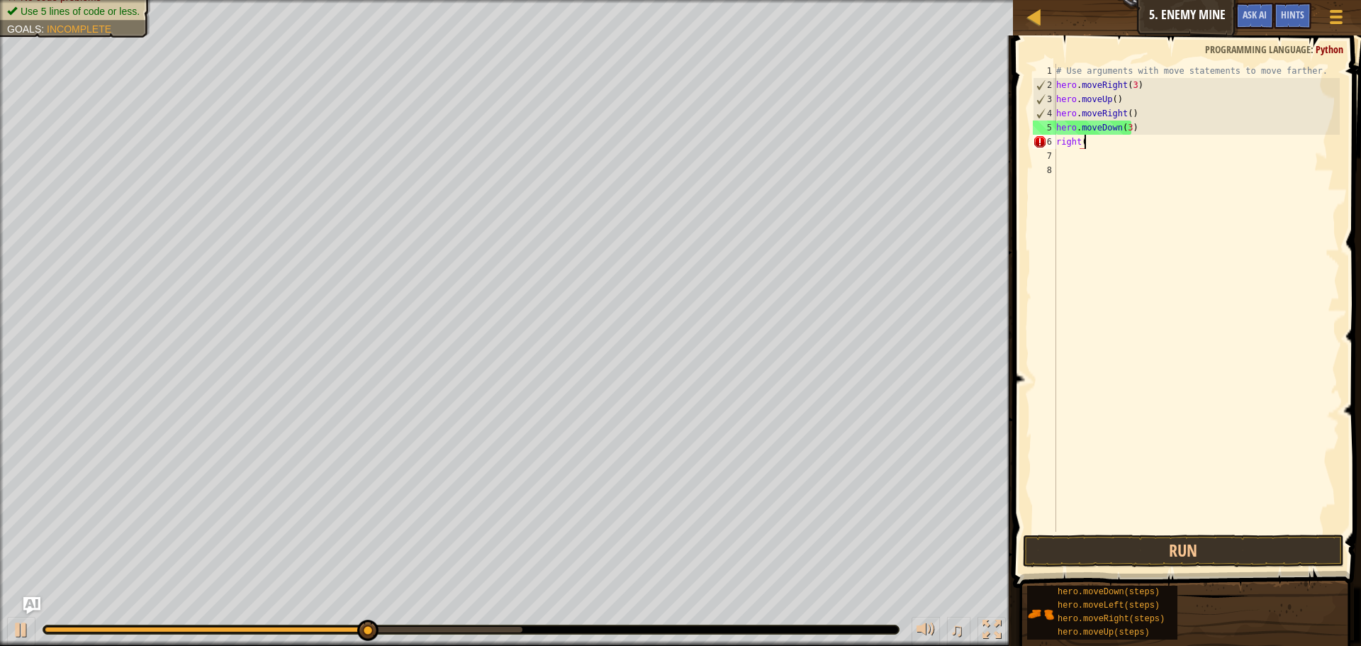
scroll to position [6, 2]
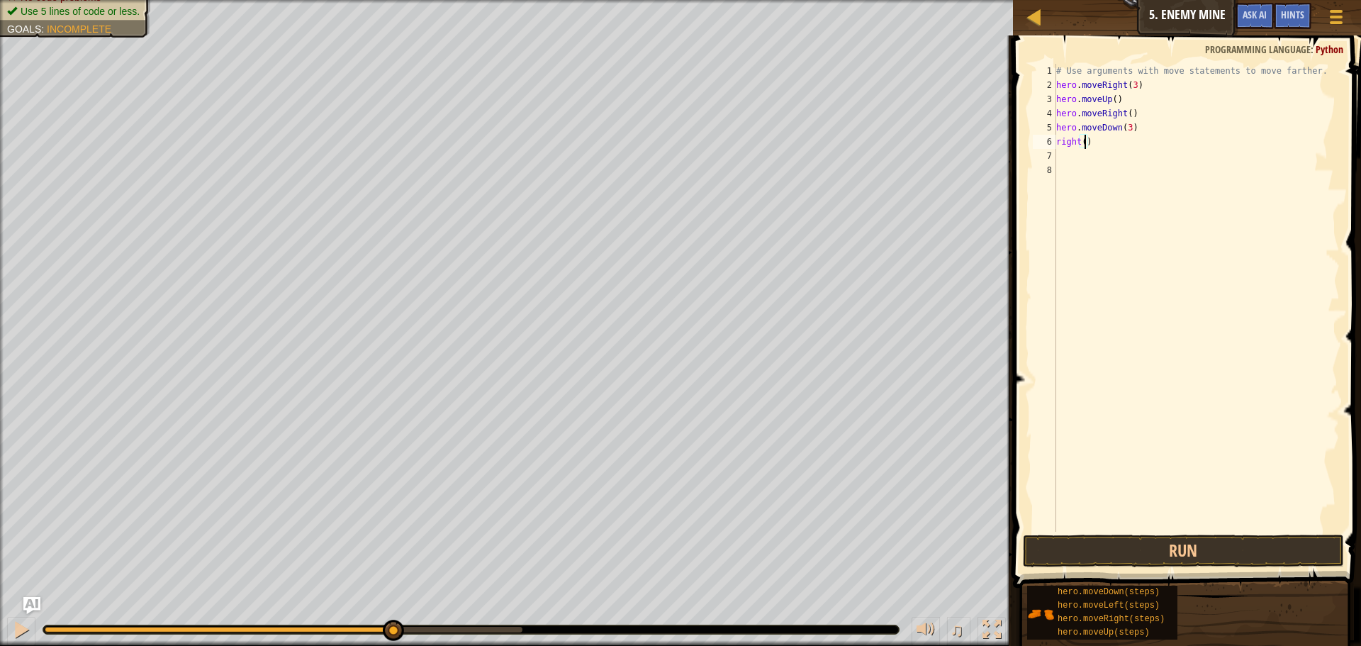
click at [1084, 140] on div "# Use arguments with move statements to move farther. hero . moveRight ( 3 ) he…" at bounding box center [1197, 312] width 286 height 496
click at [1221, 550] on button "Run" at bounding box center [1183, 551] width 321 height 33
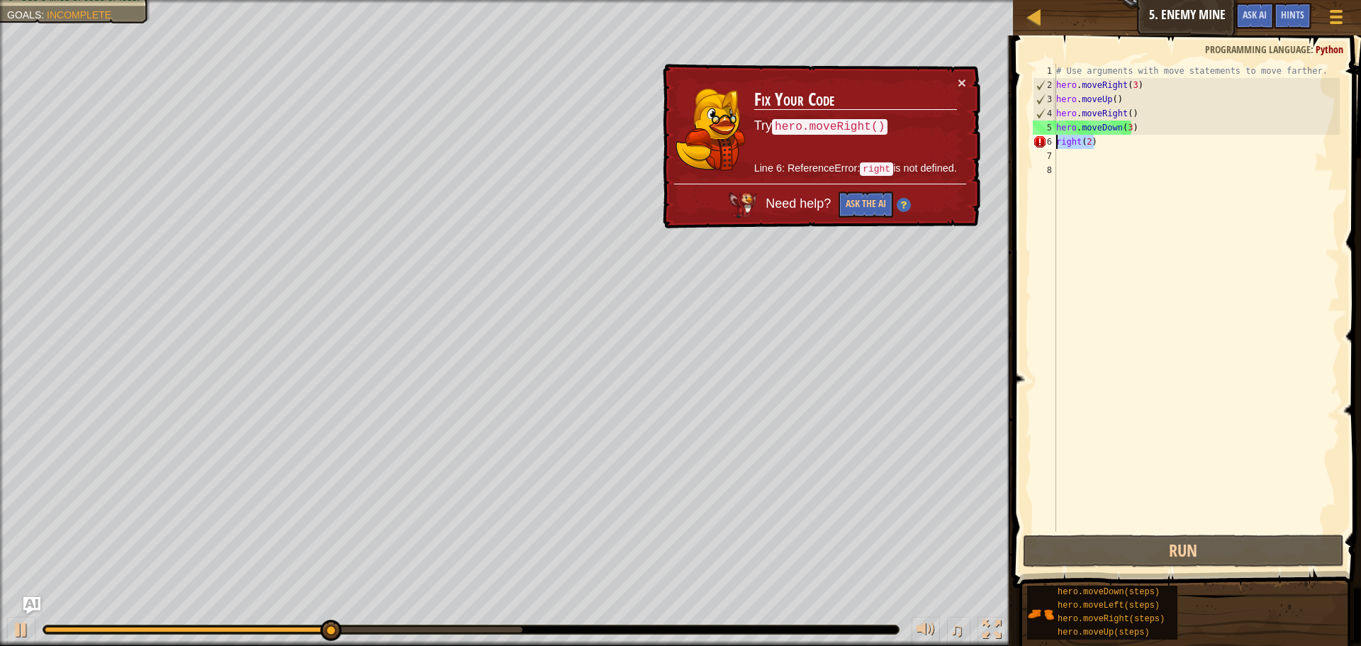
drag, startPoint x: 1134, startPoint y: 145, endPoint x: 1054, endPoint y: 145, distance: 80.1
click at [1054, 145] on div "right(2) 1 2 3 4 5 6 7 8 # Use arguments with move statements to move farther. …" at bounding box center [1185, 298] width 310 height 468
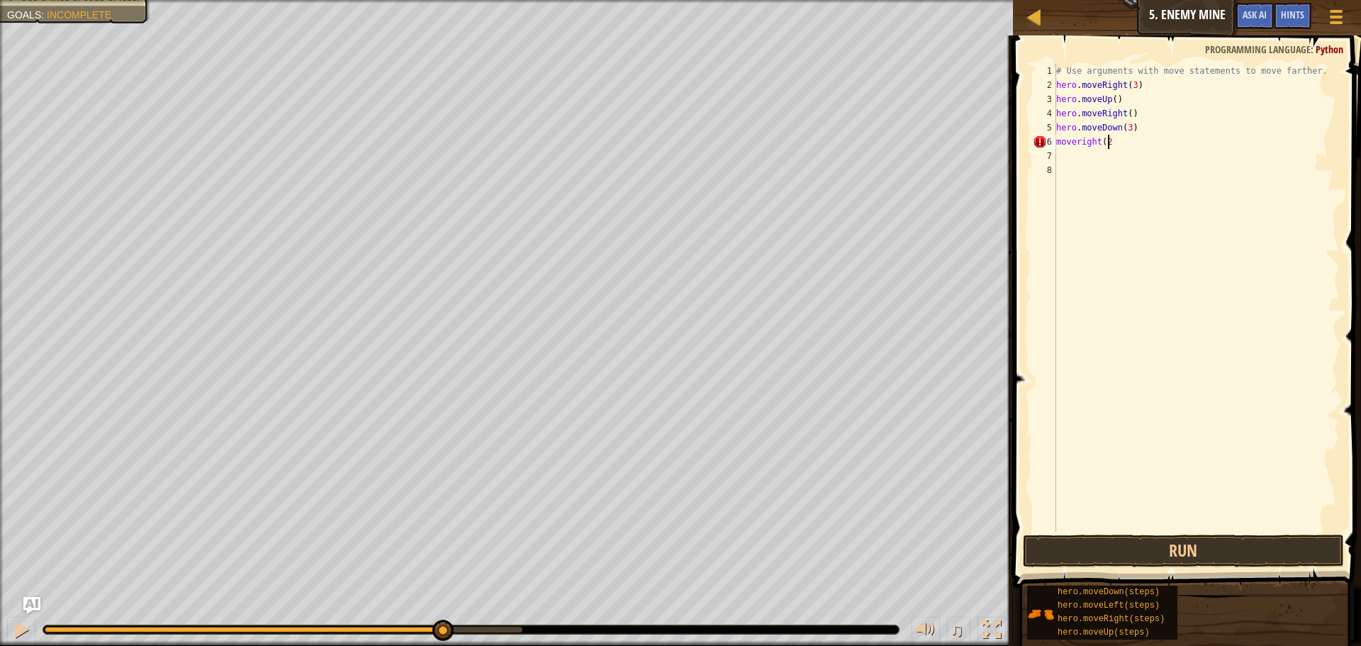
scroll to position [6, 4]
click at [1289, 552] on button "Run" at bounding box center [1183, 551] width 321 height 33
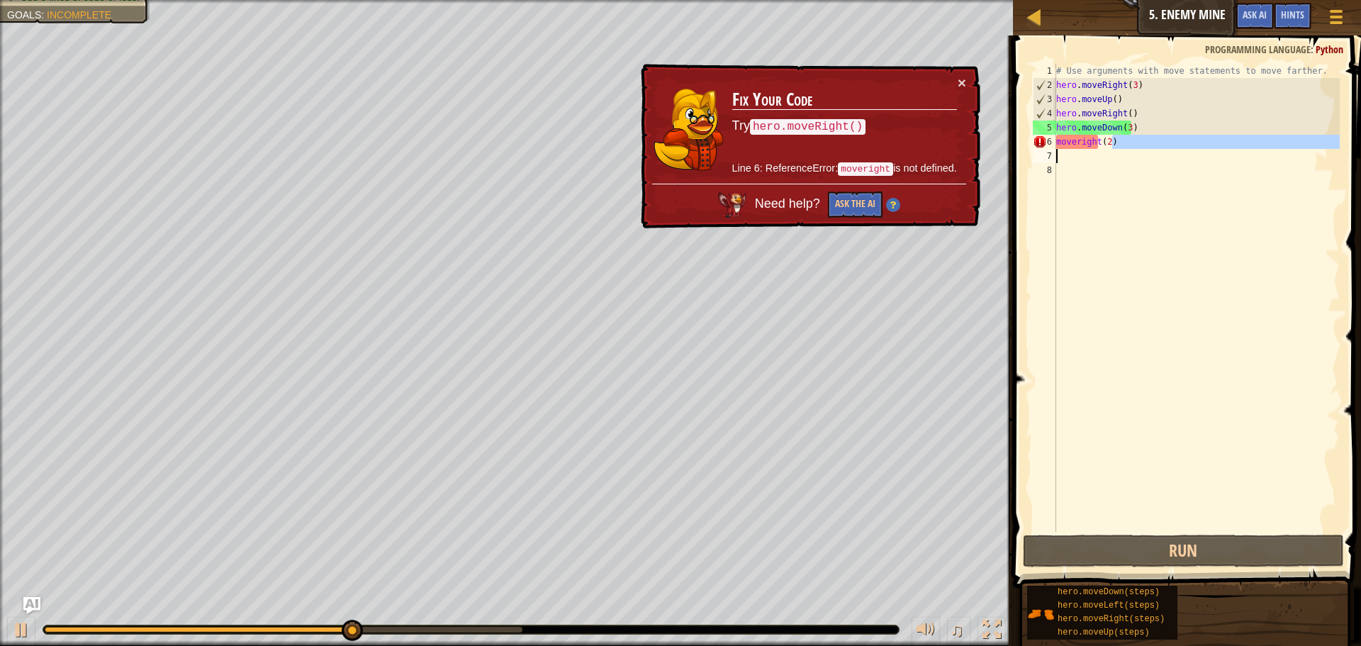
drag, startPoint x: 1087, startPoint y: 147, endPoint x: 1095, endPoint y: 150, distance: 8.8
click at [1095, 150] on div "# Use arguments with move statements to move farther. hero . moveRight ( 3 ) he…" at bounding box center [1197, 312] width 286 height 496
click at [1098, 148] on div "# Use arguments with move statements to move farther. hero . moveRight ( 3 ) he…" at bounding box center [1197, 312] width 286 height 496
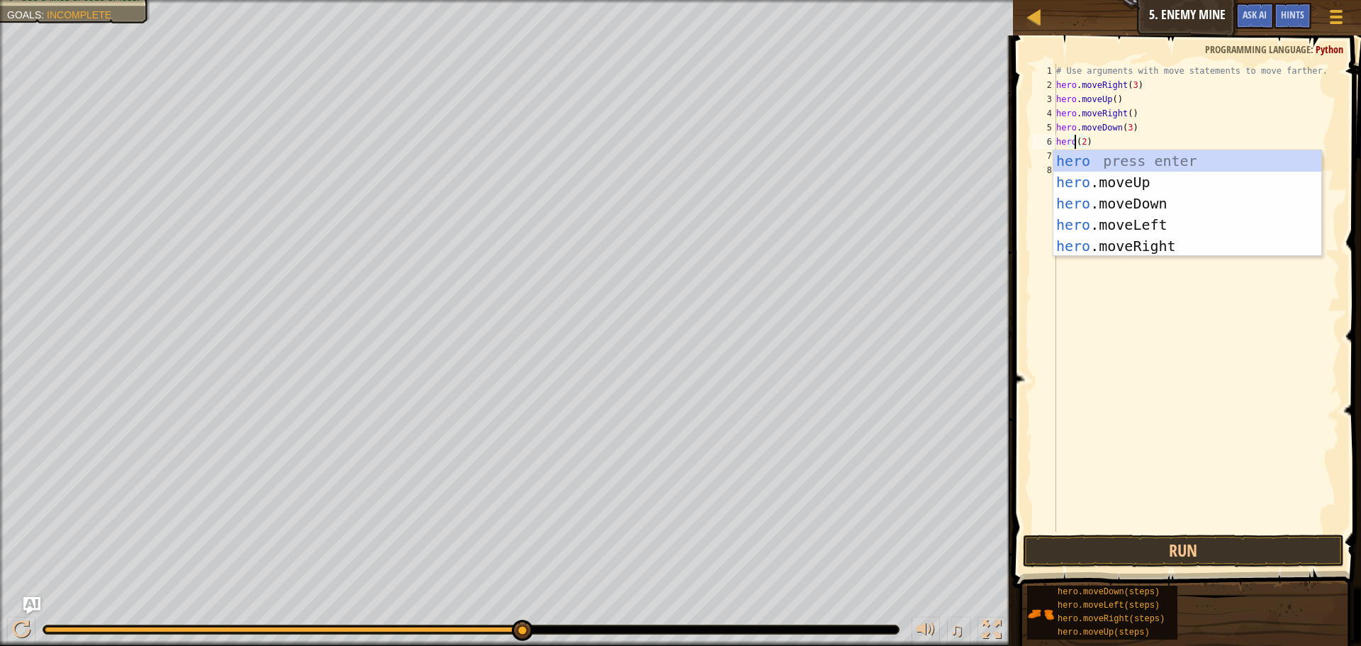
scroll to position [6, 2]
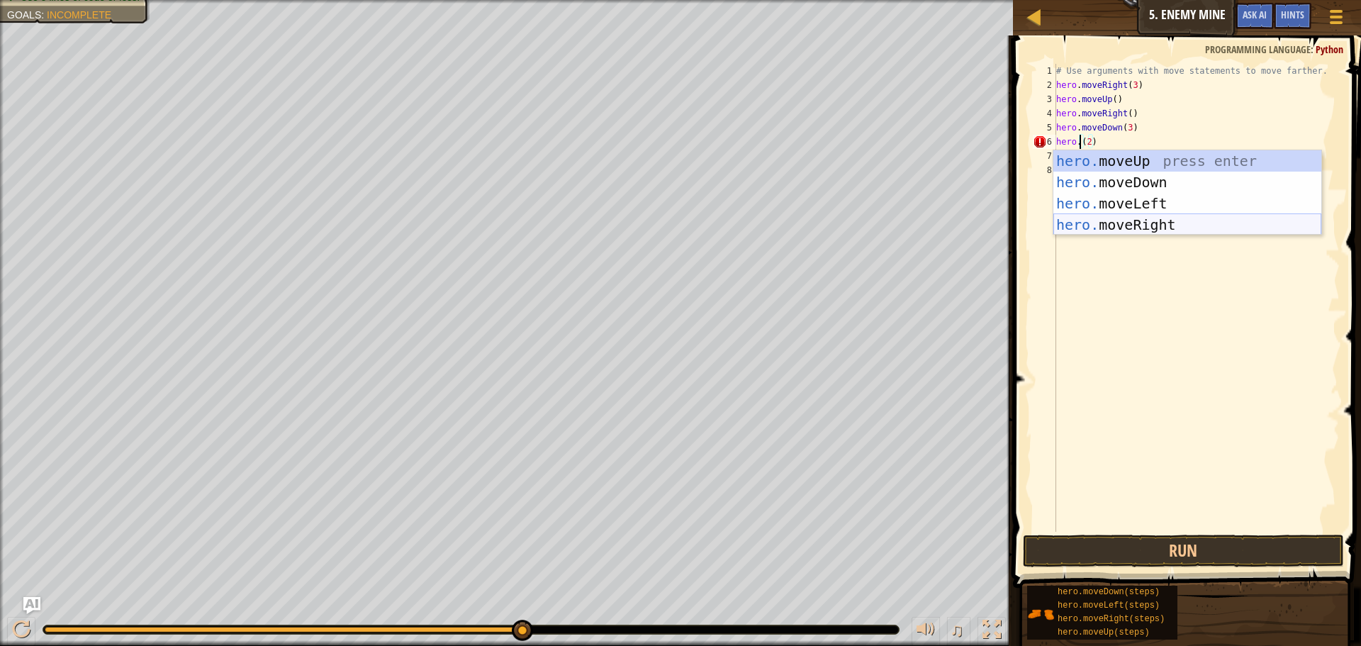
click at [1185, 228] on div "hero. moveUp press enter hero. moveDown press enter hero. moveLeft press enter …" at bounding box center [1188, 214] width 268 height 128
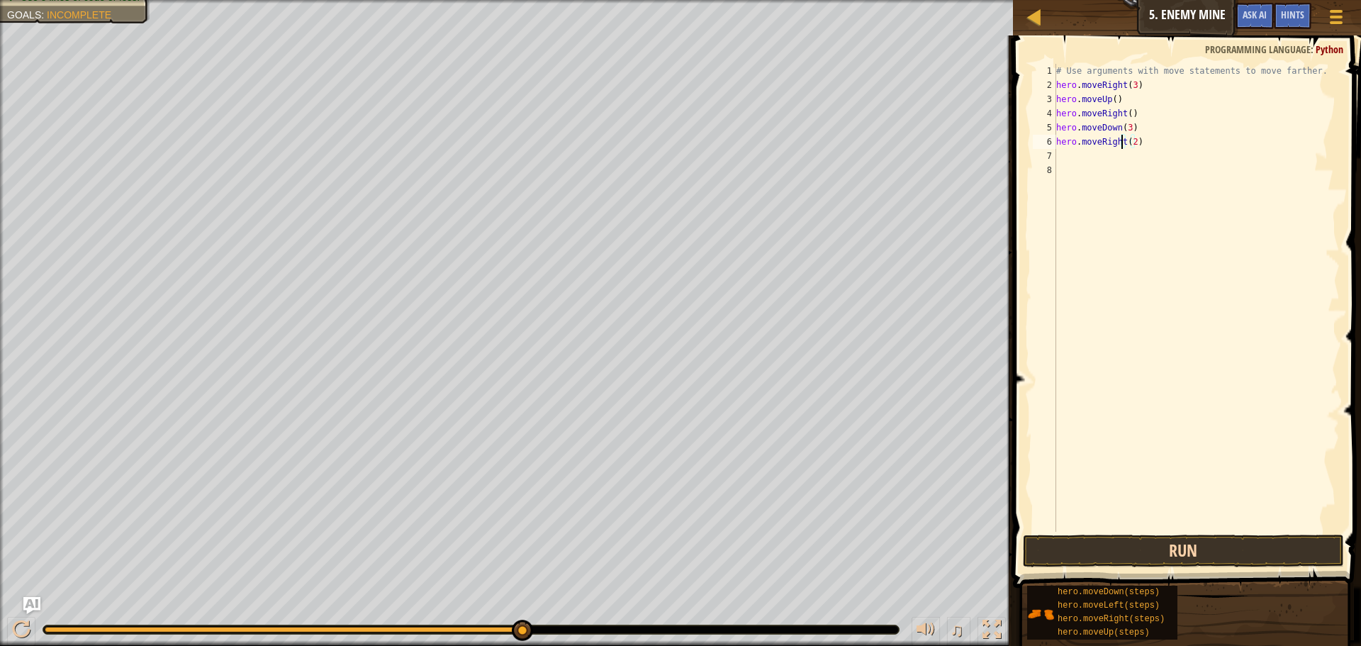
type textarea "hero.moveRight(2)"
click at [1215, 544] on button "Run" at bounding box center [1183, 551] width 321 height 33
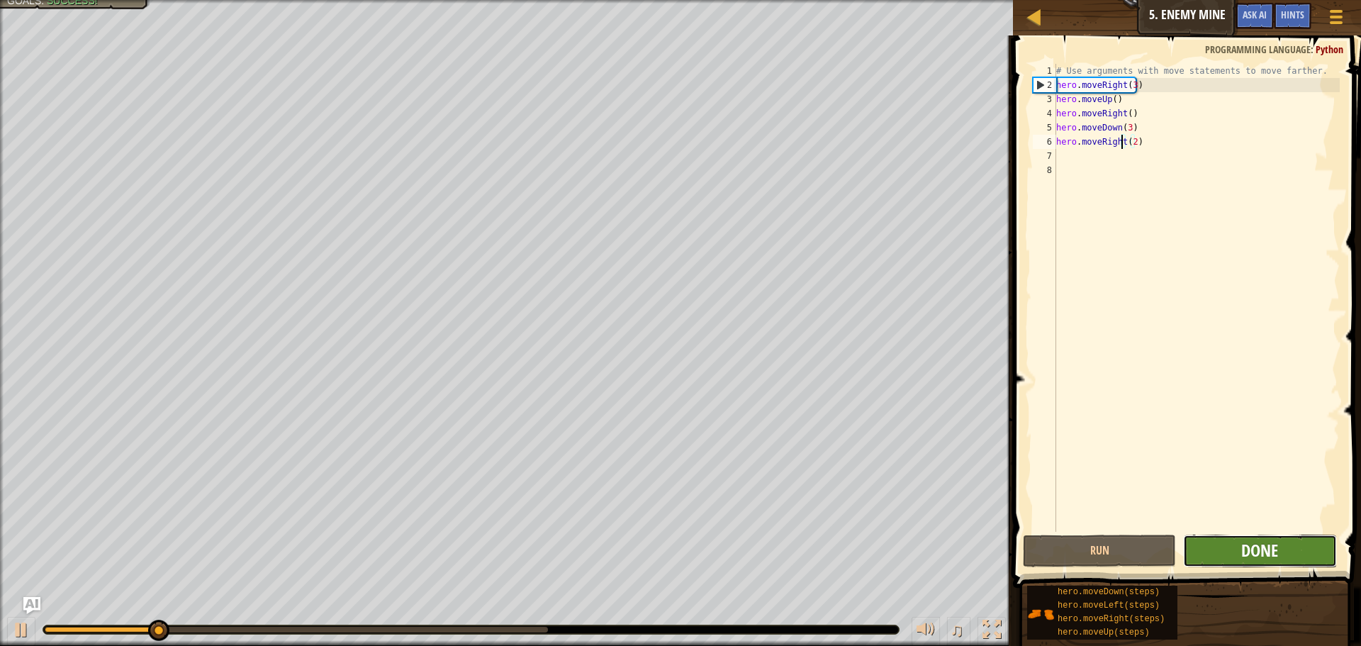
click at [1264, 547] on span "Done" at bounding box center [1260, 550] width 37 height 23
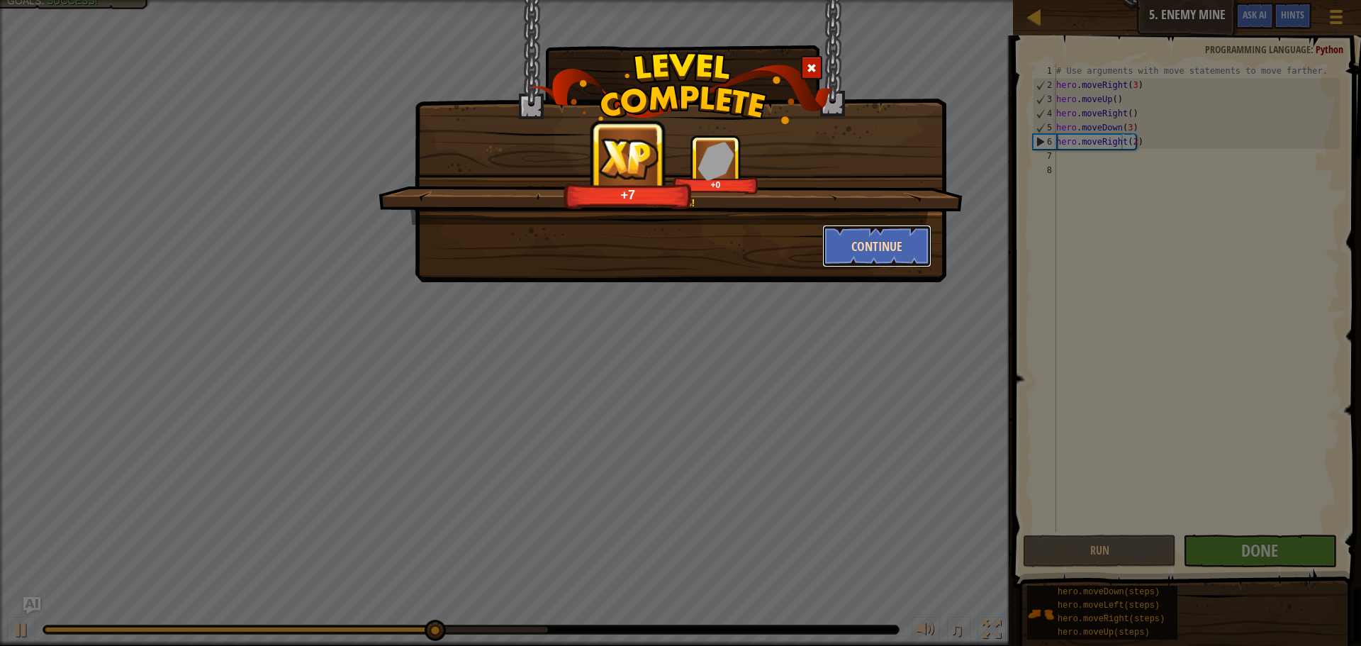
click at [891, 259] on button "Continue" at bounding box center [877, 246] width 110 height 43
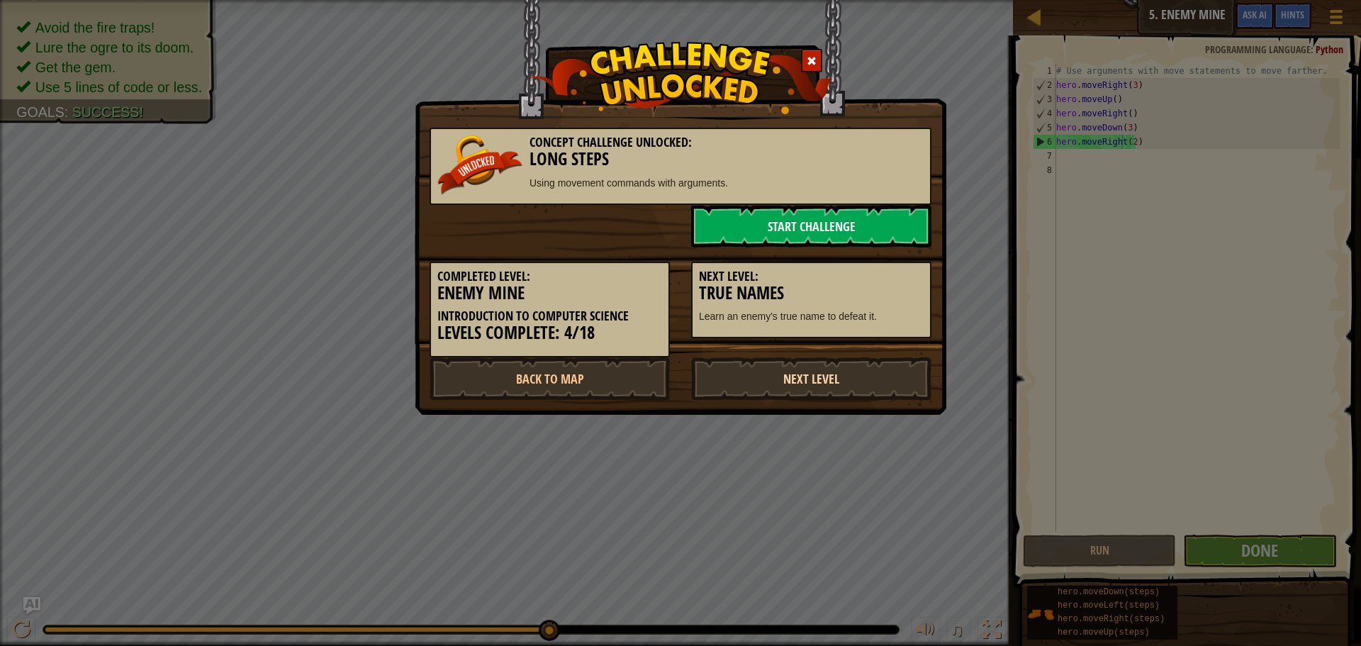
click at [851, 374] on link "Next Level" at bounding box center [811, 378] width 240 height 43
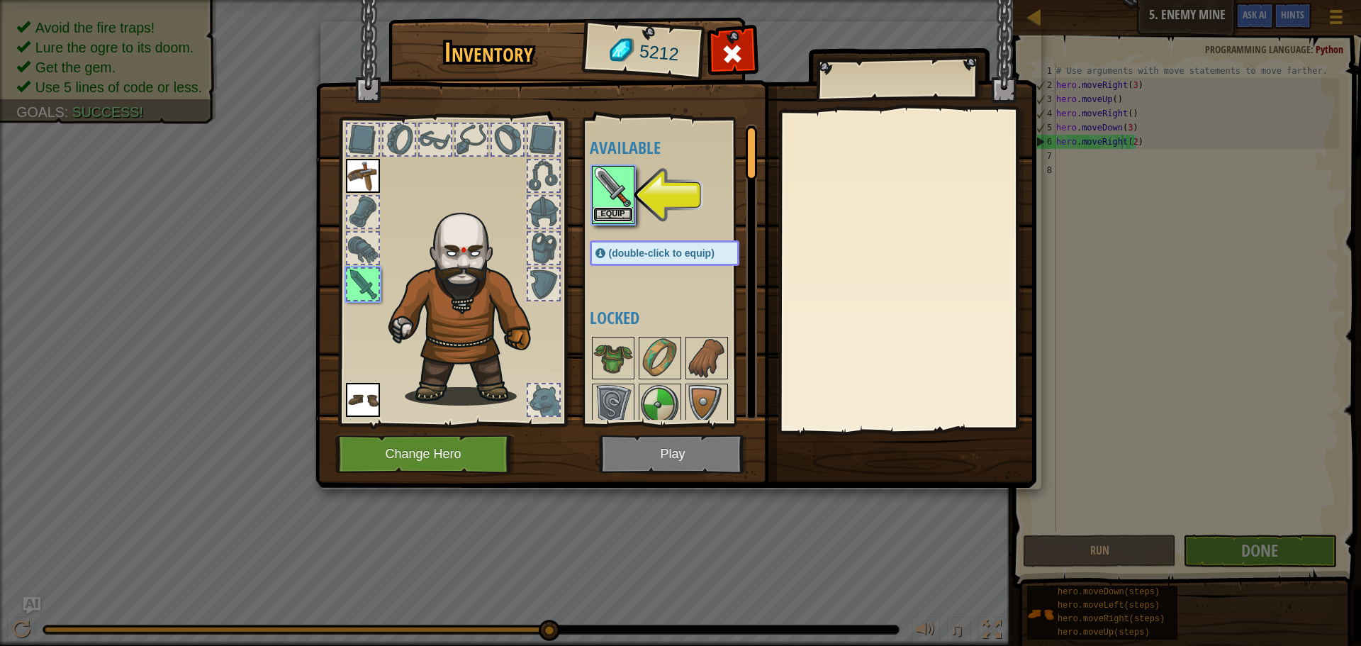
click at [611, 210] on button "Equip" at bounding box center [613, 214] width 40 height 15
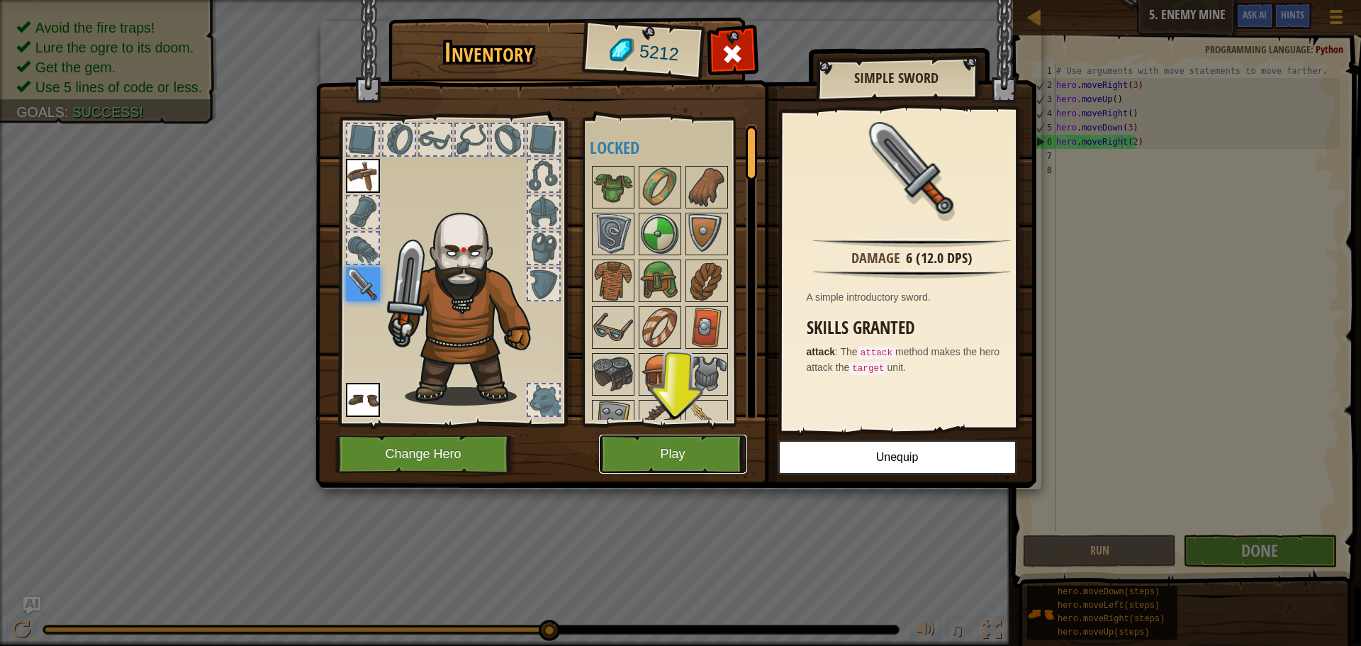
click at [660, 450] on button "Play" at bounding box center [673, 454] width 148 height 39
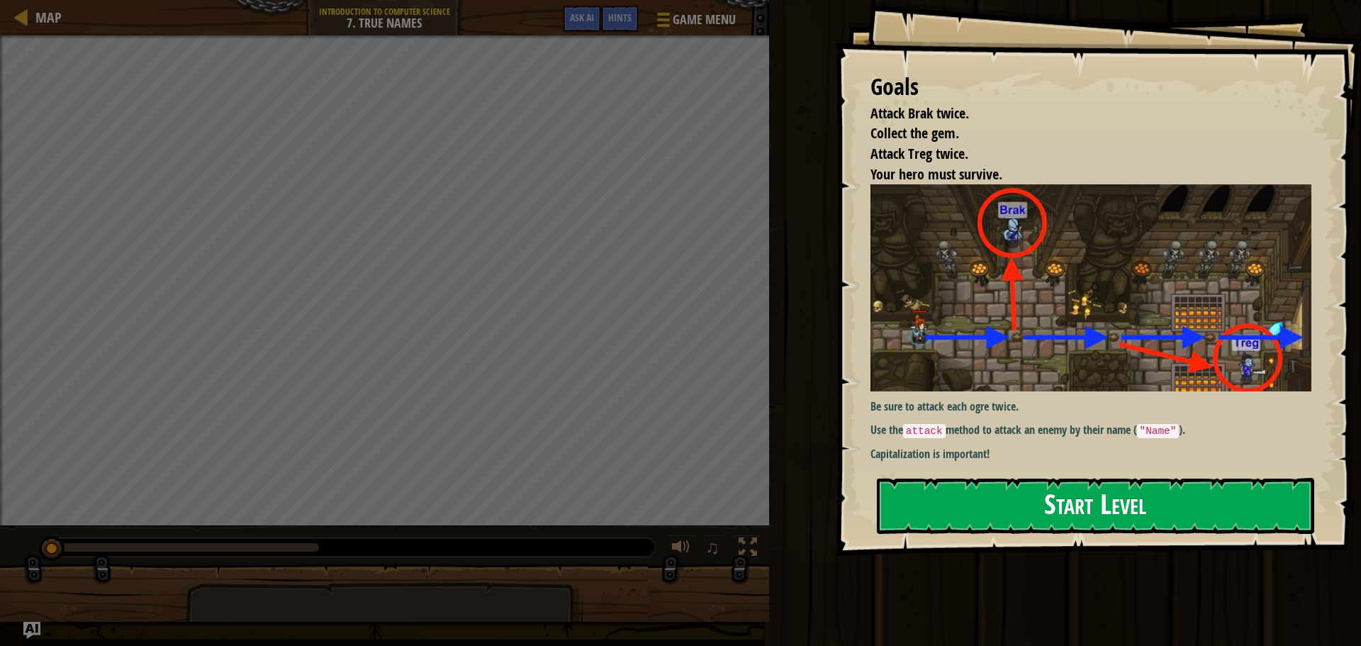
click at [956, 299] on div "Goals Attack Brak twice. Collect the gem. Attack Treg twice. Your hero must sur…" at bounding box center [1098, 278] width 526 height 556
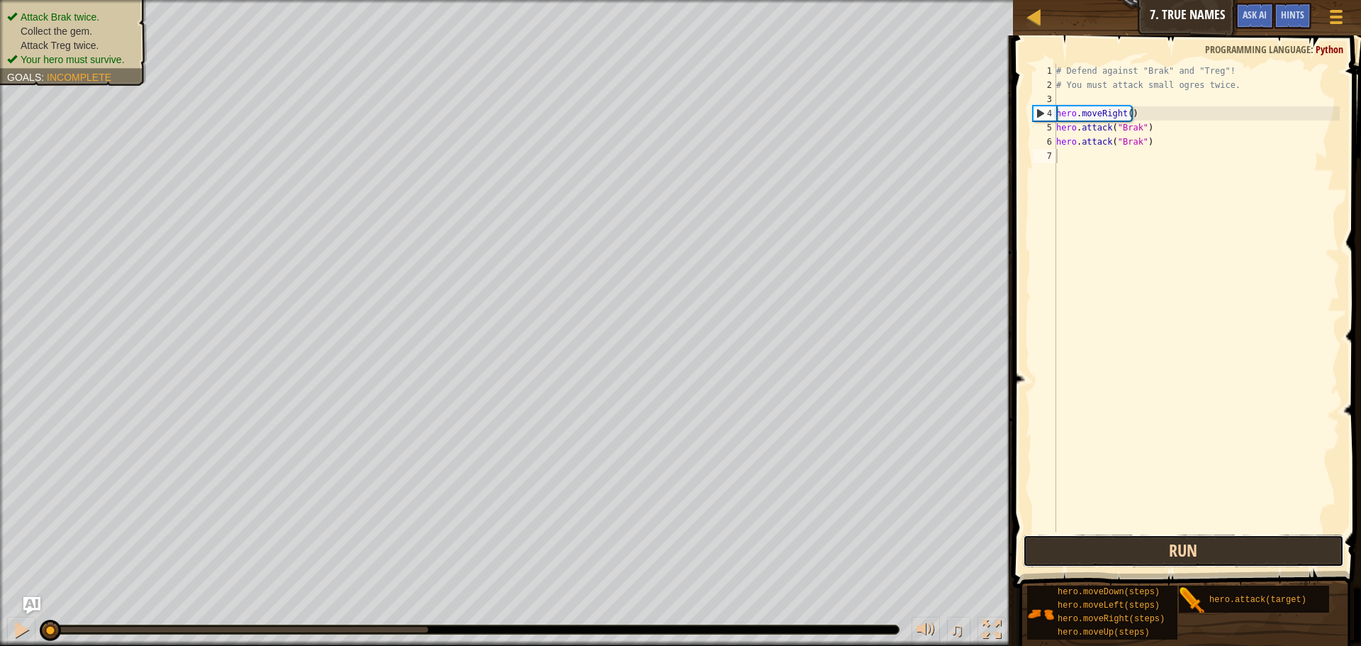
click at [1158, 557] on button "Run" at bounding box center [1183, 551] width 321 height 33
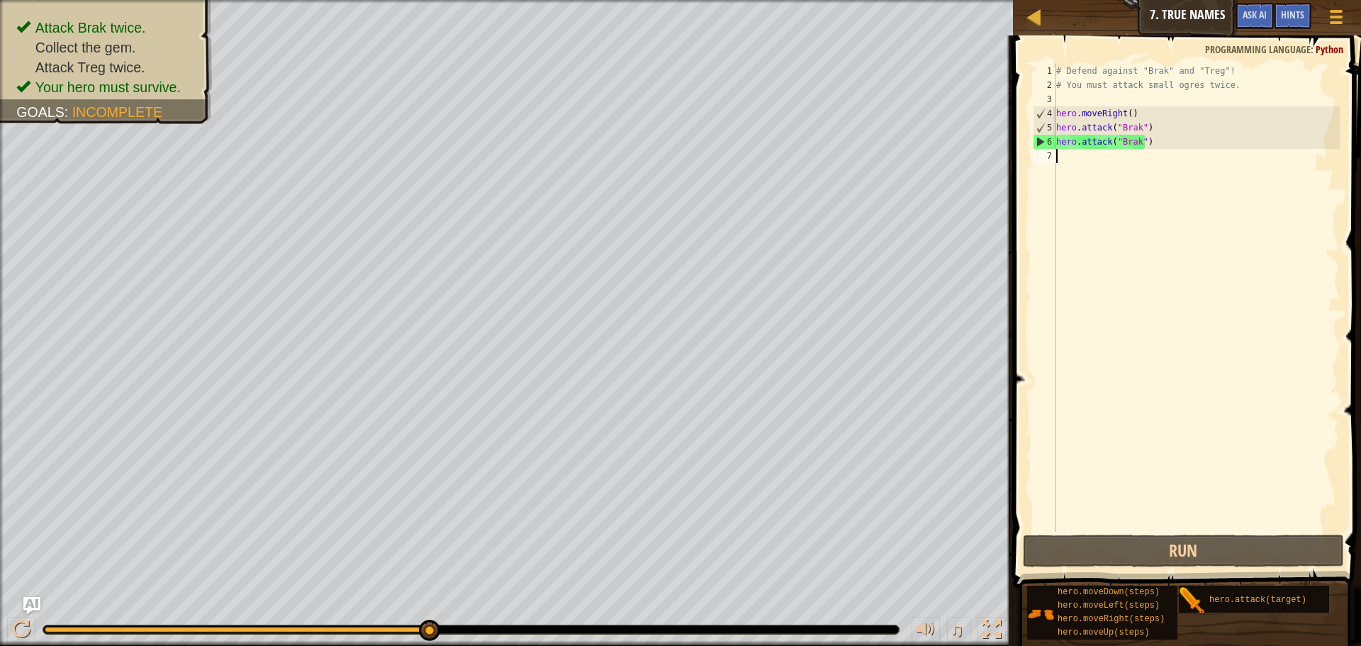
scroll to position [6, 0]
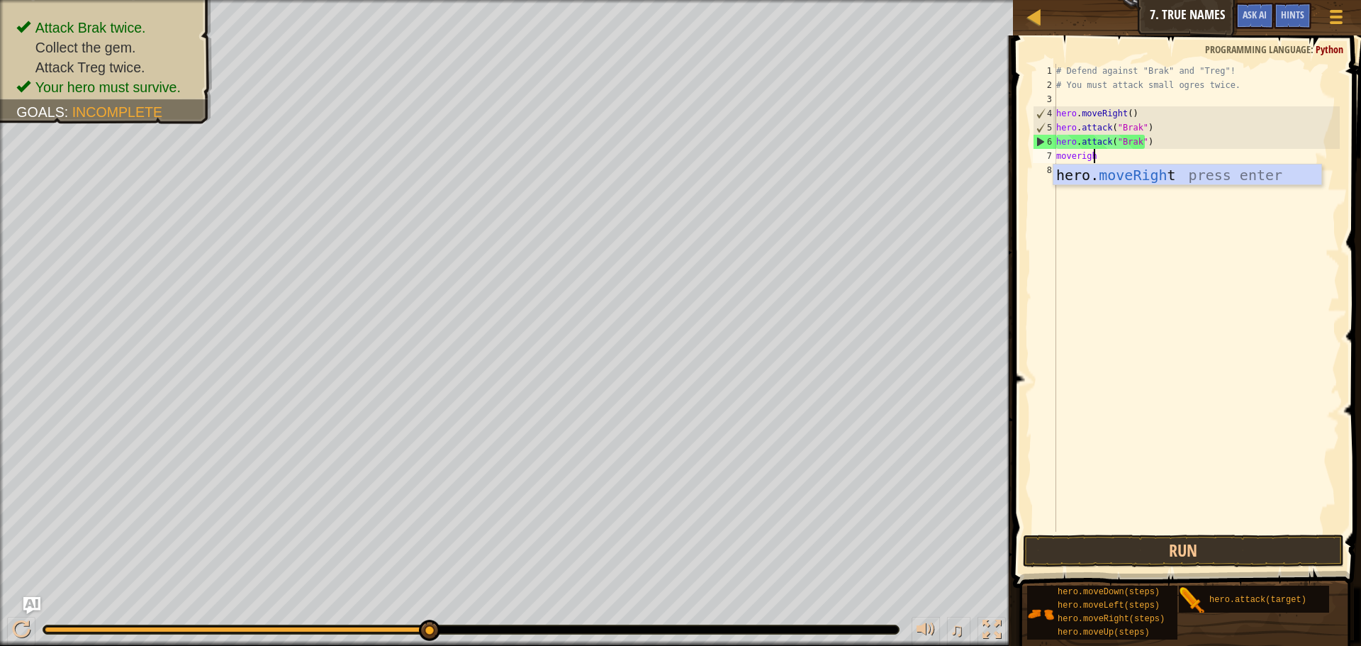
type textarea "moveright"
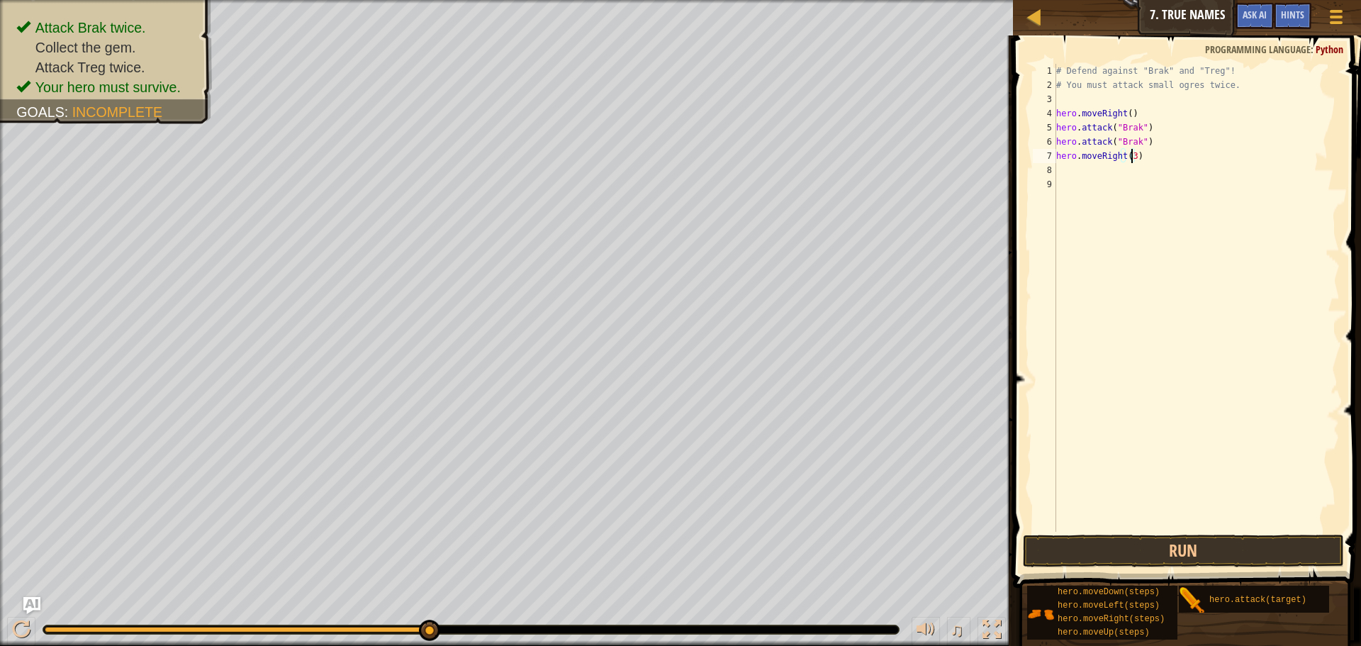
scroll to position [6, 6]
click at [1252, 554] on button "Run" at bounding box center [1183, 551] width 321 height 33
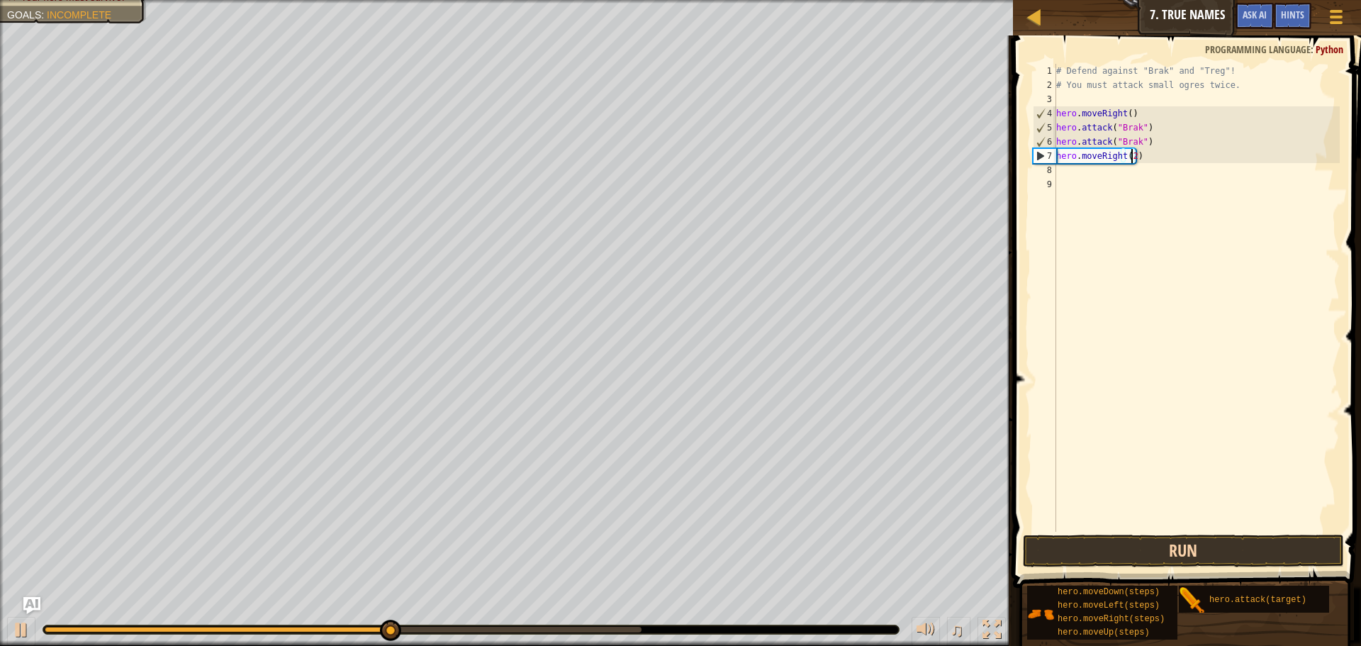
type textarea "hero.moveRight(2)"
click at [1183, 551] on button "Run" at bounding box center [1183, 551] width 321 height 33
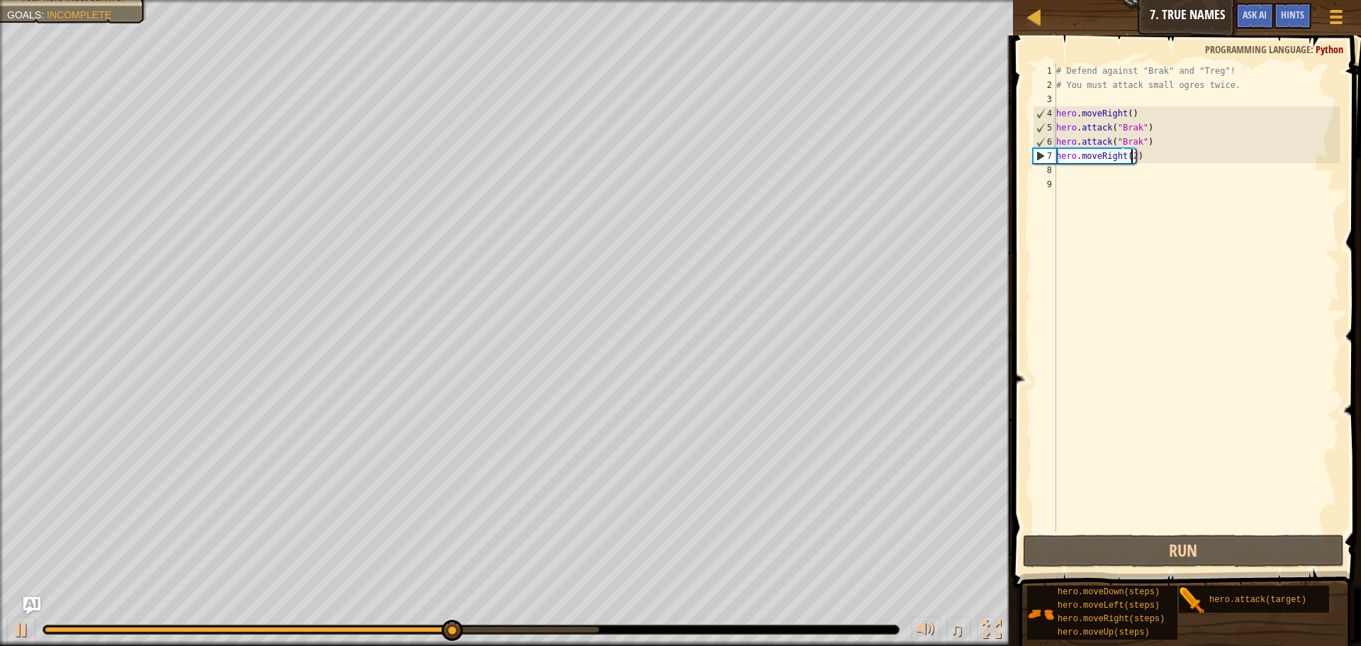
click at [1102, 179] on div "# Defend against "Brak" and "Treg"! # You must attack small ogres twice. hero .…" at bounding box center [1197, 312] width 286 height 496
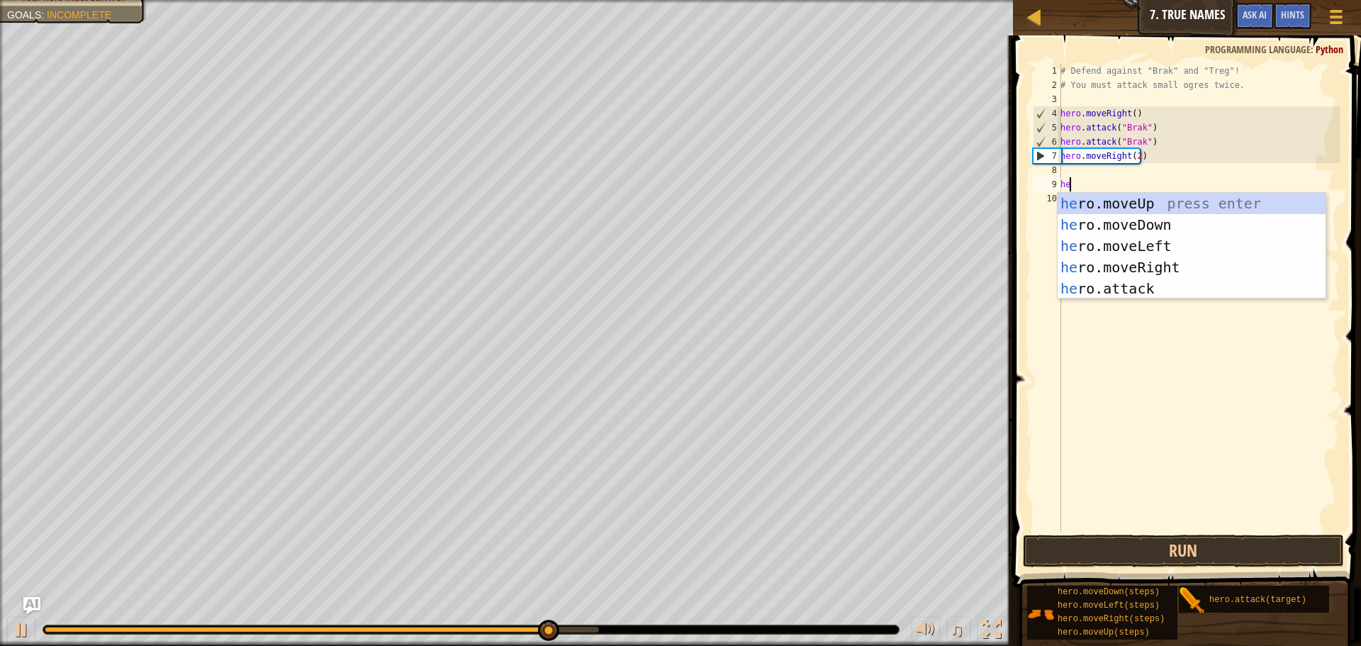
scroll to position [6, 1]
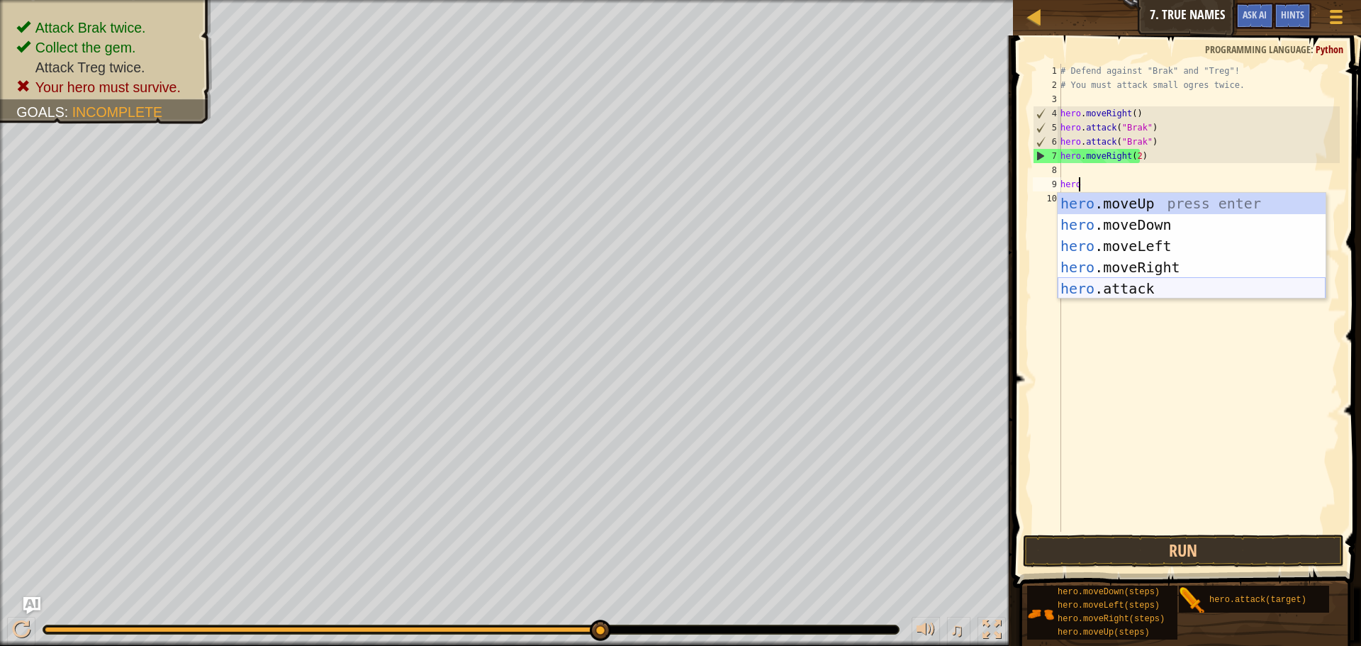
click at [1090, 285] on div "hero .moveUp press enter hero .moveDown press enter hero .moveLeft press enter …" at bounding box center [1192, 267] width 268 height 149
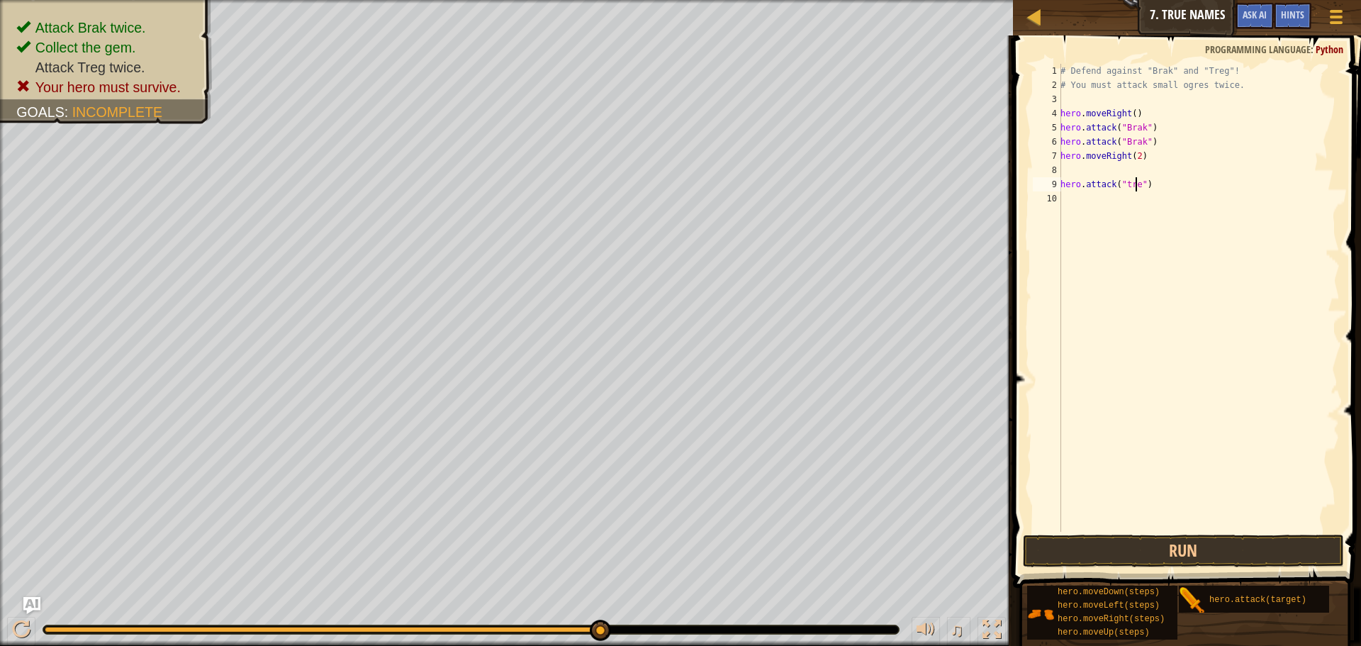
scroll to position [6, 6]
type textarea "hero.attack("treg")"
click at [1084, 215] on div "# Defend against "Brak" and "Treg"! # You must attack small ogres twice. hero .…" at bounding box center [1199, 312] width 282 height 496
type textarea "hero.attack("treg")"
drag, startPoint x: 1147, startPoint y: 540, endPoint x: 1148, endPoint y: 549, distance: 8.5
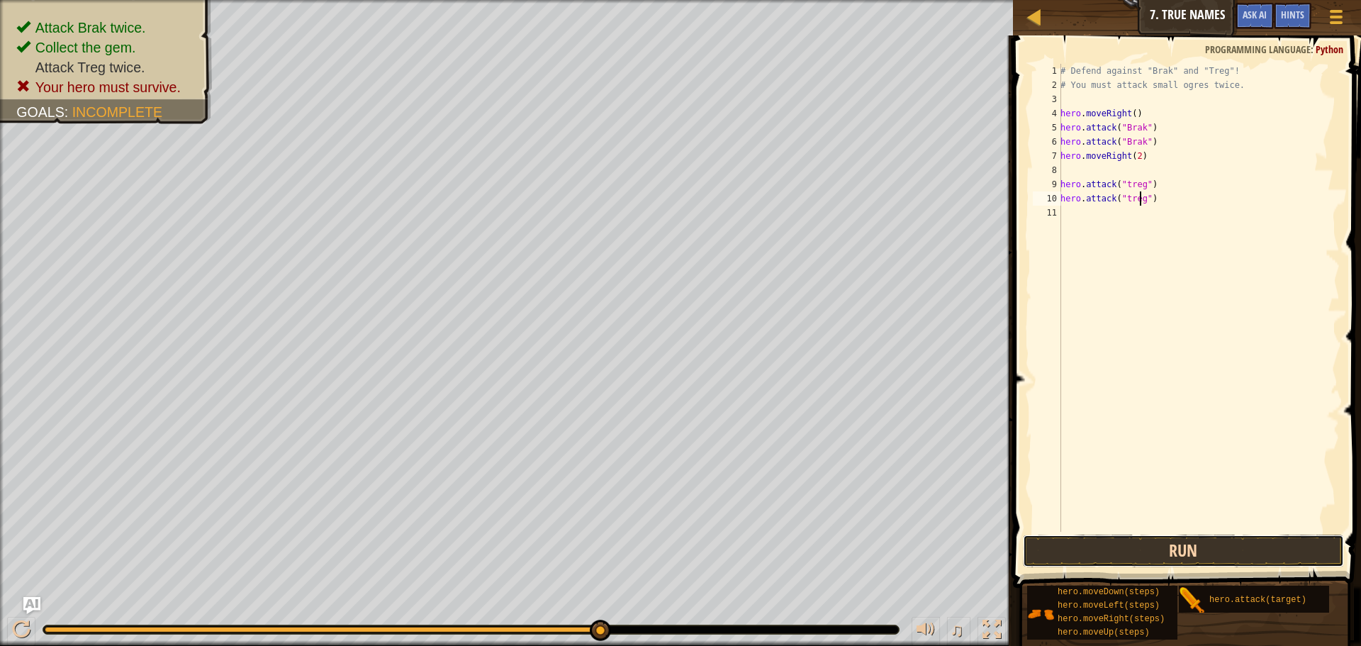
click at [1148, 542] on button "Run" at bounding box center [1183, 551] width 321 height 33
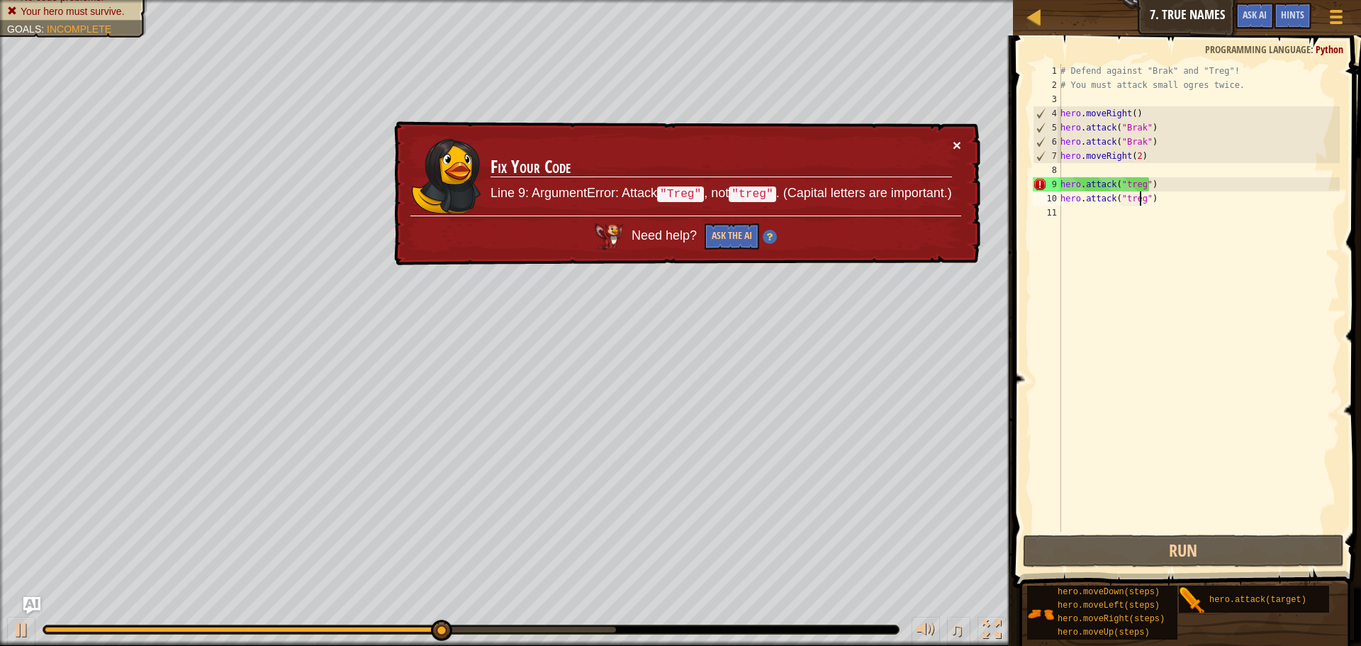
click at [958, 144] on button "×" at bounding box center [957, 145] width 9 height 15
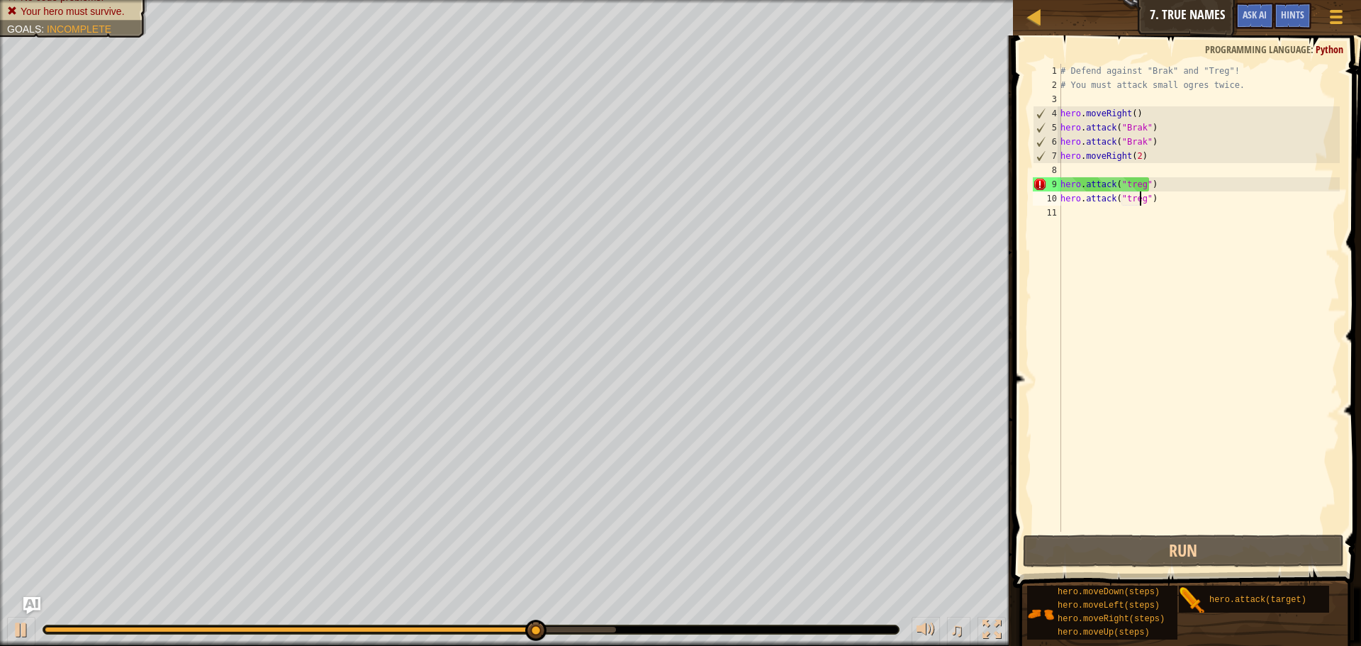
click at [1115, 167] on div "# Defend against "Brak" and "Treg"! # You must attack small ogres twice. hero .…" at bounding box center [1199, 312] width 282 height 496
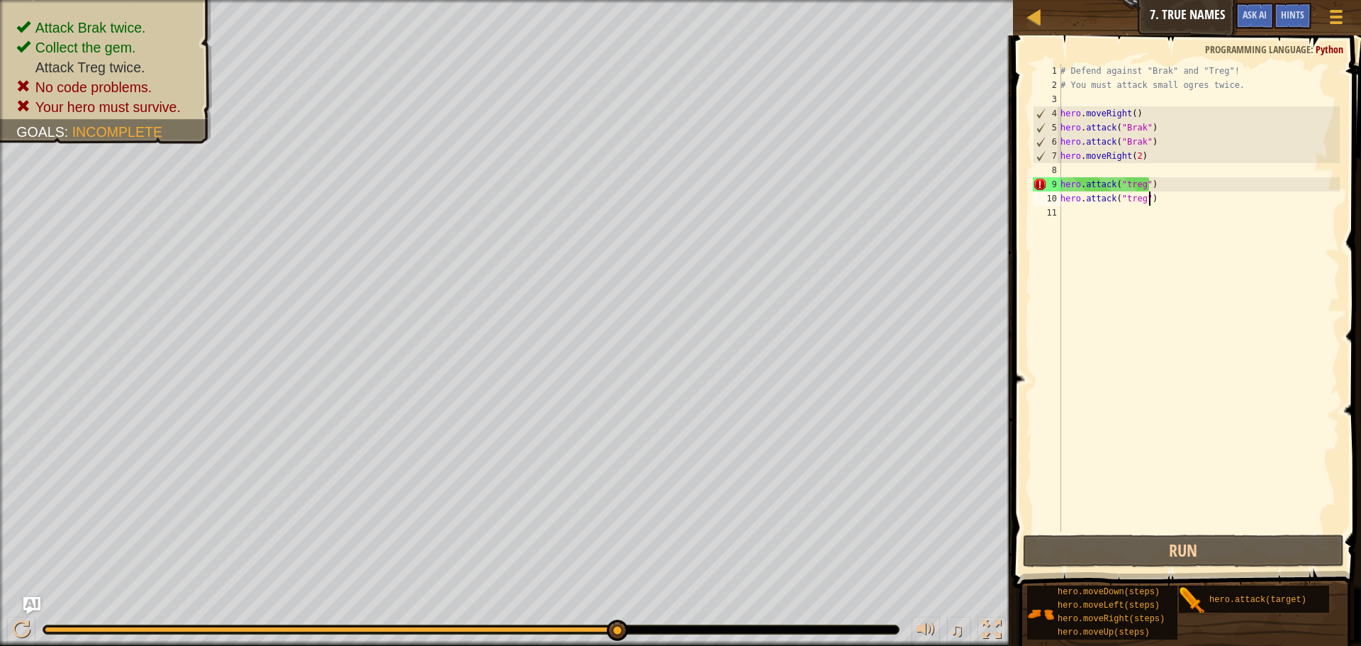
click at [1156, 194] on div "# Defend against "Brak" and "Treg"! # You must attack small ogres twice. hero .…" at bounding box center [1199, 312] width 282 height 496
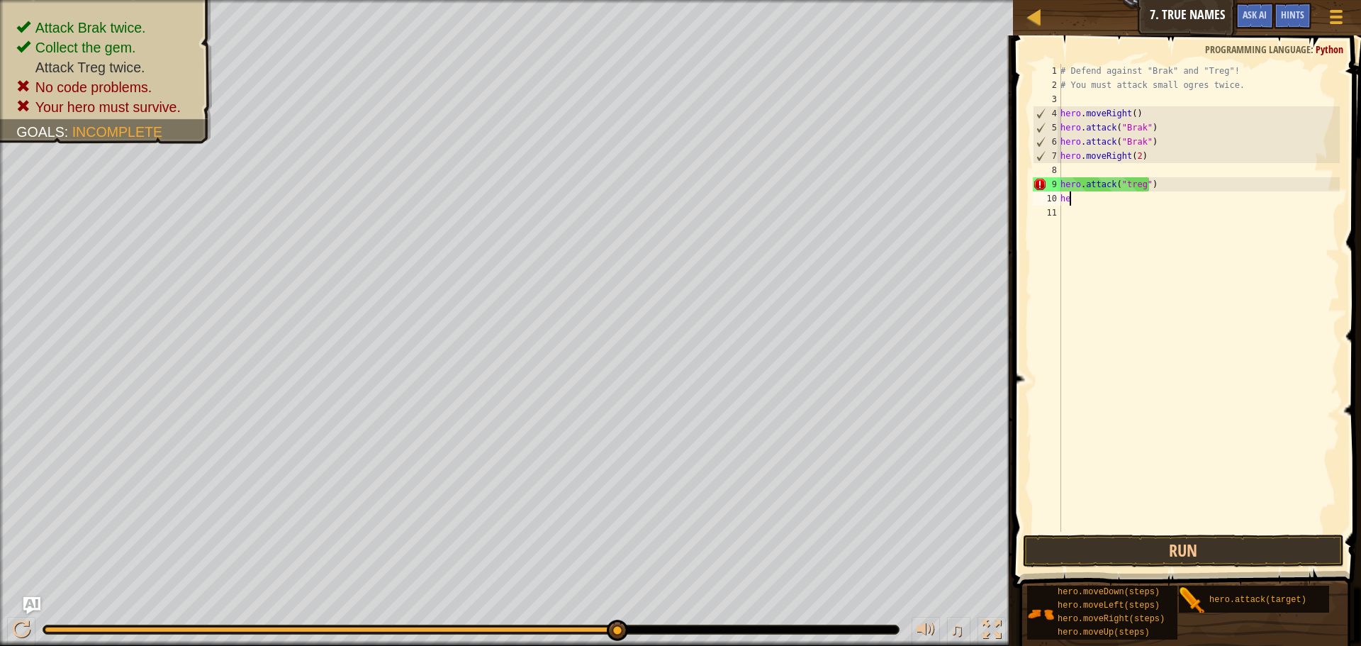
type textarea "h"
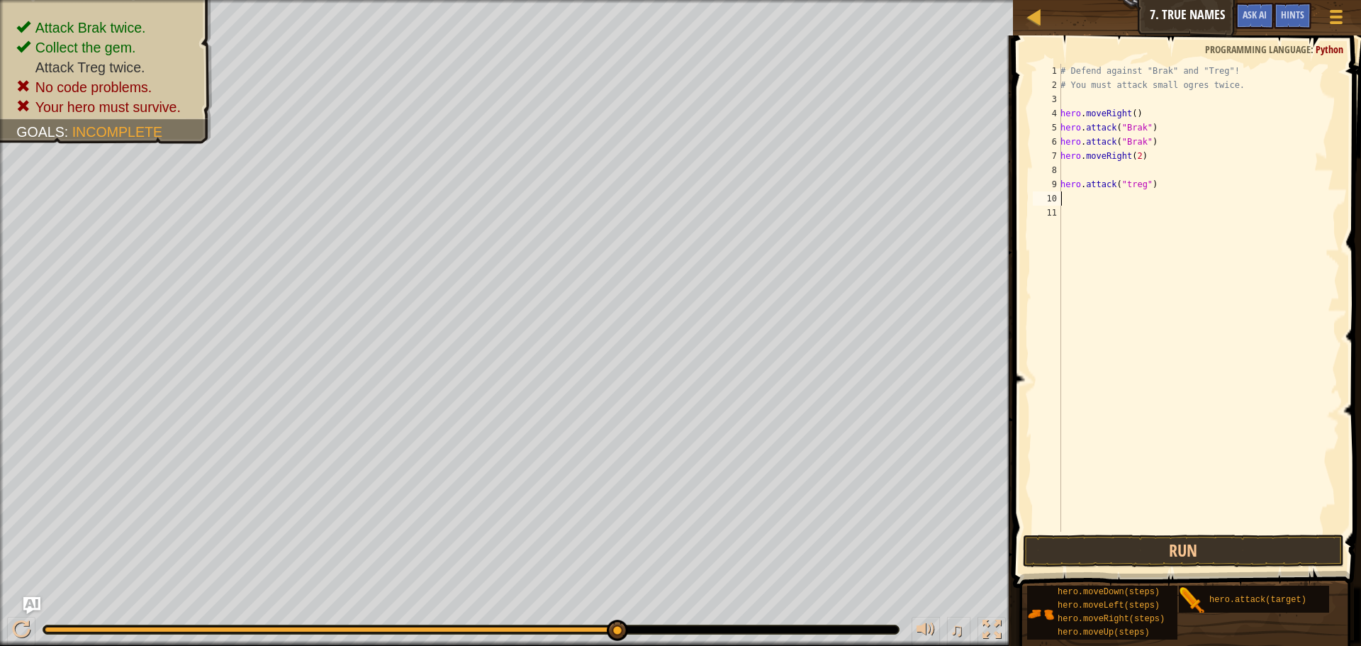
type textarea "hero.attack("treg")"
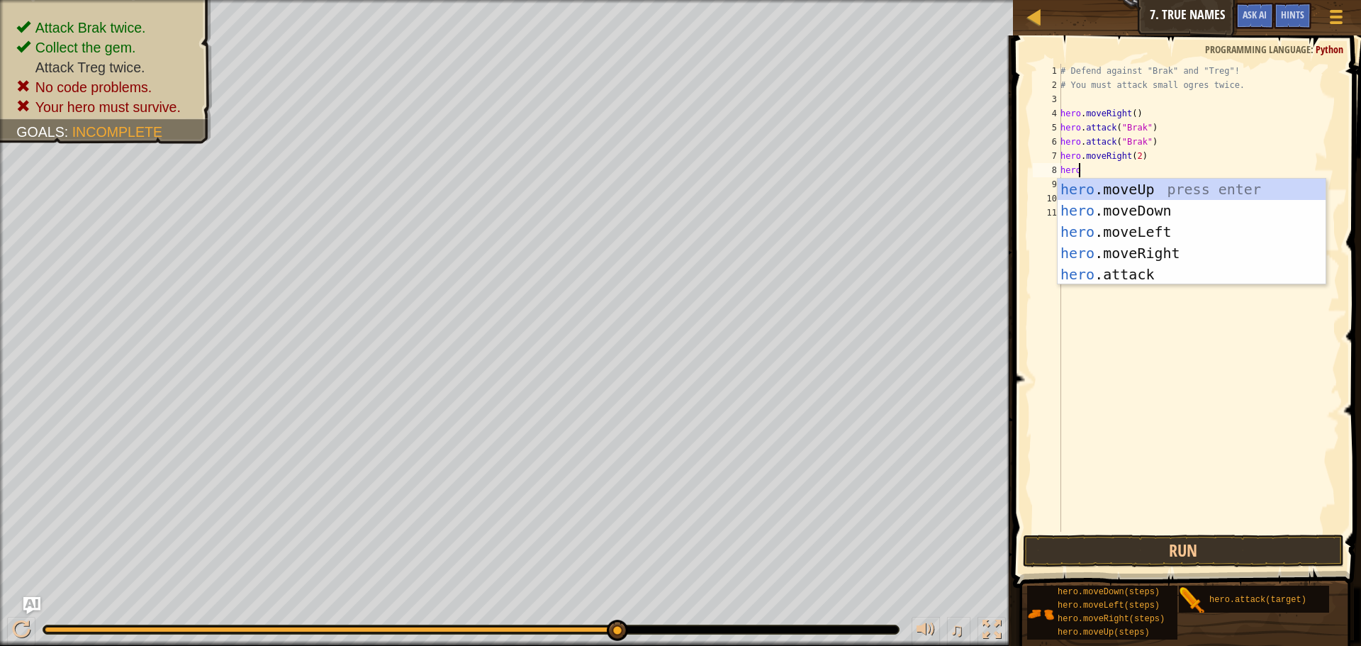
scroll to position [6, 1]
click at [1095, 283] on div "hero. moveUp press enter hero. moveDown press enter hero. moveLeft press enter …" at bounding box center [1192, 253] width 268 height 149
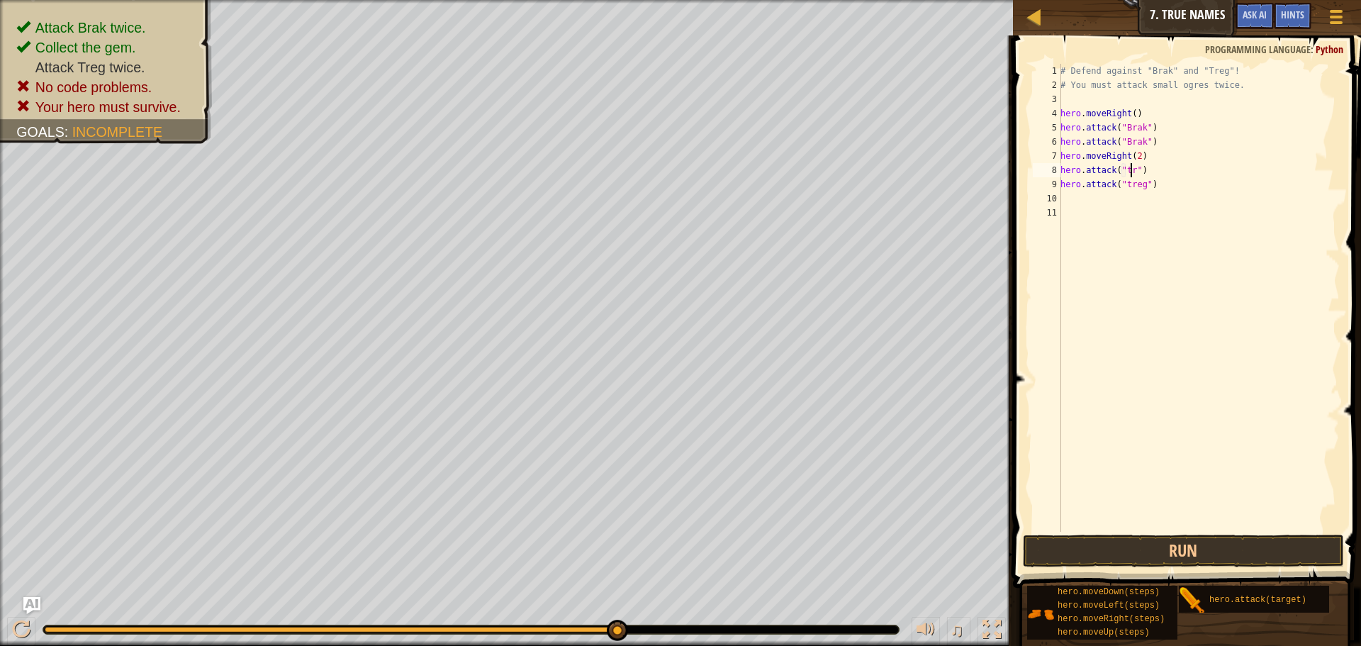
scroll to position [6, 6]
click at [1173, 560] on button "Run" at bounding box center [1183, 551] width 321 height 33
click at [1218, 552] on button "Run" at bounding box center [1183, 551] width 321 height 33
click at [1205, 543] on button "Run" at bounding box center [1183, 551] width 321 height 33
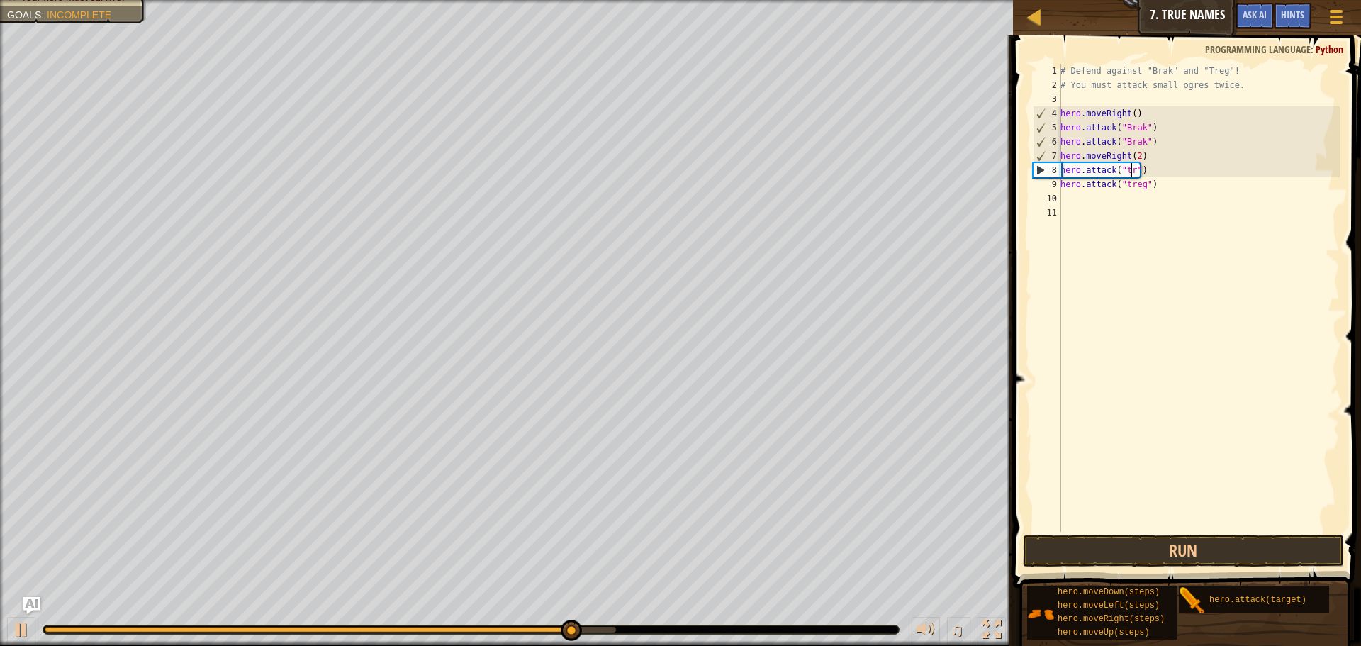
scroll to position [6, 6]
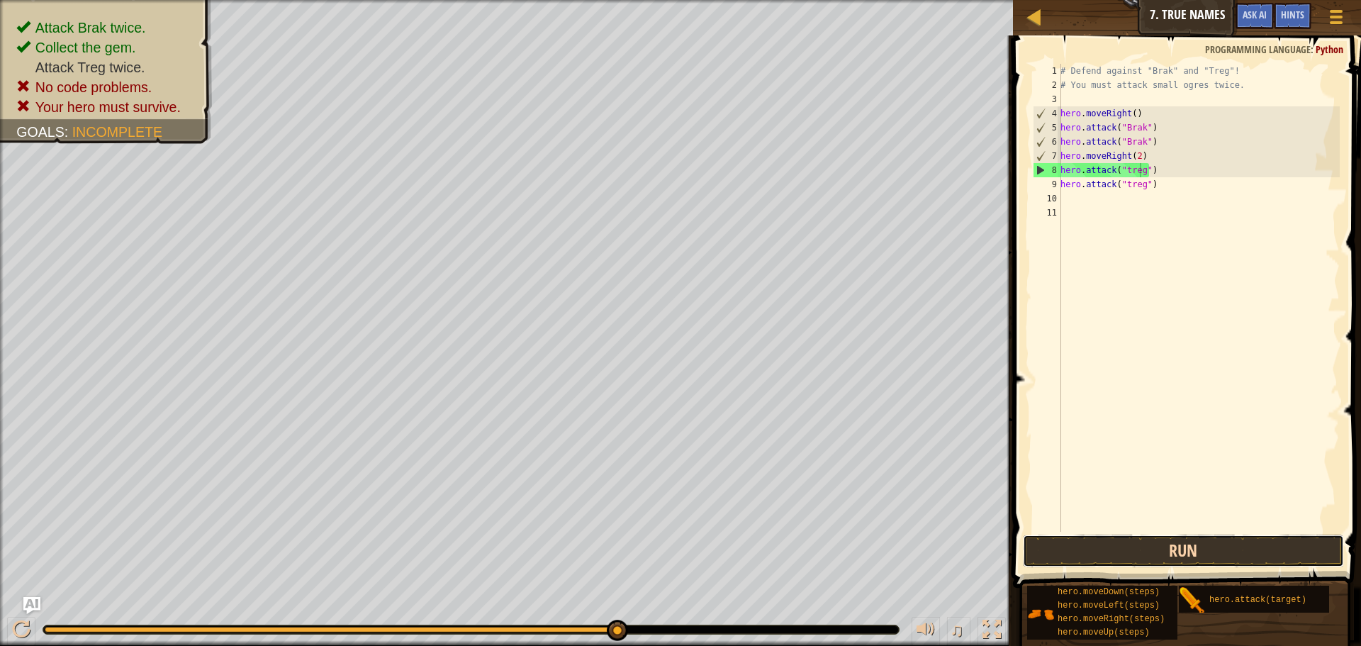
click at [1171, 558] on button "Run" at bounding box center [1183, 551] width 321 height 33
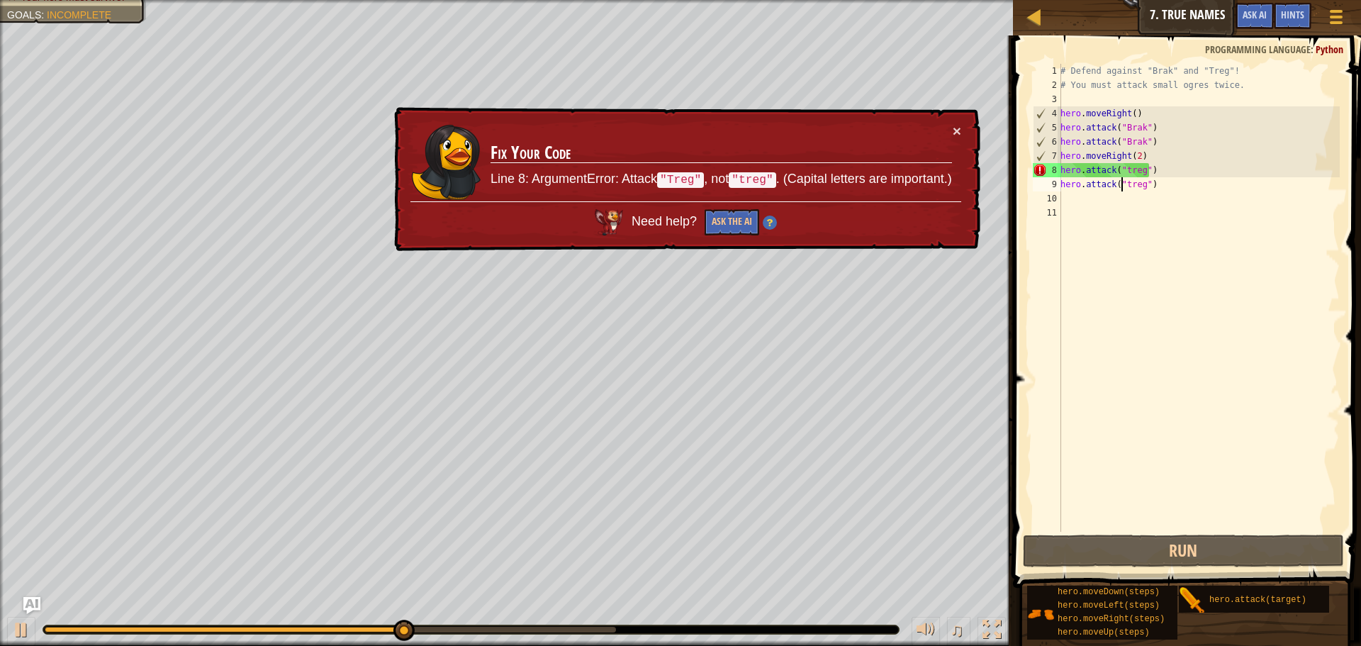
click at [1122, 177] on div "# Defend against "Brak" and "Treg"! # You must attack small ogres twice. hero .…" at bounding box center [1199, 312] width 282 height 496
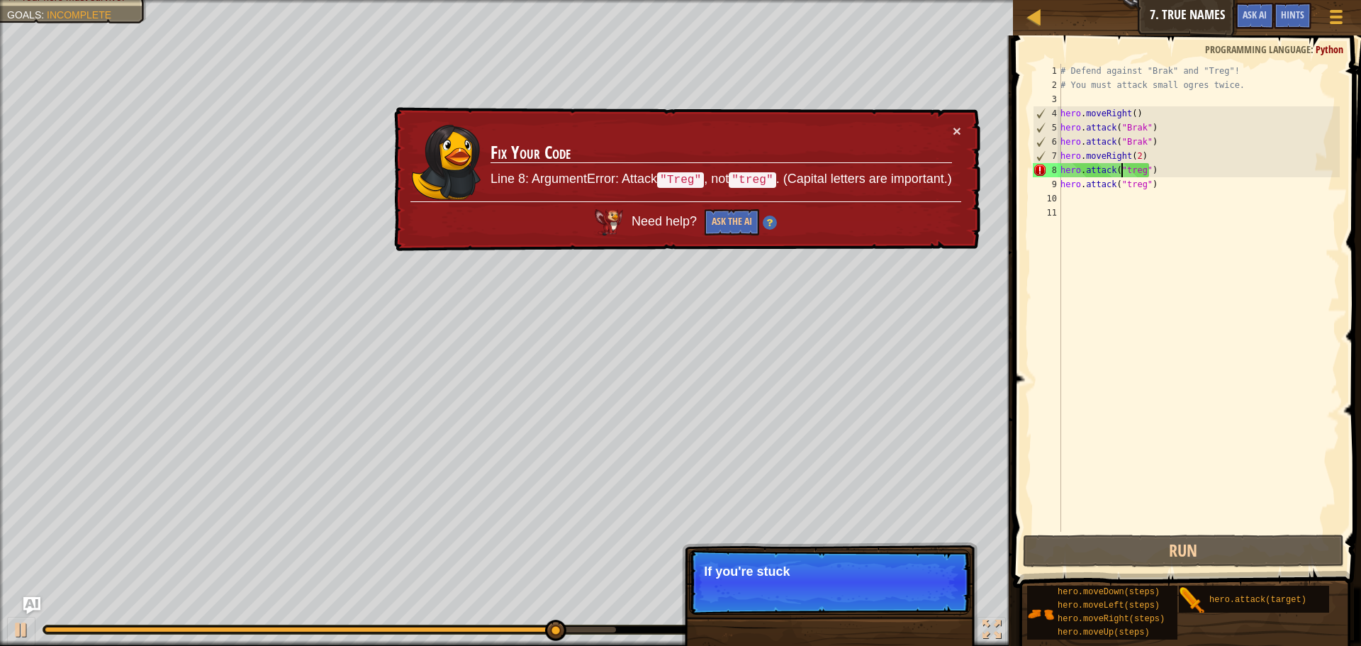
click at [1124, 165] on div "# Defend against "Brak" and "Treg"! # You must attack small ogres twice. hero .…" at bounding box center [1199, 312] width 282 height 496
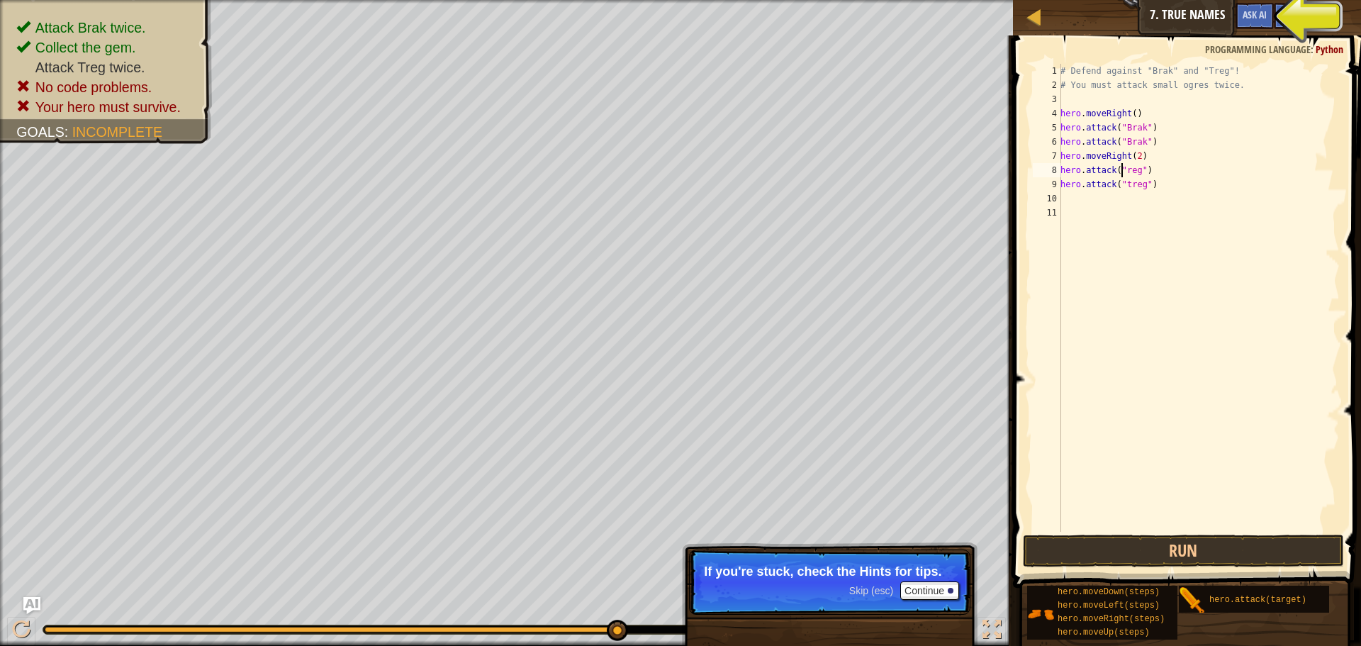
scroll to position [6, 6]
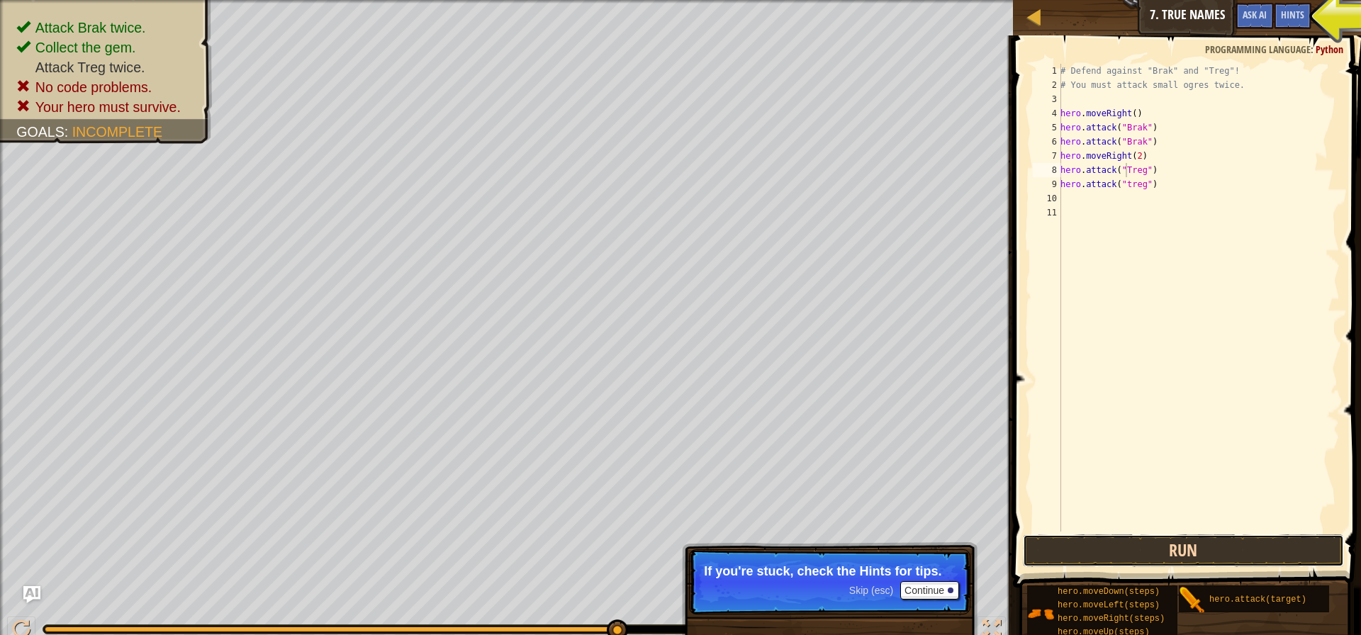
click at [1236, 561] on button "Run" at bounding box center [1183, 551] width 321 height 33
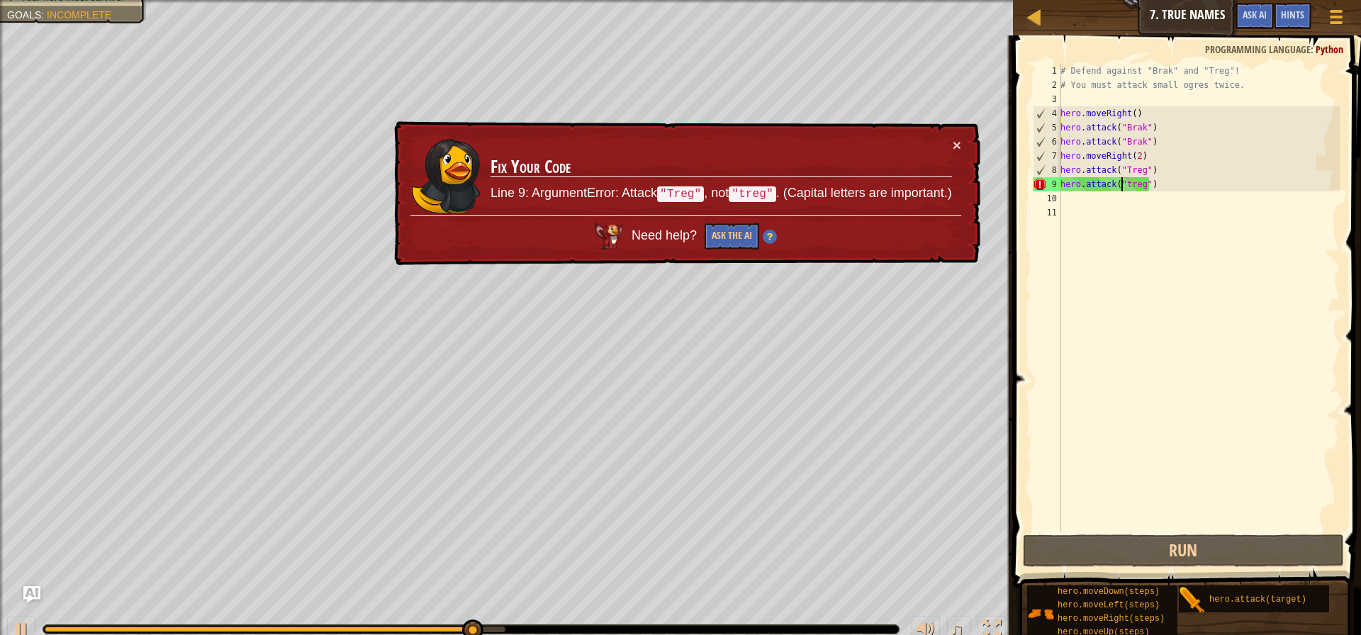
click at [1123, 188] on div "# Defend against "Brak" and "Treg"! # You must attack small ogres twice. hero .…" at bounding box center [1199, 312] width 282 height 496
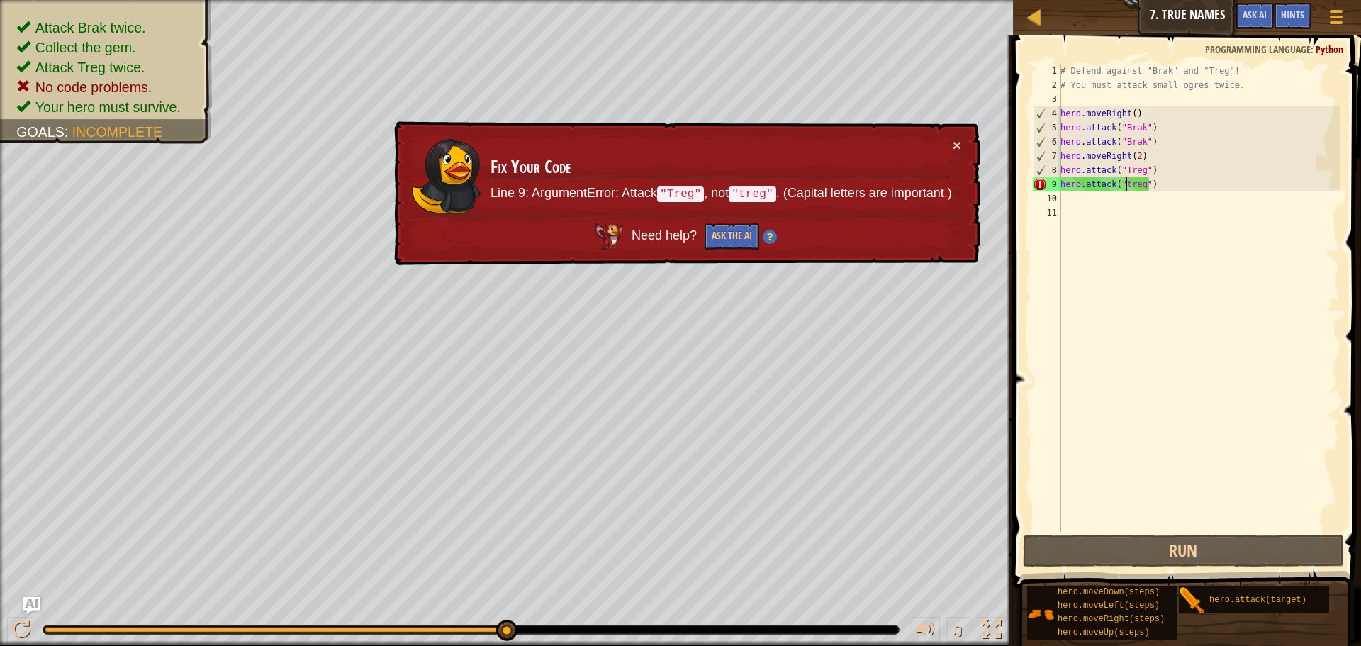
type textarea "hero.attack("reg")"
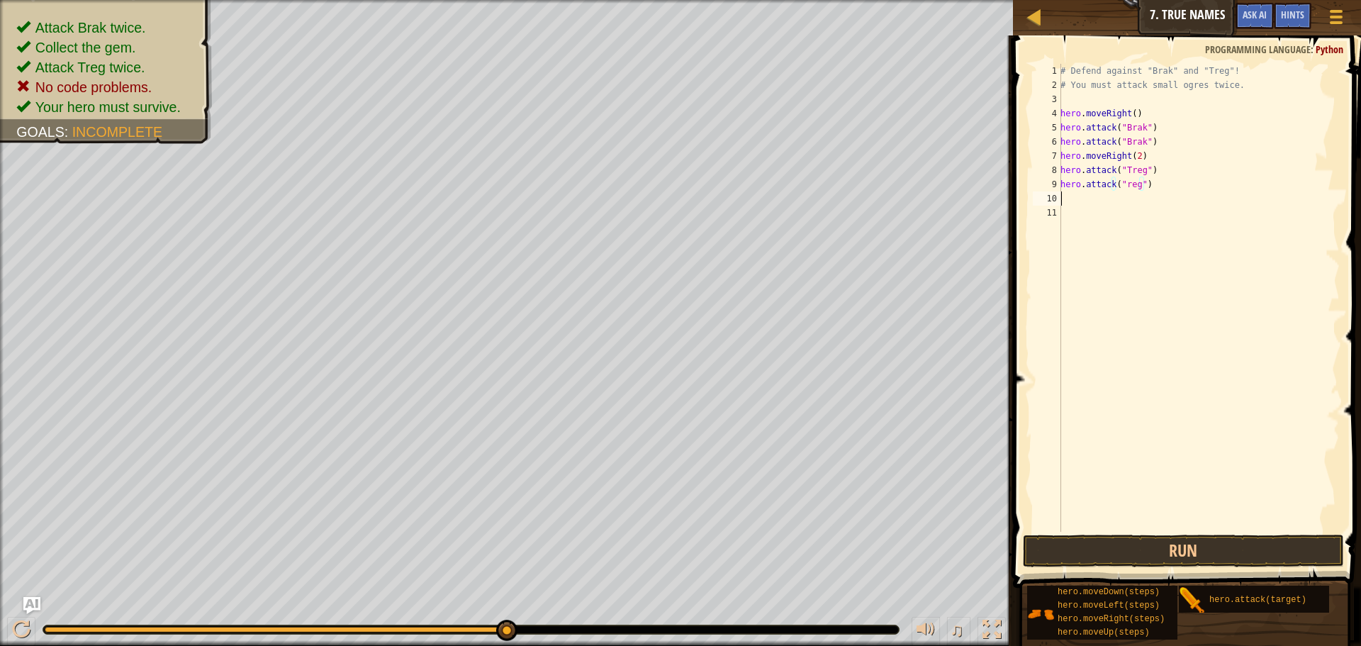
scroll to position [6, 0]
type textarea "h"
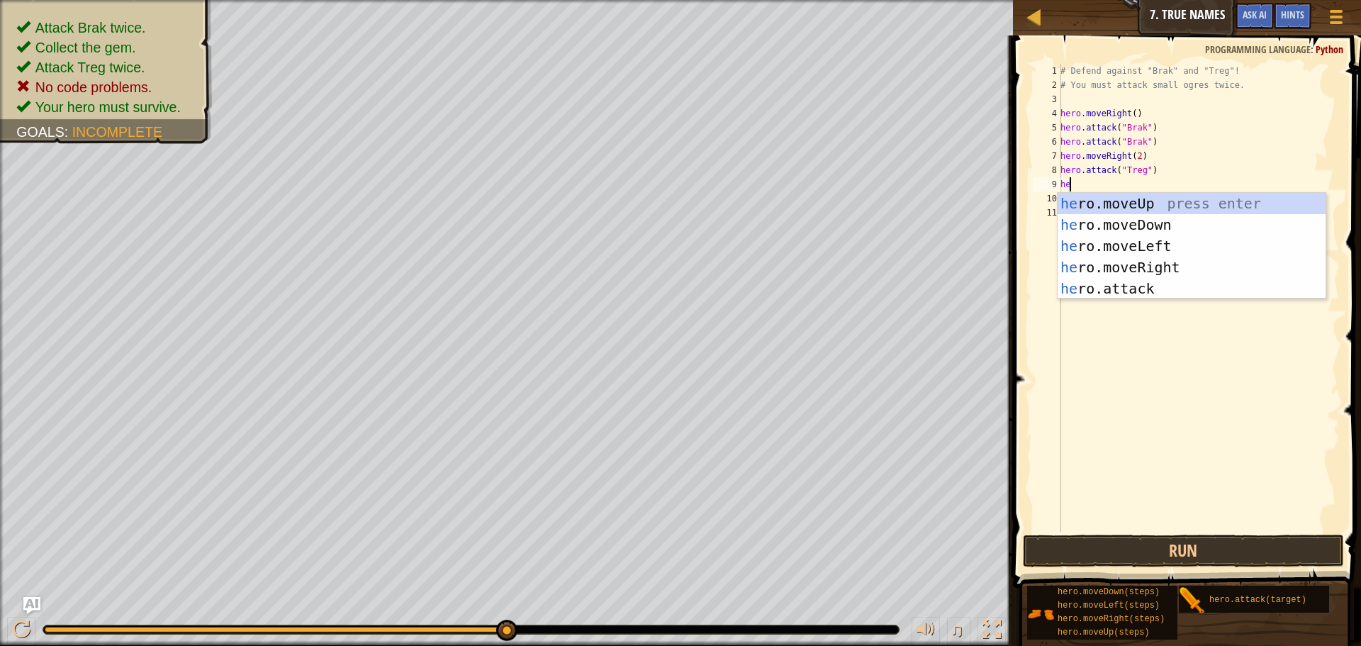
scroll to position [6, 1]
type textarea "hero.move"
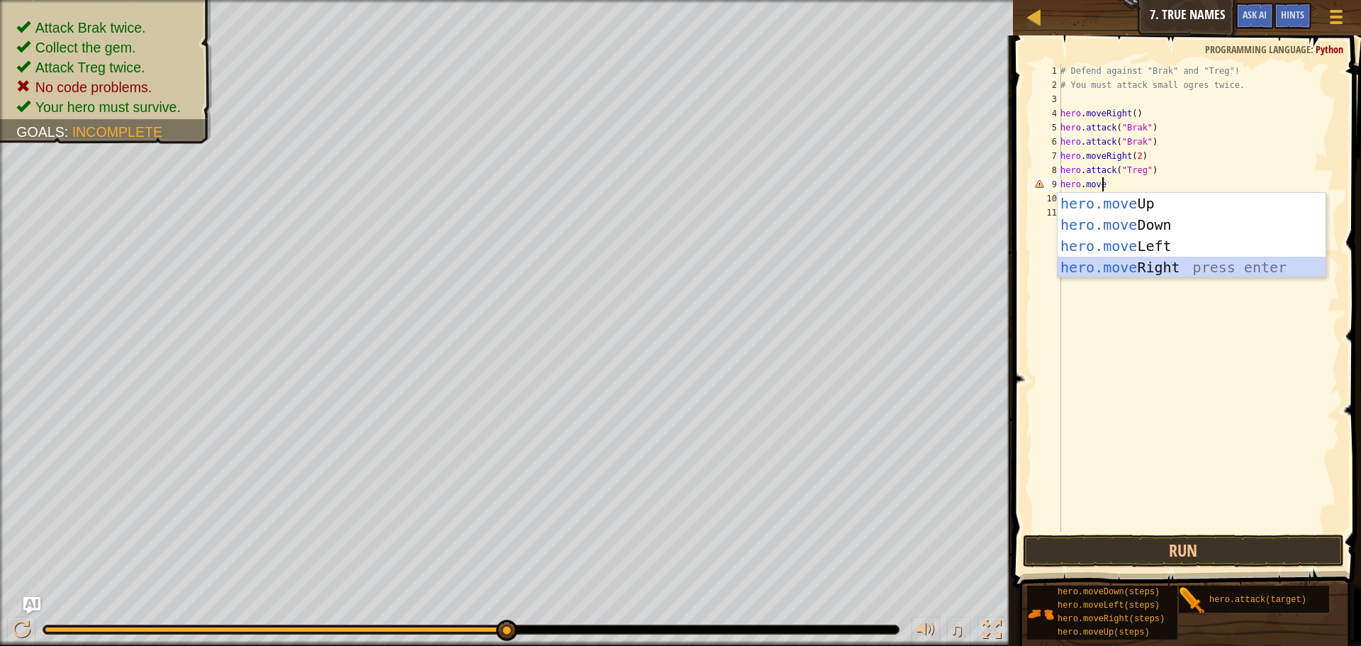
scroll to position [6, 0]
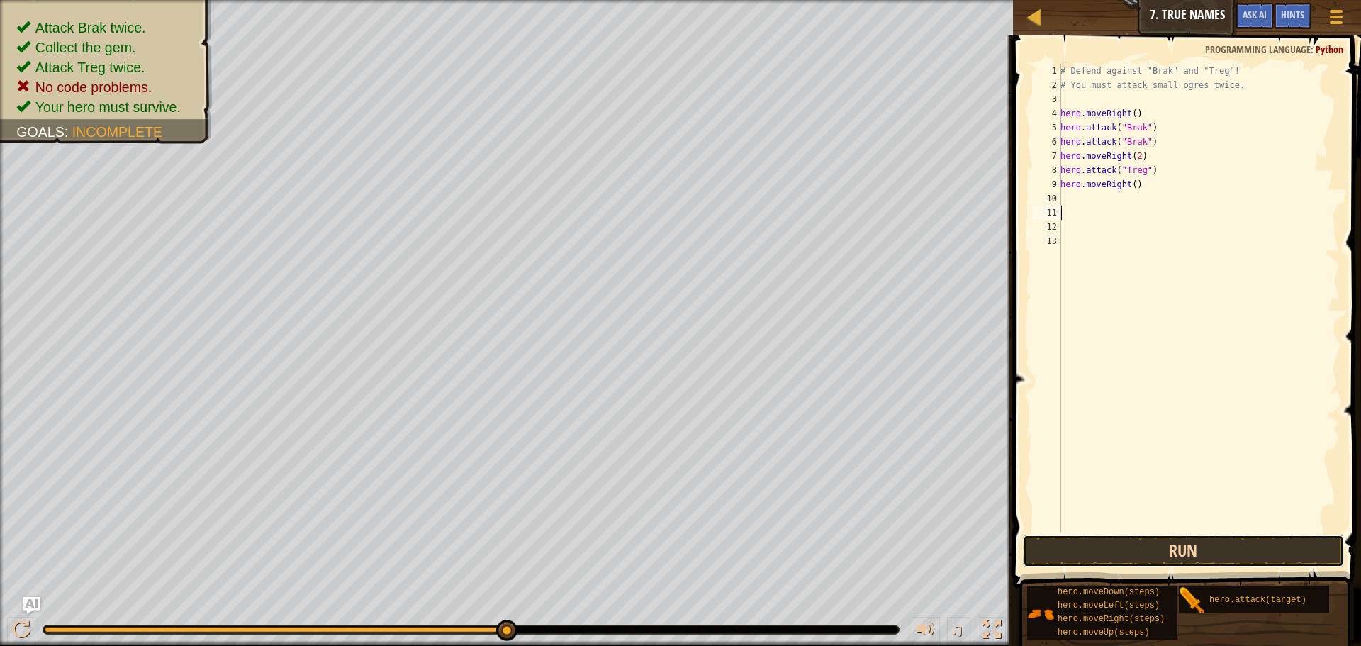
click at [1180, 553] on button "Run" at bounding box center [1183, 551] width 321 height 33
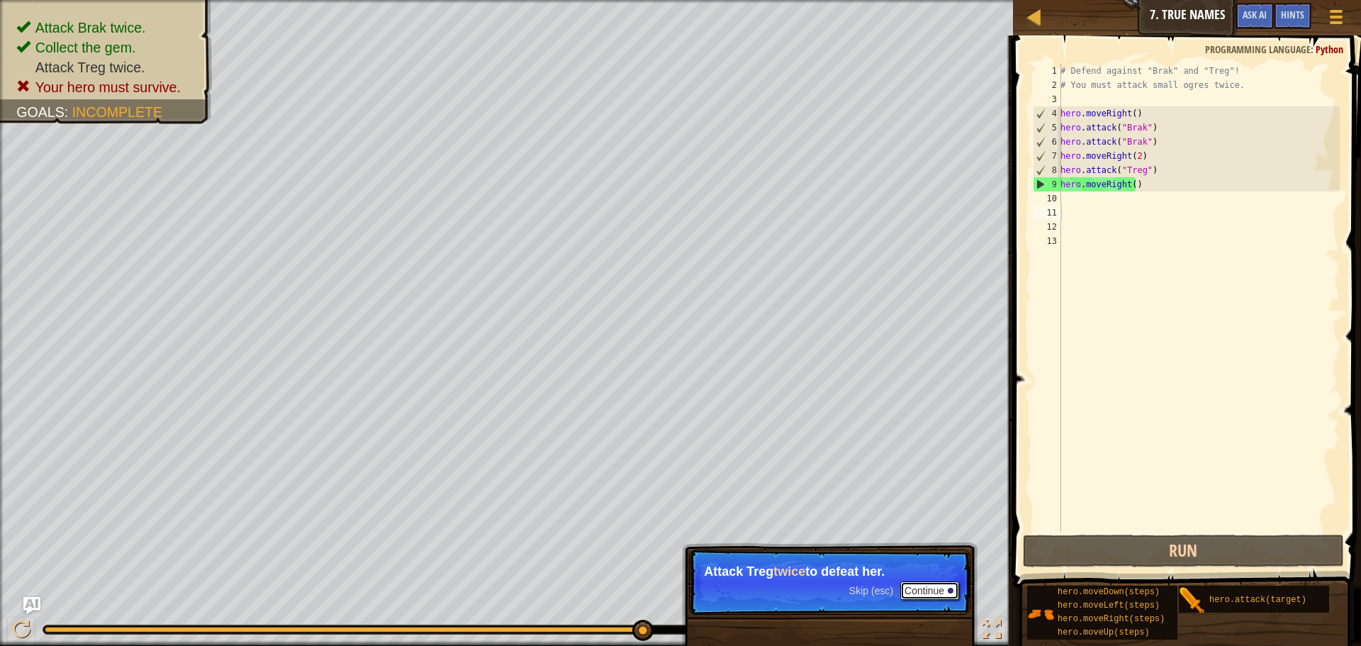
click at [954, 592] on button "Continue" at bounding box center [929, 590] width 59 height 18
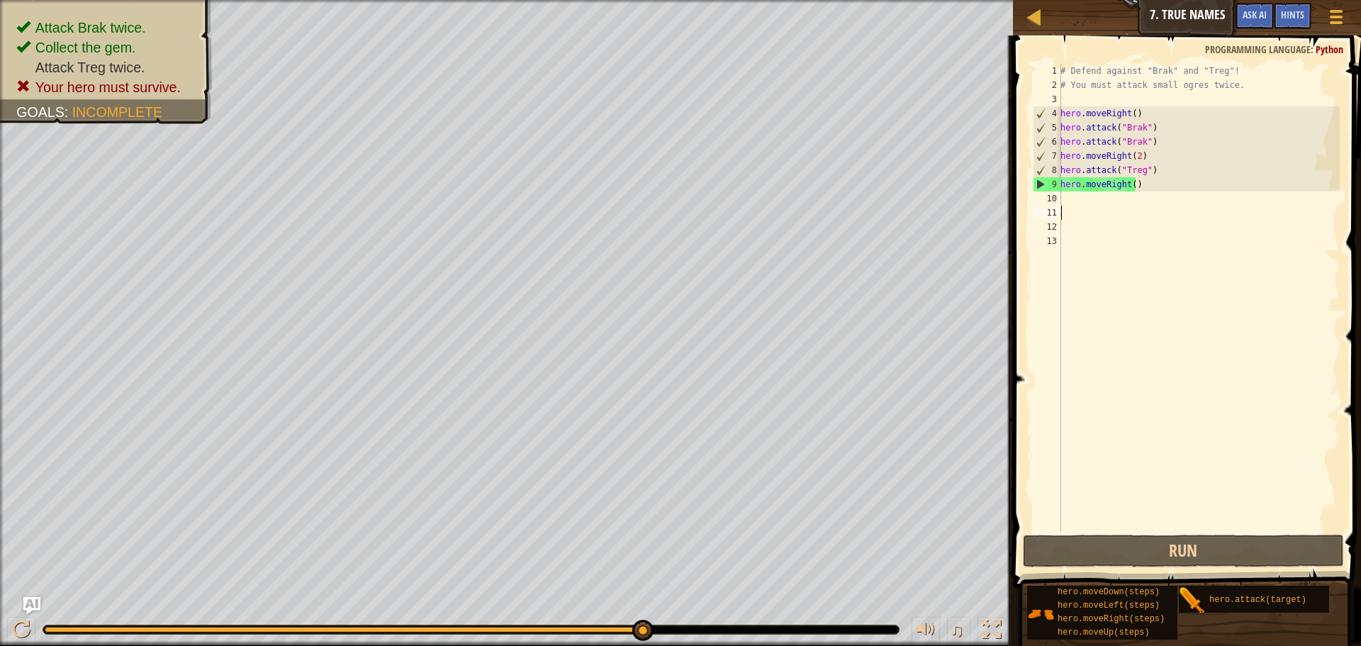
click at [1076, 182] on div "# Defend against "Brak" and "Treg"! # You must attack small ogres twice. hero .…" at bounding box center [1199, 312] width 282 height 496
type textarea "hero.moveRight()"
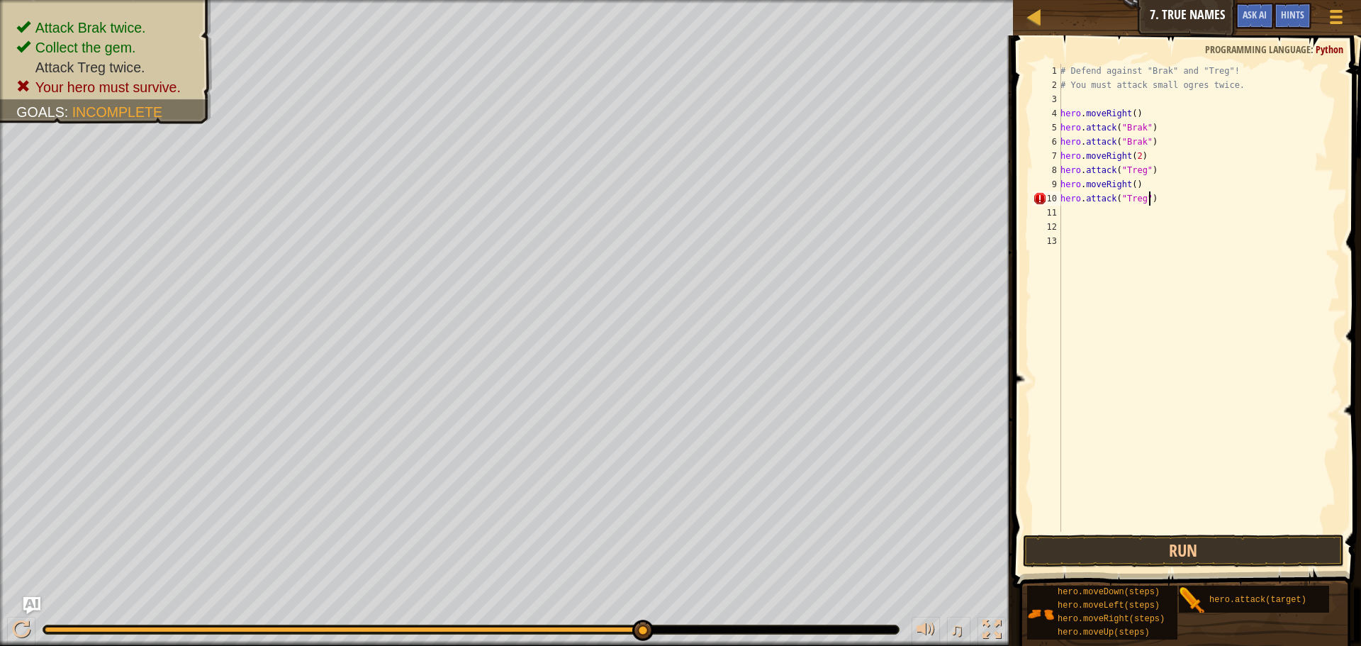
scroll to position [6, 6]
click at [1114, 552] on button "Run" at bounding box center [1183, 551] width 321 height 33
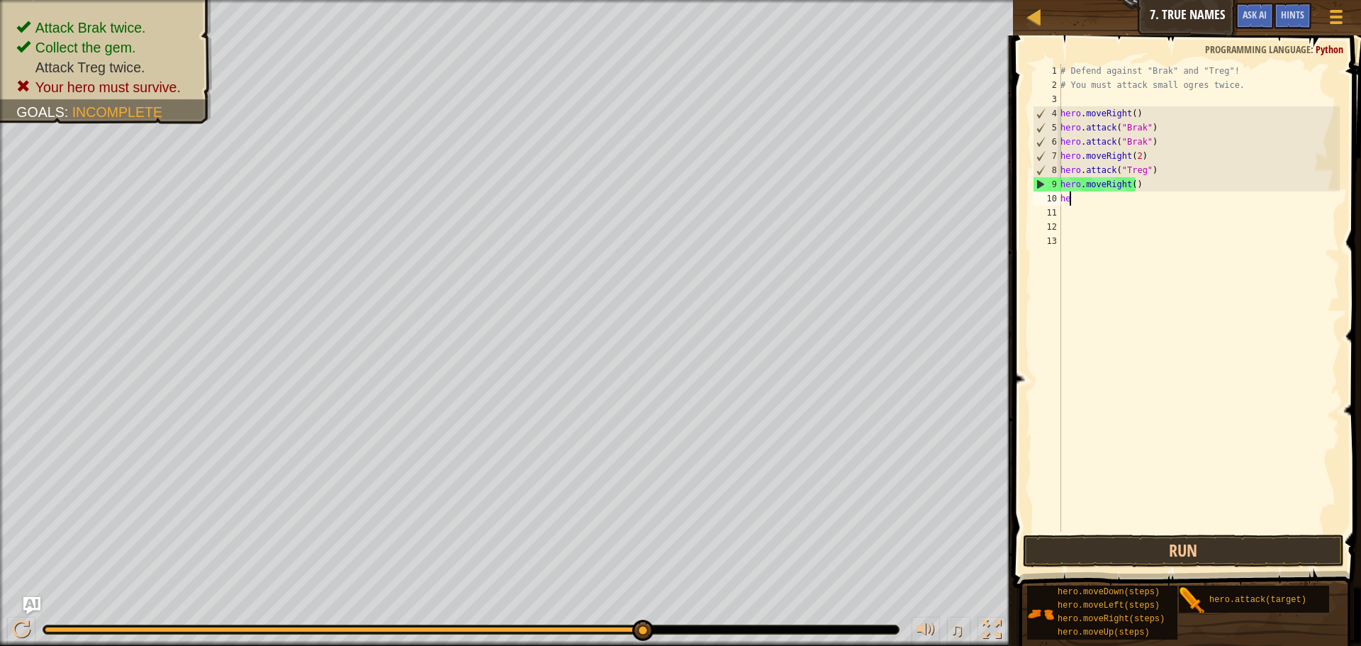
scroll to position [6, 0]
type textarea "h"
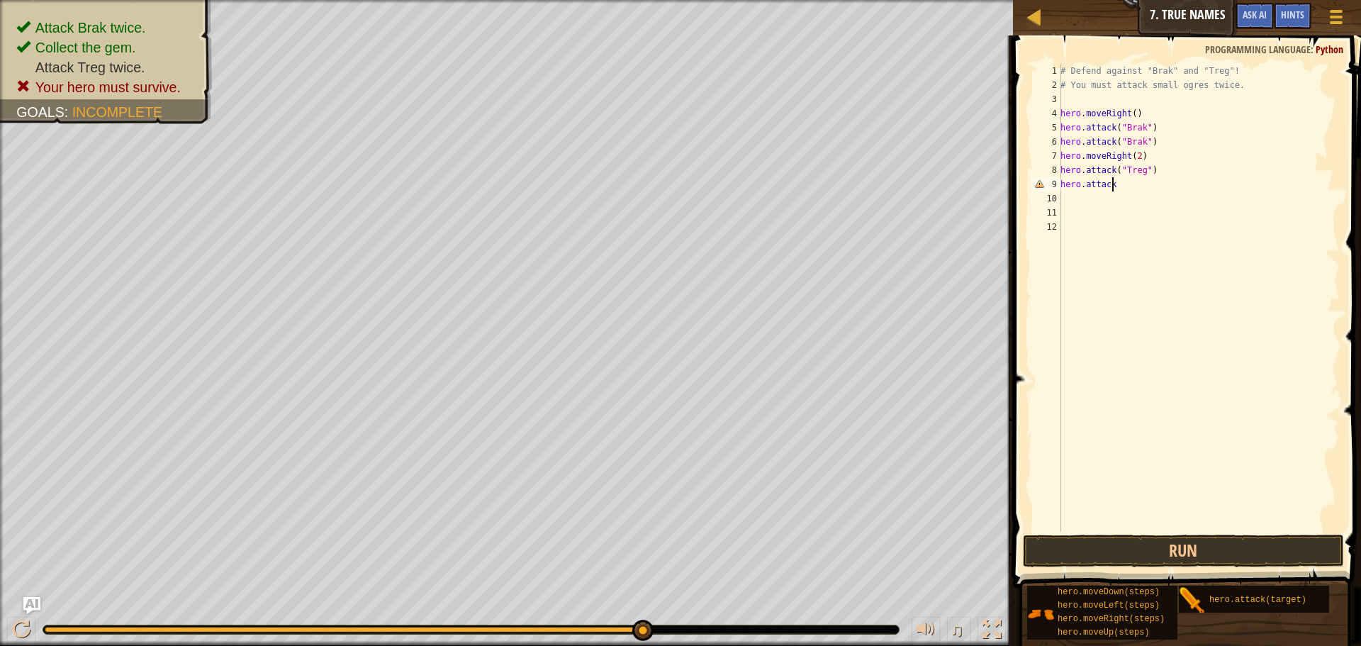
scroll to position [6, 4]
type textarea "hero.attack("Treg")"
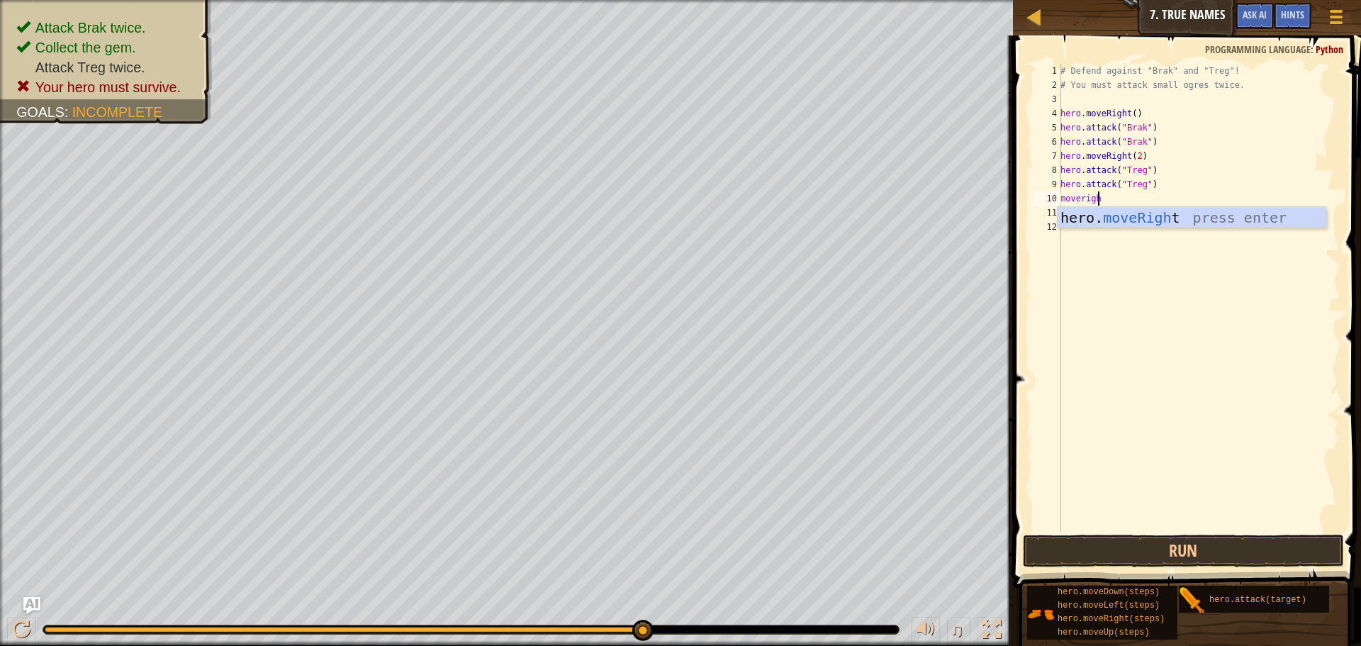
type textarea "moveright"
click at [1178, 547] on button "Run" at bounding box center [1183, 551] width 321 height 33
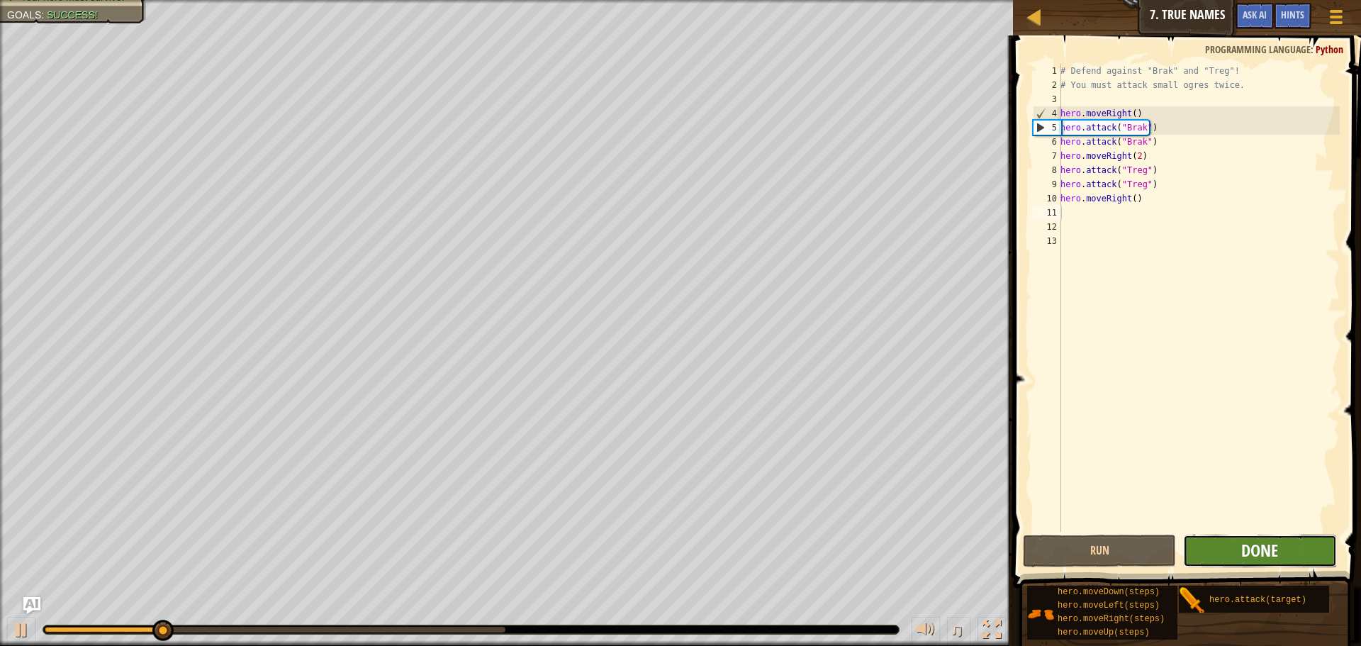
click at [1271, 557] on span "Done" at bounding box center [1260, 550] width 37 height 23
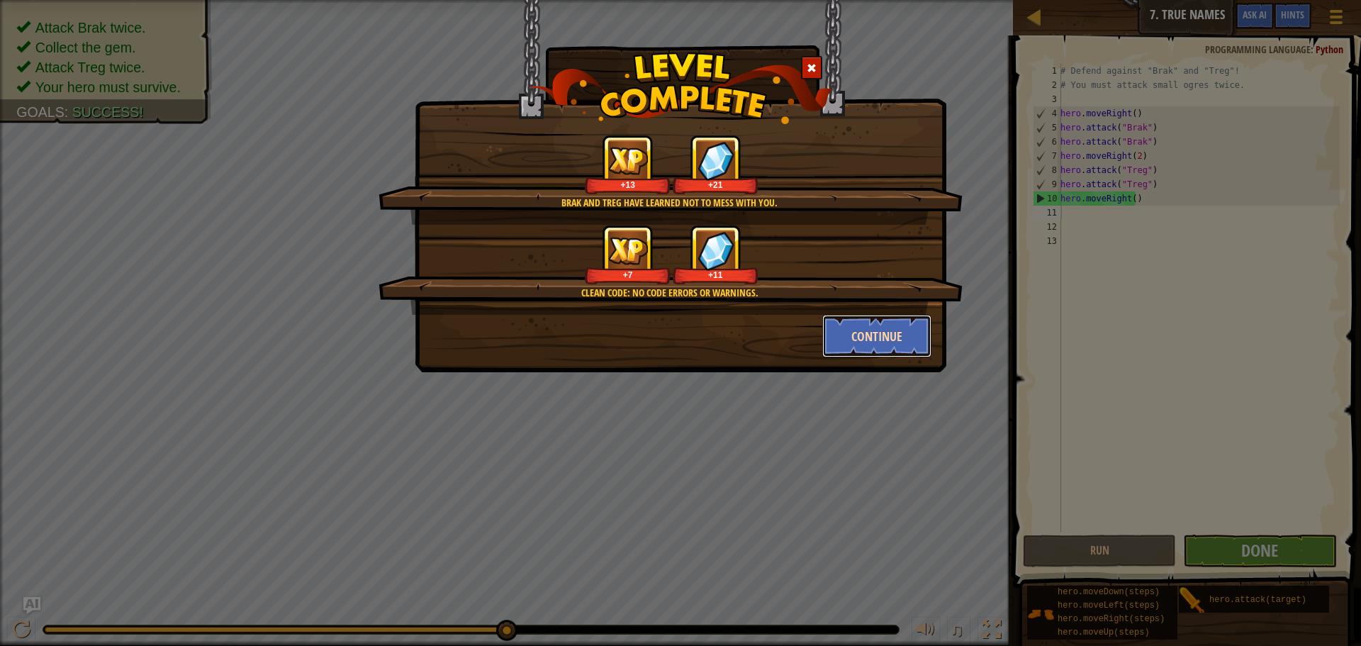
click at [882, 330] on button "Continue" at bounding box center [877, 336] width 110 height 43
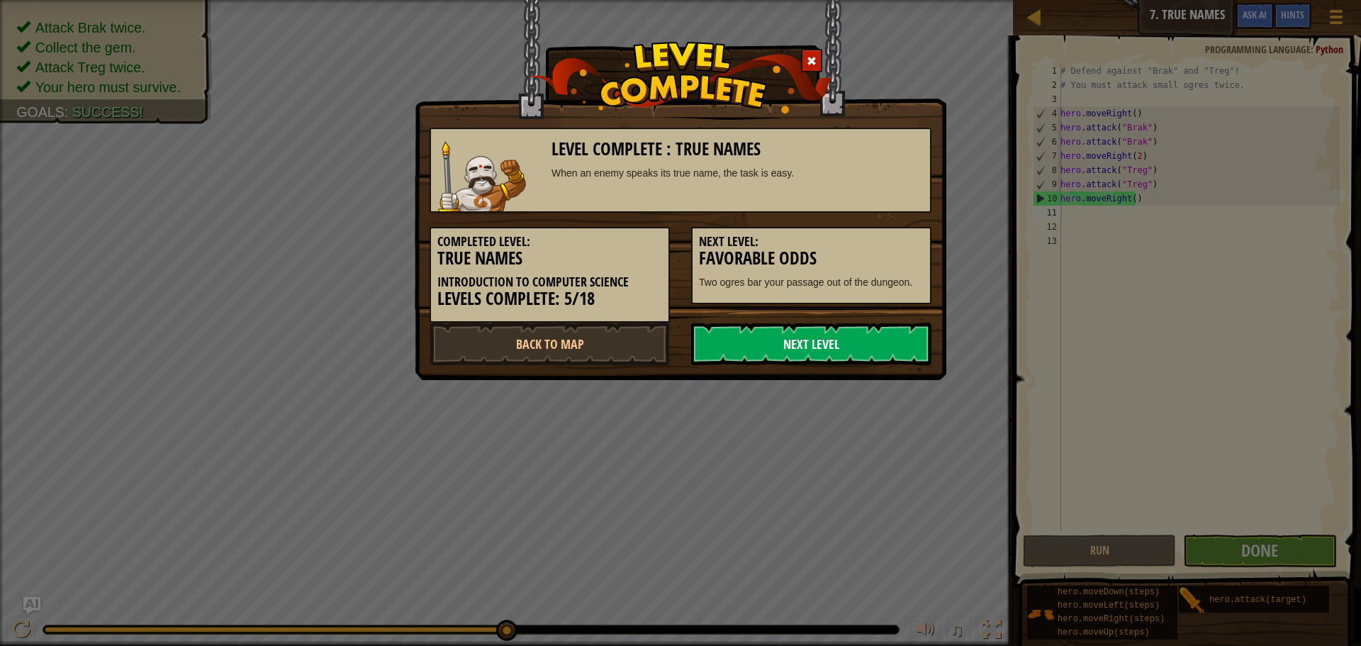
click at [877, 338] on link "Next Level" at bounding box center [811, 344] width 240 height 43
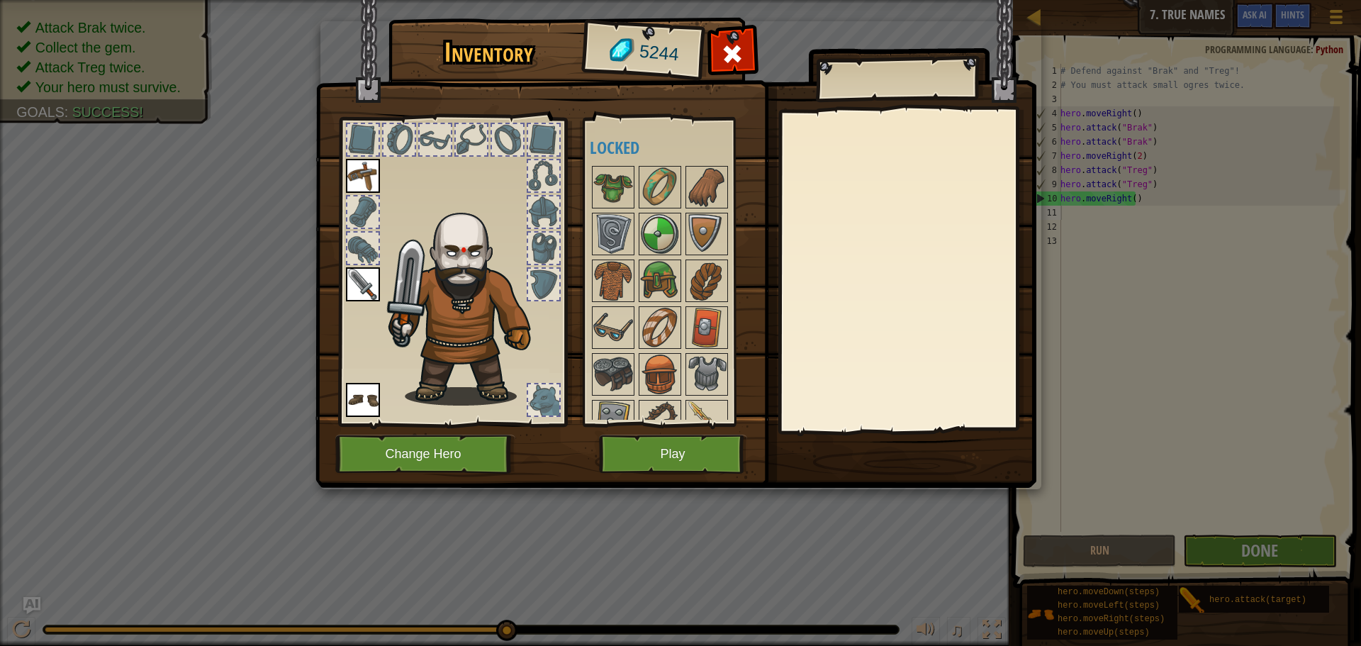
click at [362, 171] on img at bounding box center [363, 176] width 34 height 34
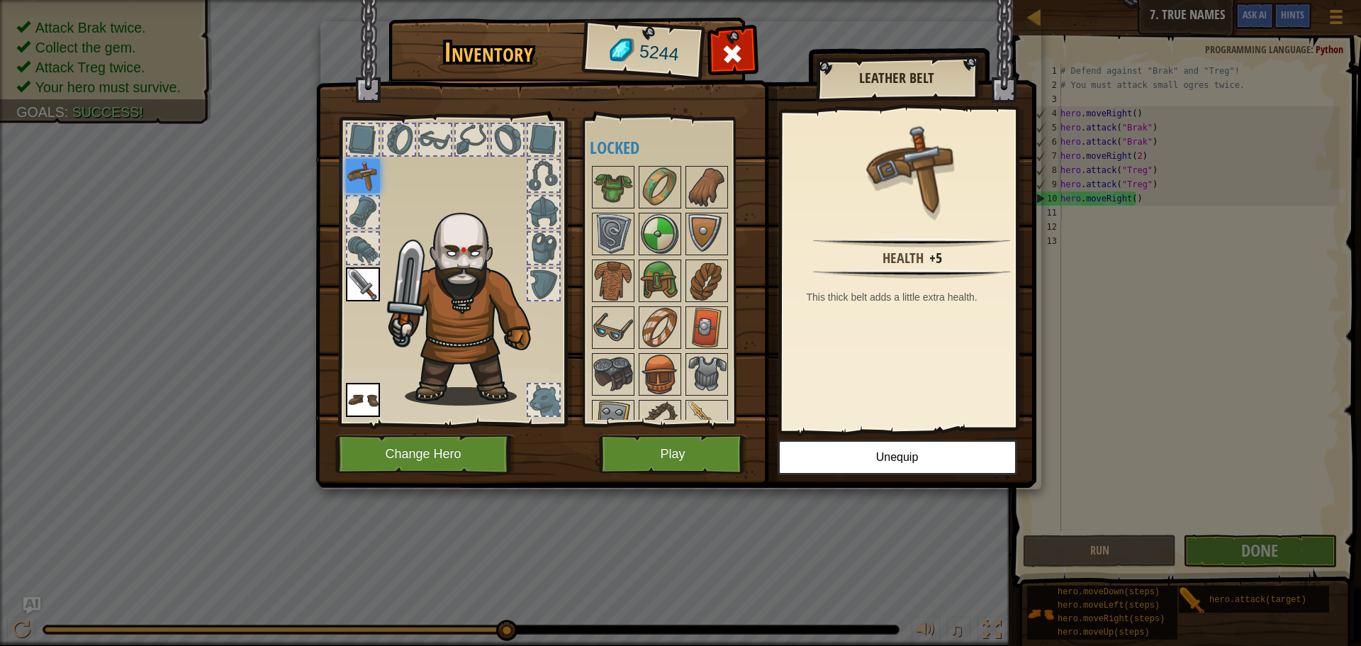
click at [543, 143] on div at bounding box center [543, 139] width 31 height 31
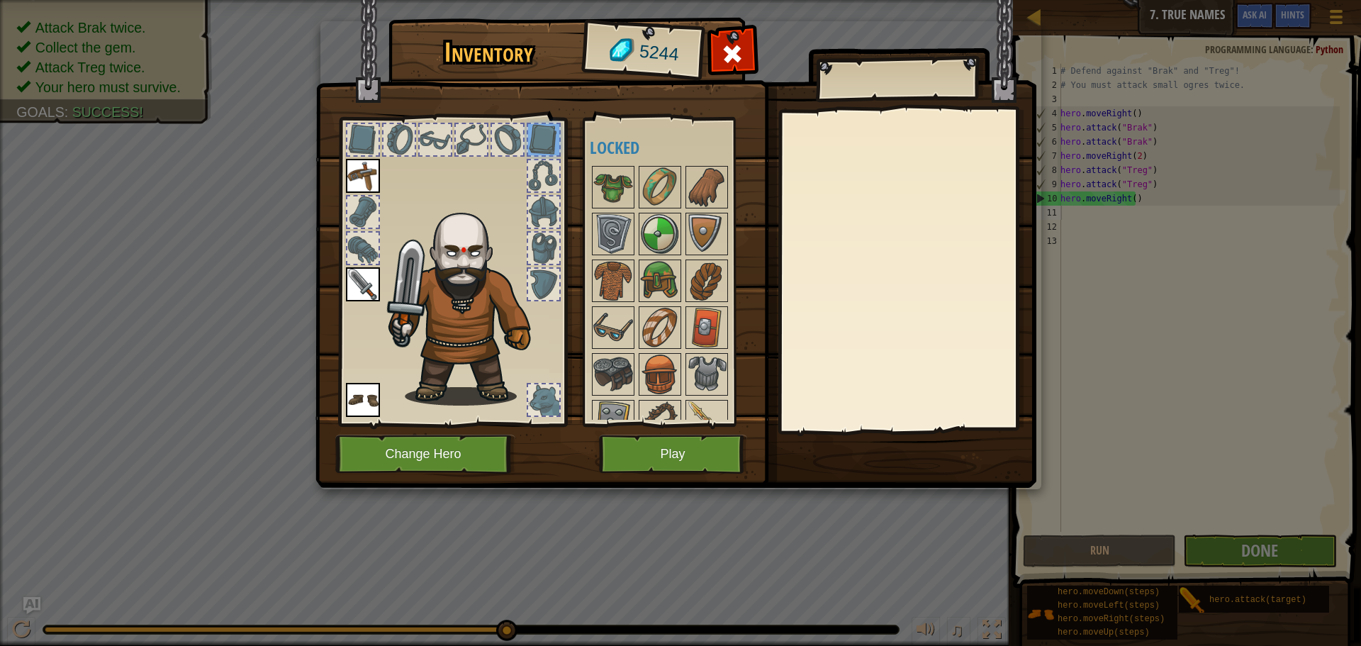
click at [353, 414] on img at bounding box center [363, 400] width 34 height 34
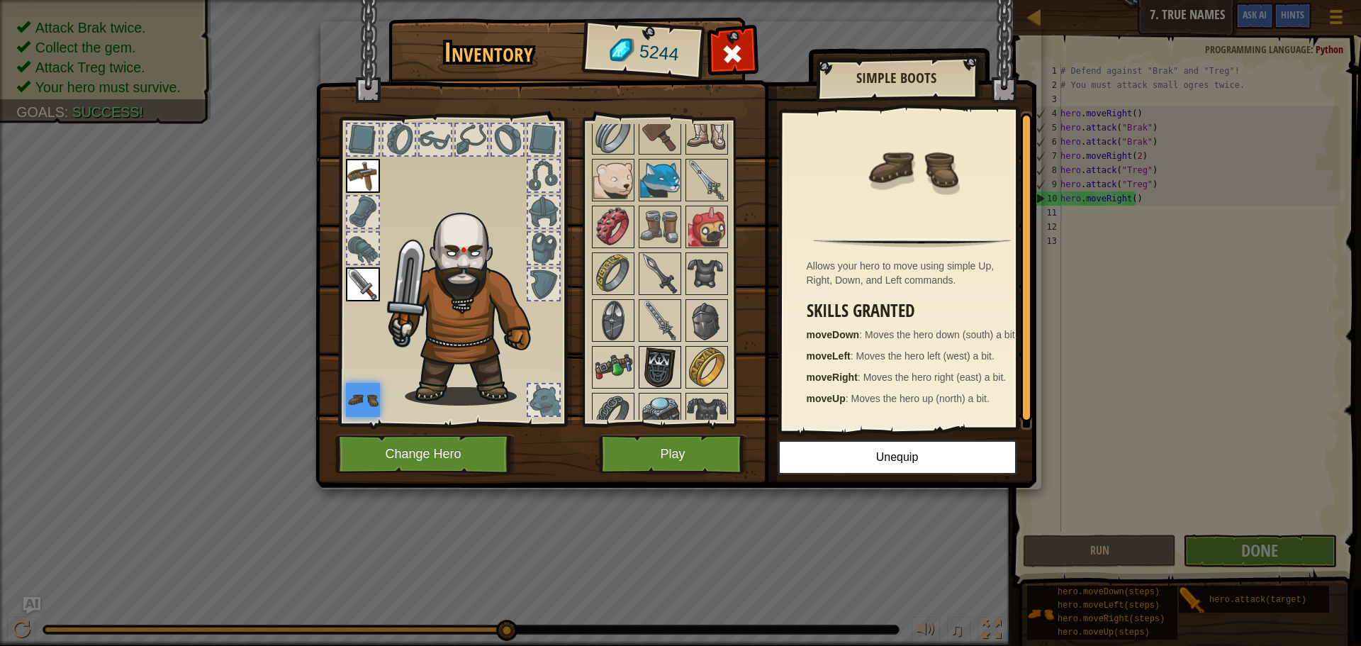
scroll to position [638, 0]
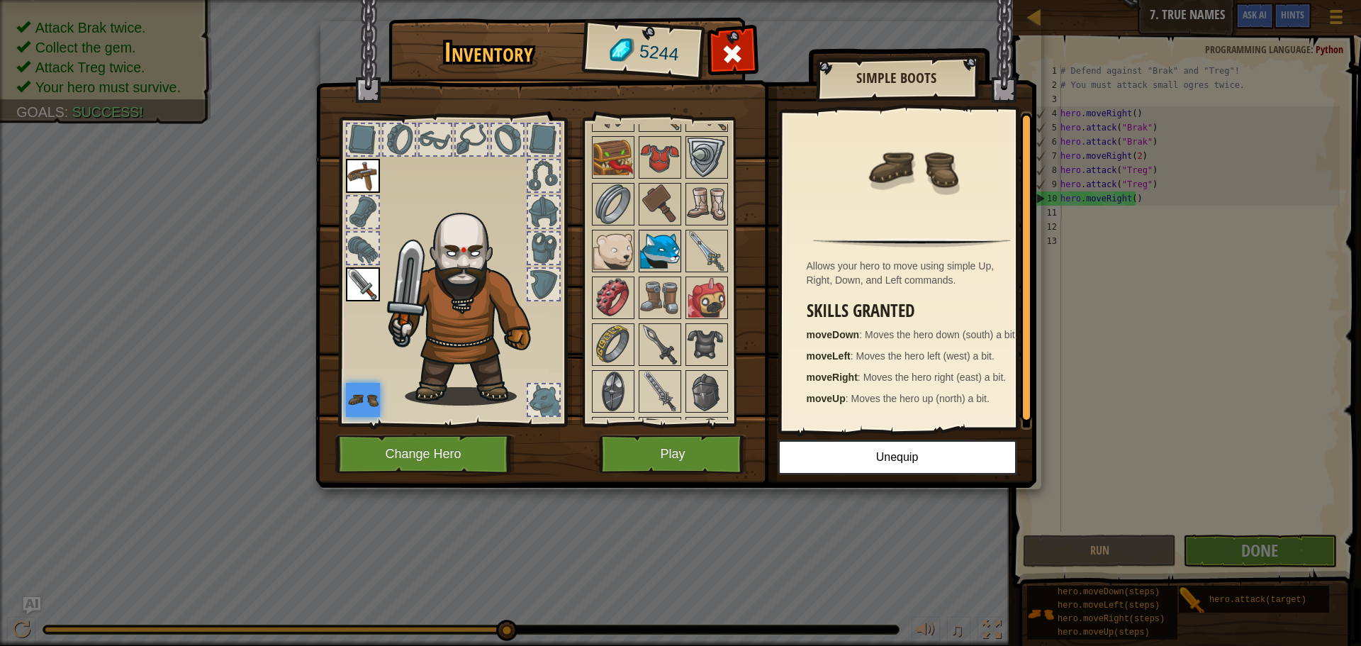
click at [667, 252] on img at bounding box center [660, 251] width 40 height 40
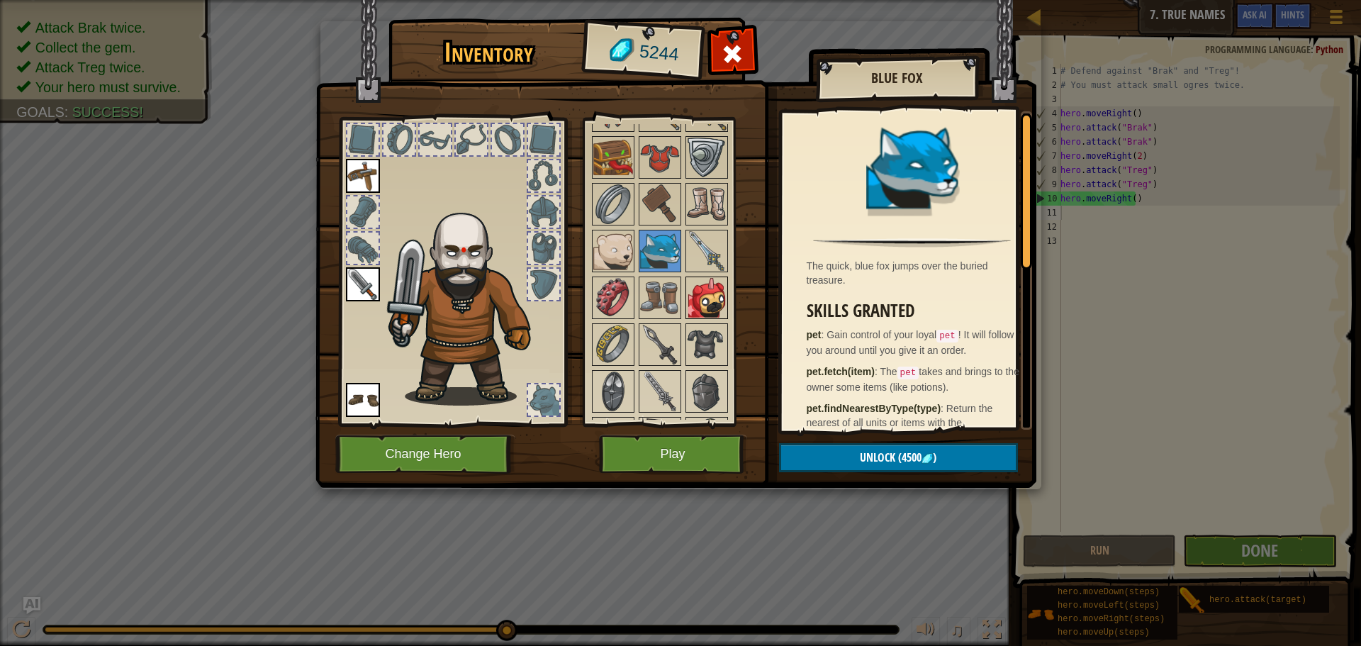
click at [705, 299] on img at bounding box center [707, 298] width 40 height 40
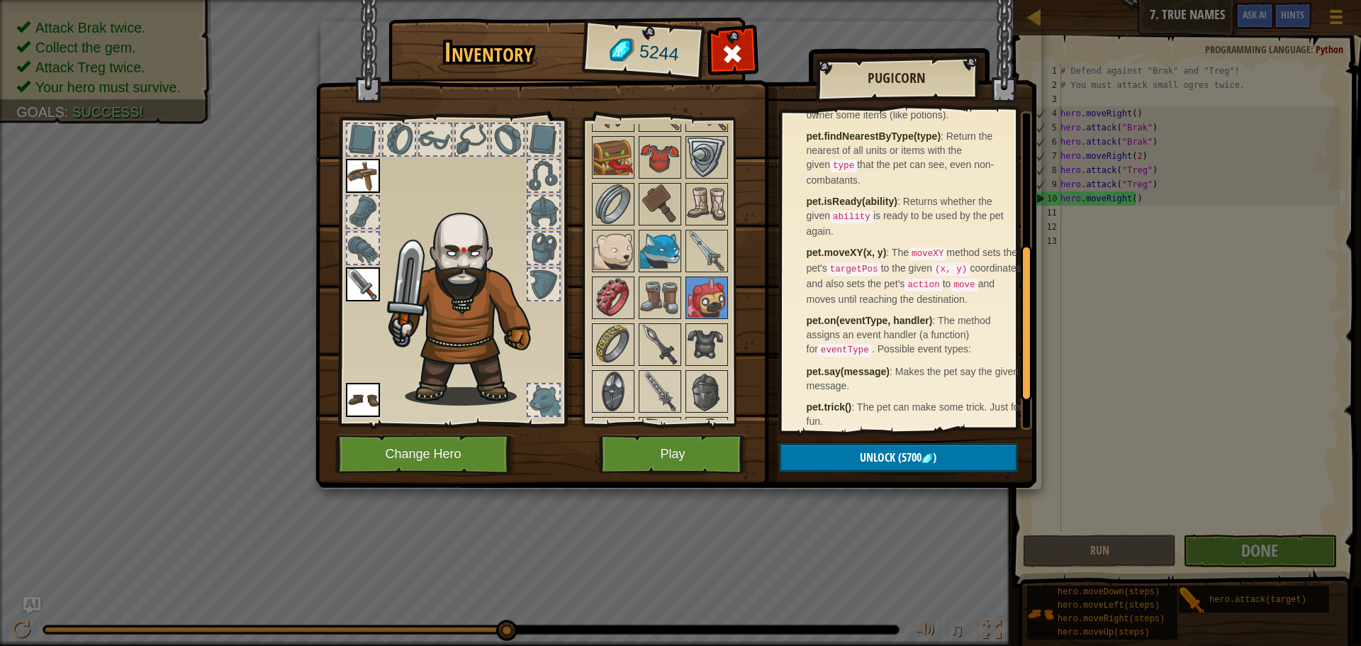
scroll to position [267, 0]
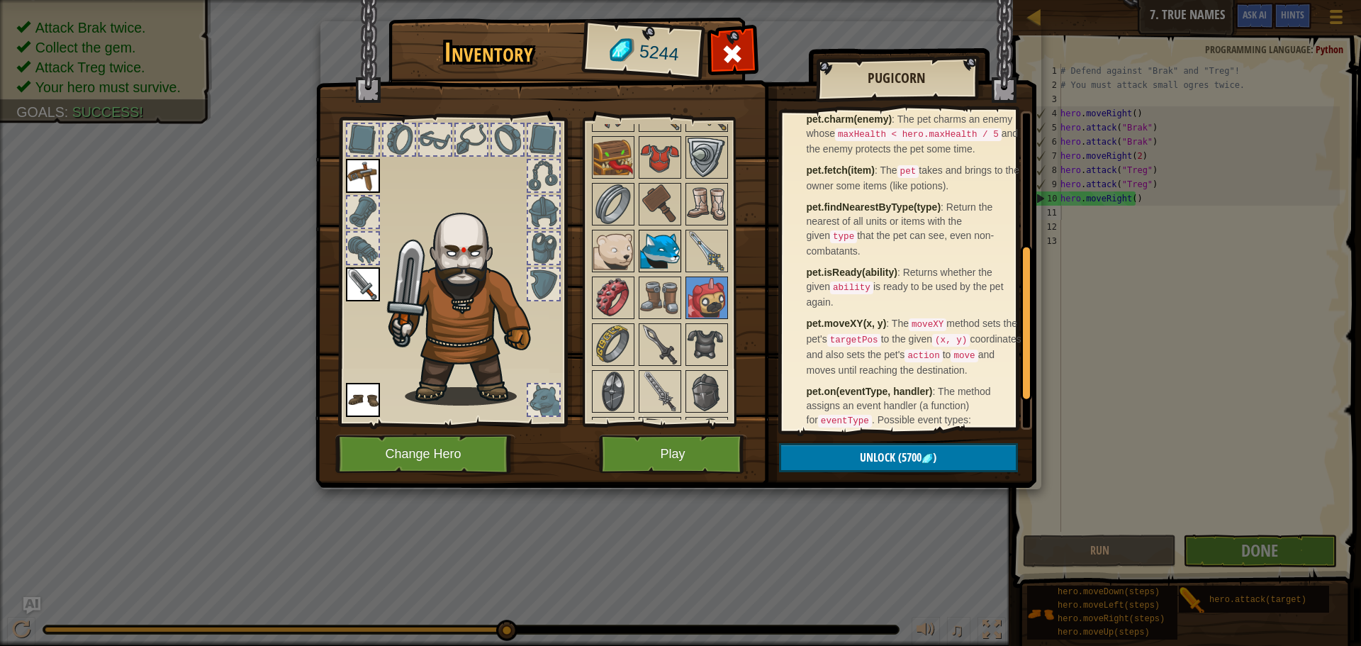
click at [674, 249] on img at bounding box center [660, 251] width 40 height 40
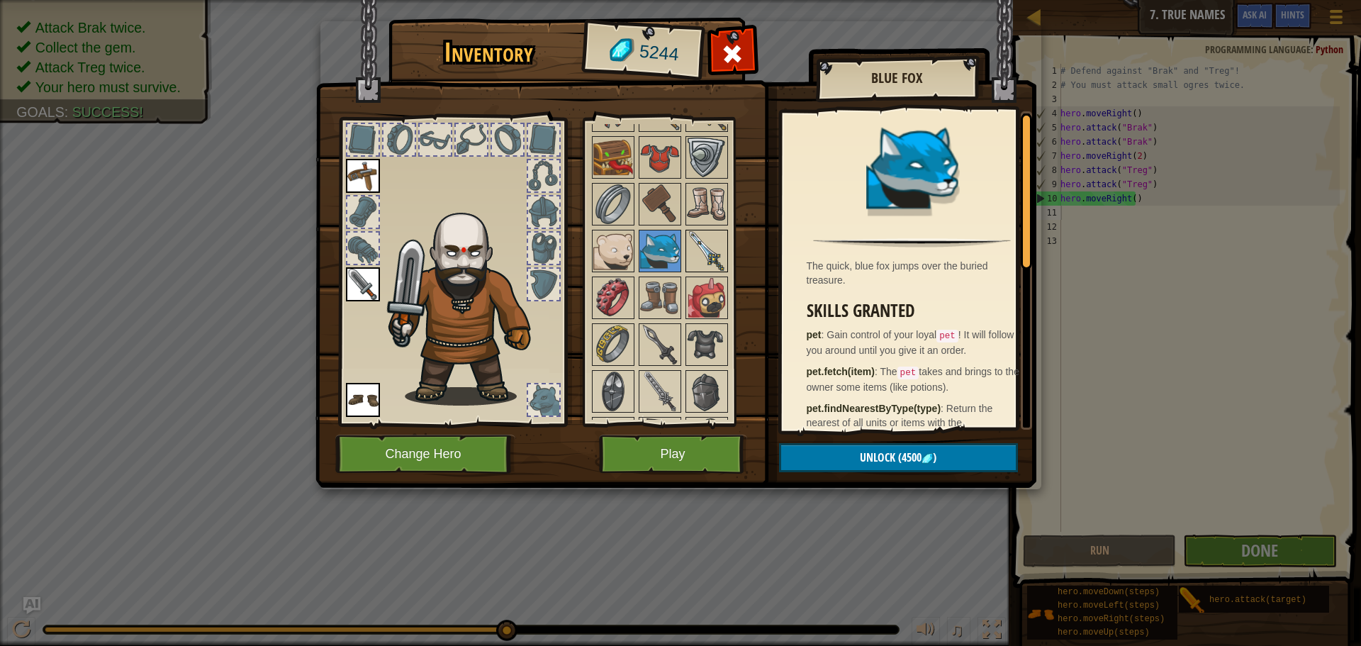
scroll to position [567, 0]
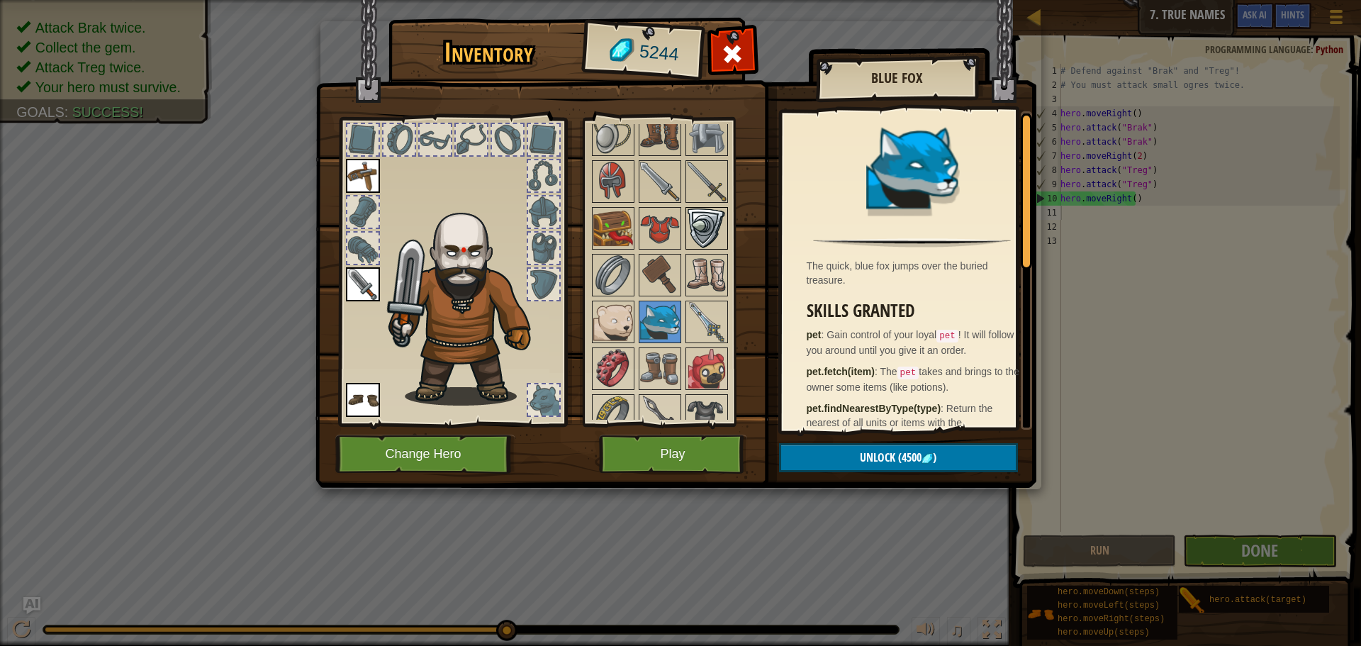
click at [710, 247] on img at bounding box center [707, 228] width 40 height 40
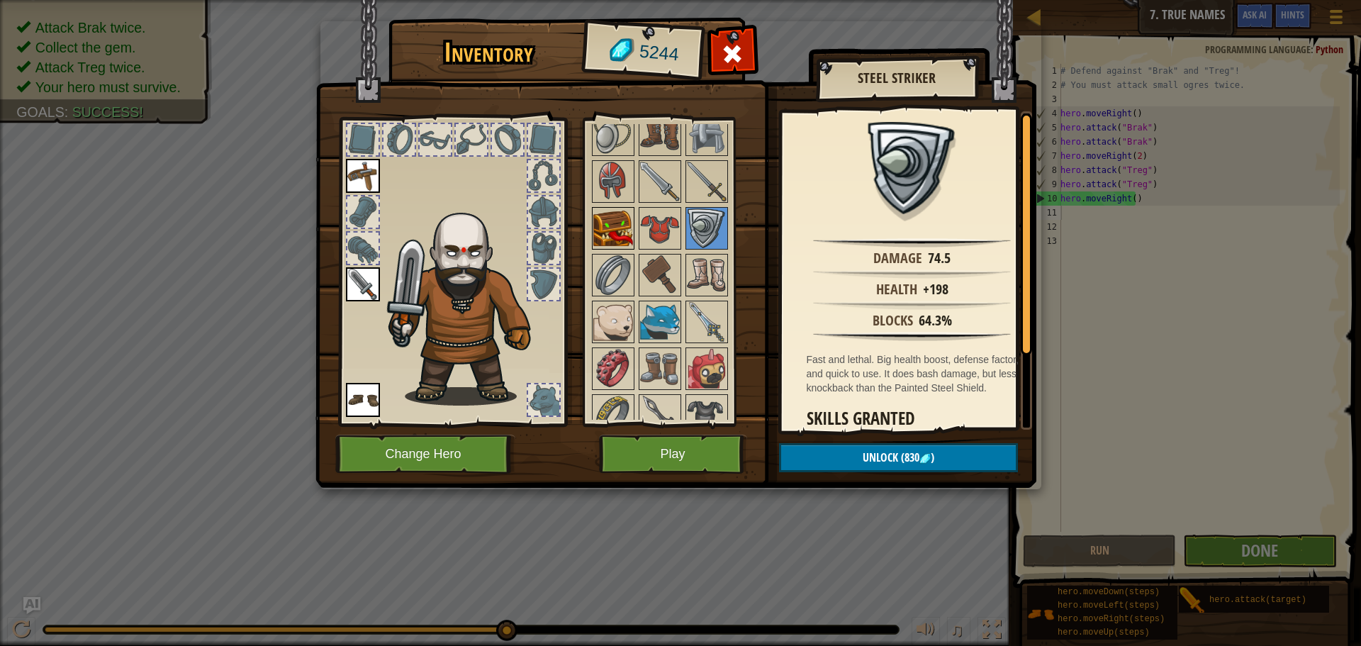
click at [605, 225] on img at bounding box center [613, 228] width 40 height 40
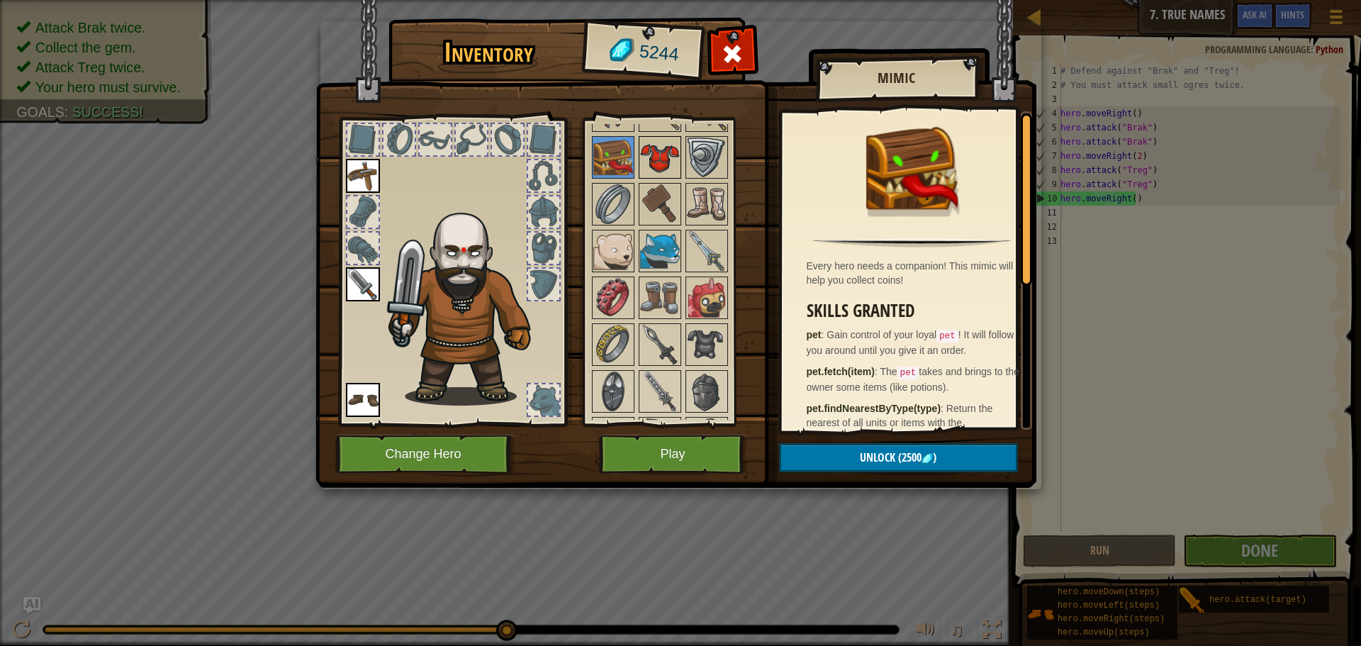
scroll to position [709, 0]
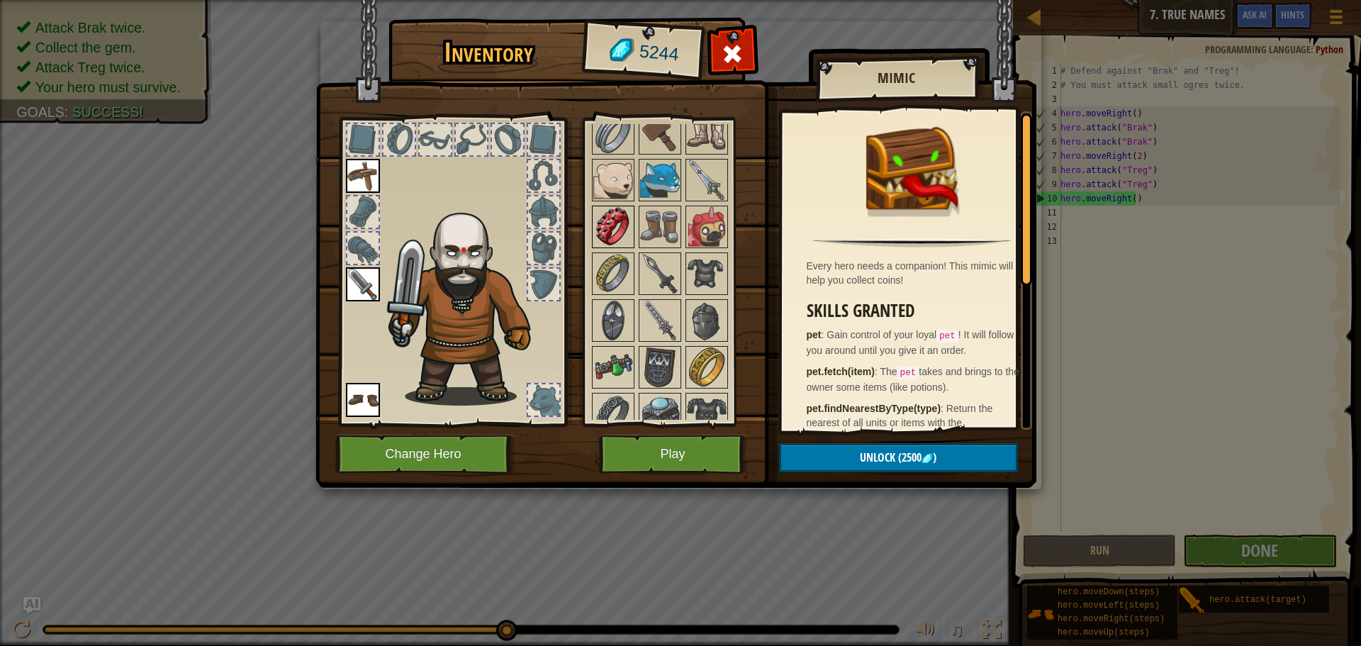
click at [626, 218] on img at bounding box center [613, 227] width 40 height 40
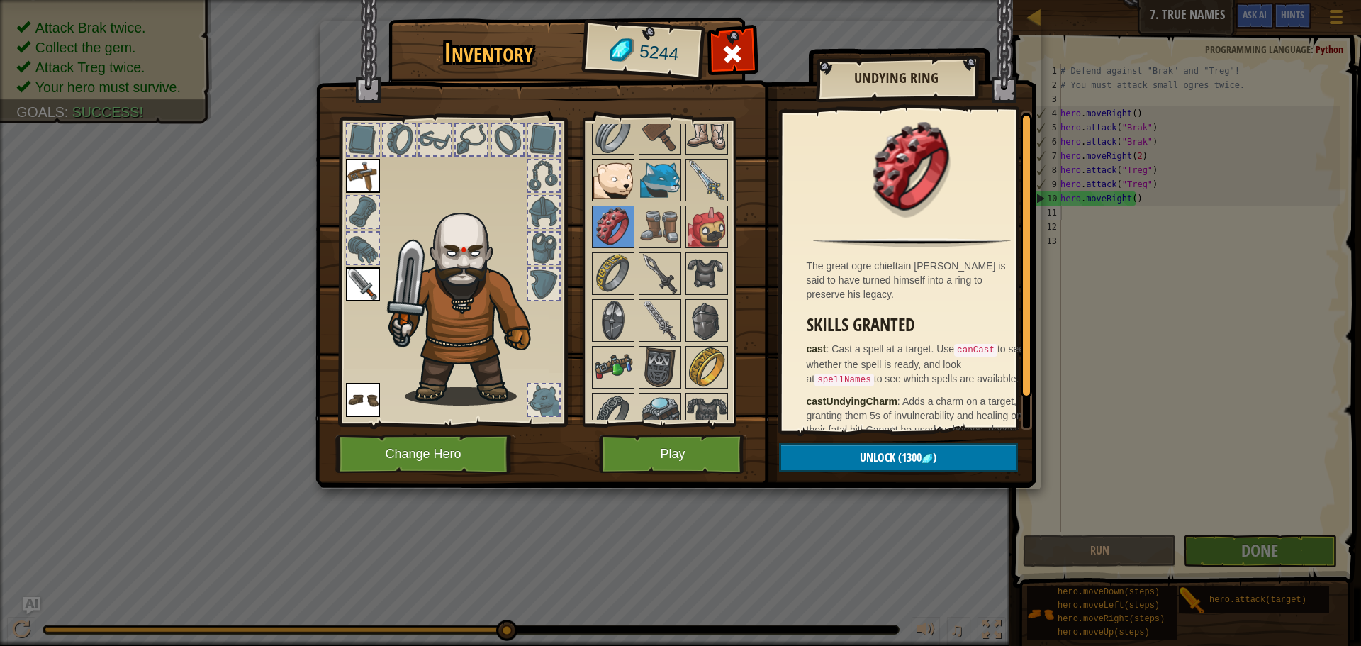
click at [618, 182] on img at bounding box center [613, 180] width 40 height 40
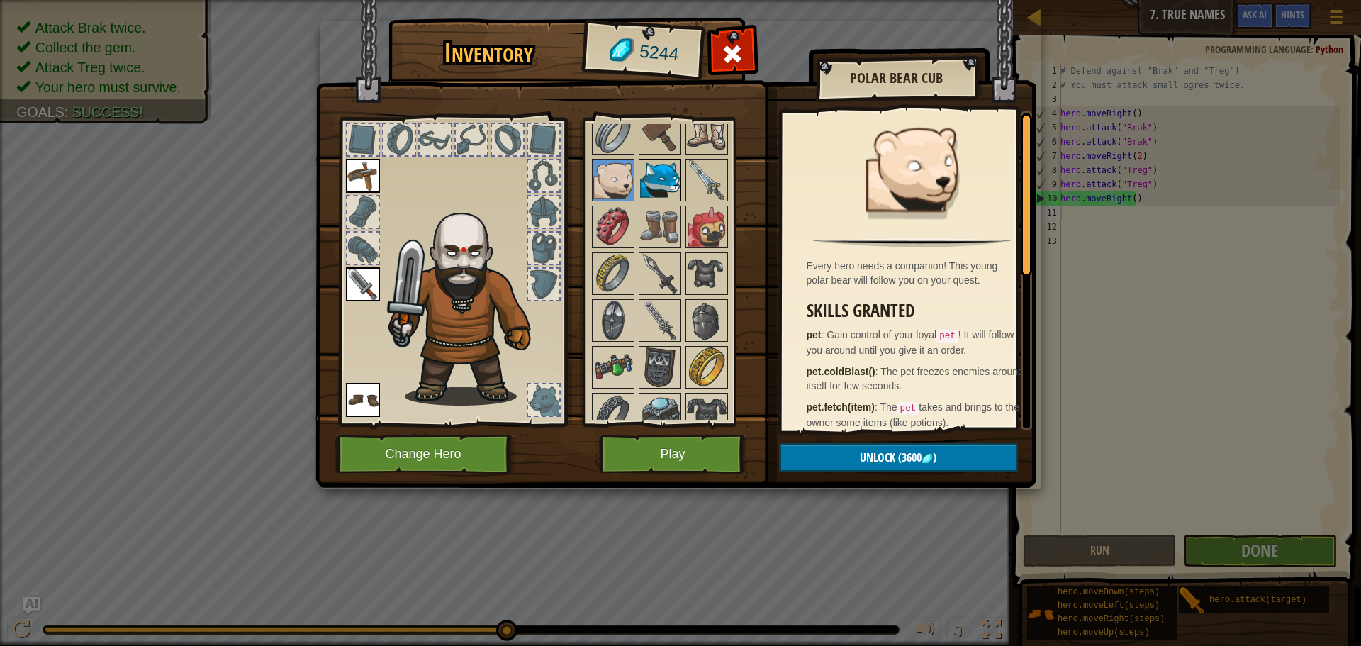
click at [662, 187] on img at bounding box center [660, 180] width 40 height 40
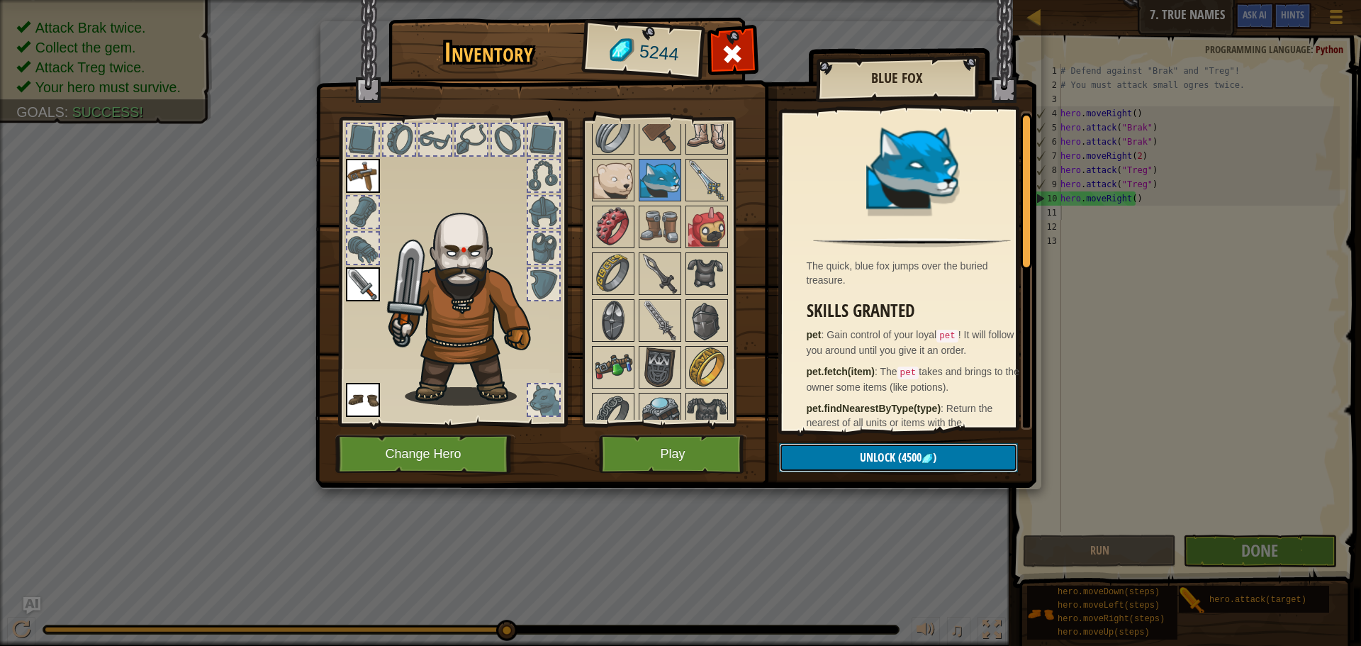
click at [886, 459] on span "Unlock" at bounding box center [877, 458] width 35 height 16
click at [886, 459] on button "Confirm" at bounding box center [898, 457] width 239 height 29
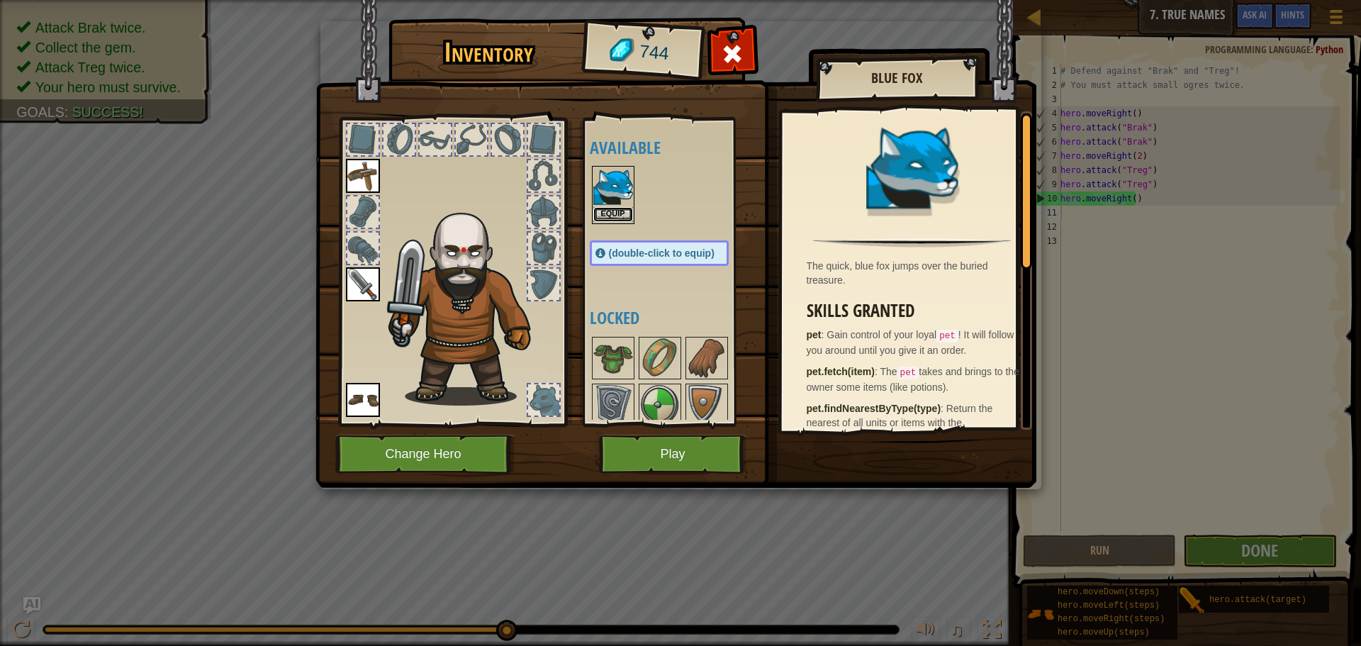
click at [620, 216] on button "Equip" at bounding box center [613, 214] width 40 height 15
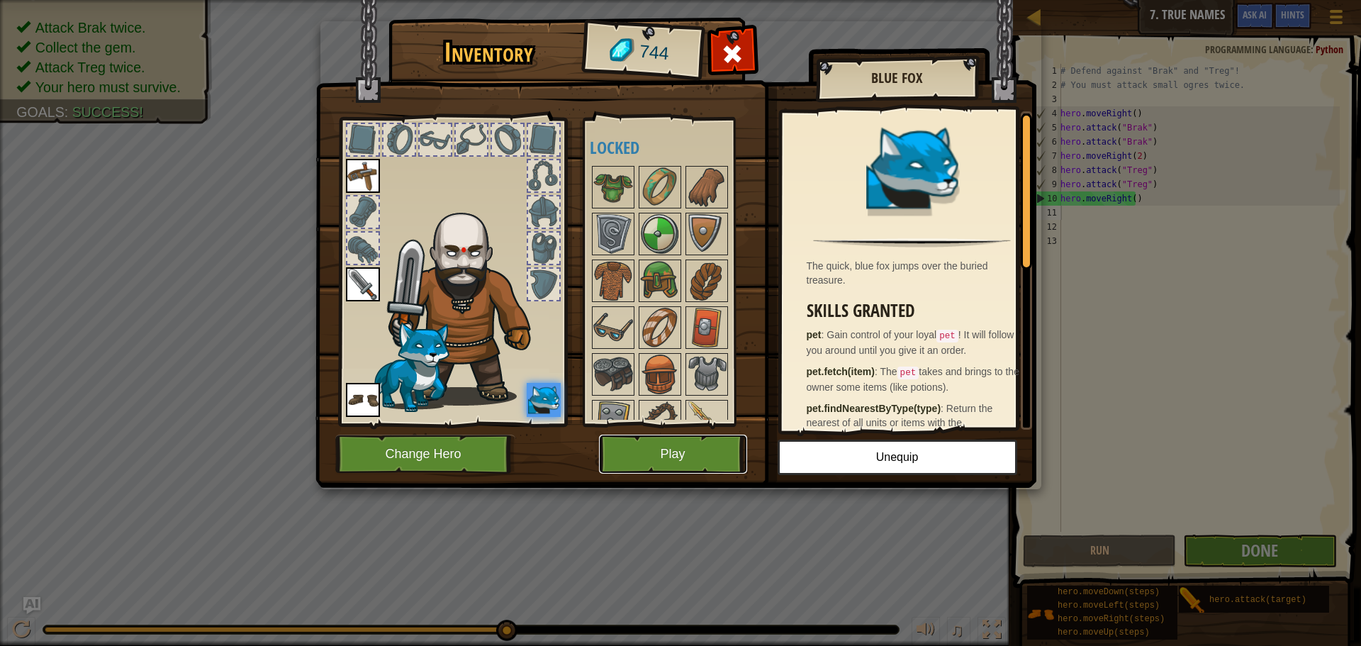
click at [710, 466] on button "Play" at bounding box center [673, 454] width 148 height 39
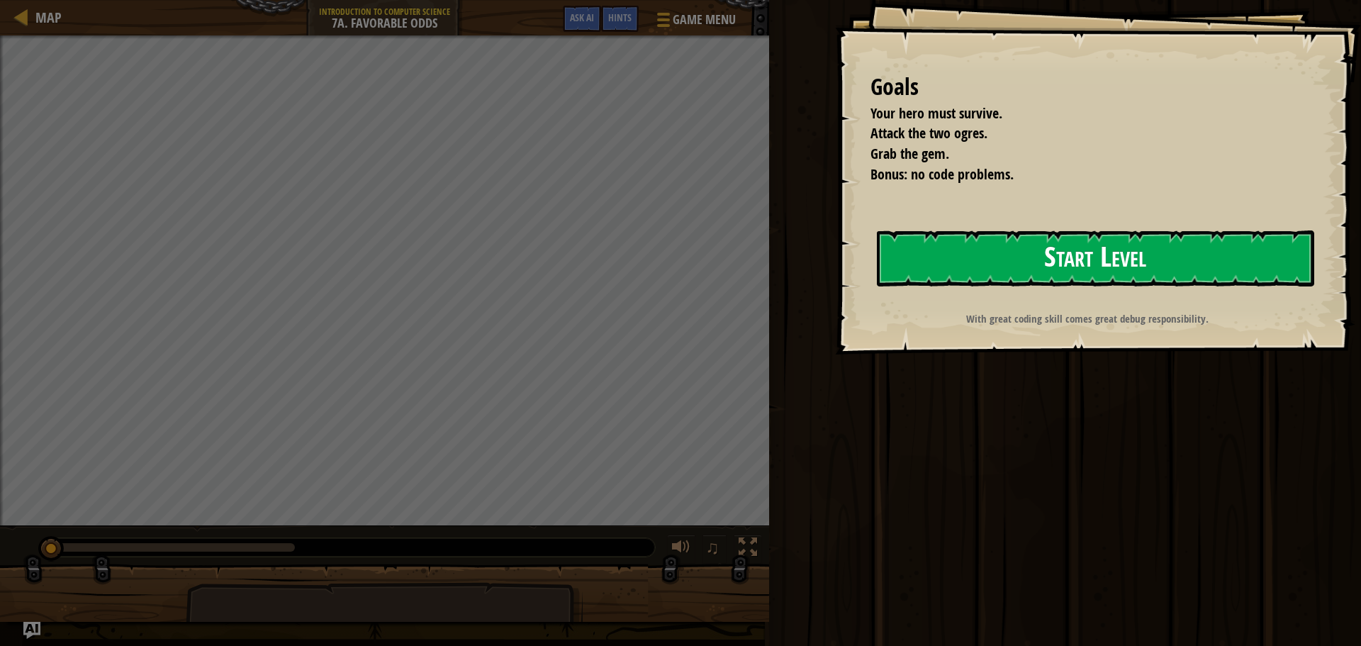
click at [1127, 253] on button "Start Level" at bounding box center [1095, 258] width 437 height 56
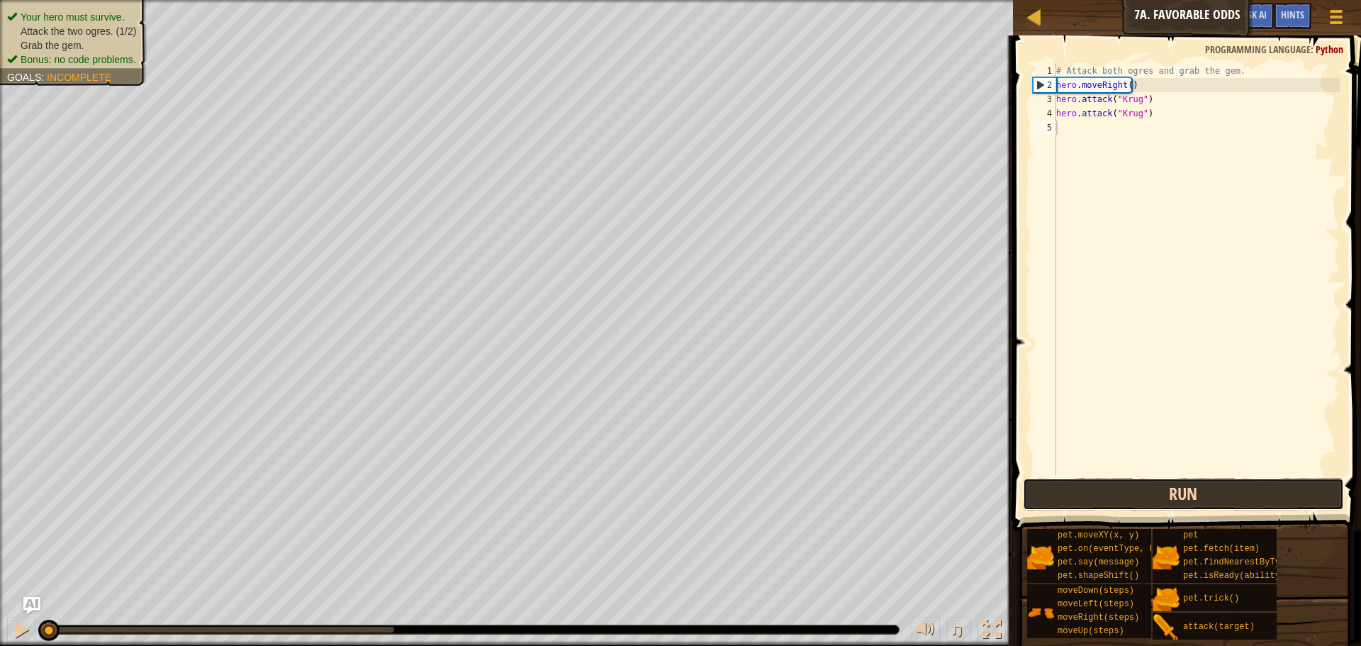
click at [1071, 496] on button "Run" at bounding box center [1183, 494] width 321 height 33
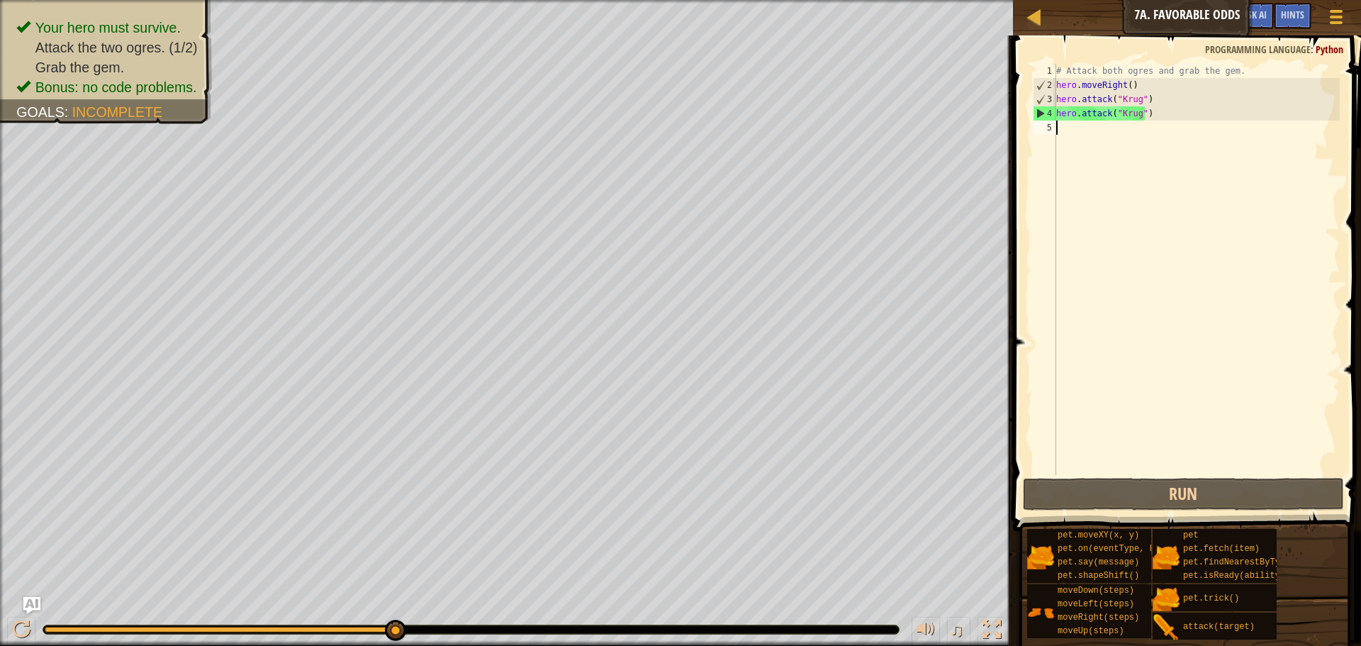
scroll to position [6, 0]
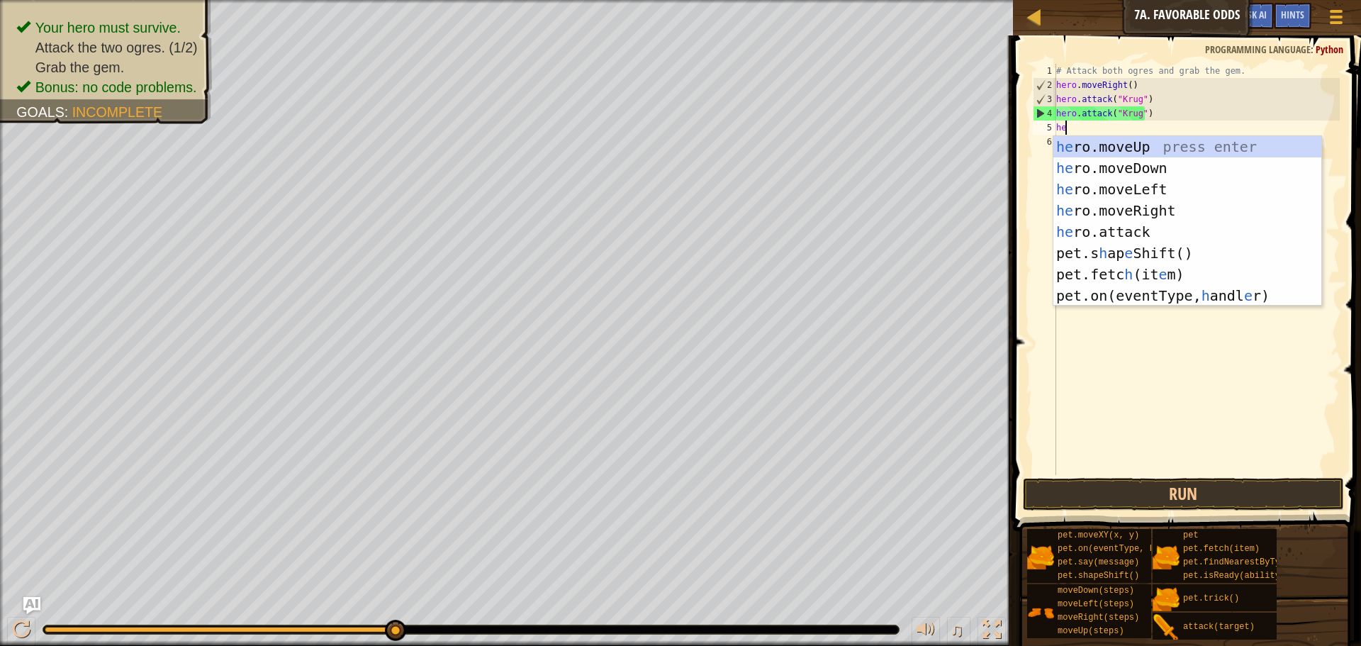
type textarea "her"
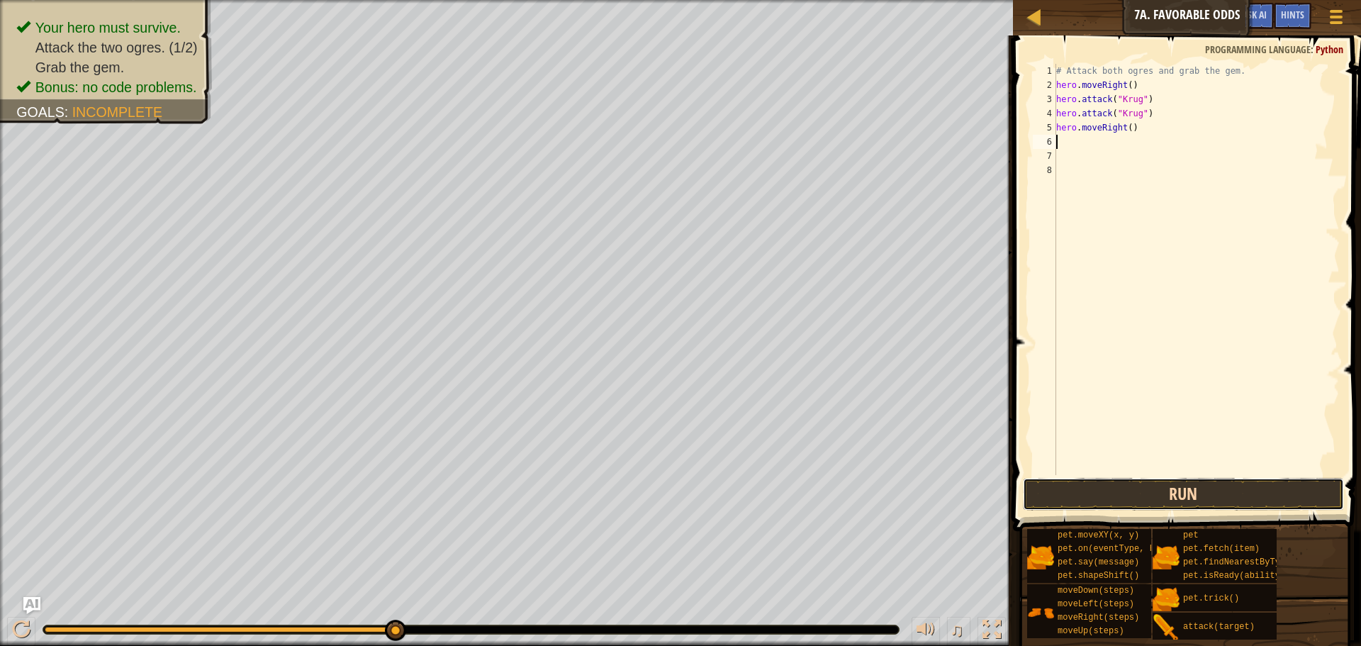
click at [1077, 496] on button "Run" at bounding box center [1183, 494] width 321 height 33
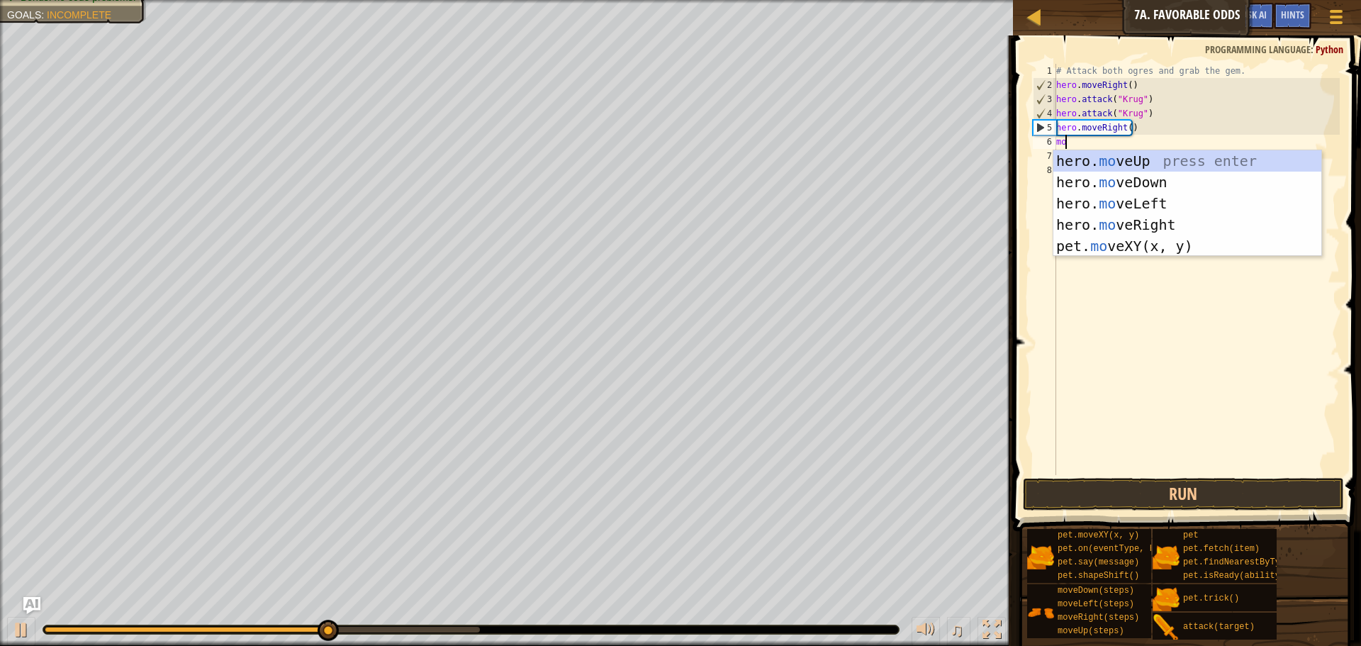
scroll to position [6, 1]
type textarea "move"
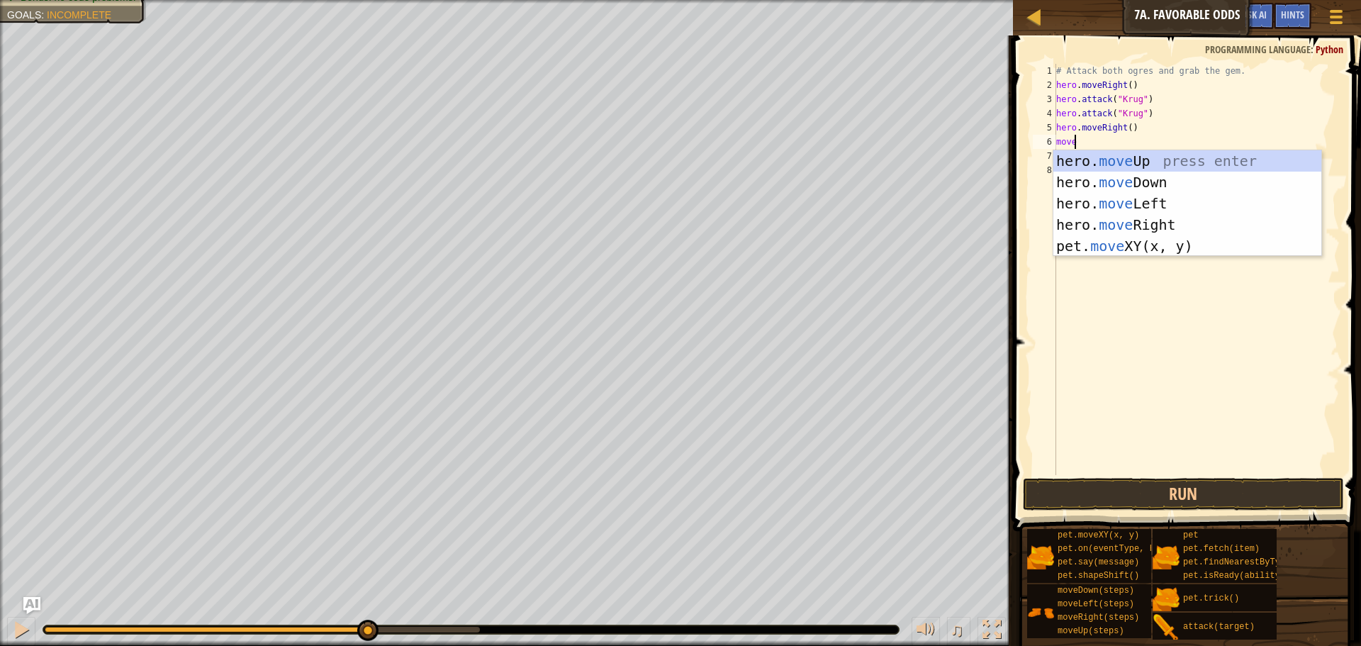
scroll to position [6, 0]
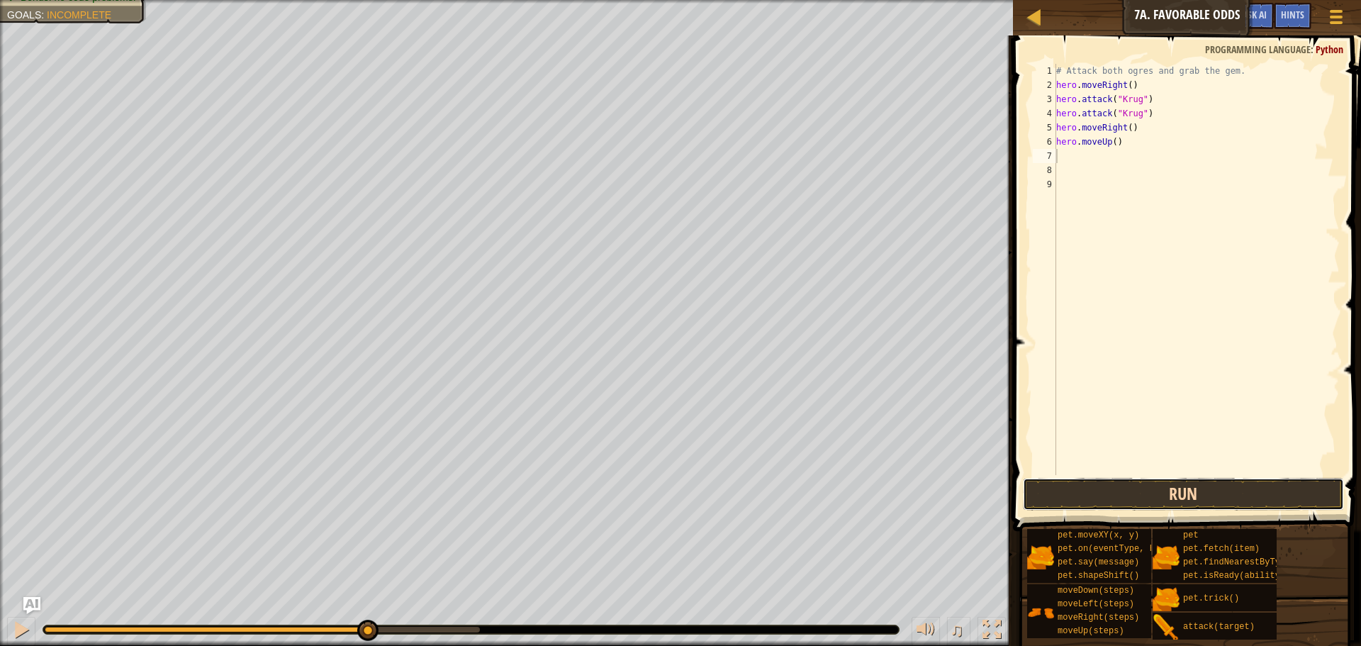
click at [1111, 499] on button "Run" at bounding box center [1183, 494] width 321 height 33
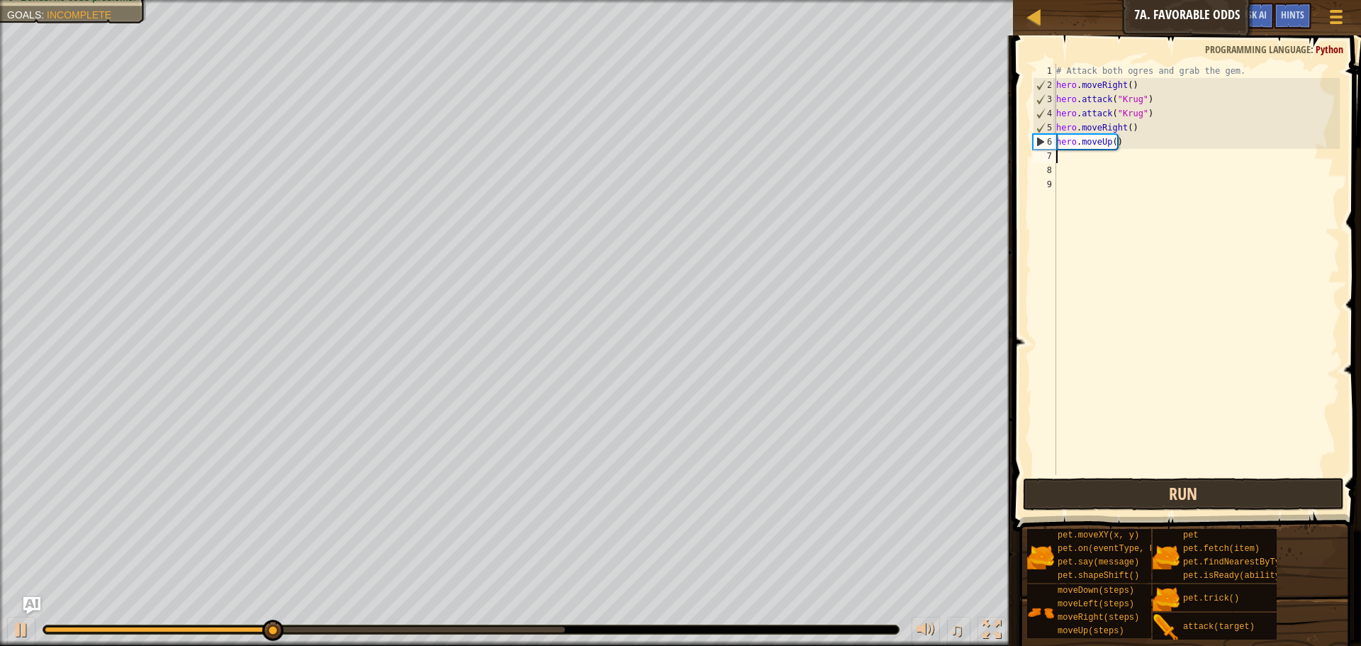
type textarea "m"
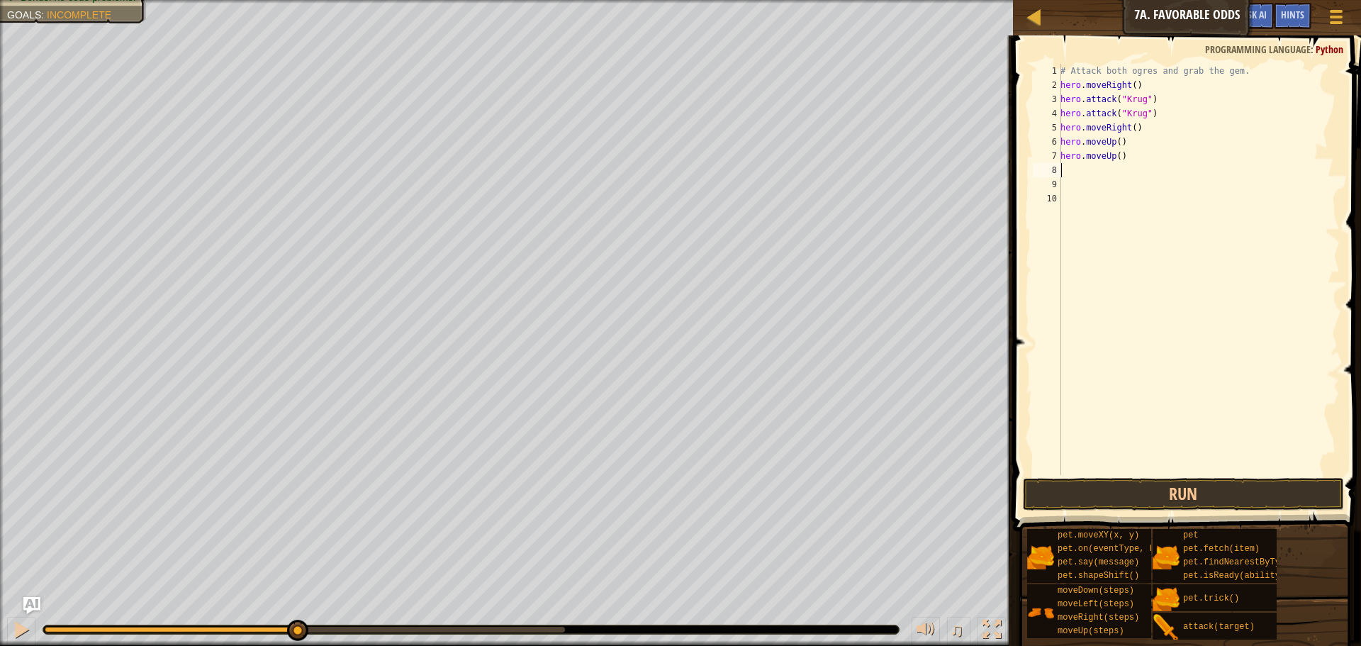
click at [1127, 163] on div "# Attack both ogres and grab the gem. hero . moveRight ( ) hero . attack ( "[PE…" at bounding box center [1199, 284] width 282 height 440
click at [1200, 501] on button "Run" at bounding box center [1183, 494] width 321 height 33
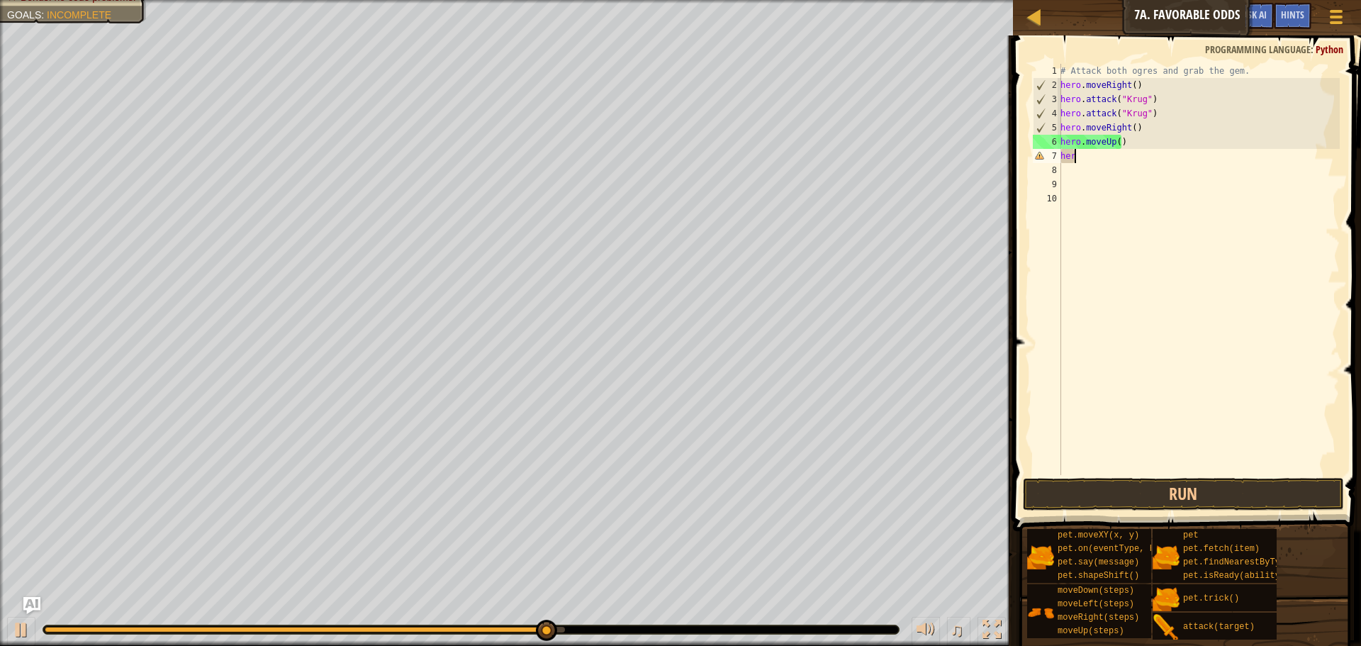
scroll to position [6, 0]
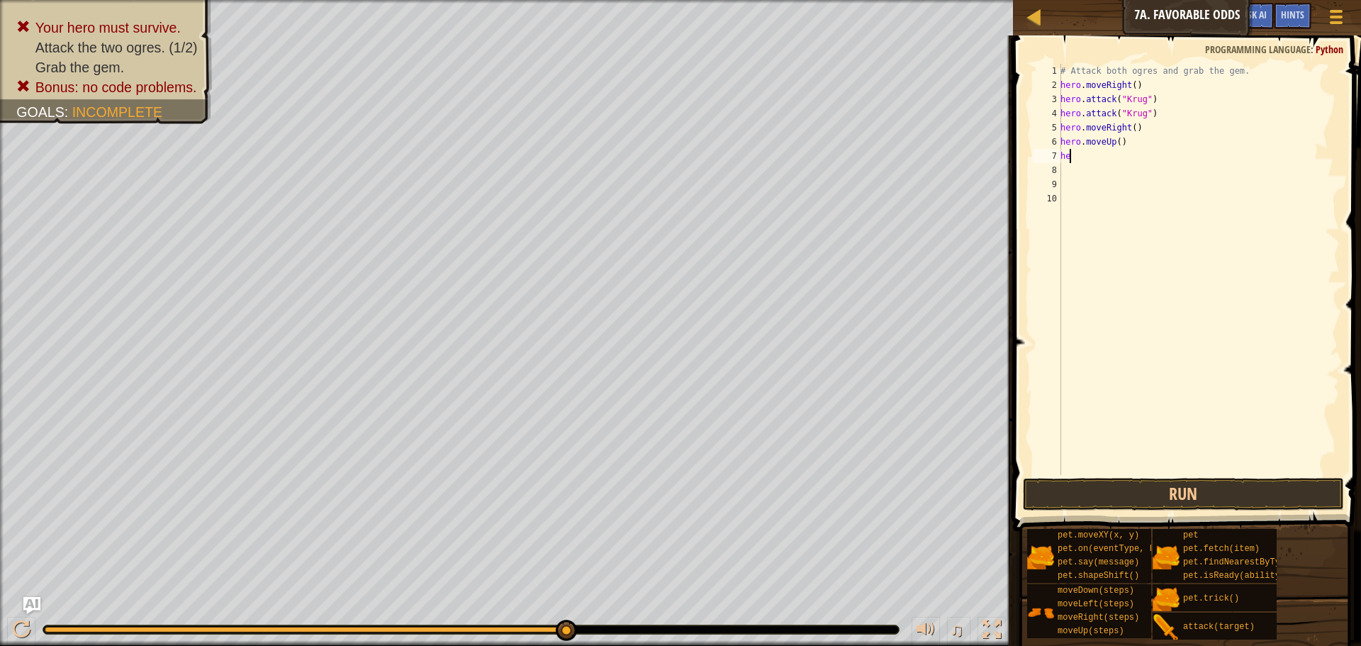
type textarea "h"
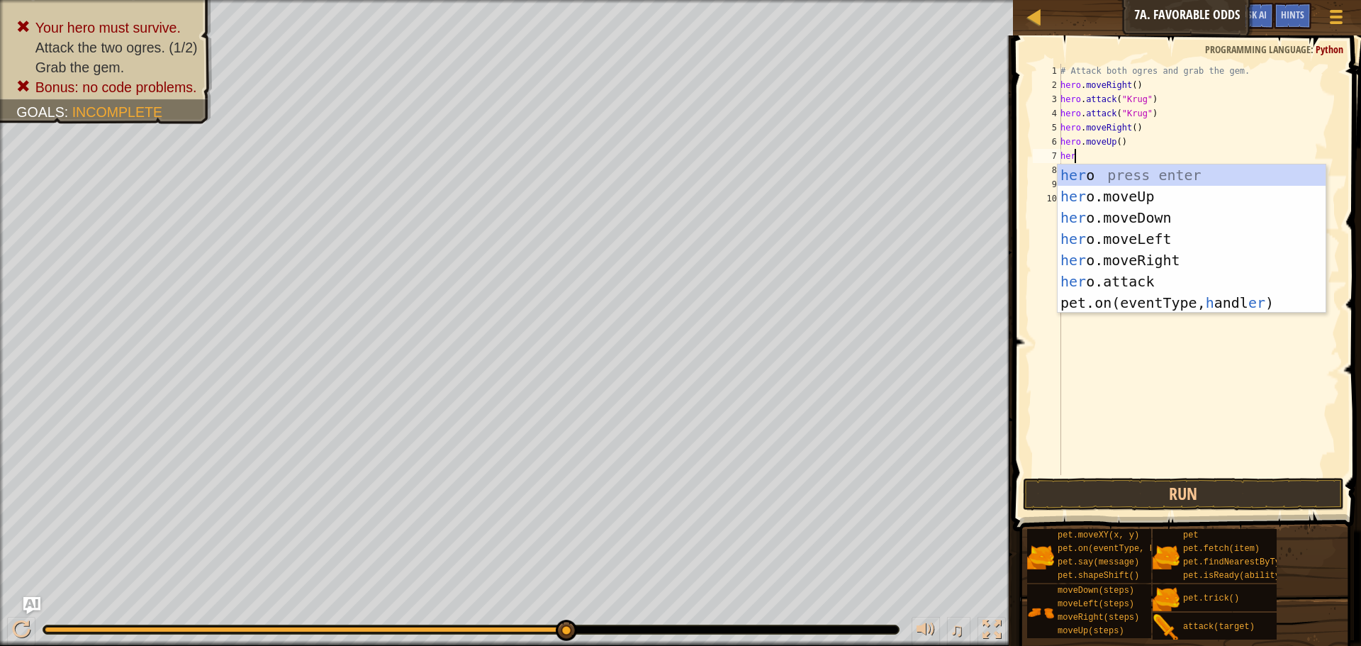
scroll to position [6, 1]
type textarea "hero"
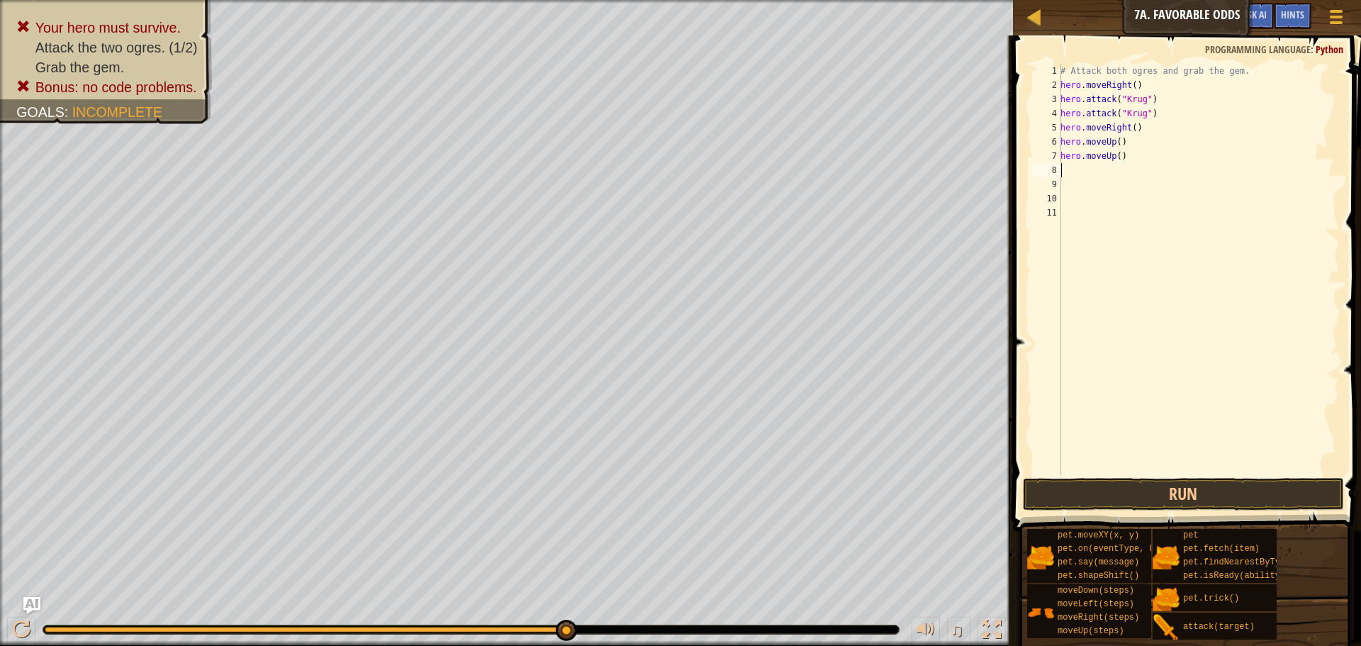
scroll to position [6, 0]
drag, startPoint x: 1132, startPoint y: 165, endPoint x: 1056, endPoint y: 156, distance: 76.4
click at [1056, 156] on div "hero.moveUp() 1 2 3 4 5 6 7 8 9 10 11 # Attack both [PERSON_NAME] and grab the …" at bounding box center [1185, 269] width 310 height 411
type textarea "hero.moveUp()"
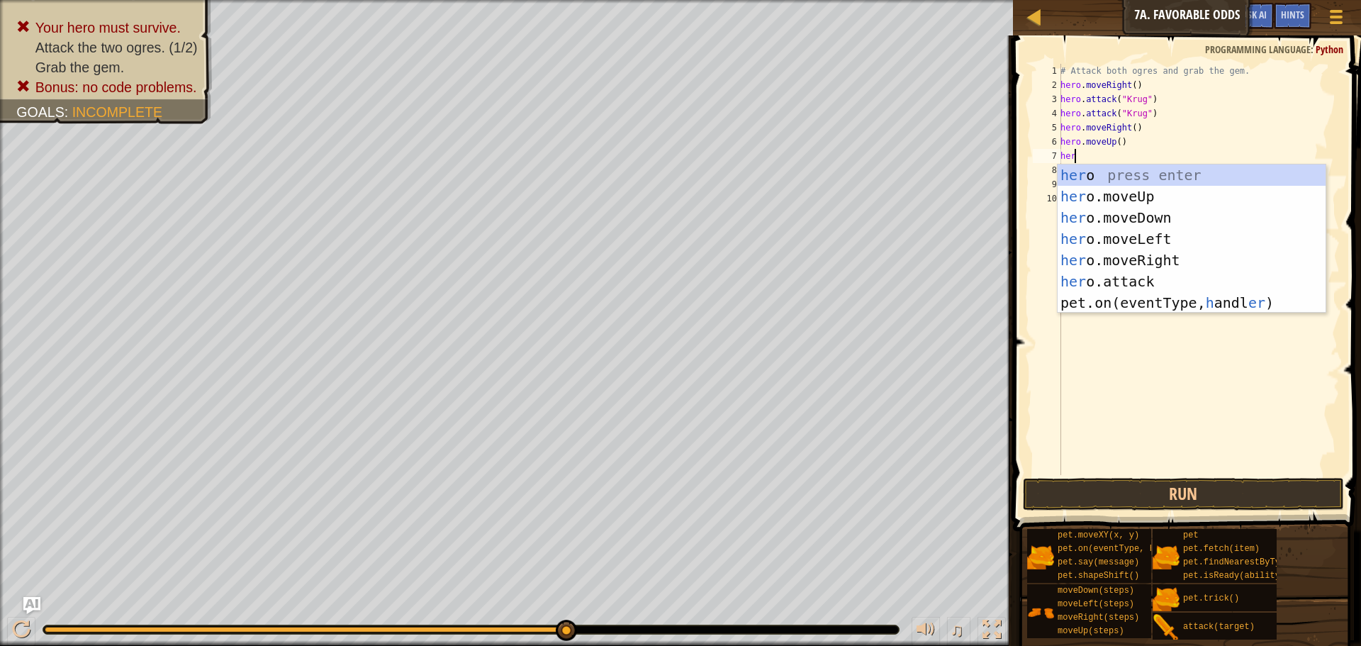
scroll to position [6, 1]
type textarea "hero"
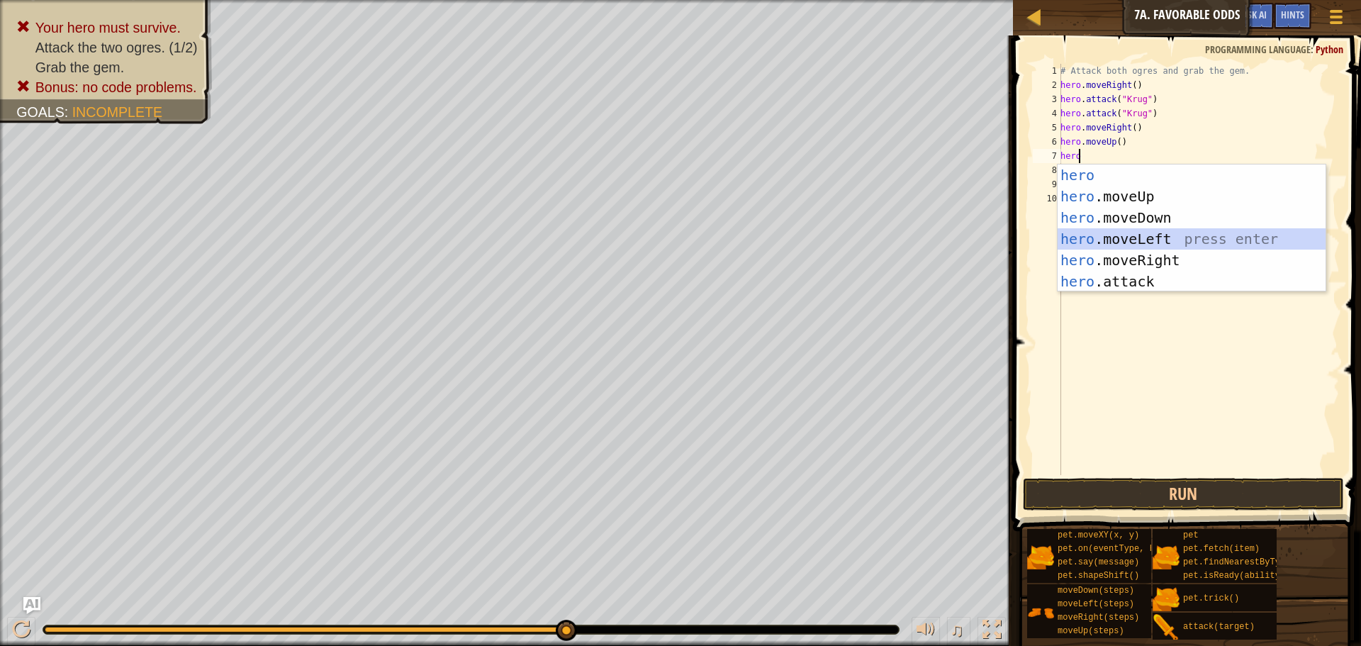
scroll to position [6, 0]
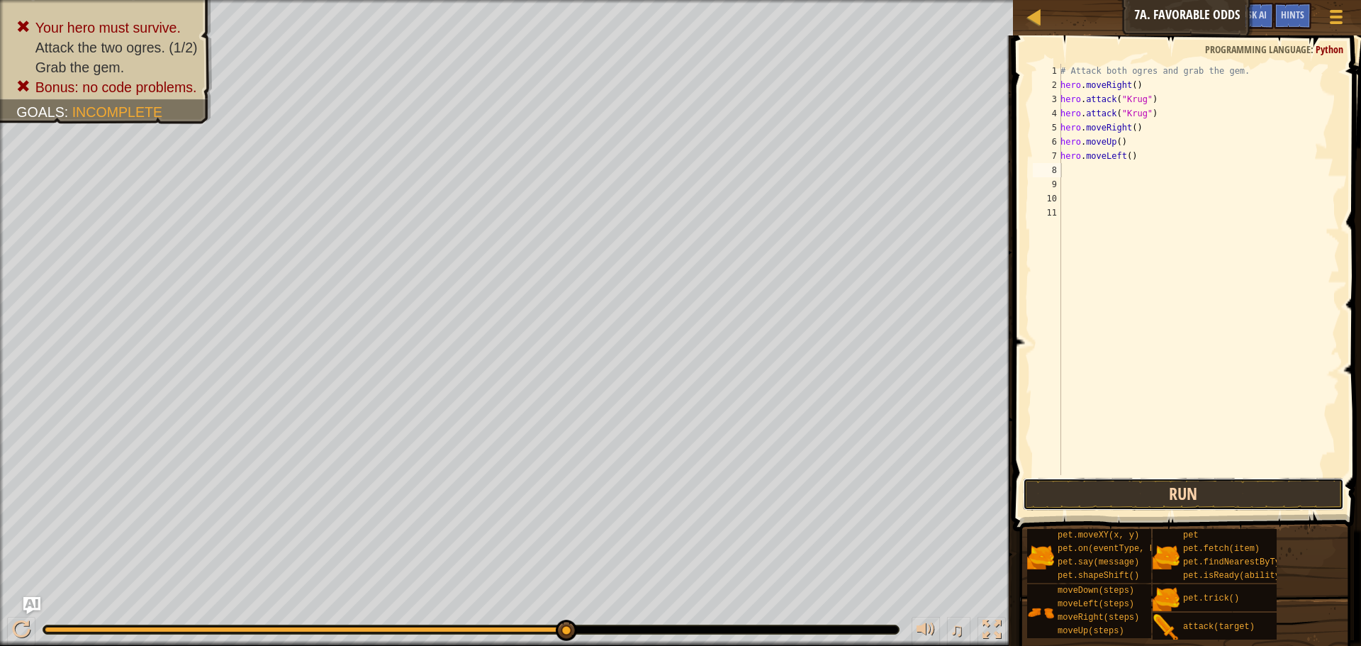
click at [1217, 493] on button "Run" at bounding box center [1183, 494] width 321 height 33
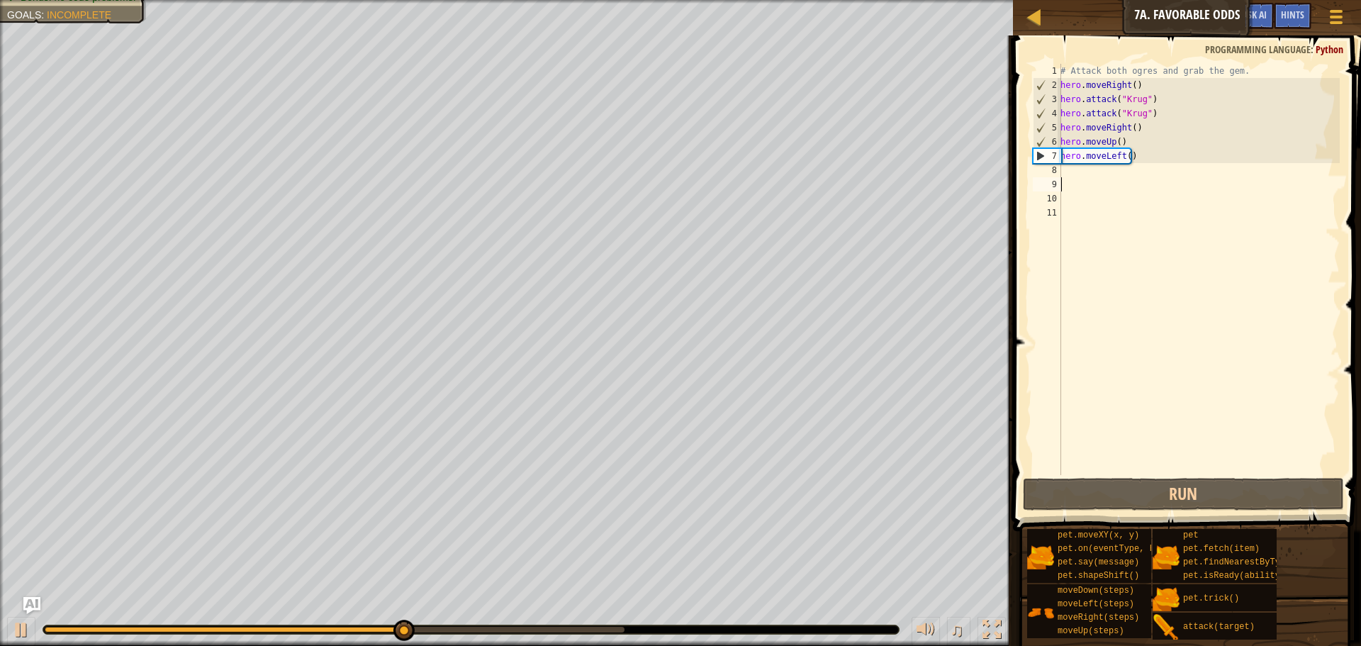
click at [1078, 181] on div "# Attack both ogres and grab the gem. hero . moveRight ( ) hero . attack ( "[PE…" at bounding box center [1199, 284] width 282 height 440
click at [1081, 172] on div "# Attack both ogres and grab the gem. hero . moveRight ( ) hero . attack ( "[PE…" at bounding box center [1199, 284] width 282 height 440
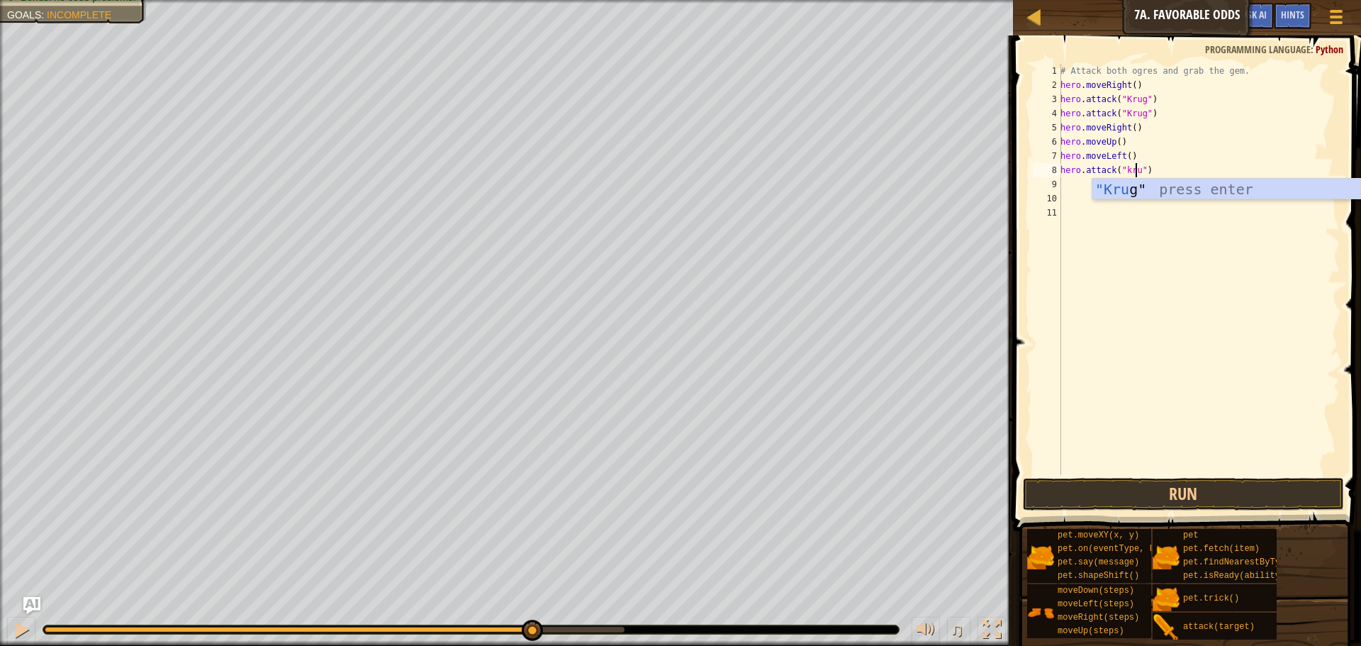
scroll to position [6, 6]
type textarea "hero.attack("Krug")"
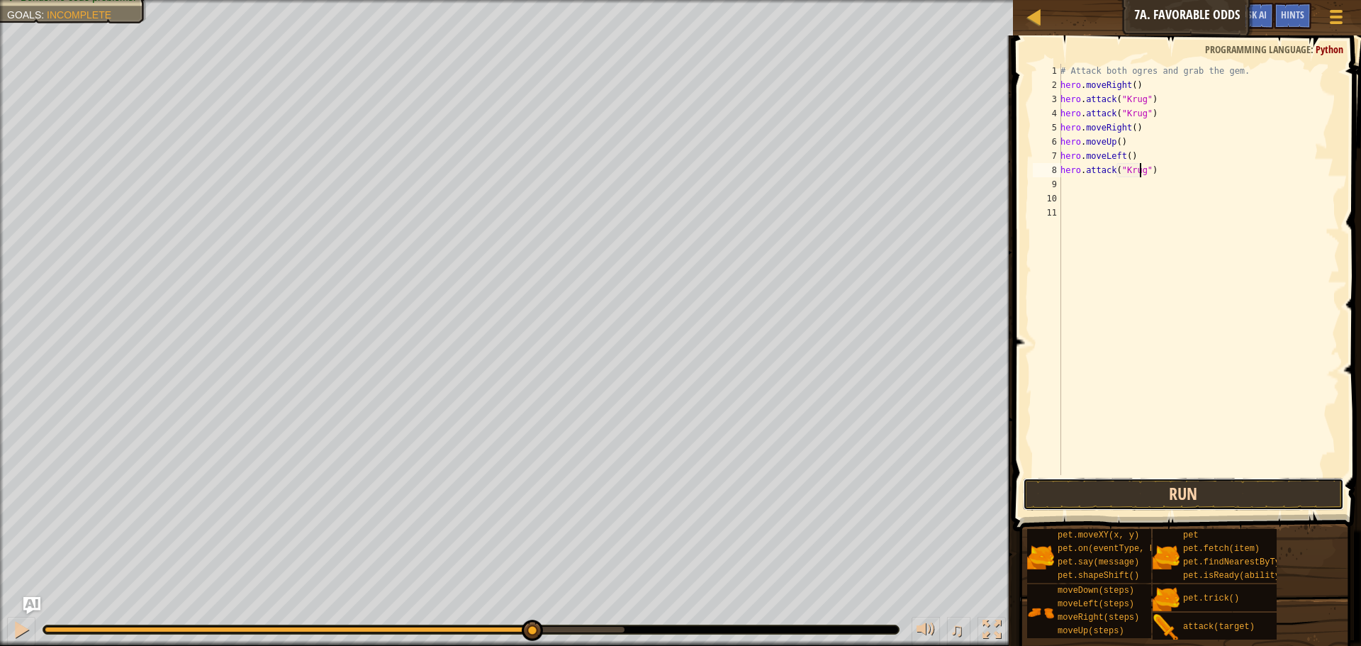
click at [1063, 493] on button "Run" at bounding box center [1183, 494] width 321 height 33
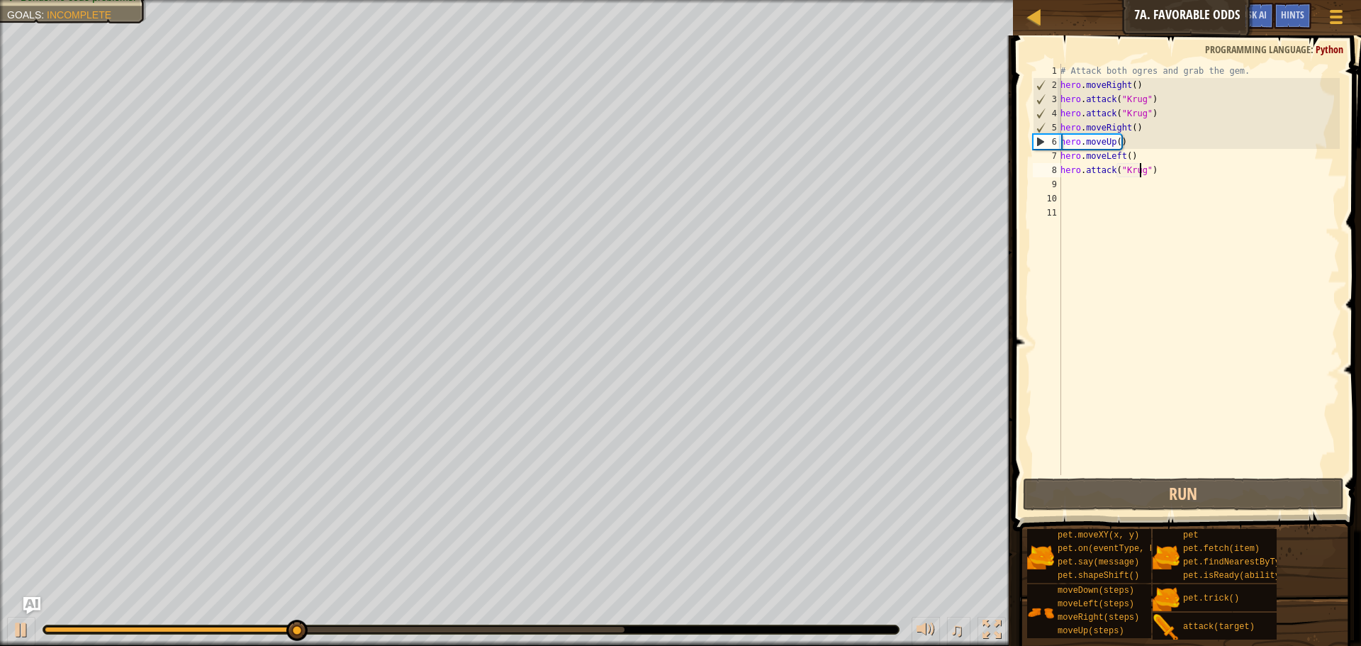
click at [1088, 187] on div "# Attack both ogres and grab the gem. hero . moveRight ( ) hero . attack ( "Kru…" at bounding box center [1199, 284] width 282 height 440
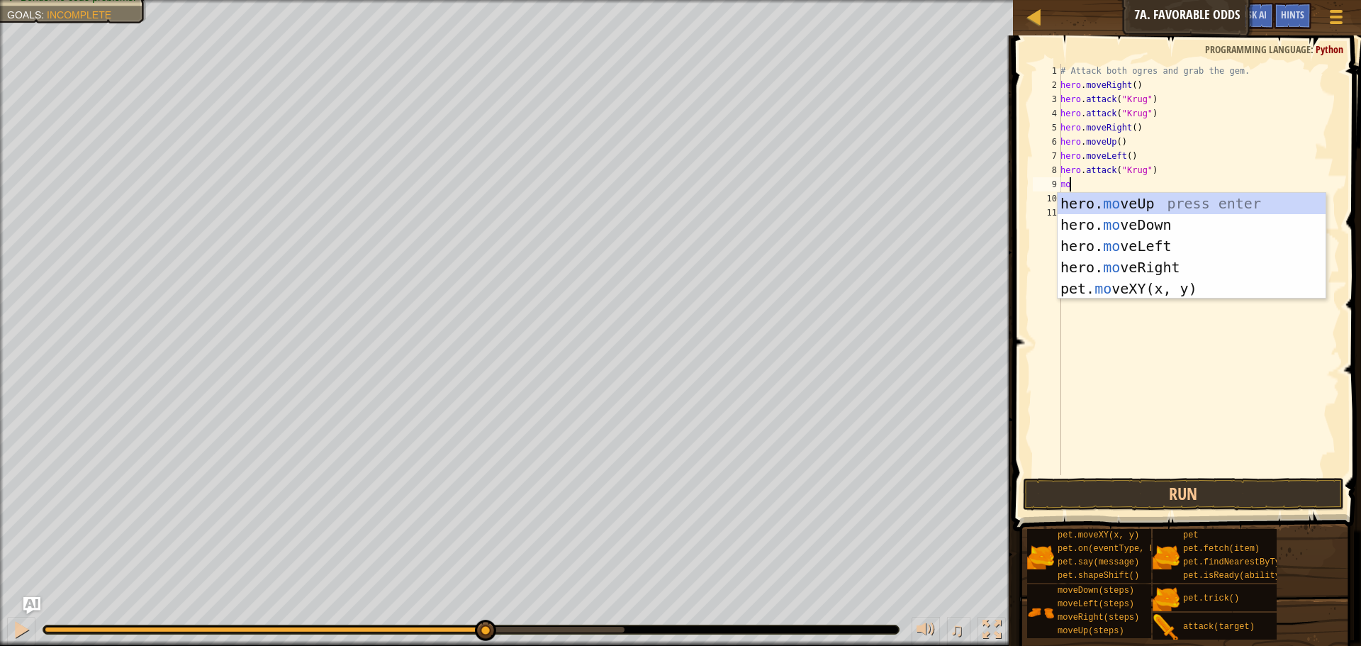
scroll to position [6, 0]
type textarea "m"
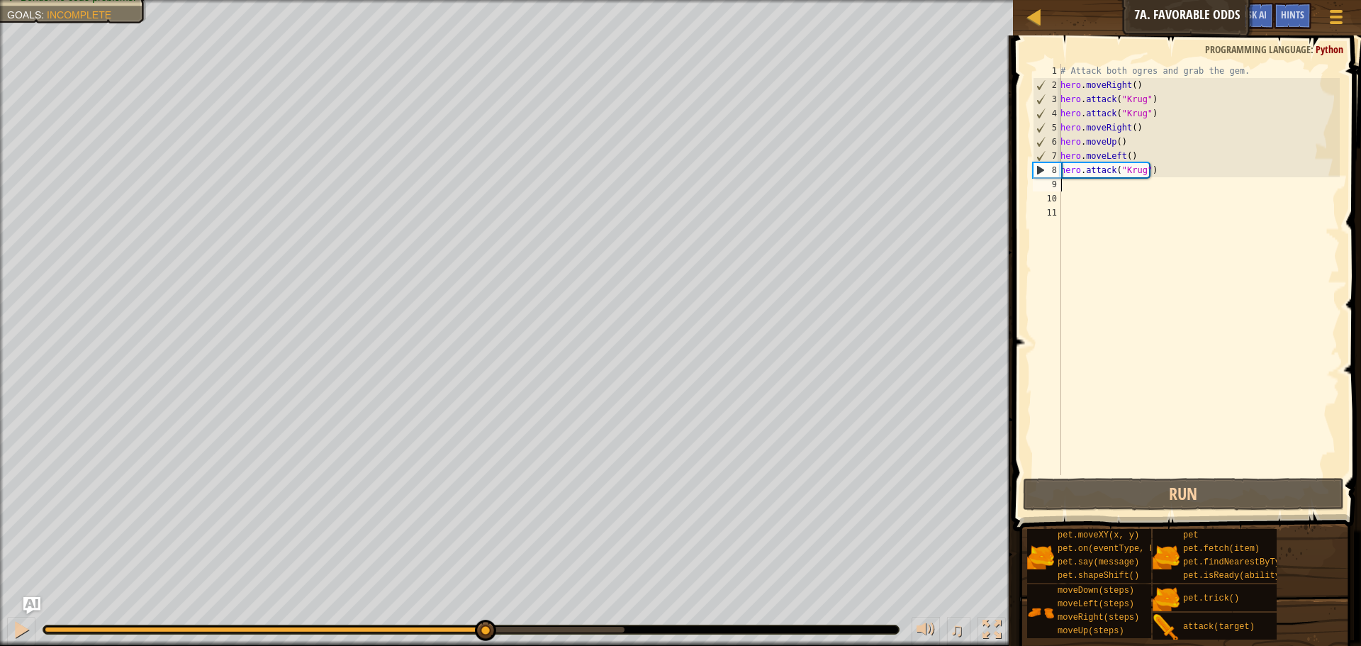
type textarea "e"
click at [1083, 206] on div "# Attack both ogres and grab the gem. hero . moveRight ( ) hero . attack ( "Kru…" at bounding box center [1199, 284] width 282 height 440
click at [1079, 194] on div "# Attack both ogres and grab the gem. hero . moveRight ( ) hero . attack ( "Kru…" at bounding box center [1199, 284] width 282 height 440
click at [1079, 190] on div "# Attack both ogres and grab the gem. hero . moveRight ( ) hero . attack ( "Kru…" at bounding box center [1199, 284] width 282 height 440
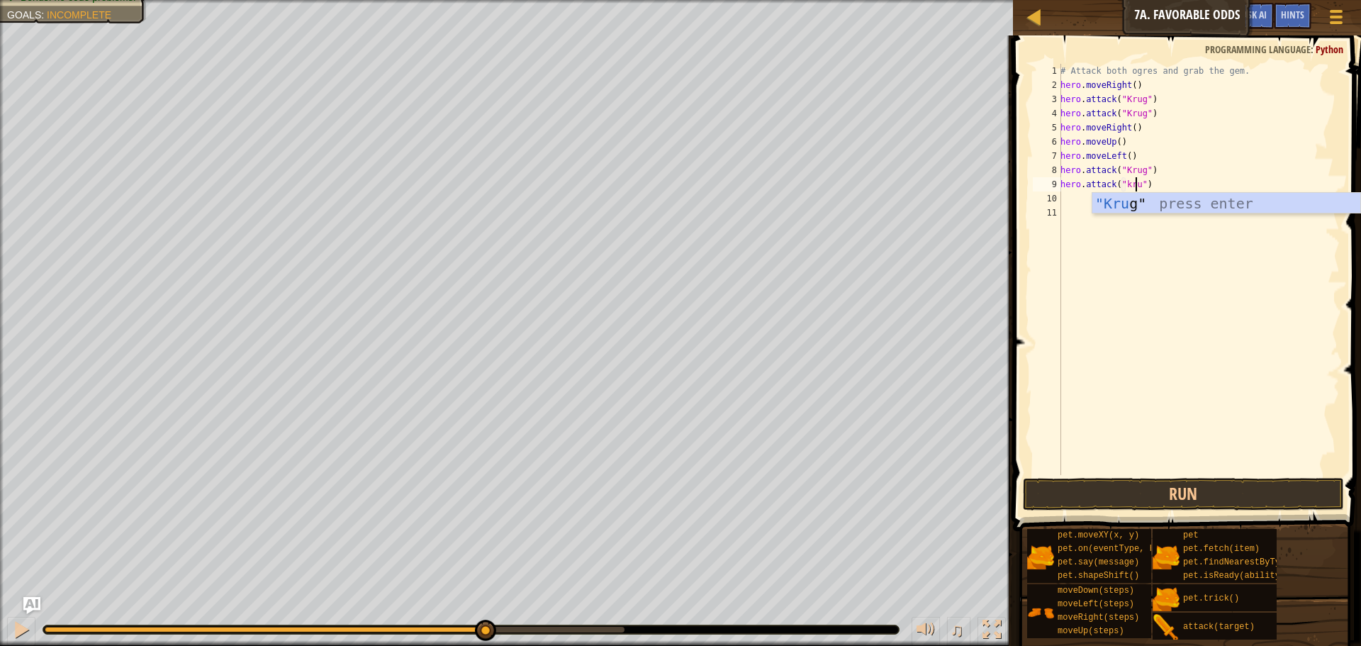
scroll to position [6, 6]
type textarea "hero.attack("Krug")"
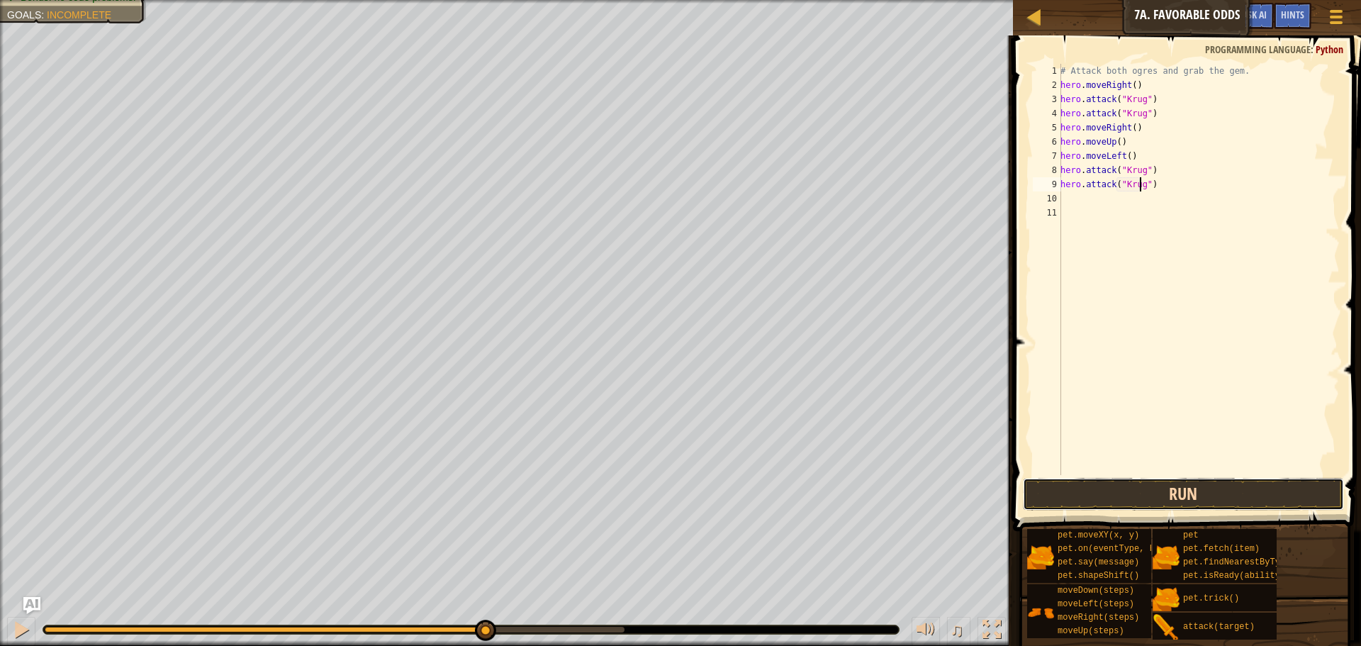
click at [1149, 502] on button "Run" at bounding box center [1183, 494] width 321 height 33
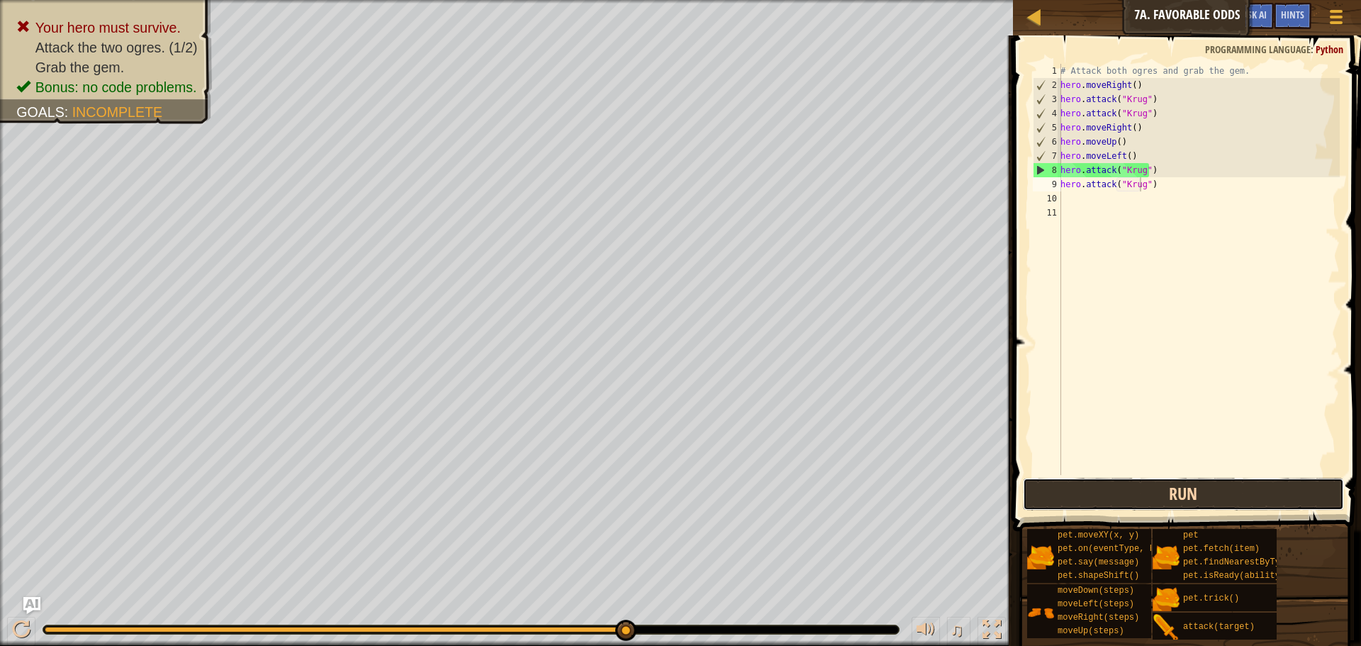
click at [1178, 495] on button "Run" at bounding box center [1183, 494] width 321 height 33
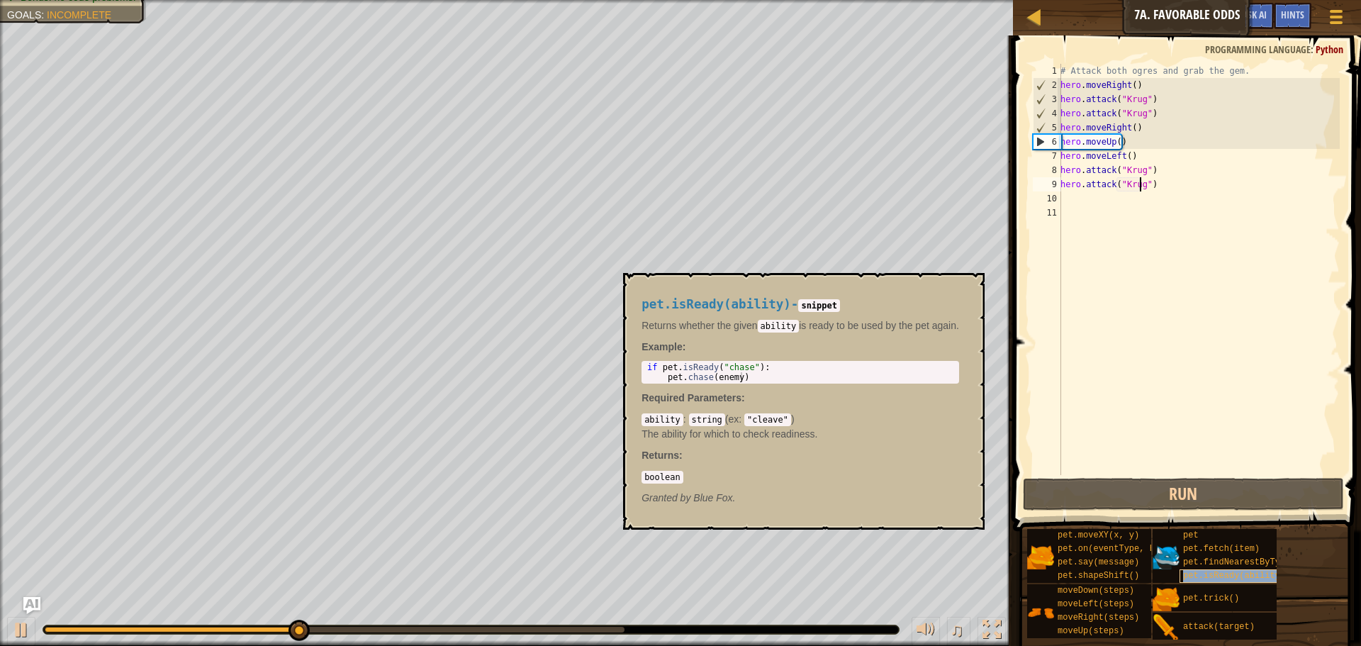
click at [1241, 570] on div "pet.isReady(ability)" at bounding box center [1248, 575] width 136 height 13
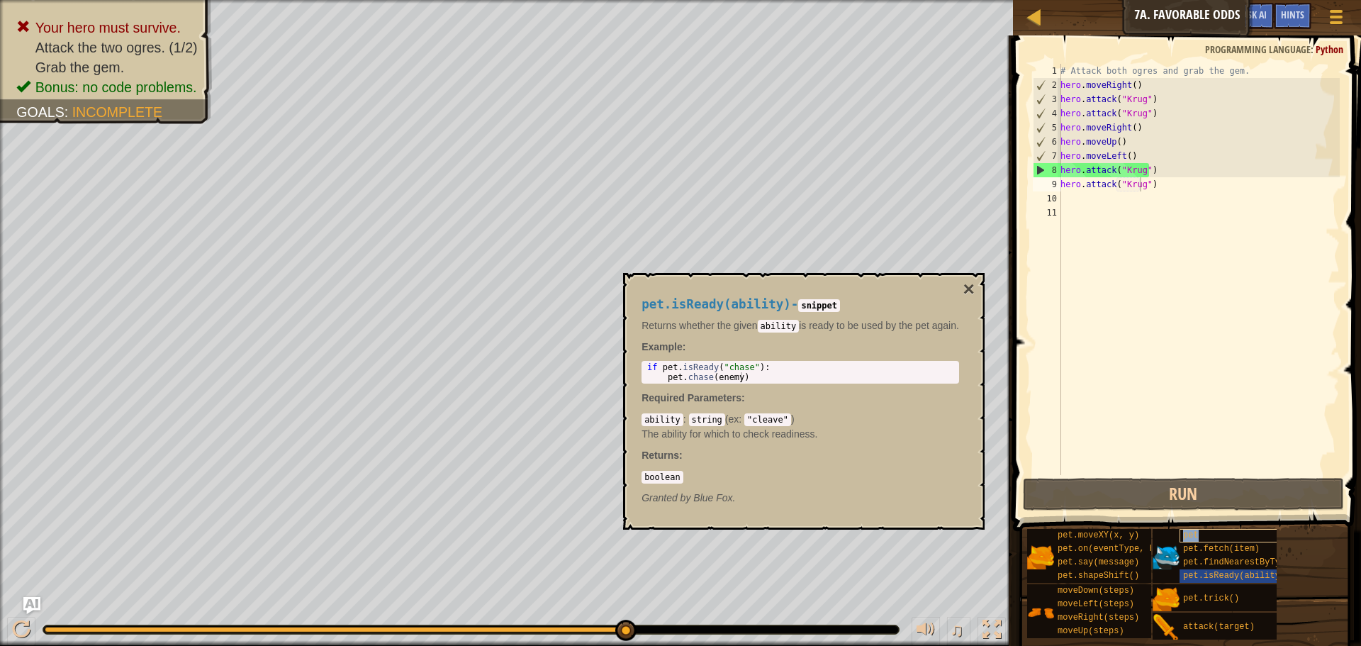
click at [1209, 538] on div "pet" at bounding box center [1248, 535] width 136 height 13
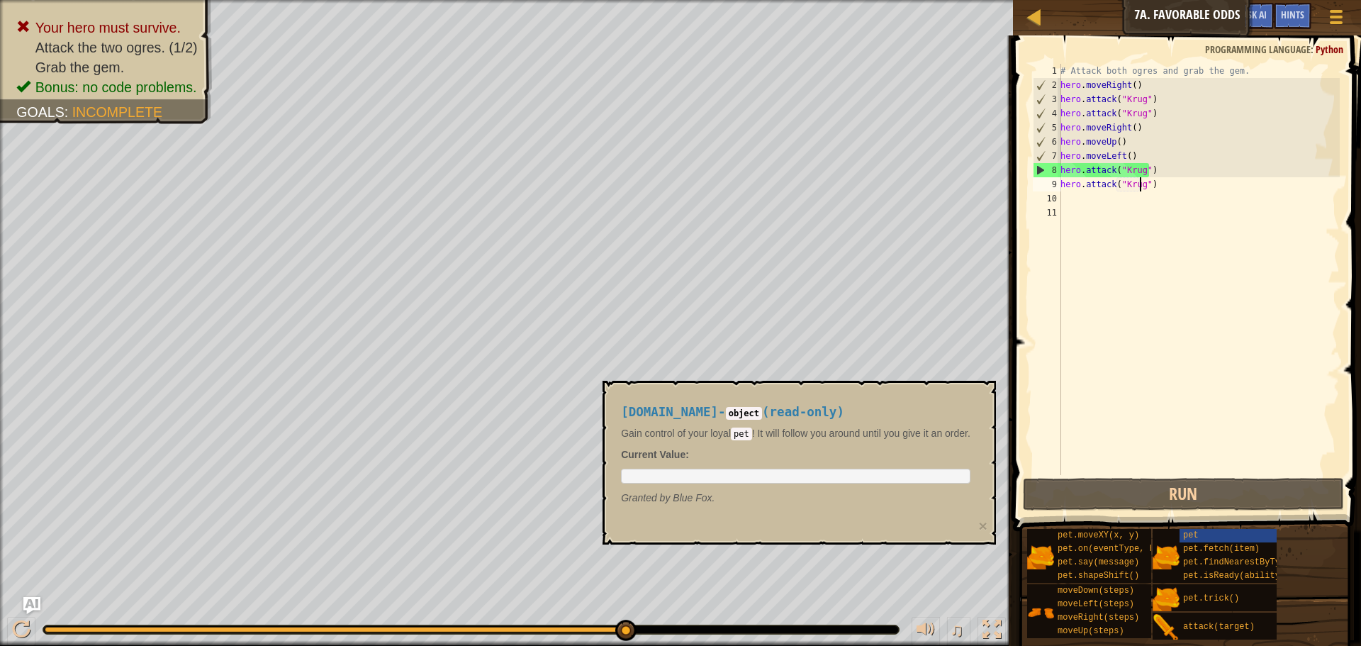
click at [1123, 340] on div "# Attack both ogres and grab the gem. hero . moveRight ( ) hero . attack ( "[PE…" at bounding box center [1199, 284] width 282 height 440
click at [1288, 553] on div "pet.moveXY(x, y) pet.on(eventType, handler) pet.say(message) pet.shapeShift() m…" at bounding box center [1189, 584] width 325 height 112
click at [1207, 530] on div "pet" at bounding box center [1248, 535] width 136 height 13
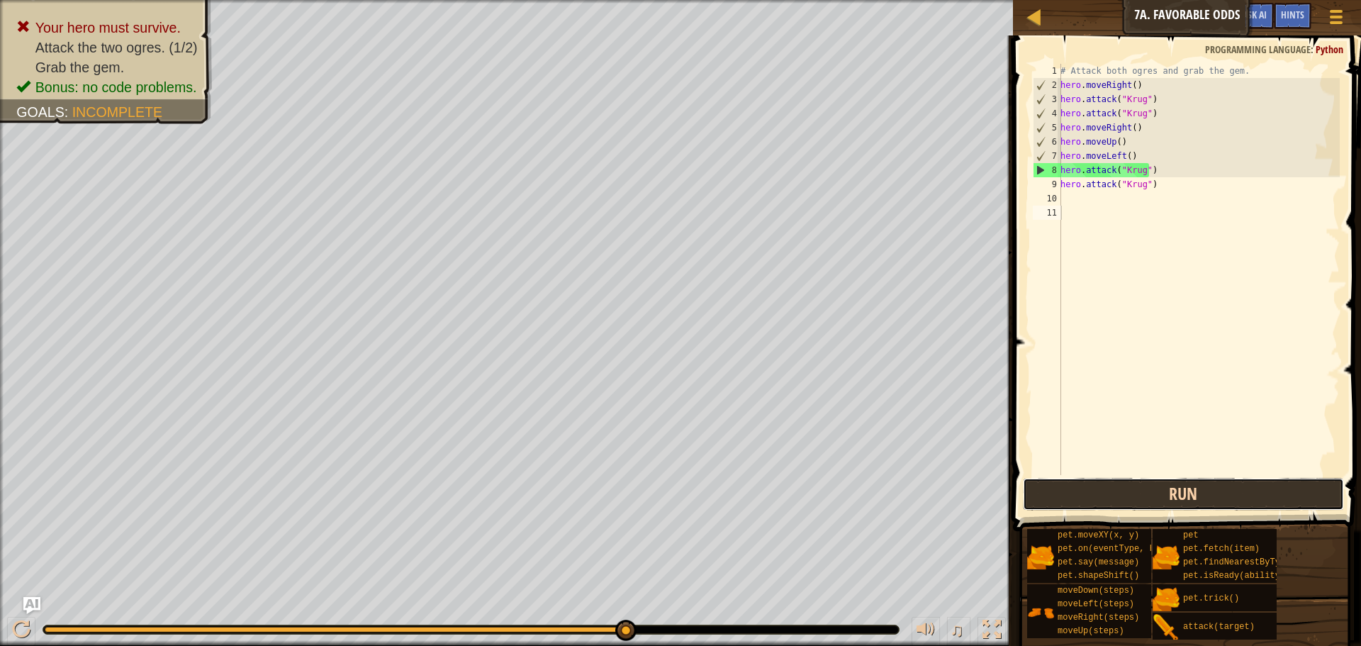
click at [1173, 489] on button "Run" at bounding box center [1183, 494] width 321 height 33
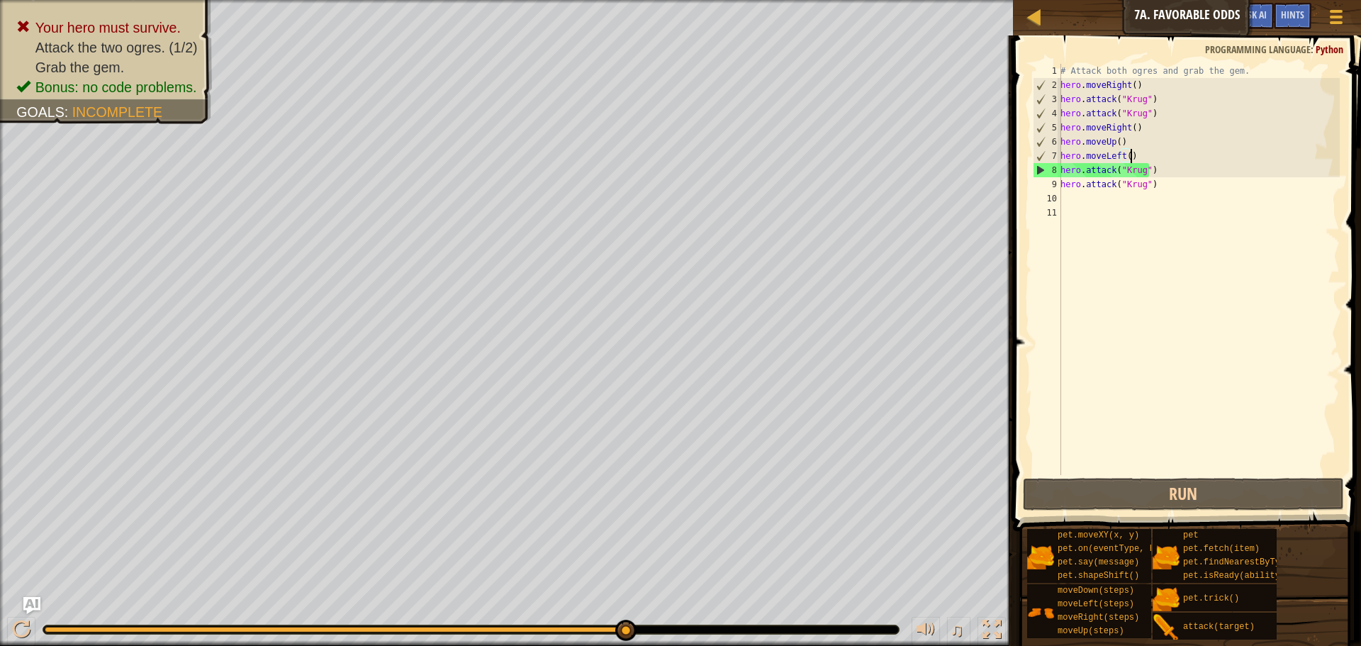
click at [1149, 158] on div "# Attack both ogres and grab the gem. hero . moveRight ( ) hero . attack ( "[PE…" at bounding box center [1199, 284] width 282 height 440
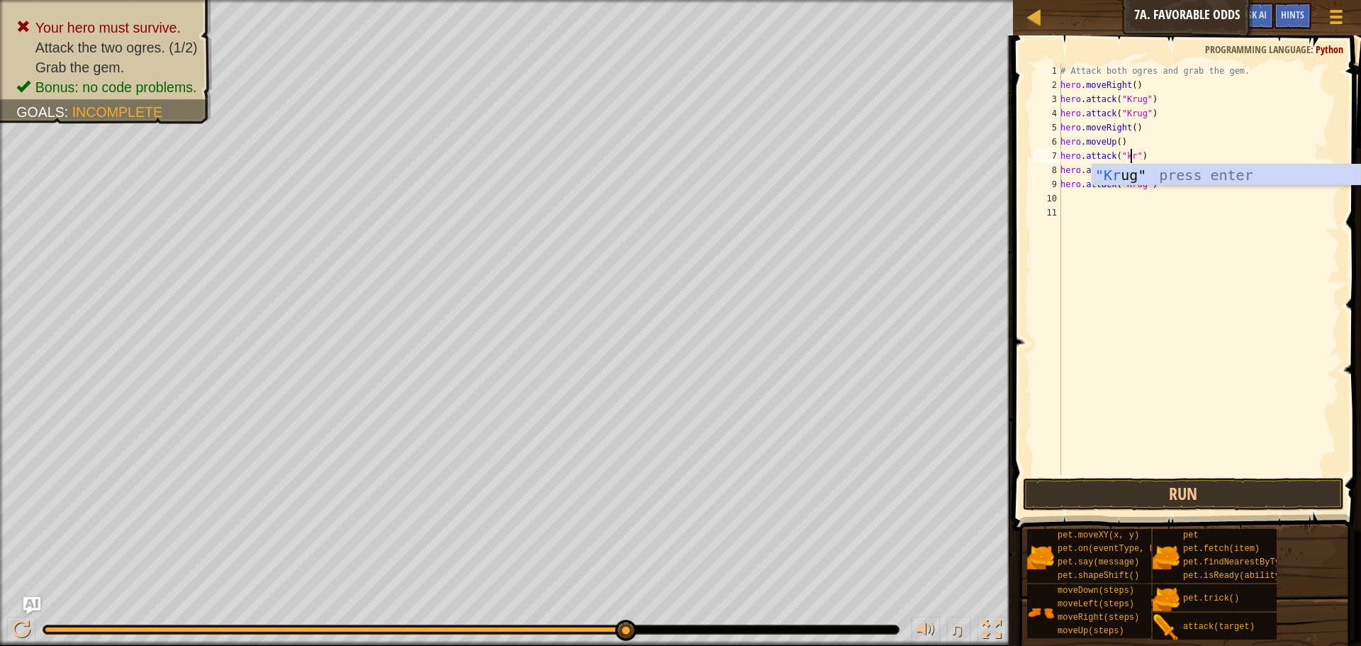
scroll to position [6, 6]
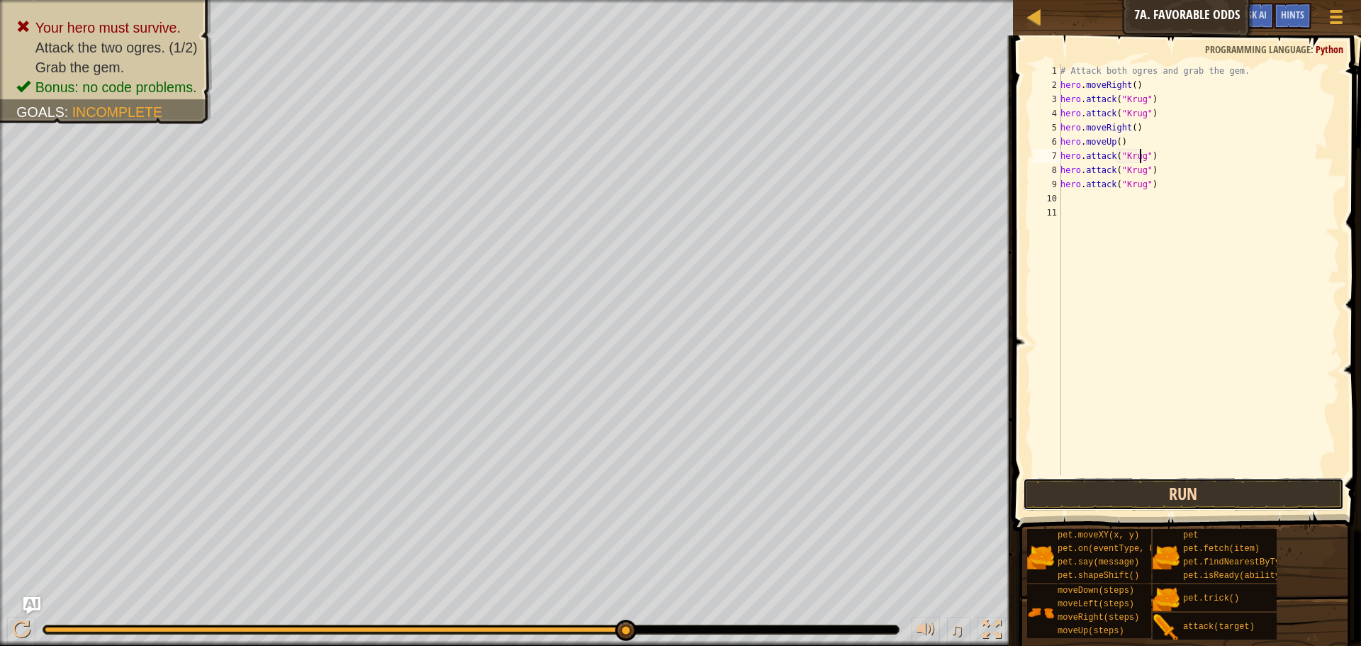
click at [1192, 496] on button "Run" at bounding box center [1183, 494] width 321 height 33
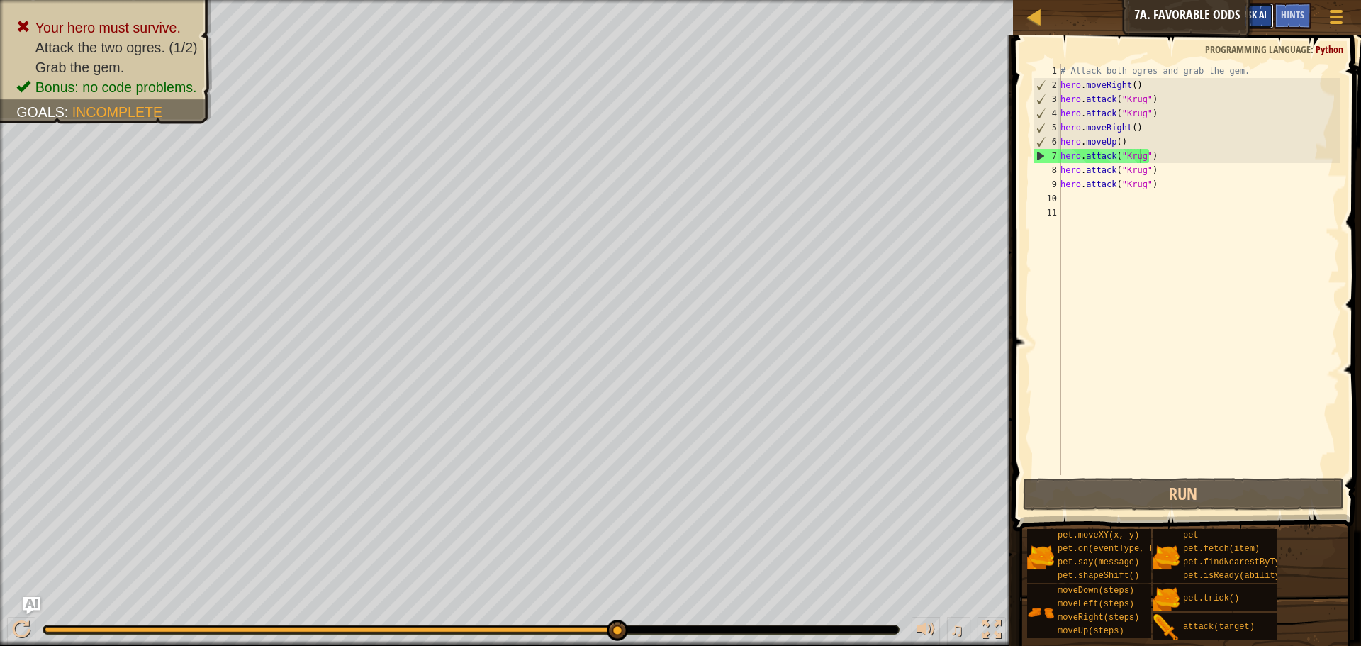
click at [1266, 21] on button "Ask AI" at bounding box center [1255, 16] width 38 height 26
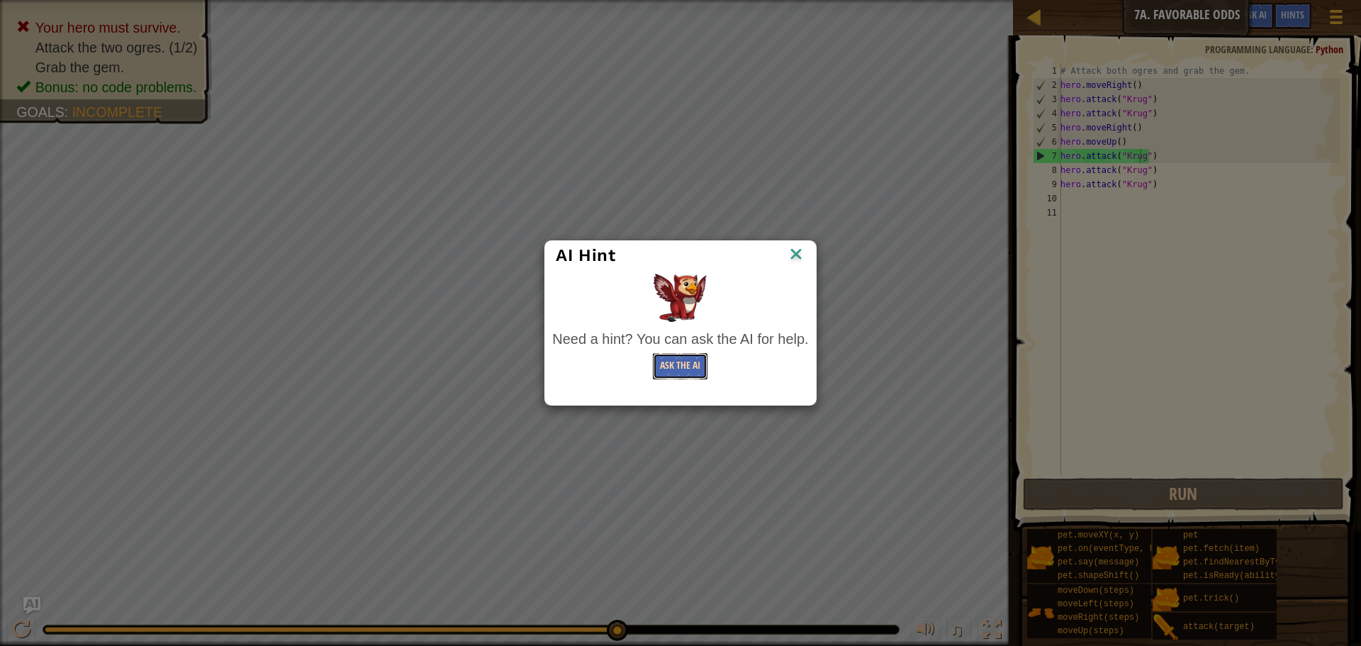
click at [687, 364] on button "Ask the AI" at bounding box center [680, 366] width 55 height 26
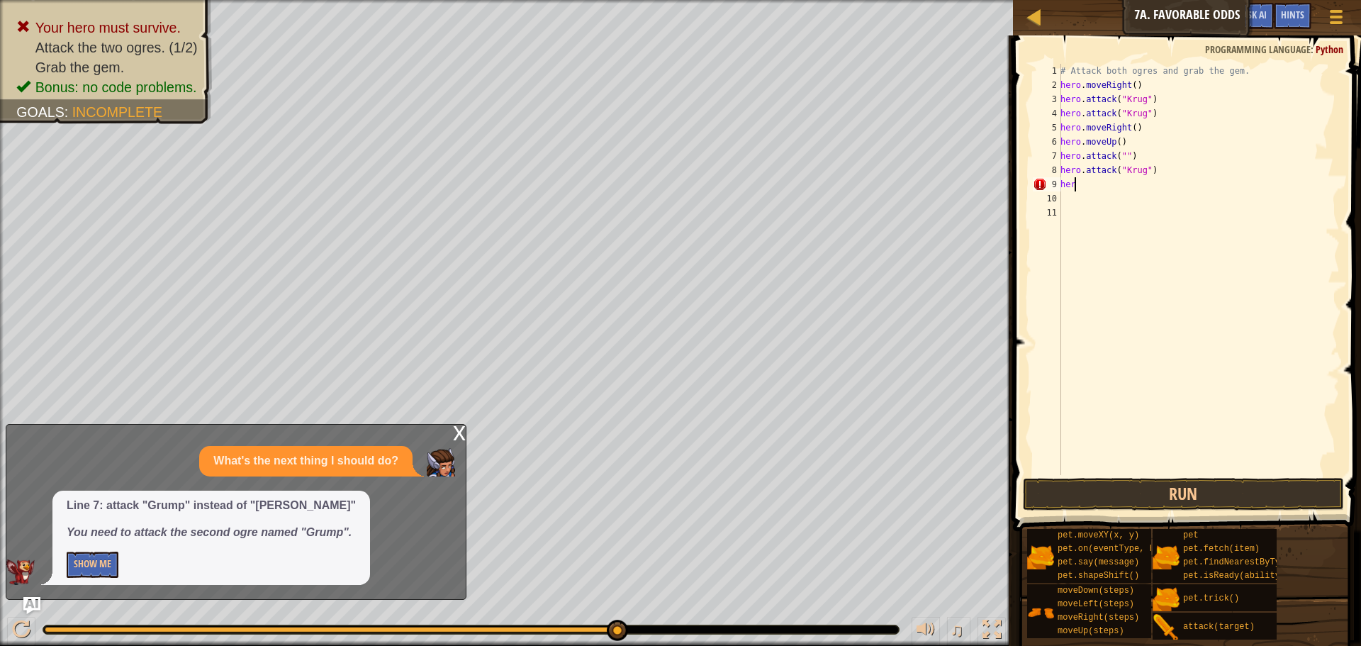
scroll to position [6, 0]
type textarea "h"
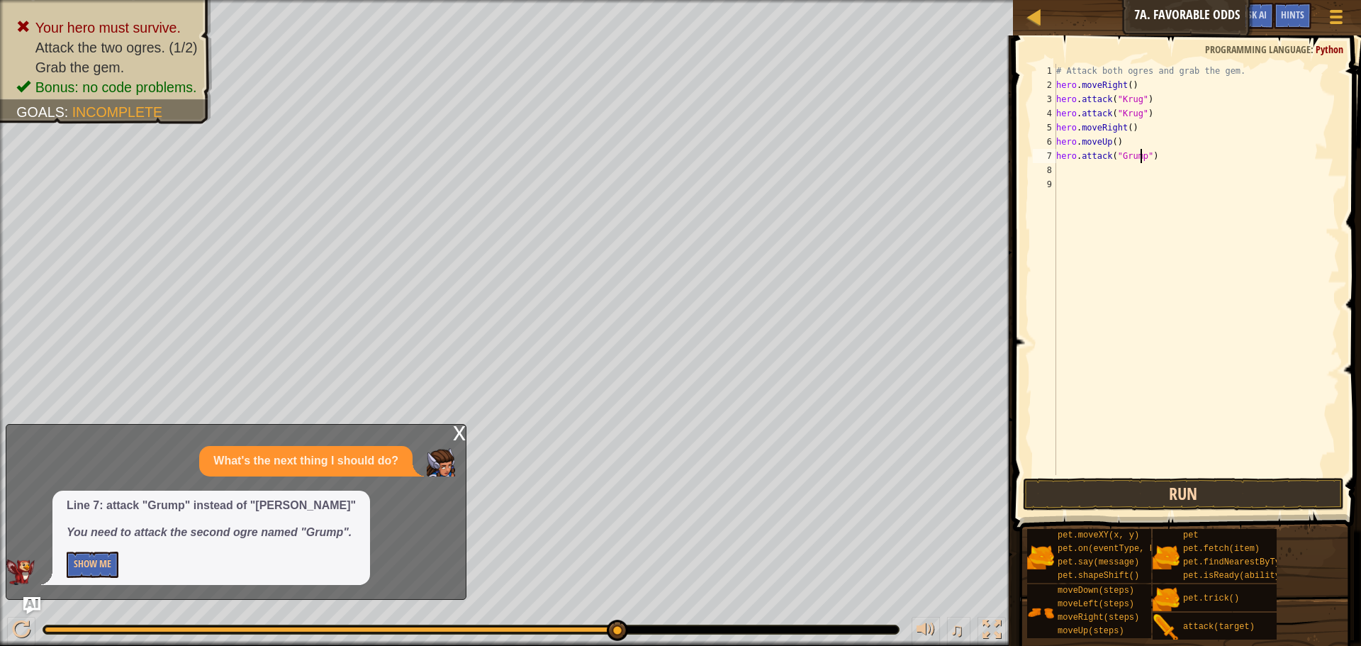
type textarea "hero.attack("Grump")"
click at [1194, 493] on button "Run" at bounding box center [1183, 494] width 321 height 33
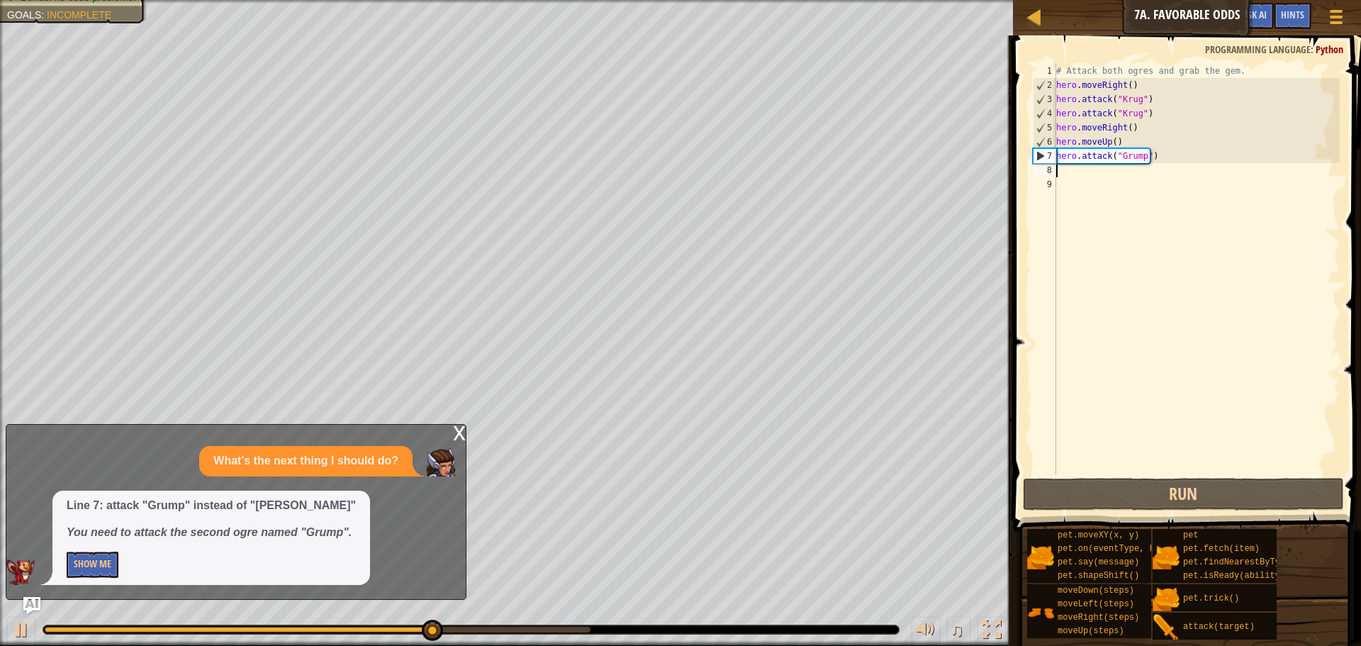
click at [1064, 173] on div "# Attack both ogres and grab the gem. hero . moveRight ( ) hero . attack ( "[PE…" at bounding box center [1197, 284] width 286 height 440
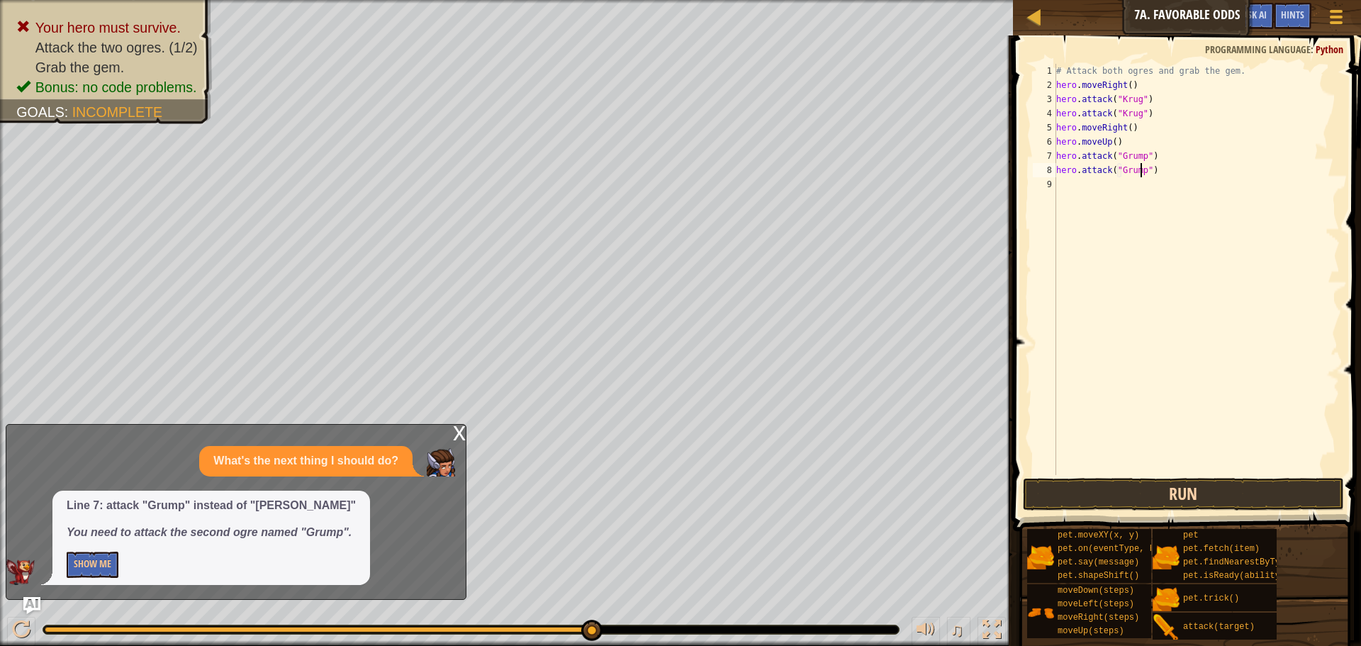
type textarea "hero.attack("Grump")"
click at [1164, 500] on button "Run" at bounding box center [1183, 494] width 321 height 33
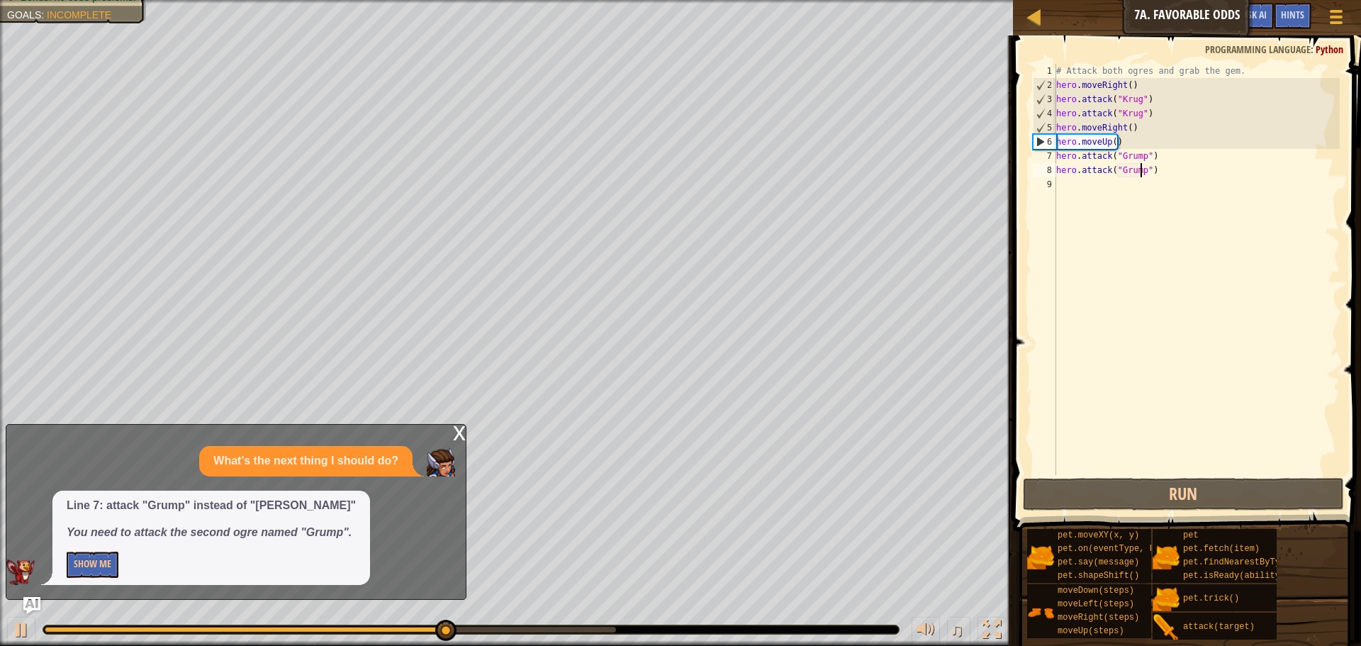
click at [1082, 186] on div "# Attack both ogres and grab the gem. hero . moveRight ( ) hero . attack ( "[PE…" at bounding box center [1197, 284] width 286 height 440
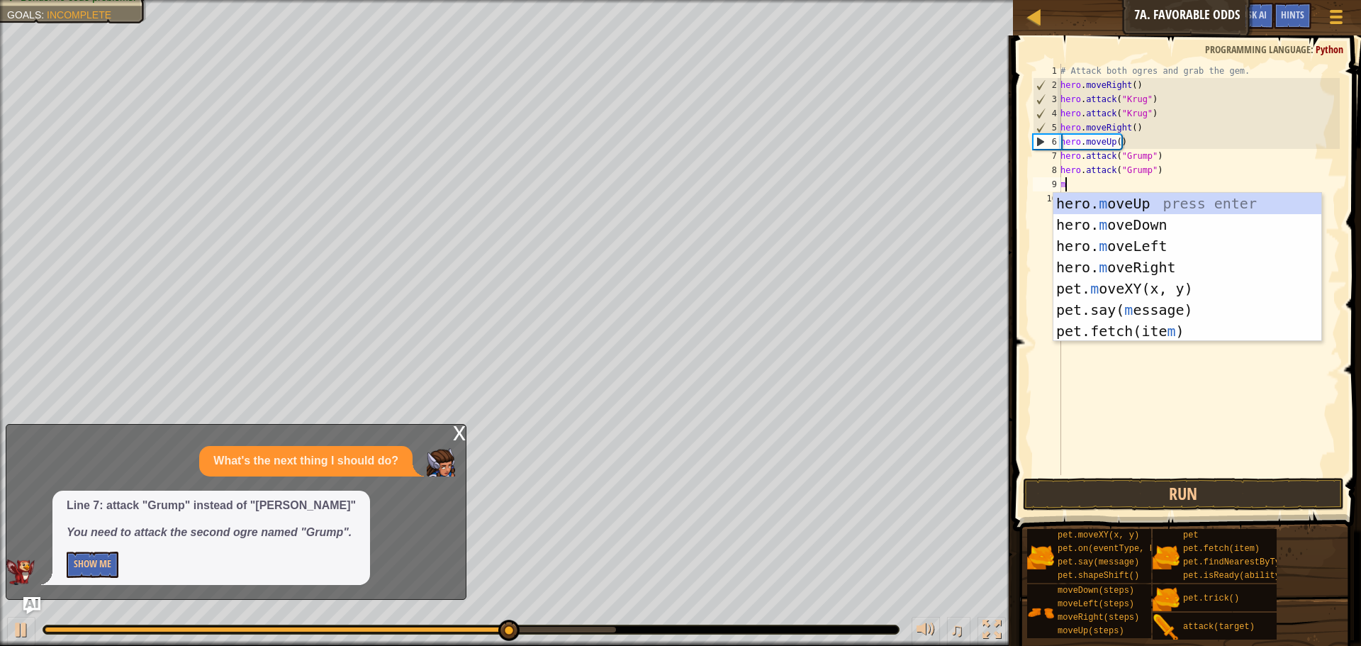
scroll to position [6, 1]
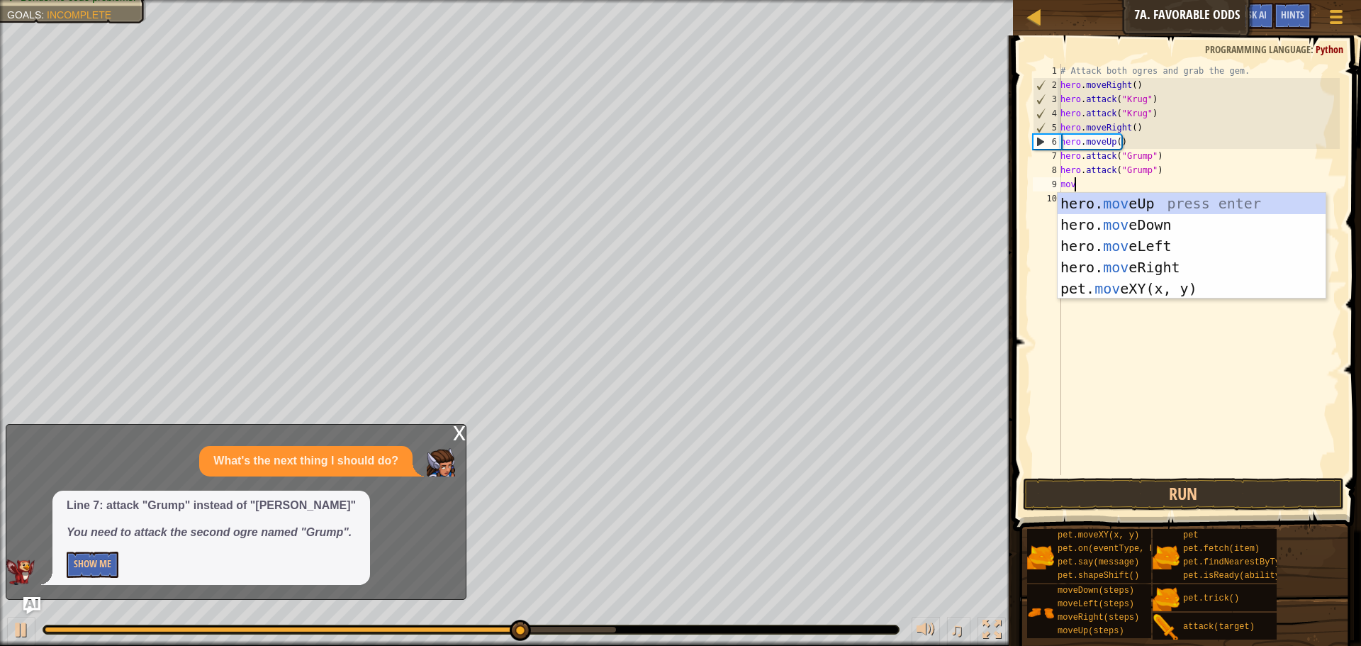
type textarea "move"
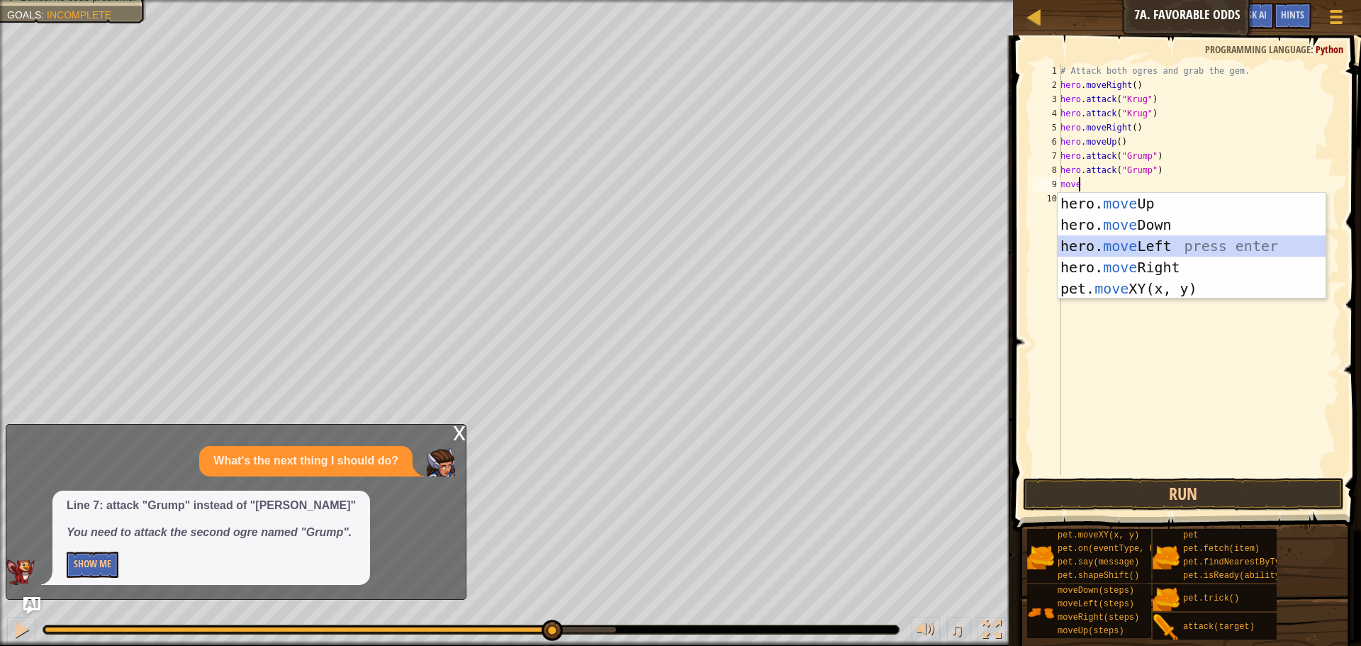
scroll to position [6, 0]
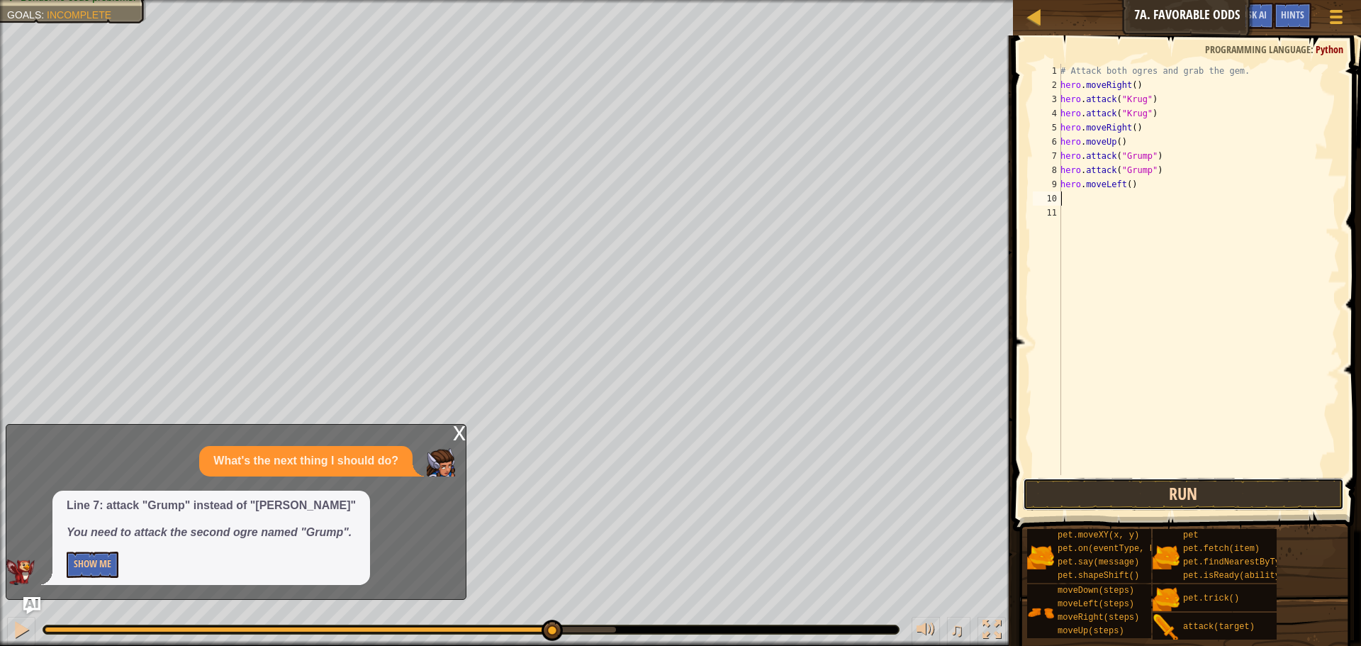
click at [1170, 495] on button "Run" at bounding box center [1183, 494] width 321 height 33
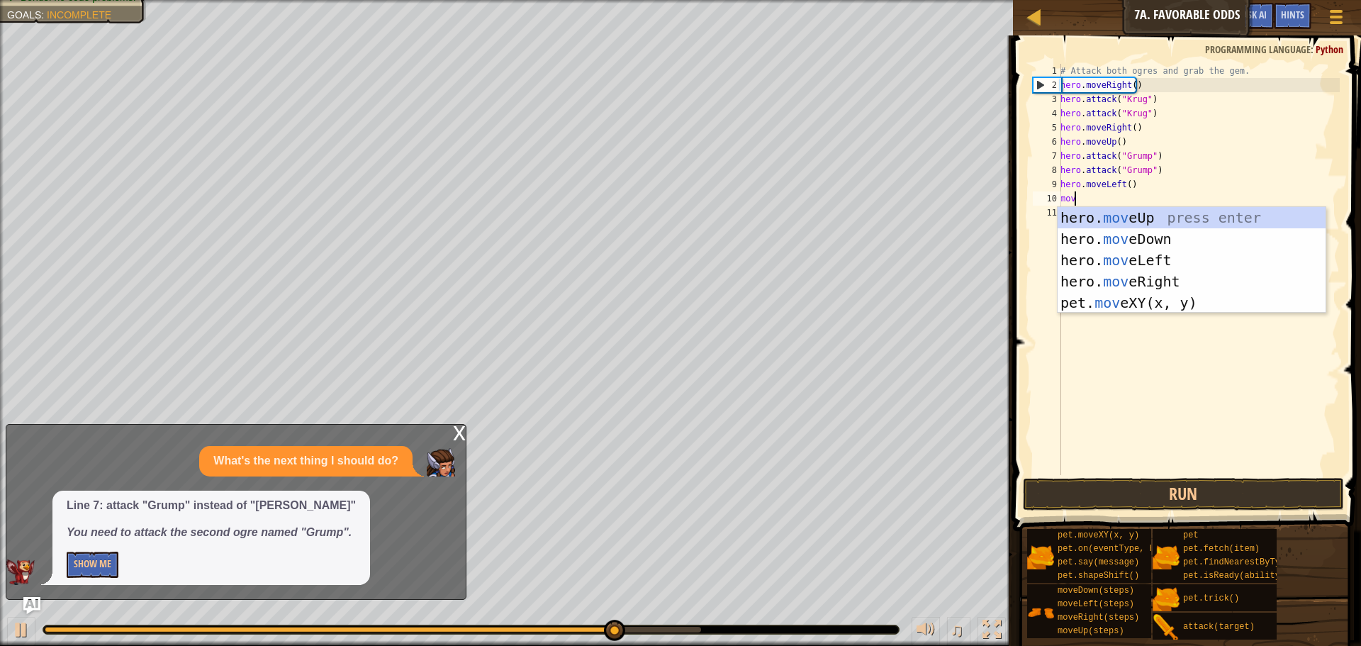
scroll to position [6, 1]
type textarea "move"
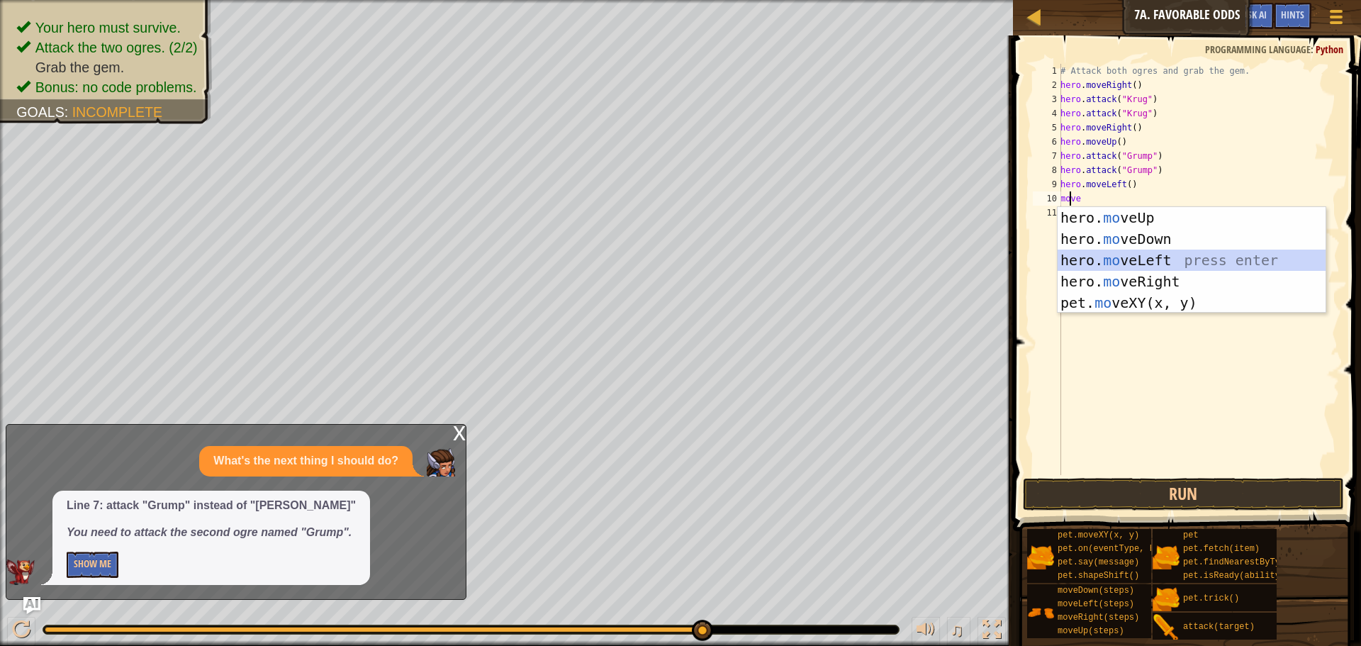
scroll to position [6, 0]
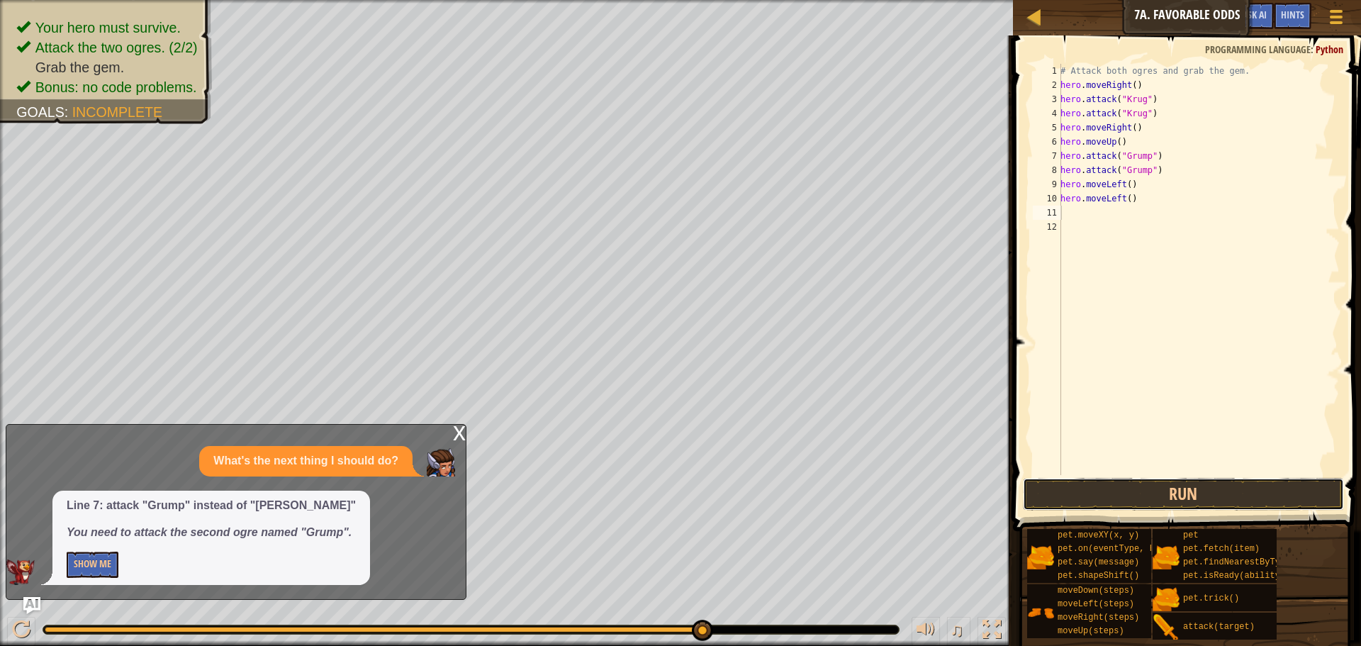
drag, startPoint x: 1103, startPoint y: 504, endPoint x: 1195, endPoint y: 505, distance: 91.5
click at [1102, 506] on button "Run" at bounding box center [1183, 494] width 321 height 33
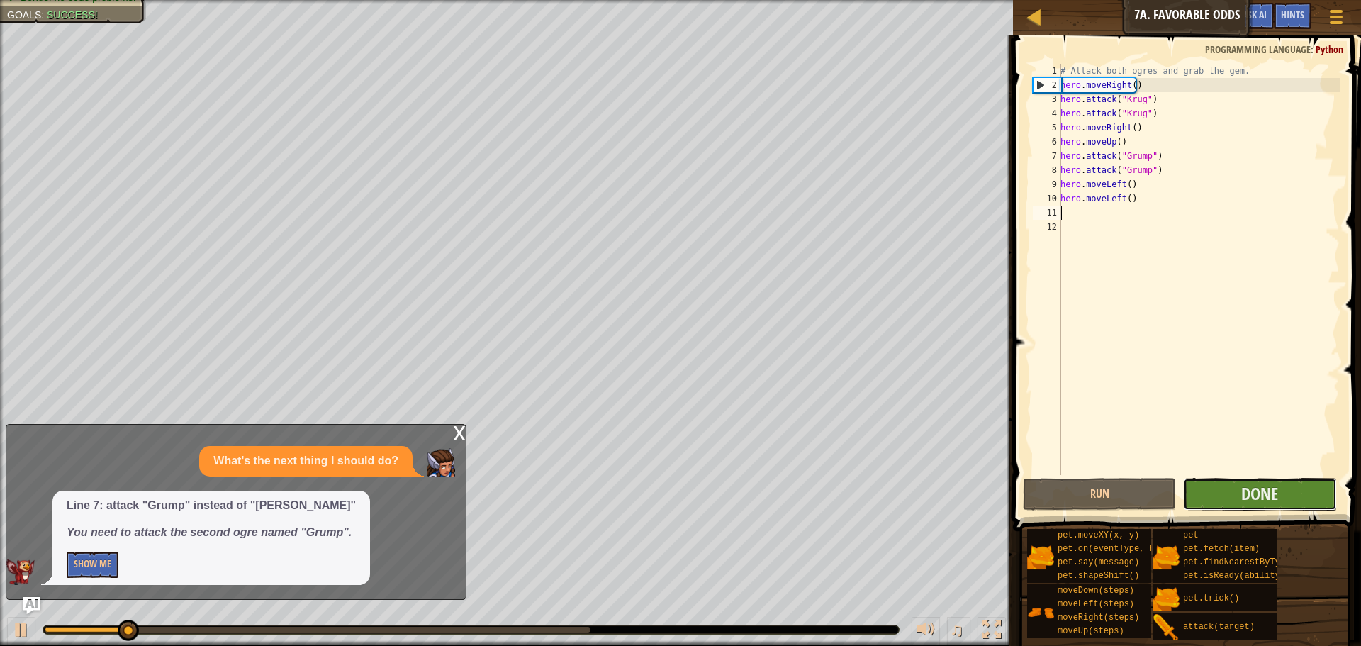
click at [1293, 504] on button "Done" at bounding box center [1259, 494] width 153 height 33
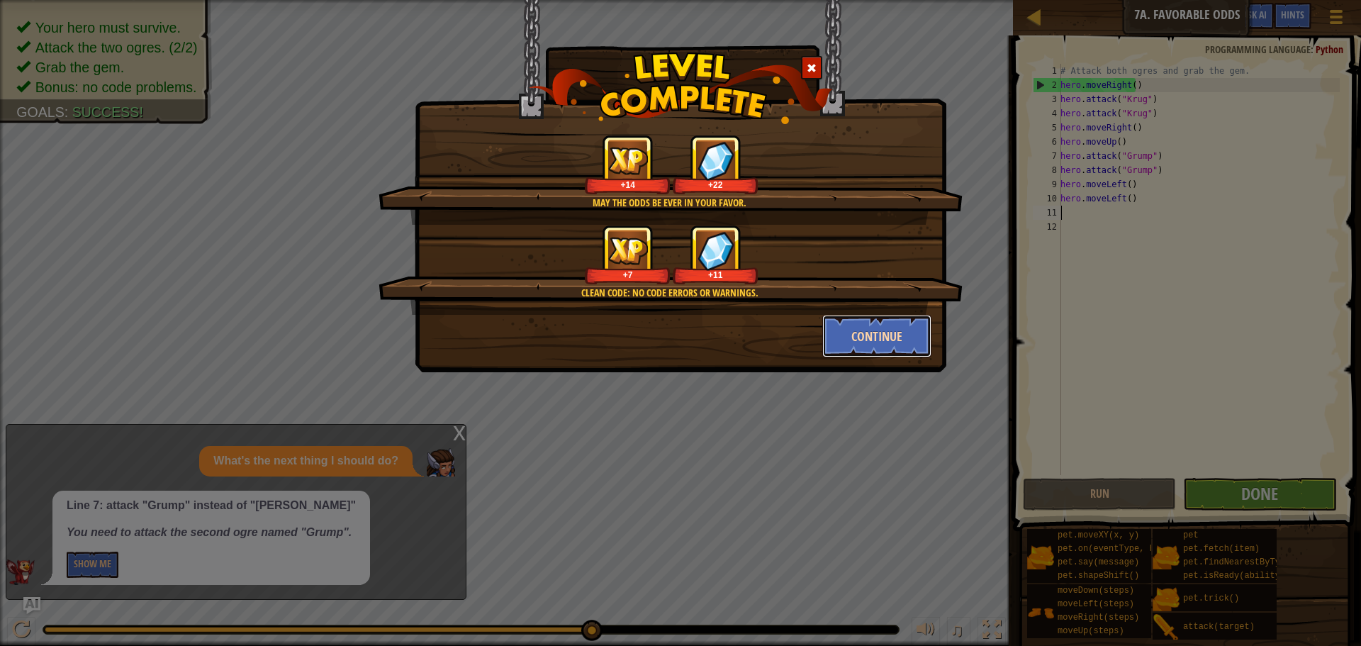
click at [900, 337] on button "Continue" at bounding box center [877, 336] width 110 height 43
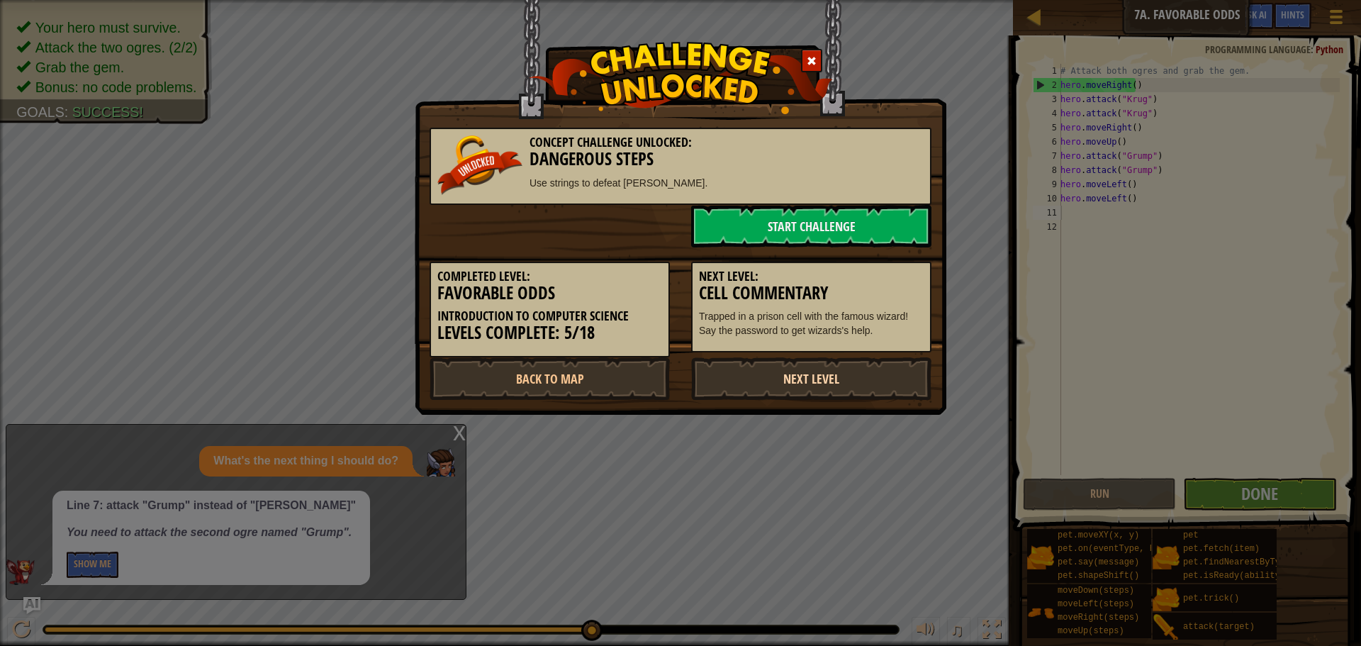
click at [803, 372] on link "Next Level" at bounding box center [811, 378] width 240 height 43
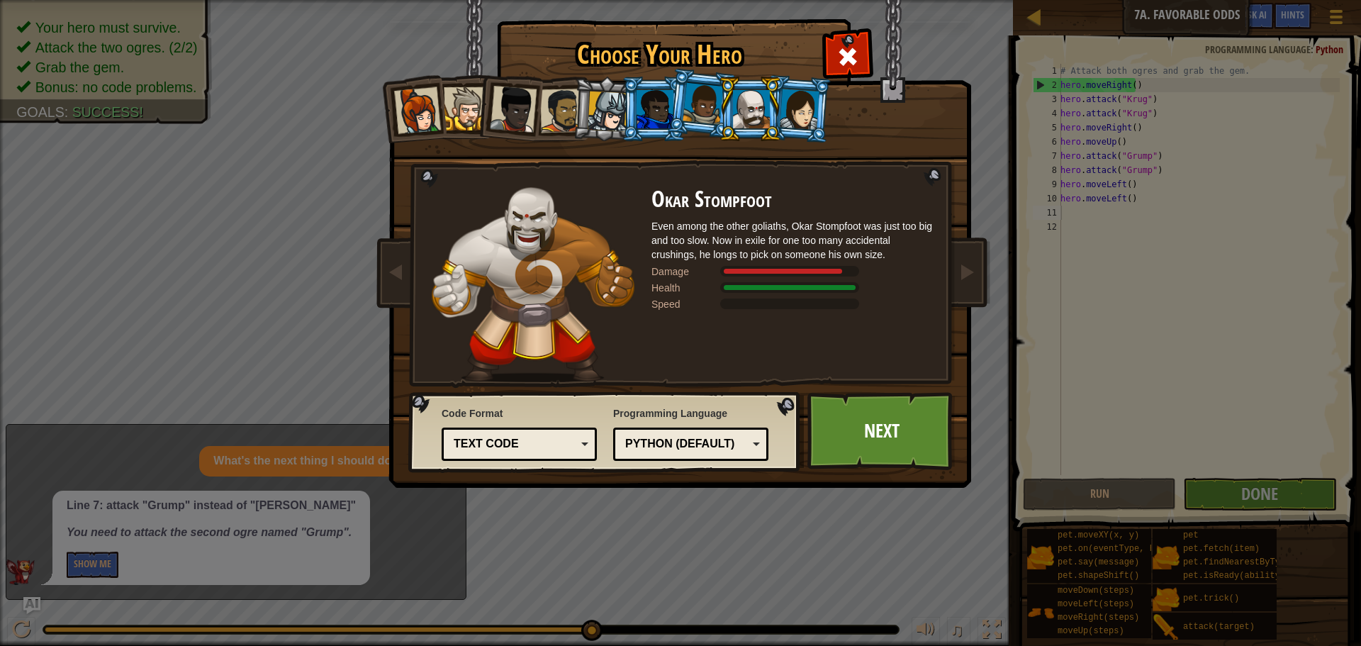
click at [398, 114] on li at bounding box center [412, 108] width 69 height 69
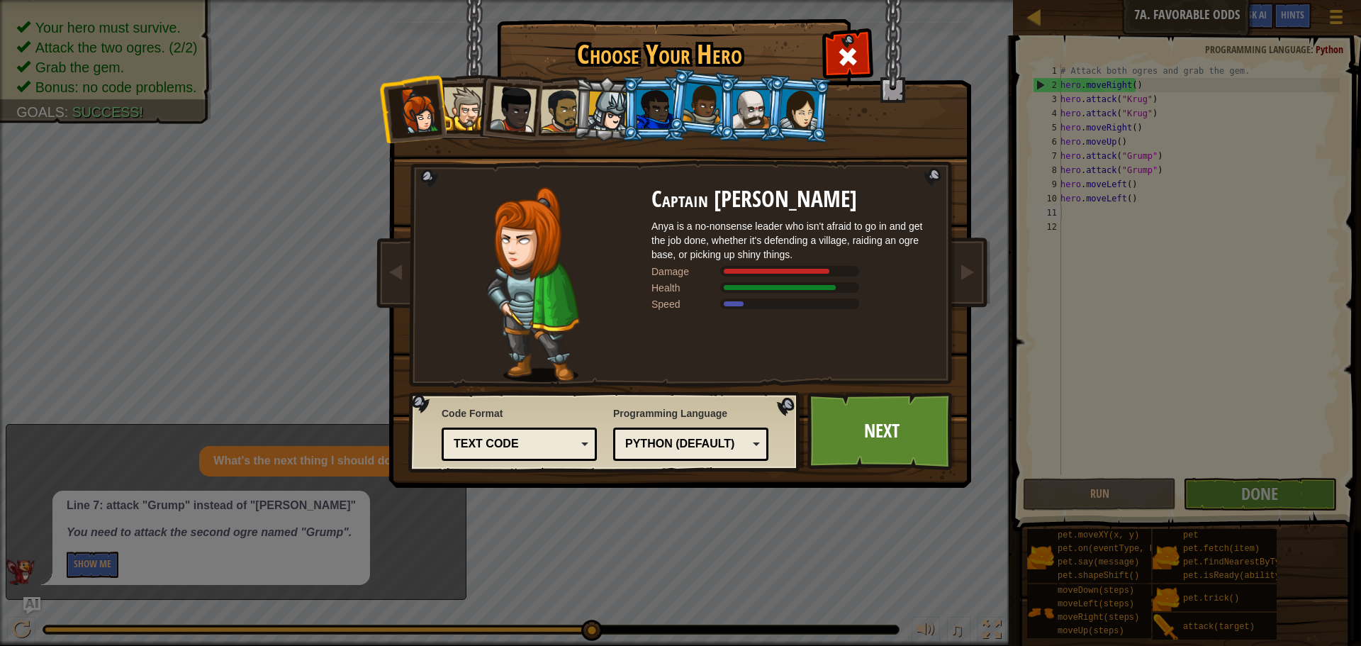
click at [469, 111] on div at bounding box center [465, 108] width 43 height 43
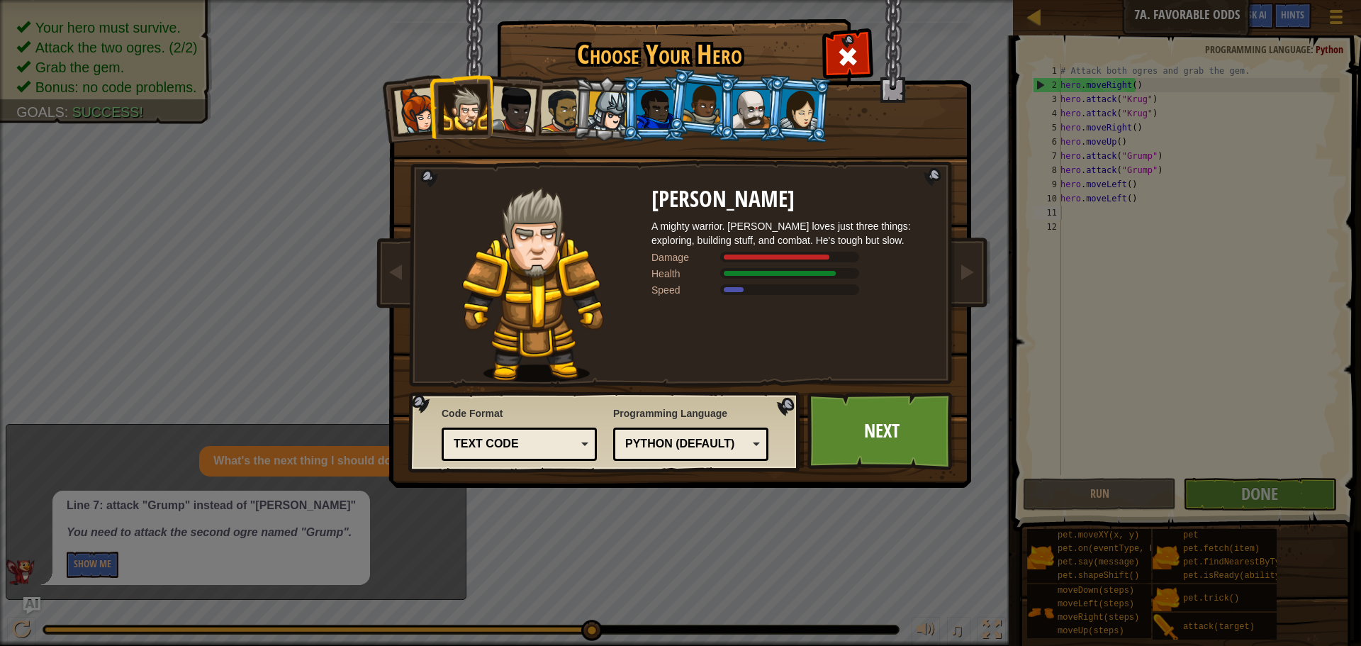
click at [518, 114] on div at bounding box center [513, 109] width 47 height 47
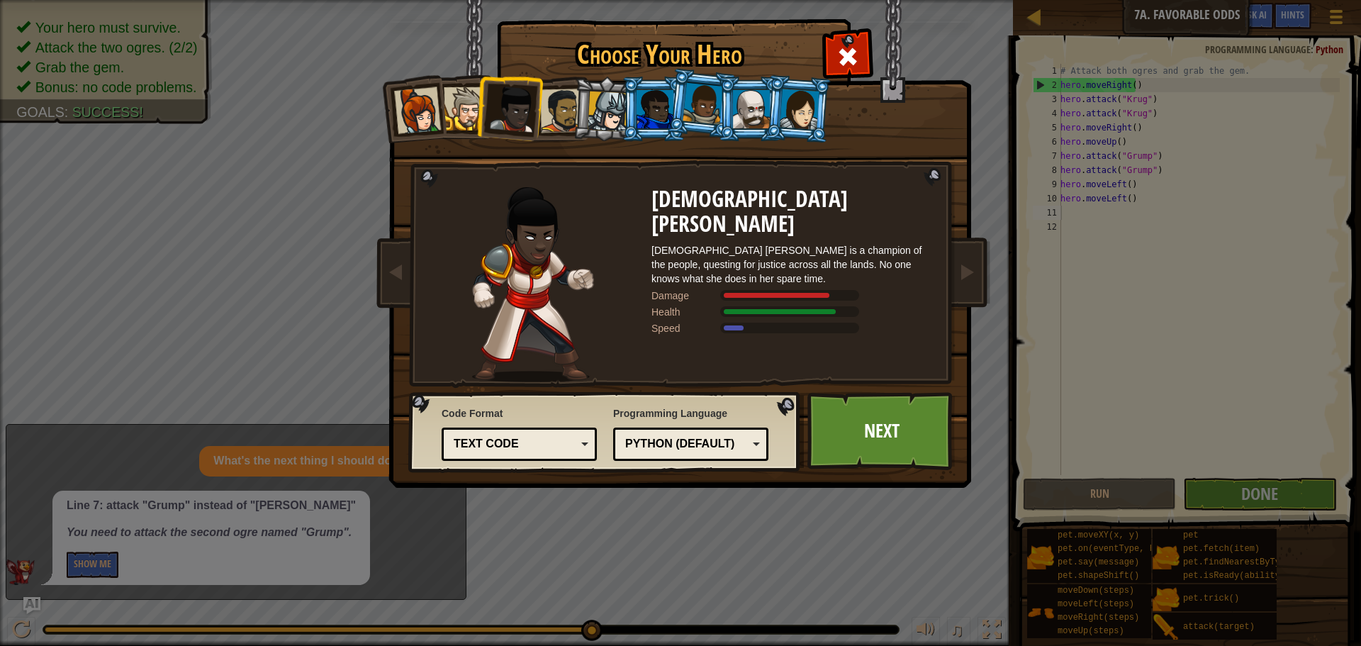
click at [598, 125] on div at bounding box center [608, 111] width 40 height 40
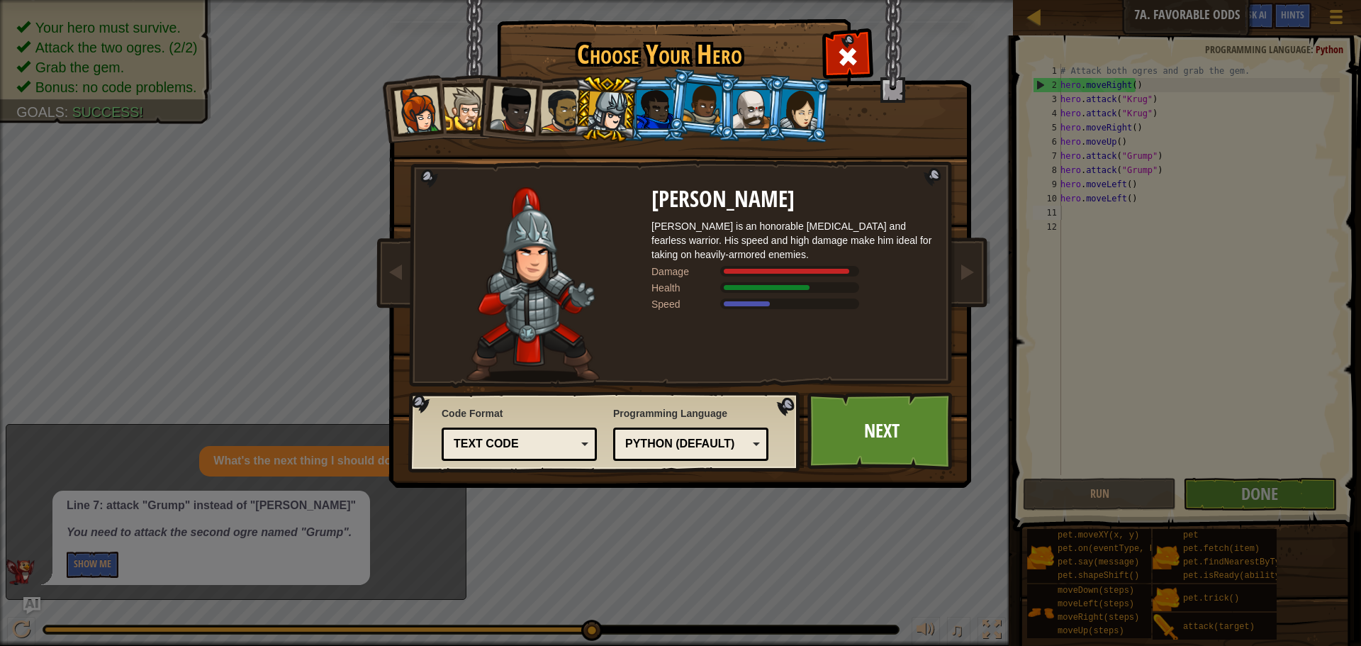
click at [569, 119] on div at bounding box center [562, 111] width 44 height 44
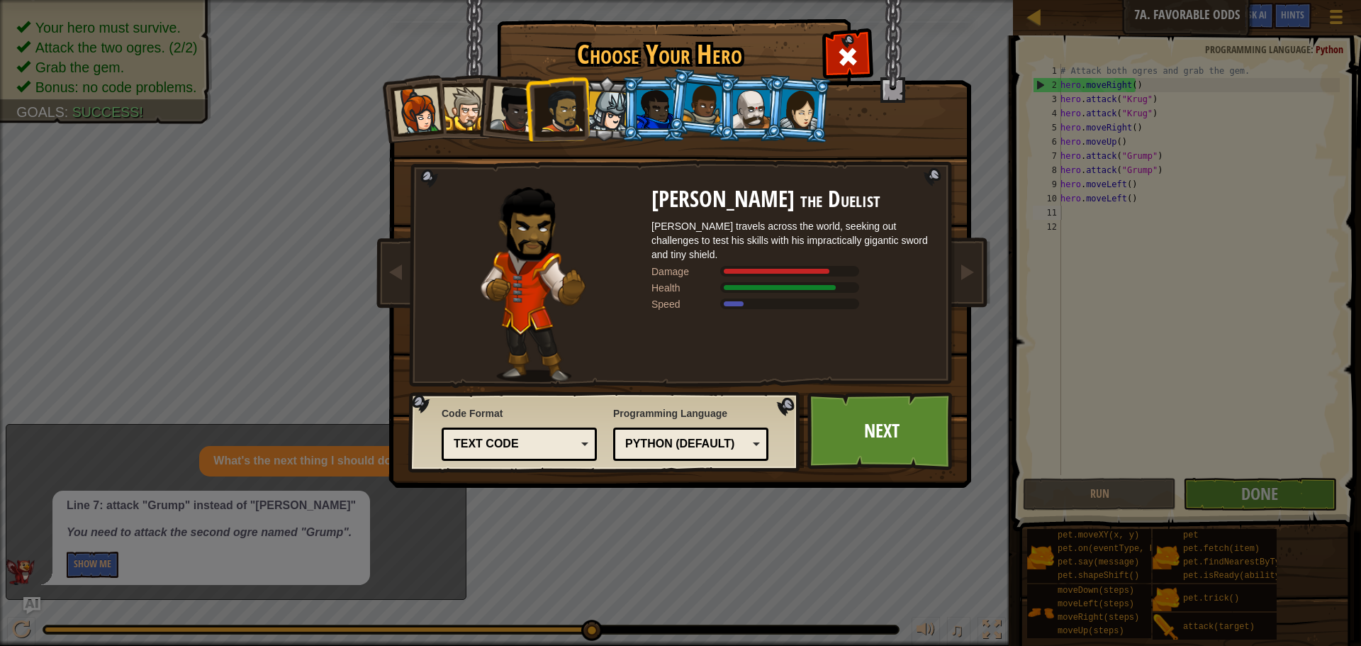
click at [657, 108] on div at bounding box center [655, 109] width 37 height 38
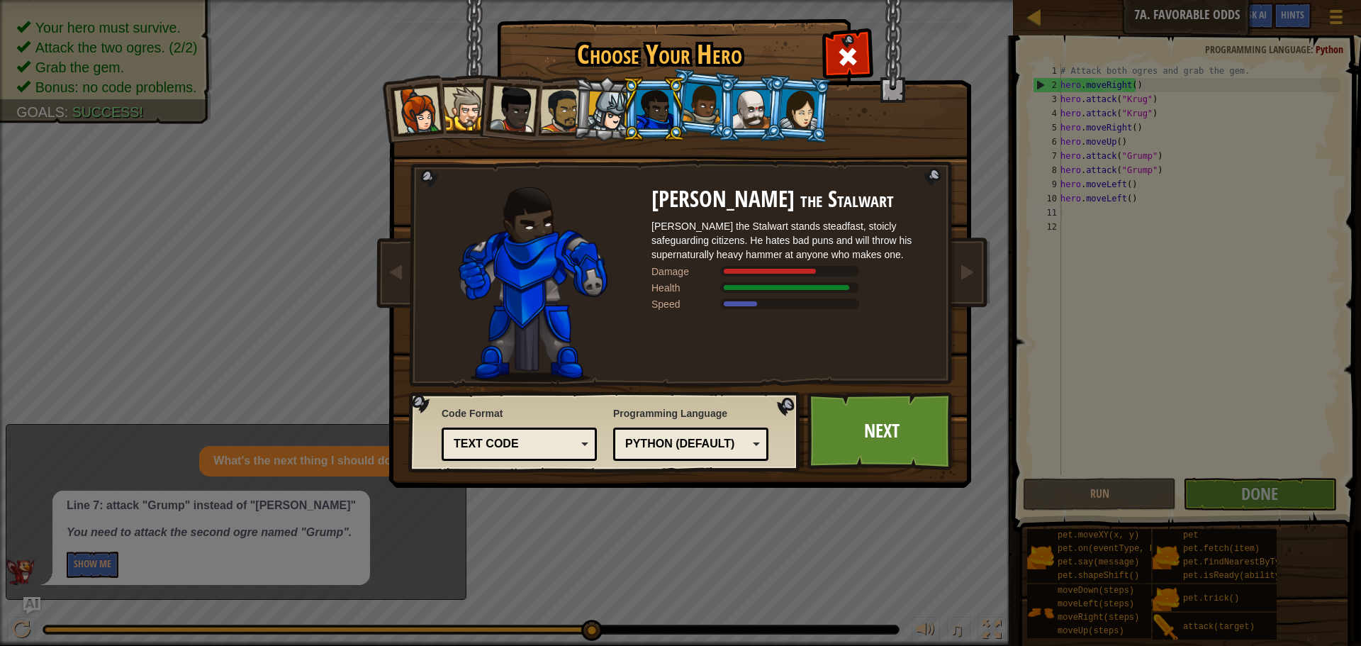
click at [739, 99] on div at bounding box center [751, 109] width 37 height 38
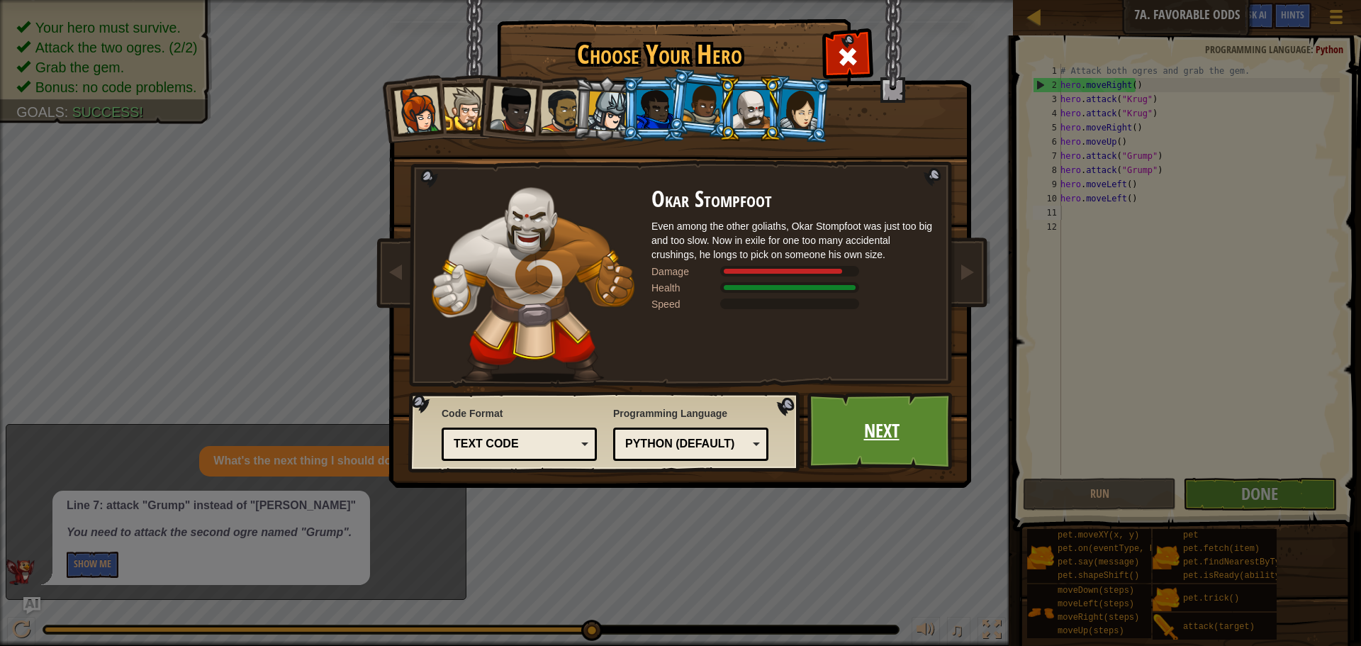
click at [878, 434] on link "Next" at bounding box center [882, 431] width 148 height 78
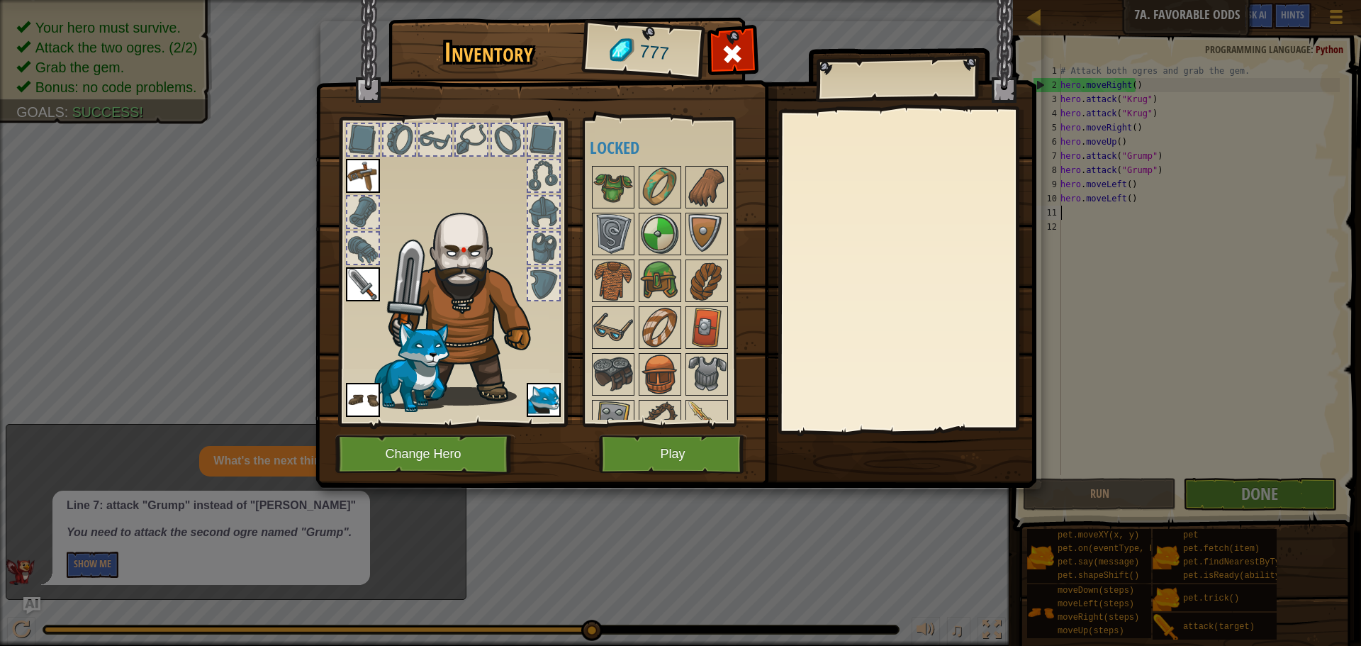
scroll to position [142, 0]
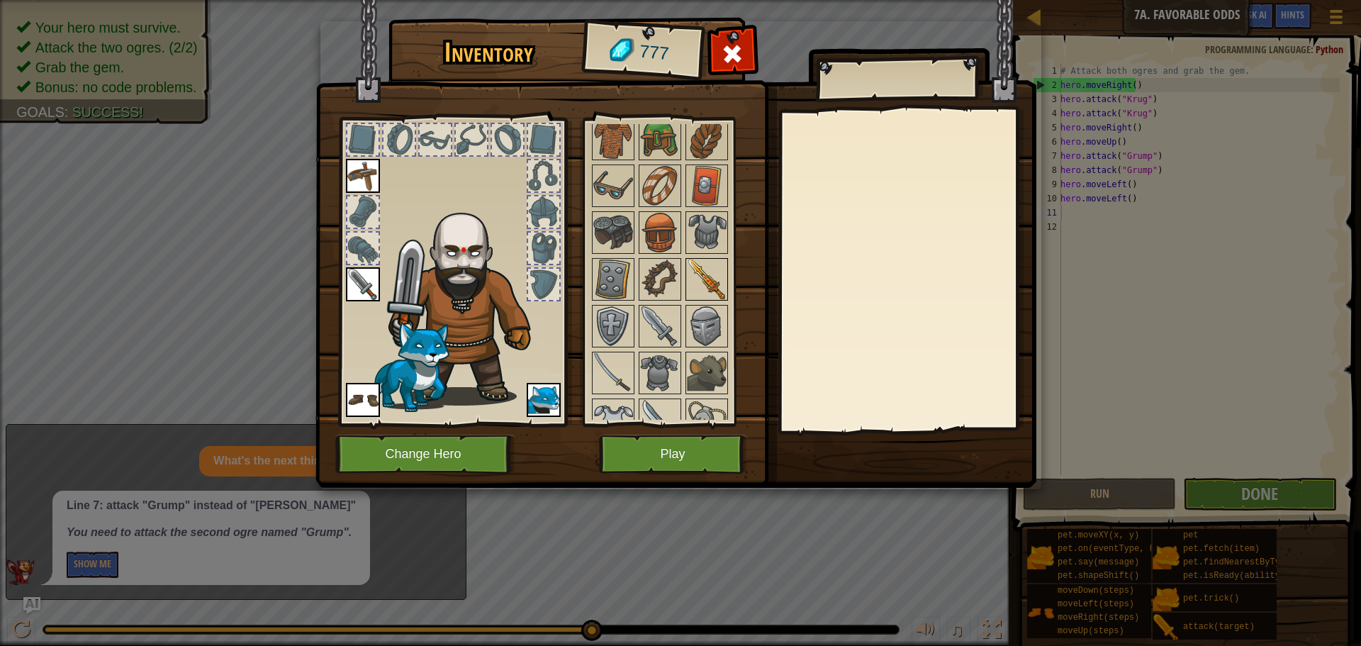
click at [711, 273] on img at bounding box center [707, 280] width 40 height 40
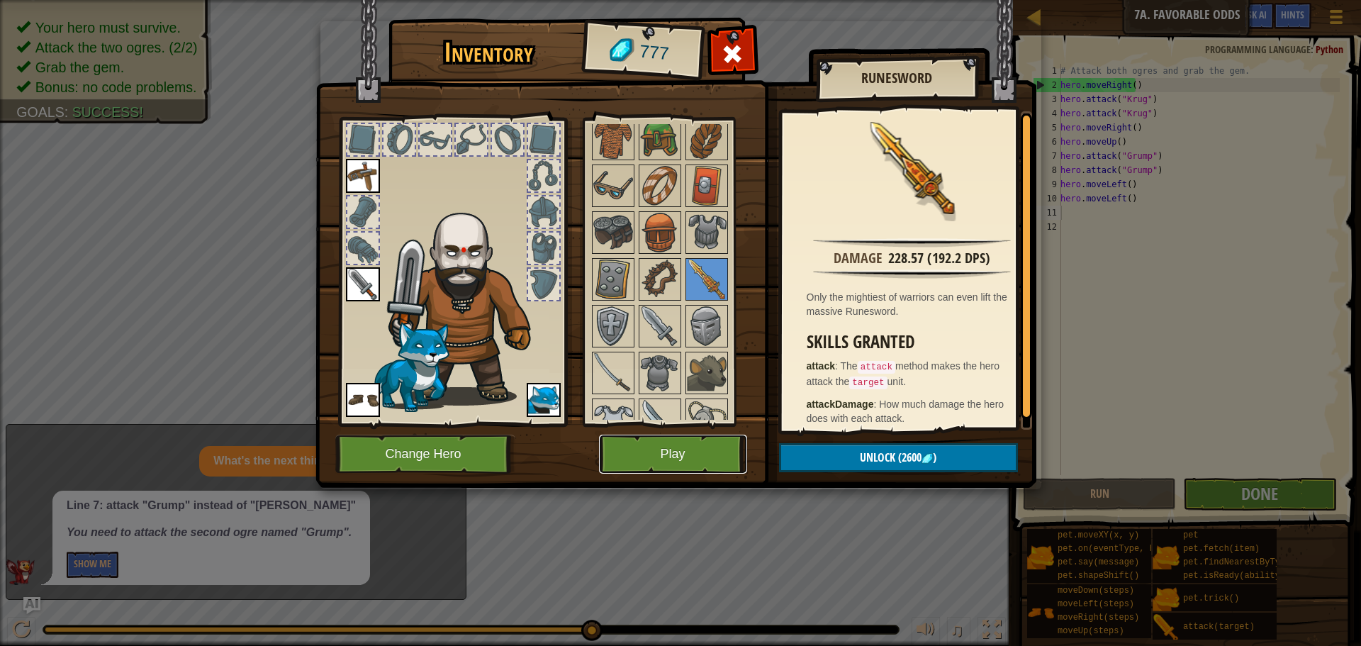
click at [673, 454] on button "Play" at bounding box center [673, 454] width 148 height 39
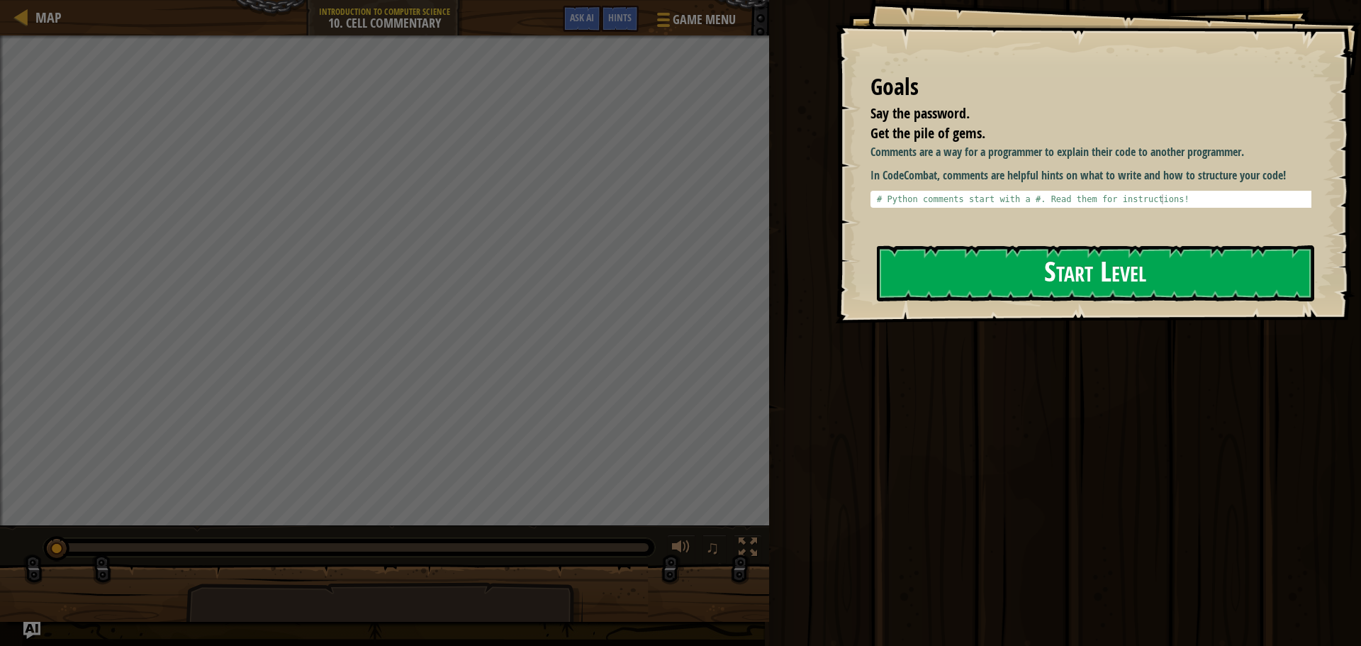
click at [1095, 262] on button "Start Level" at bounding box center [1095, 273] width 437 height 56
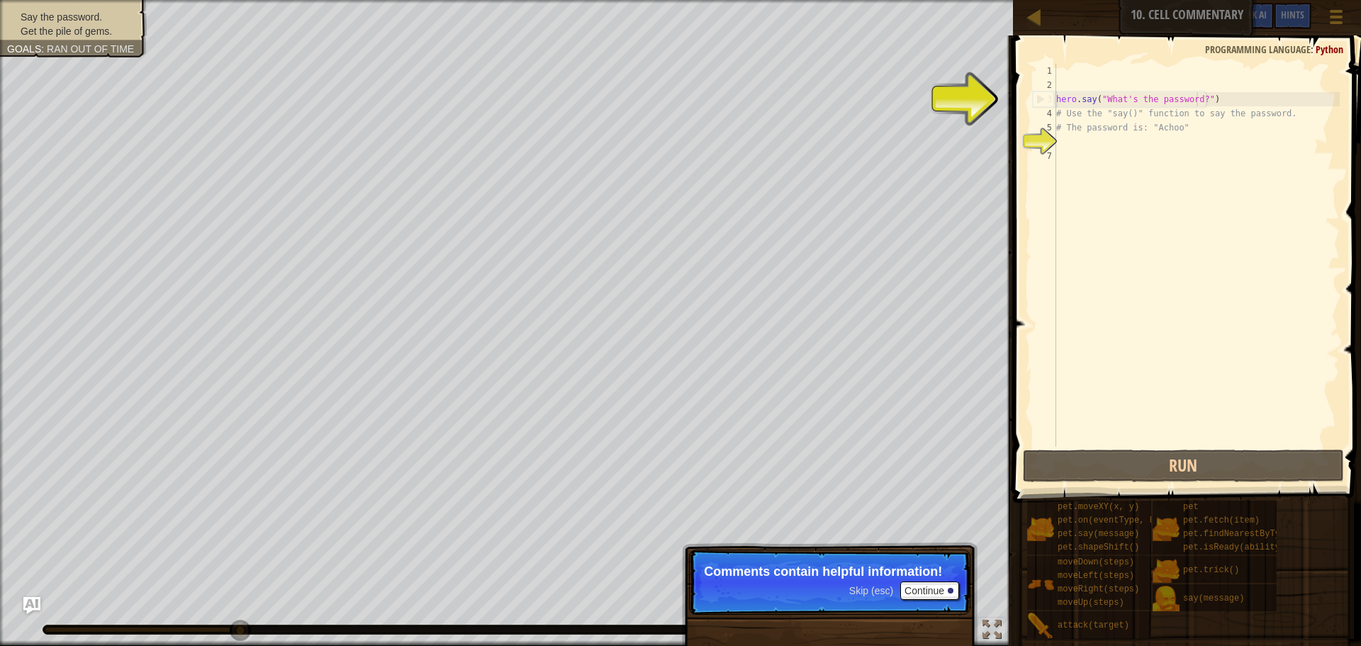
click at [1196, 101] on div "hero . say ( "What's the password?" ) # Use the "say()" function to say the pas…" at bounding box center [1197, 269] width 286 height 411
type textarea "hero.say("What's the password?")"
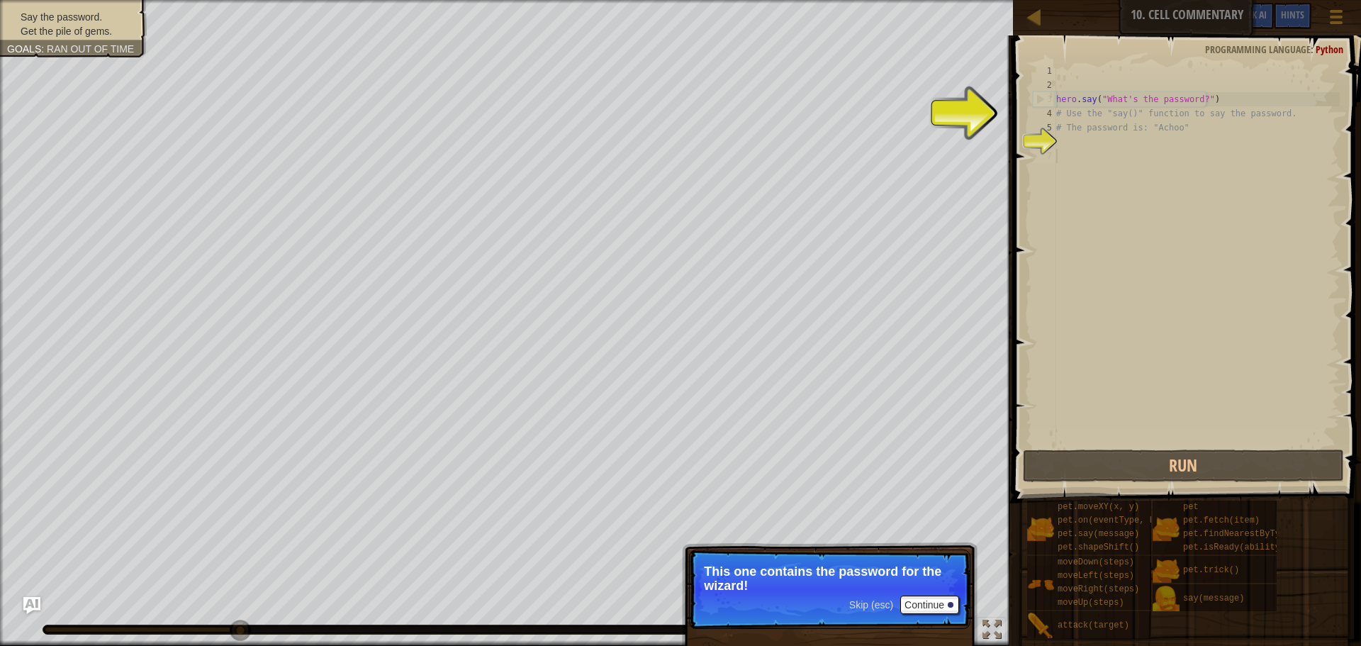
click at [1064, 152] on div "hero . say ( "What's the password?" ) # Use the "say()" function to say the pas…" at bounding box center [1197, 269] width 286 height 411
click at [1069, 140] on div "hero . say ( "What's the password?" ) # Use the "say()" function to say the pas…" at bounding box center [1197, 269] width 286 height 411
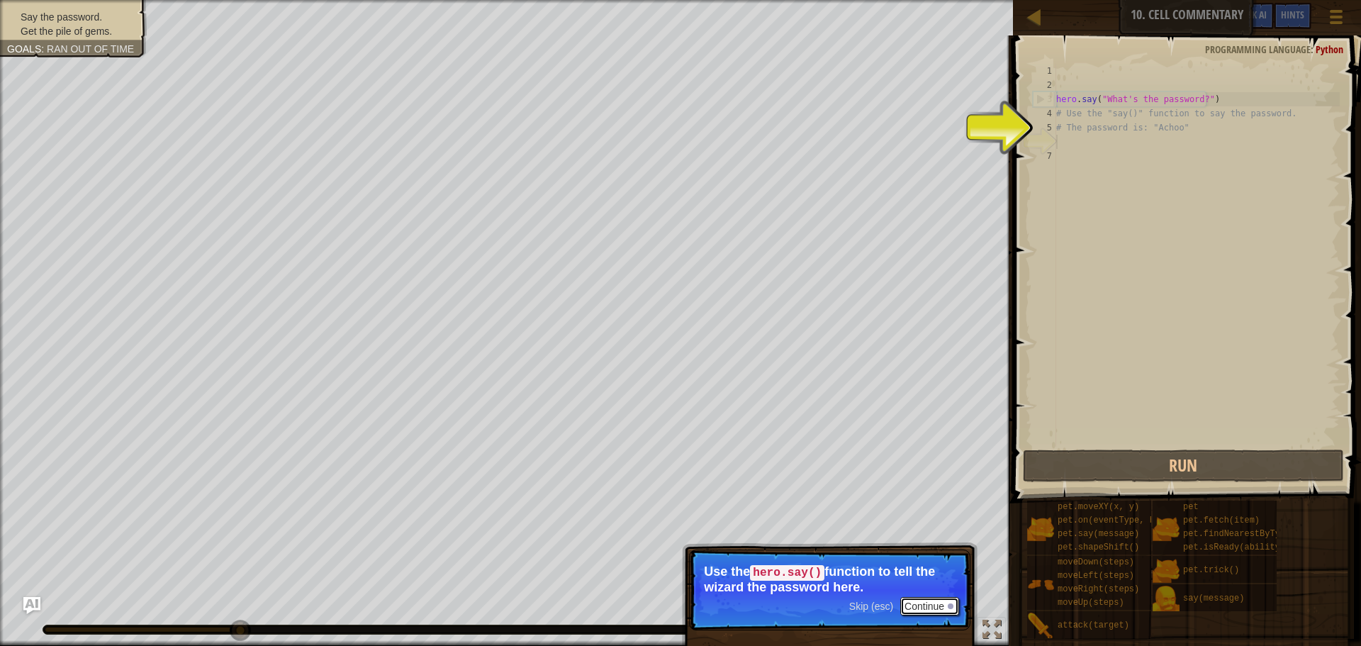
click at [919, 607] on button "Continue" at bounding box center [929, 606] width 59 height 18
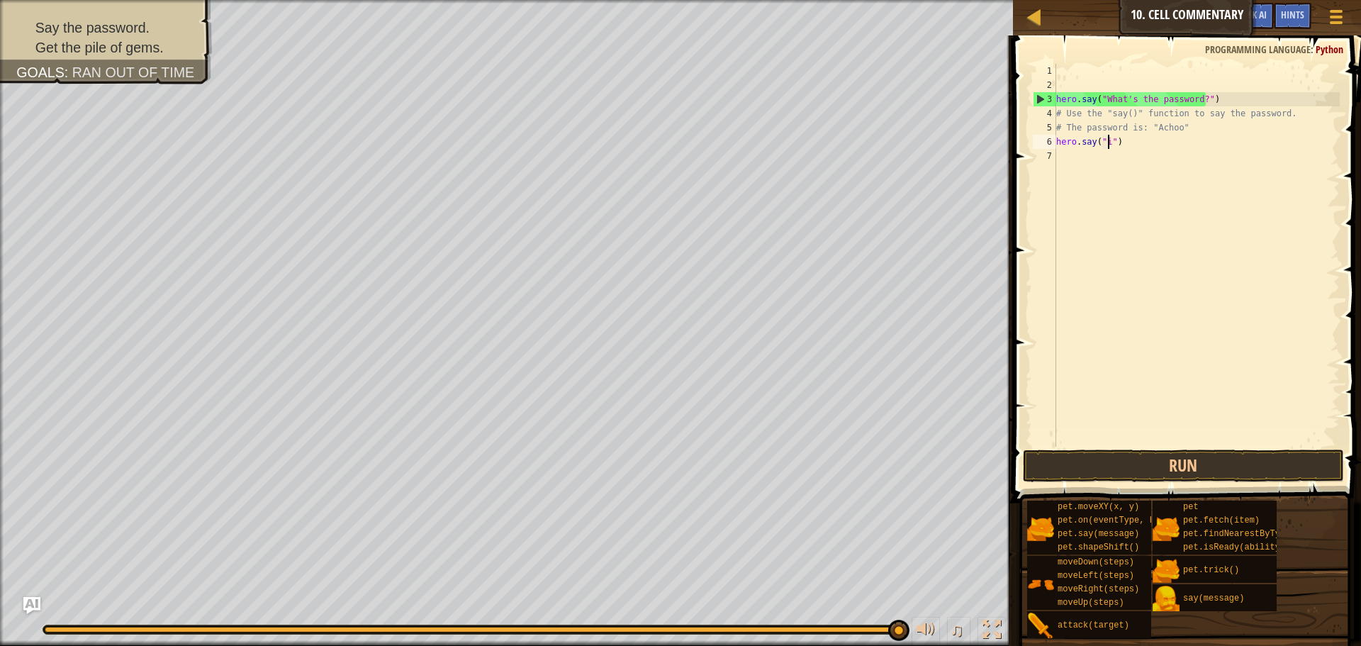
scroll to position [6, 5]
click at [1198, 460] on button "Run" at bounding box center [1183, 466] width 321 height 33
click at [1078, 469] on button "Run" at bounding box center [1183, 466] width 321 height 33
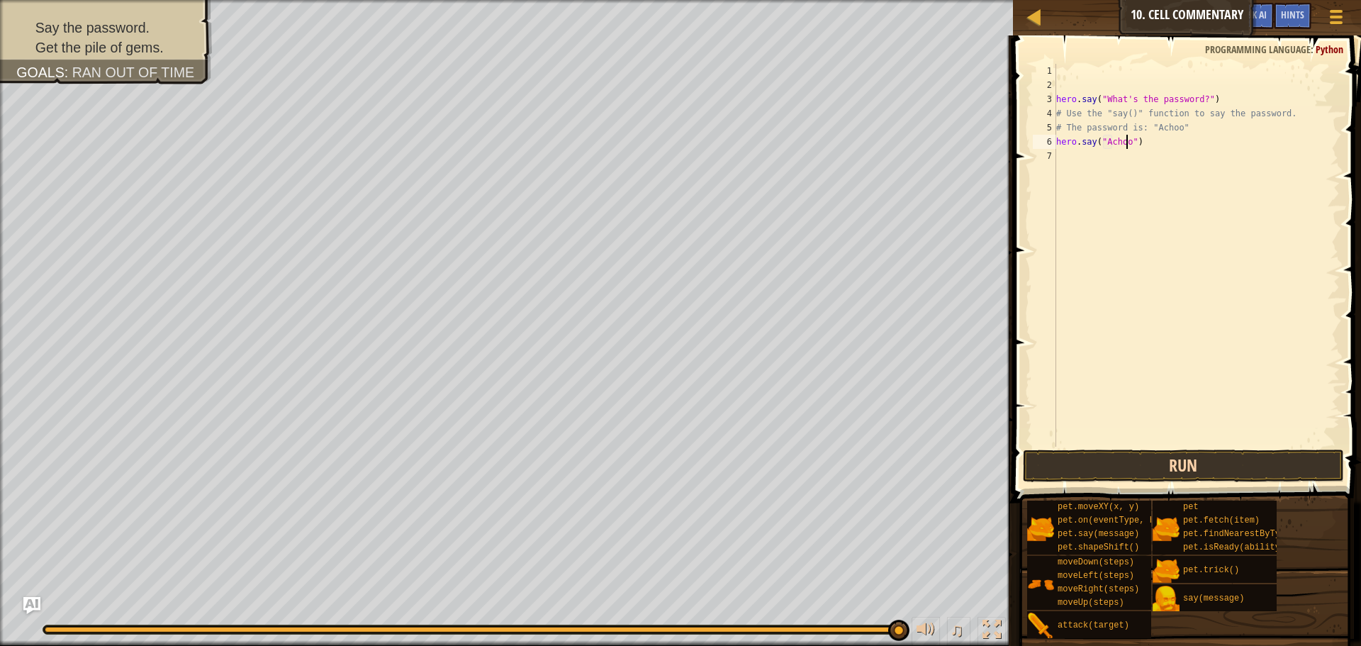
type textarea "hero.say("Achoo")"
click at [1154, 466] on button "Run" at bounding box center [1183, 466] width 321 height 33
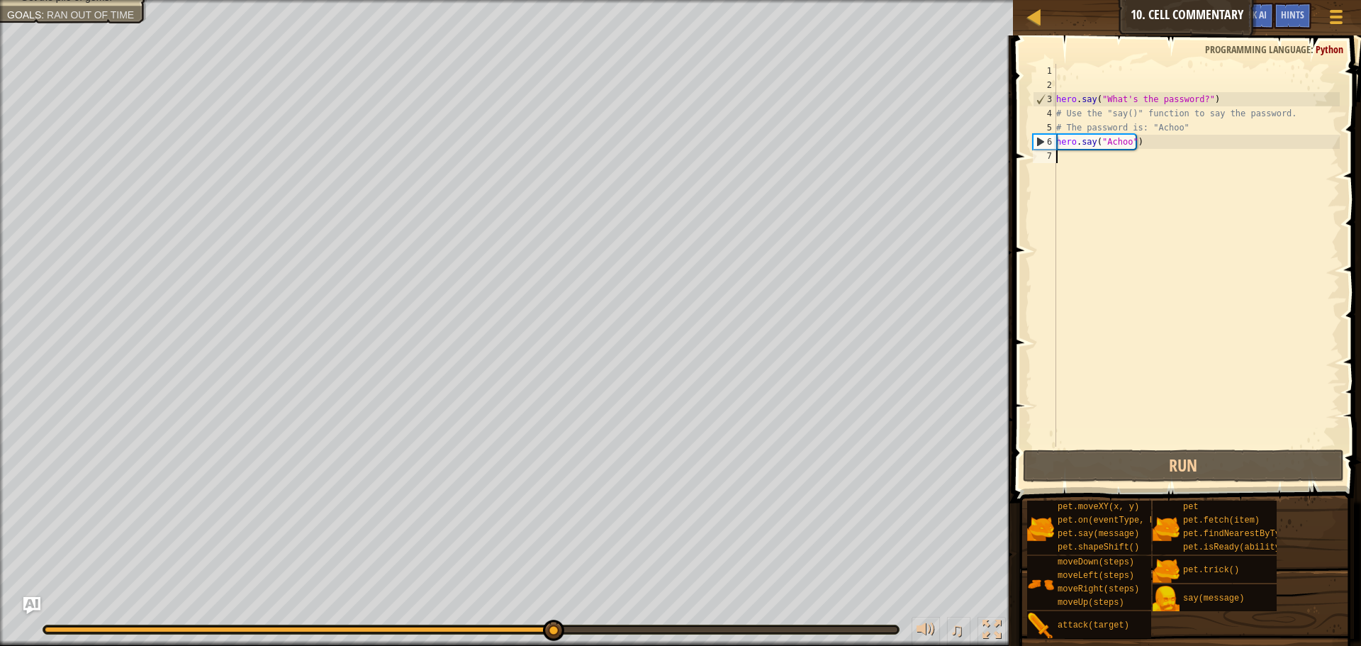
click at [1070, 164] on div "hero . say ( "What's the password?" ) # Use the "say()" function to say the pas…" at bounding box center [1197, 269] width 286 height 411
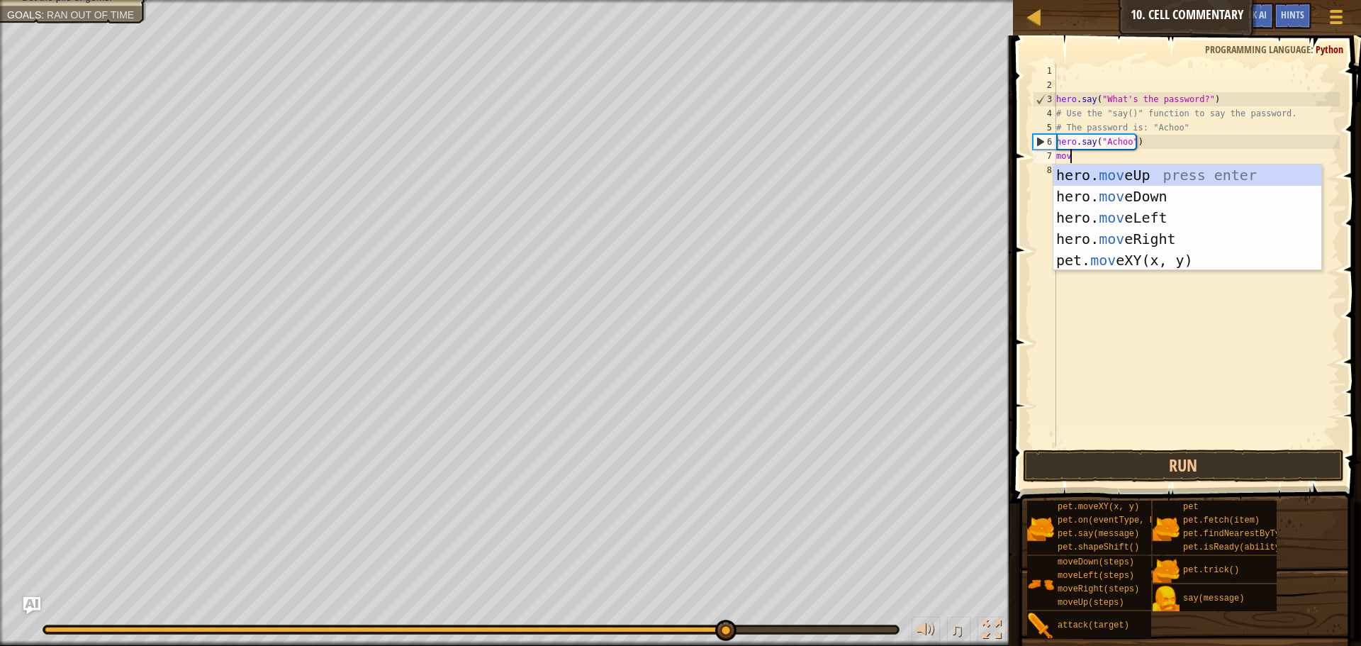
scroll to position [6, 1]
type textarea "move"
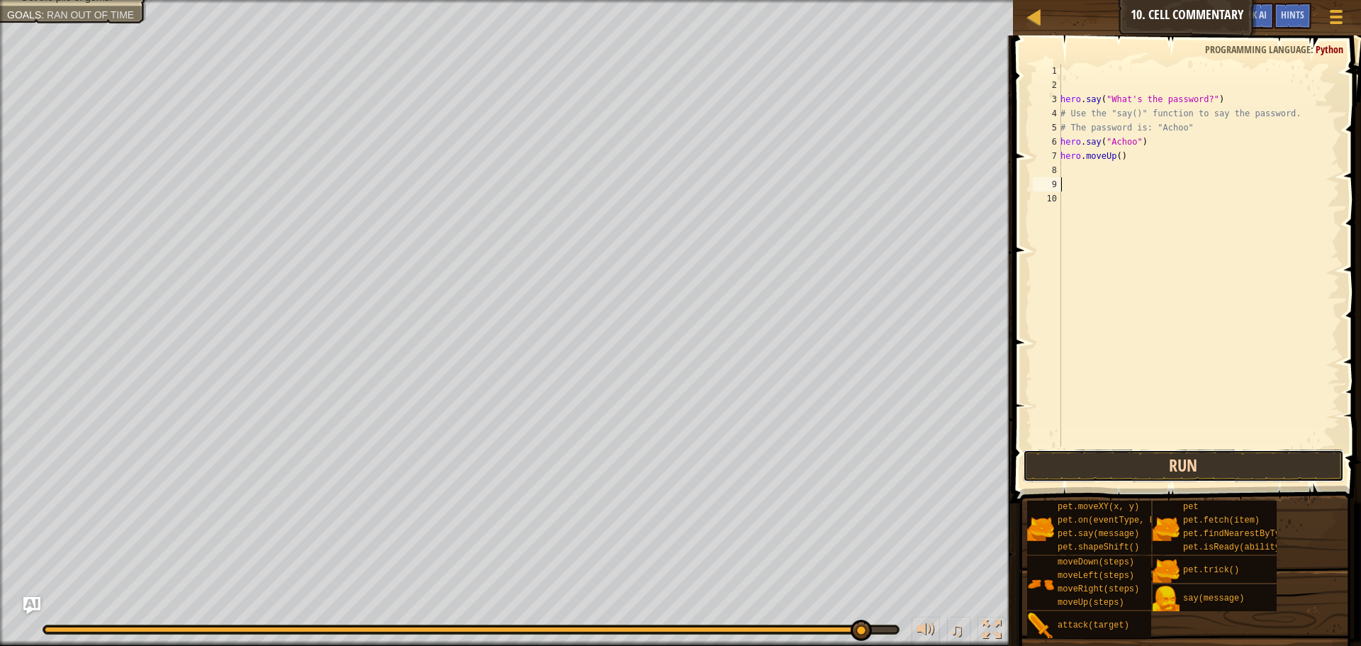
click at [1195, 466] on button "Run" at bounding box center [1183, 466] width 321 height 33
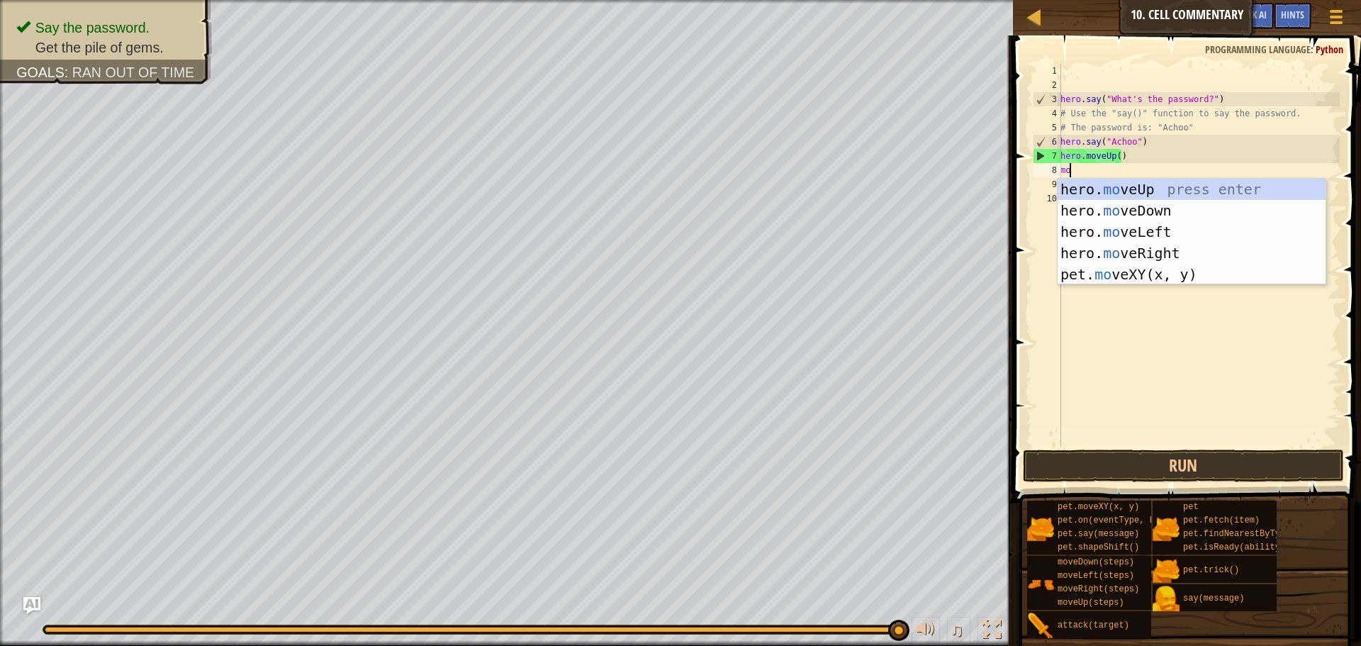
scroll to position [6, 1]
type textarea "move"
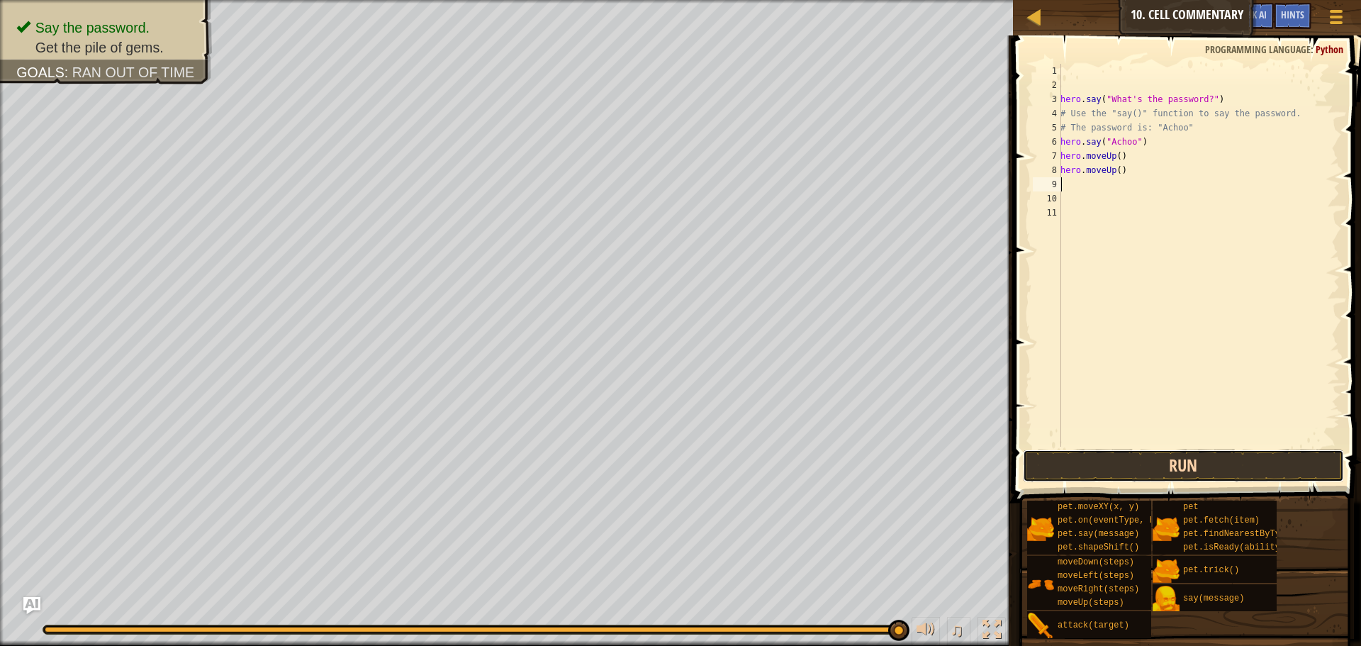
click at [1083, 458] on button "Run" at bounding box center [1183, 466] width 321 height 33
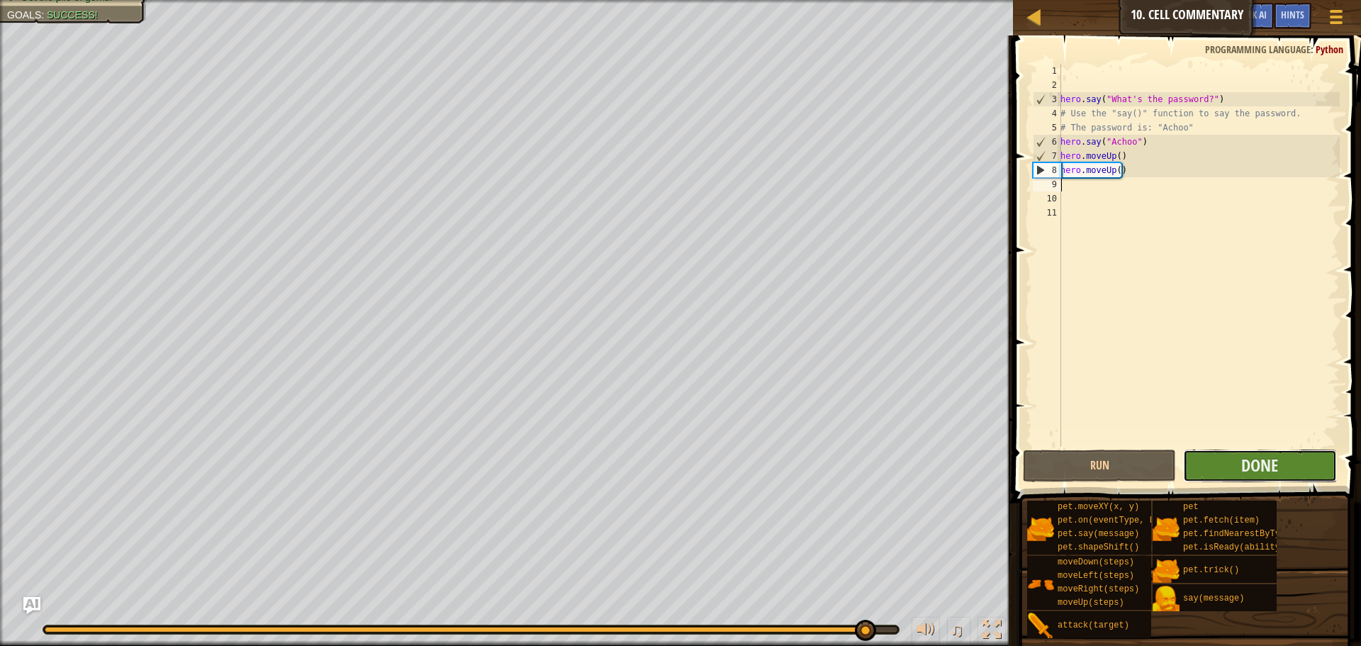
drag, startPoint x: 1289, startPoint y: 474, endPoint x: 1298, endPoint y: 459, distance: 16.9
click at [1298, 459] on button "Done" at bounding box center [1259, 466] width 153 height 33
